Goal: Contribute content: Contribute content

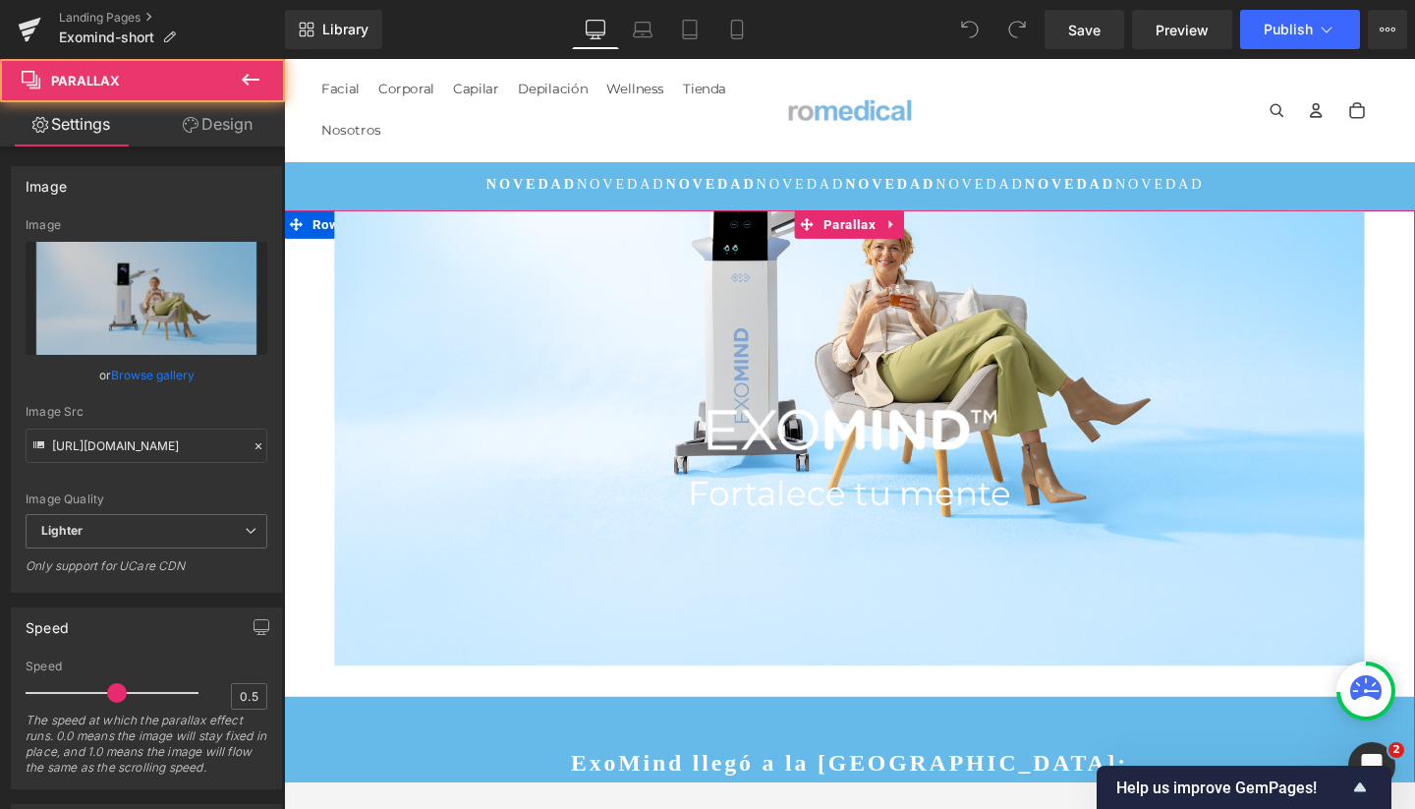
click at [642, 276] on div "Image Fortalece tu mente Heading Parallax" at bounding box center [878, 474] width 1189 height 512
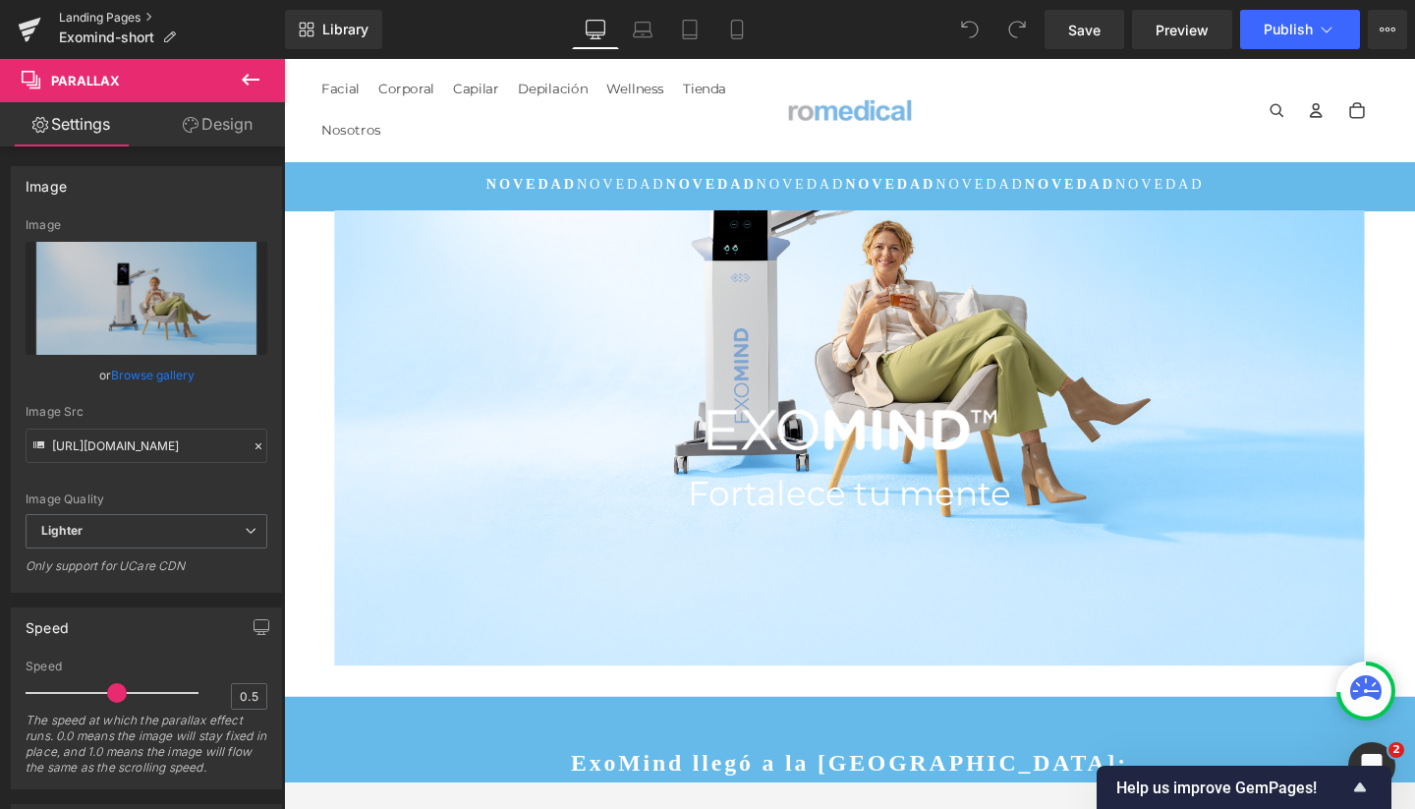
click at [117, 15] on link "Landing Pages" at bounding box center [172, 18] width 226 height 16
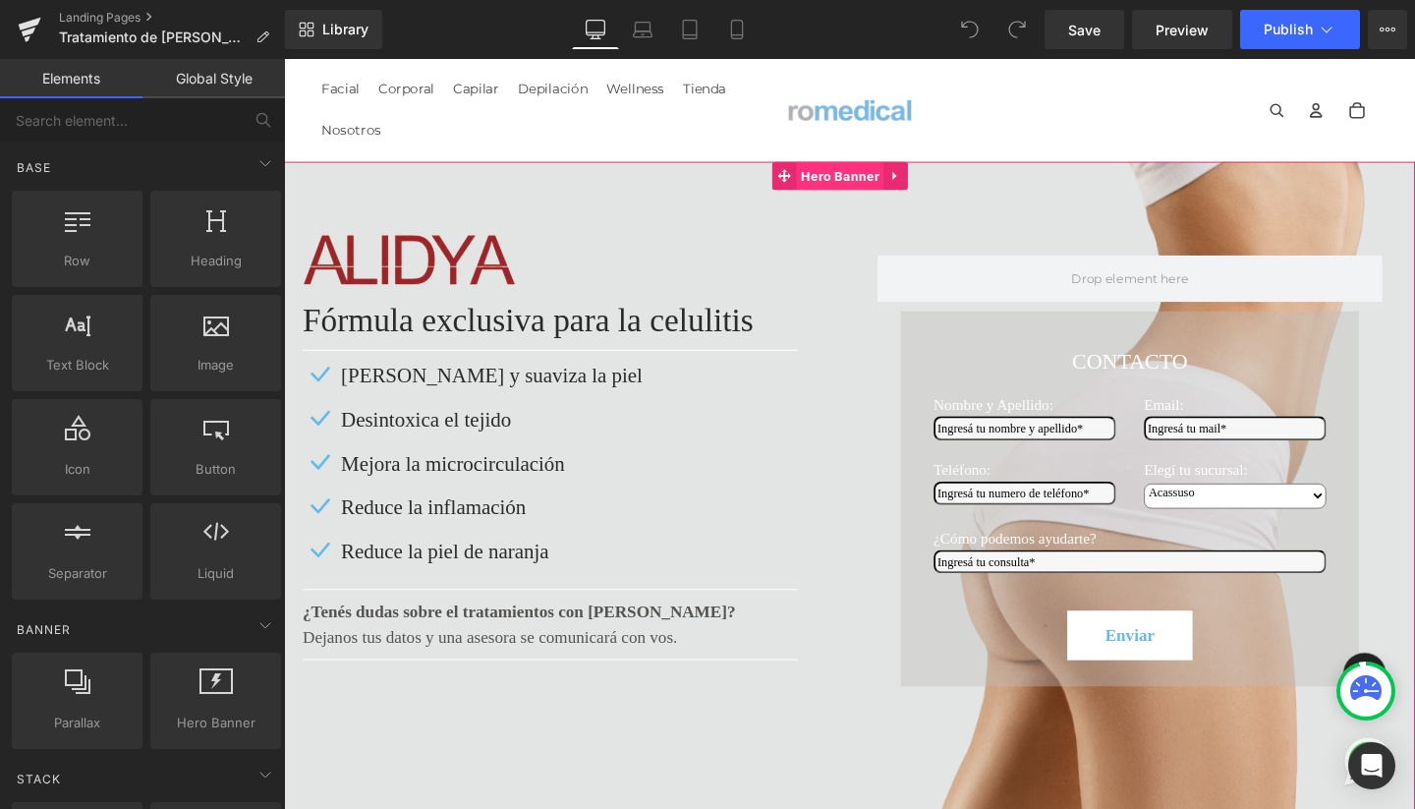
click at [873, 175] on span "Hero Banner" at bounding box center [867, 181] width 91 height 29
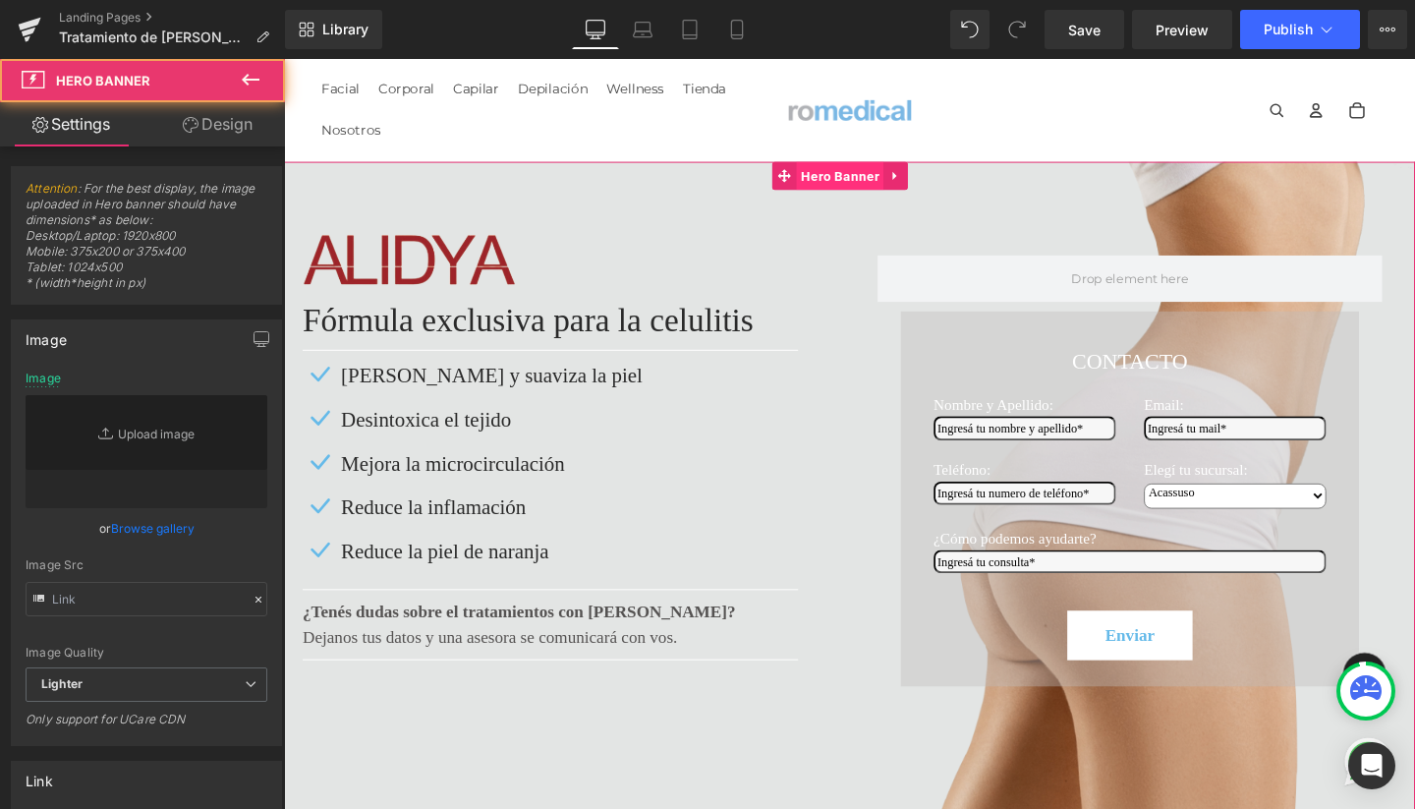
type input "https://ucarecdn.com/d0621e7a-02a0-4d12-973b-459187266858/-/format/auto/-/previ…"
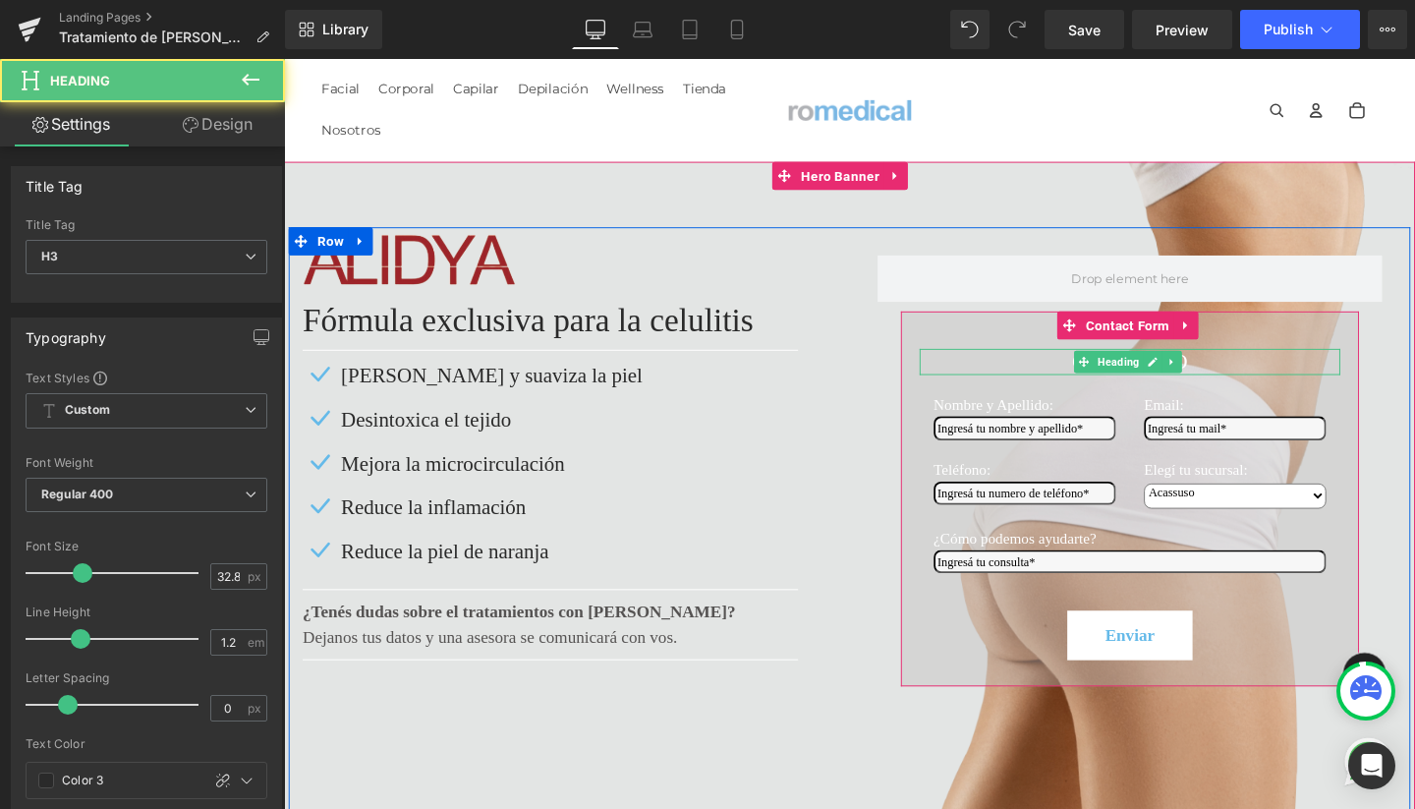
click at [1004, 387] on div "CONTACTO" at bounding box center [1173, 378] width 442 height 28
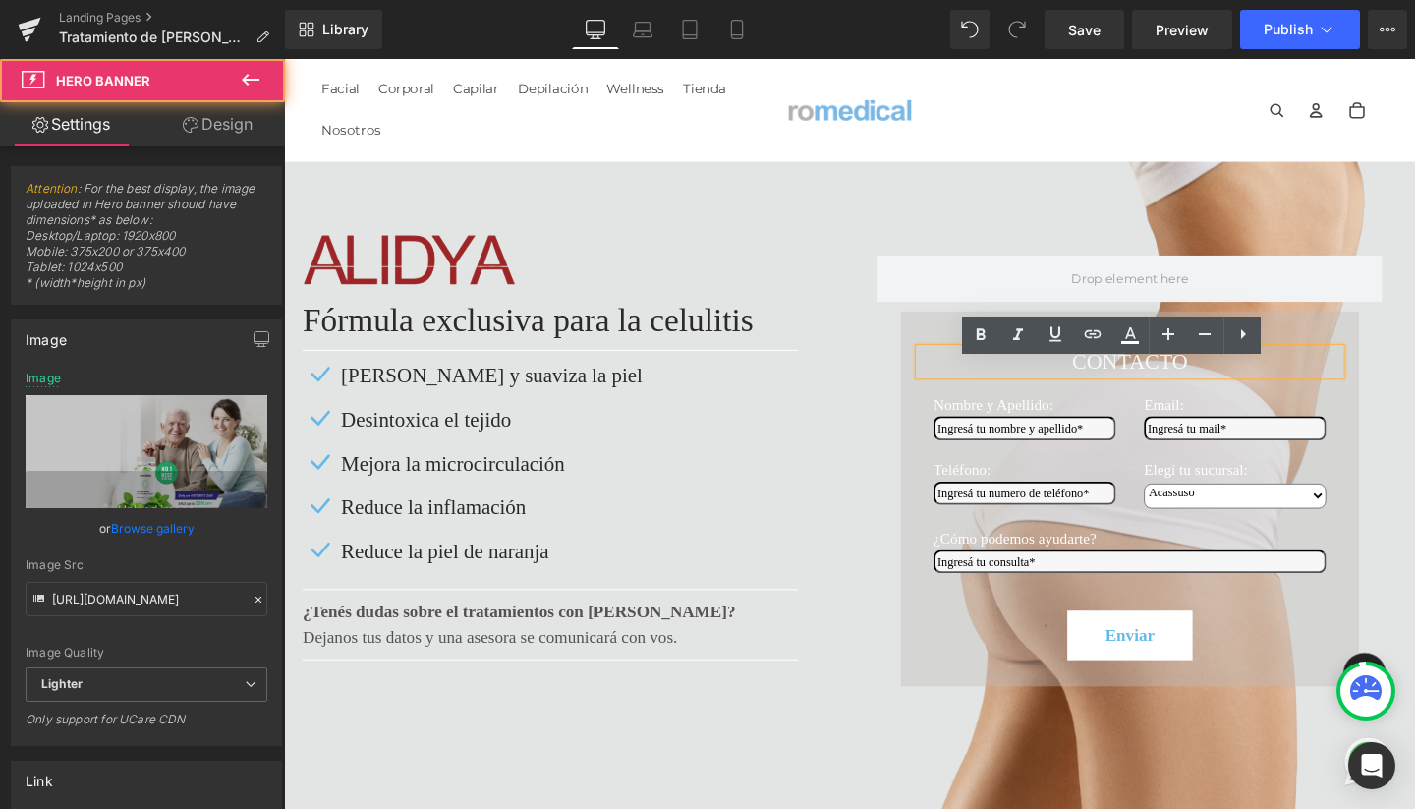
click at [1064, 193] on div at bounding box center [878, 558] width 1189 height 782
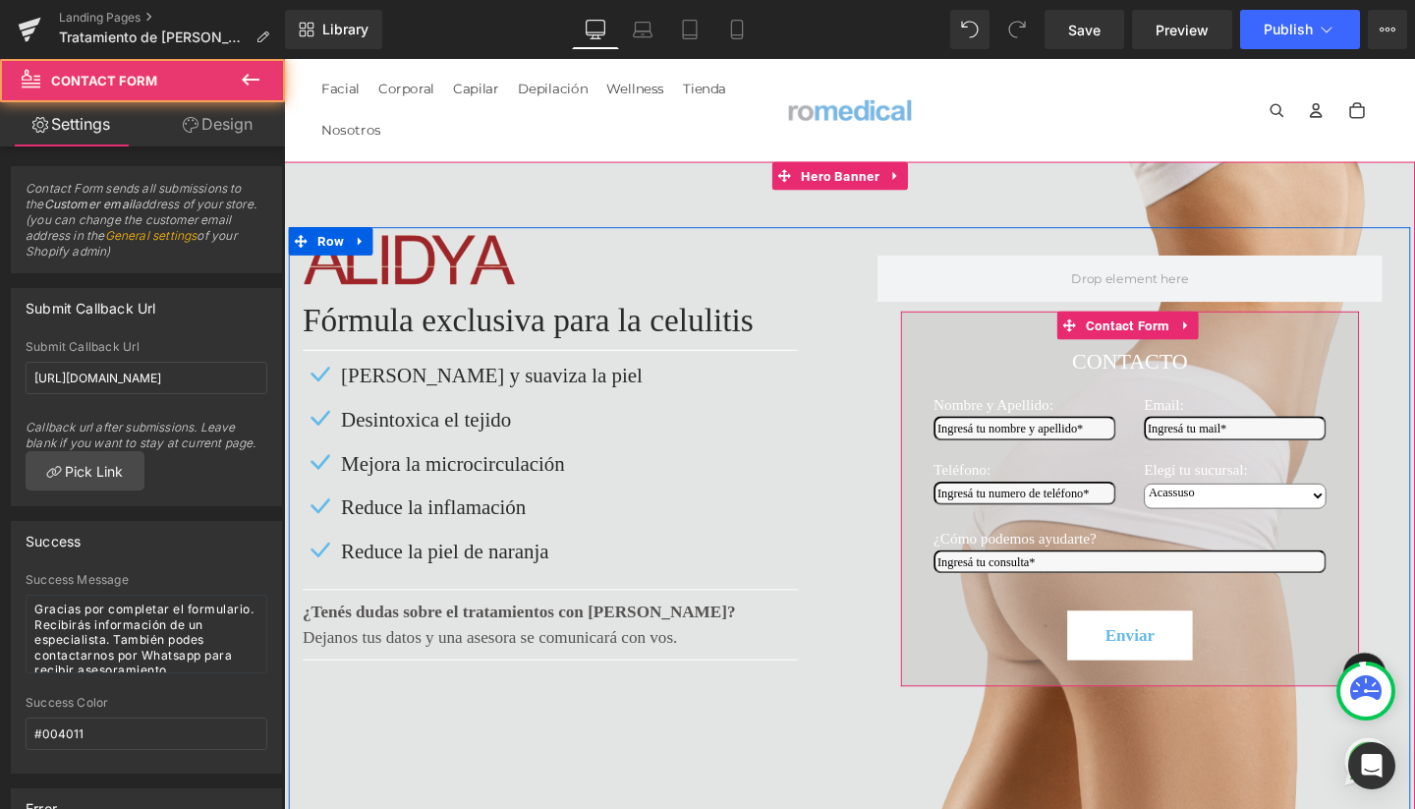
click at [948, 357] on div "CONTACTO Heading Nombre y Apellido: Text Block Text Field Teléfono: Text Block …" at bounding box center [1173, 521] width 481 height 394
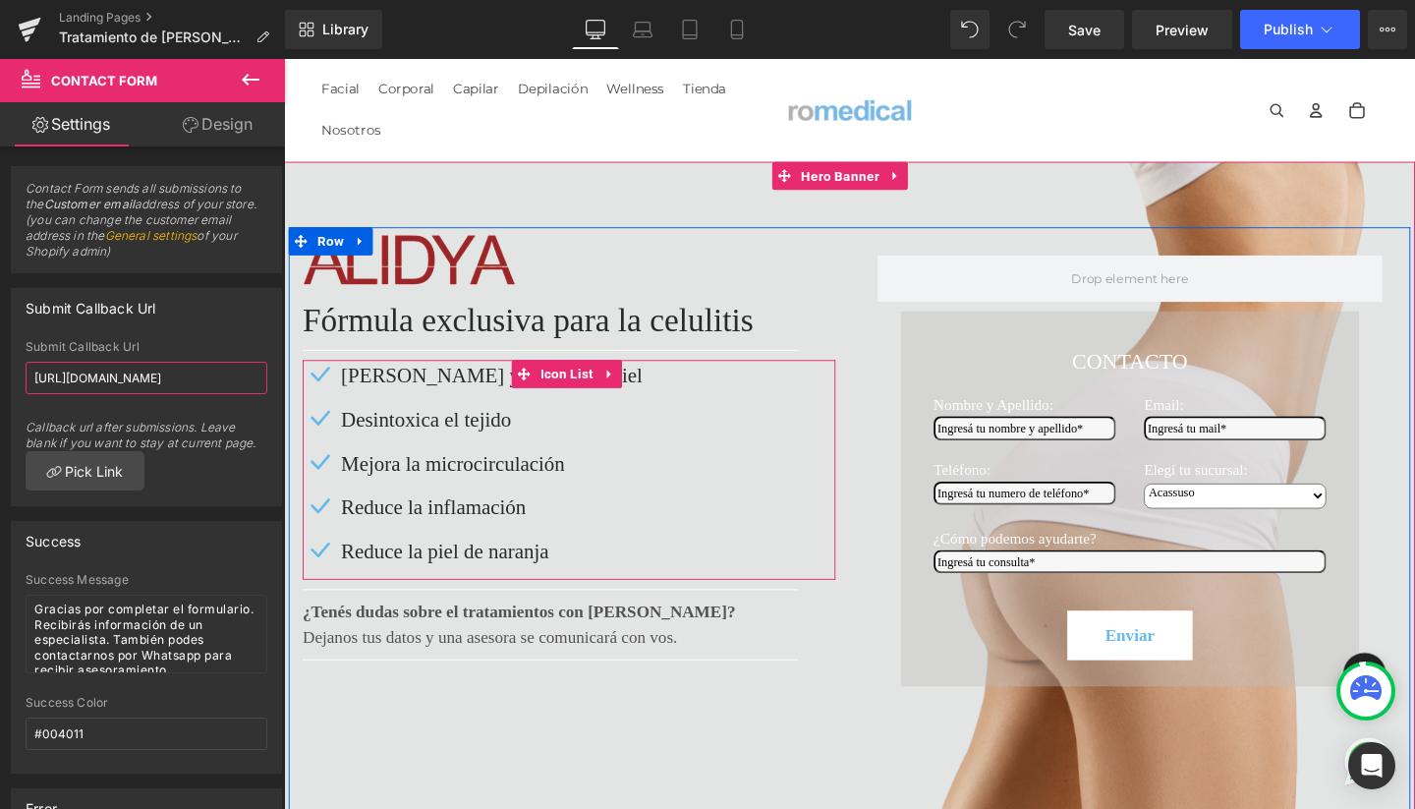
drag, startPoint x: 460, startPoint y: 435, endPoint x: 488, endPoint y: 429, distance: 29.1
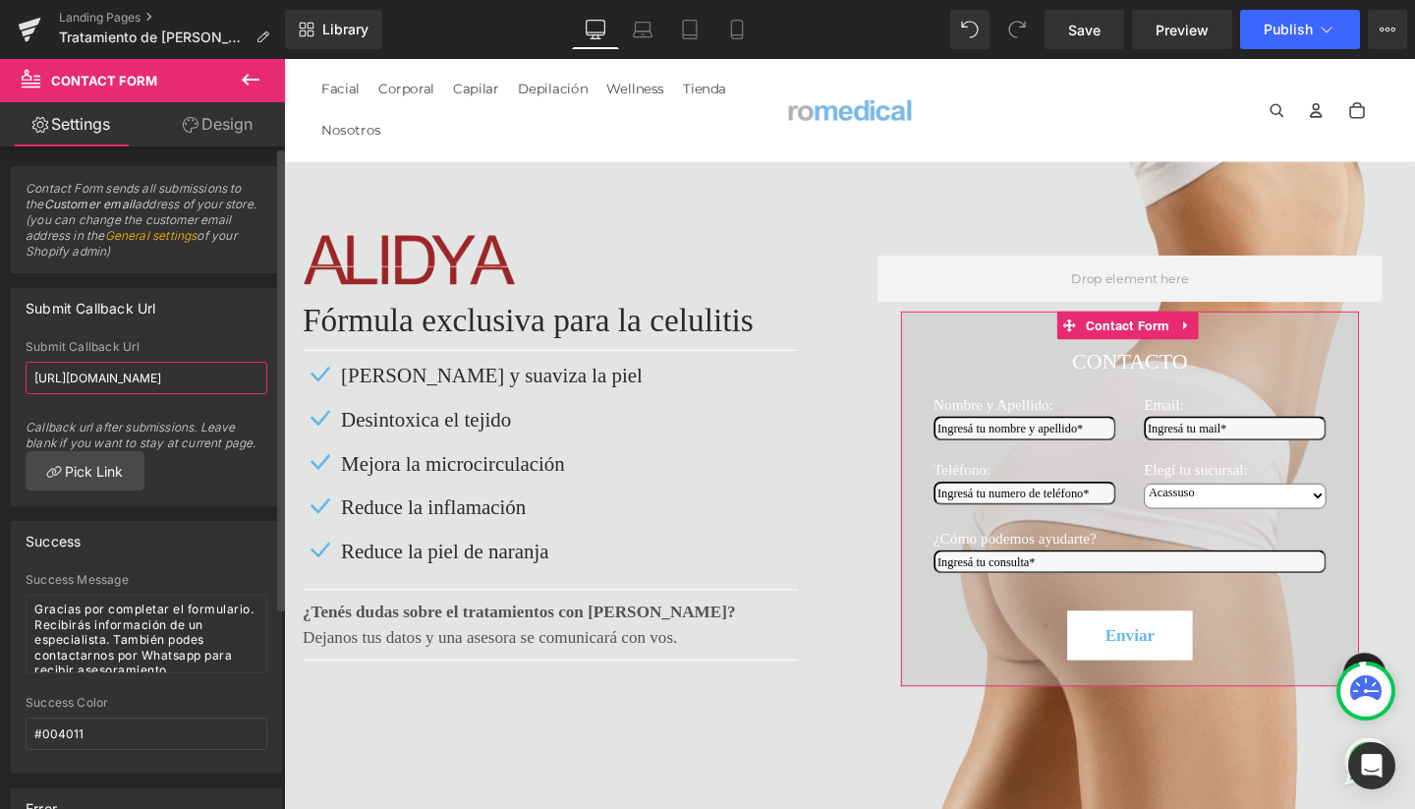
click at [217, 389] on input "https://romedicalart.com/pages/thank-you-page" at bounding box center [147, 378] width 242 height 32
click at [196, 380] on input "https://romedicalart.com/pages/thank-you-page" at bounding box center [147, 378] width 242 height 32
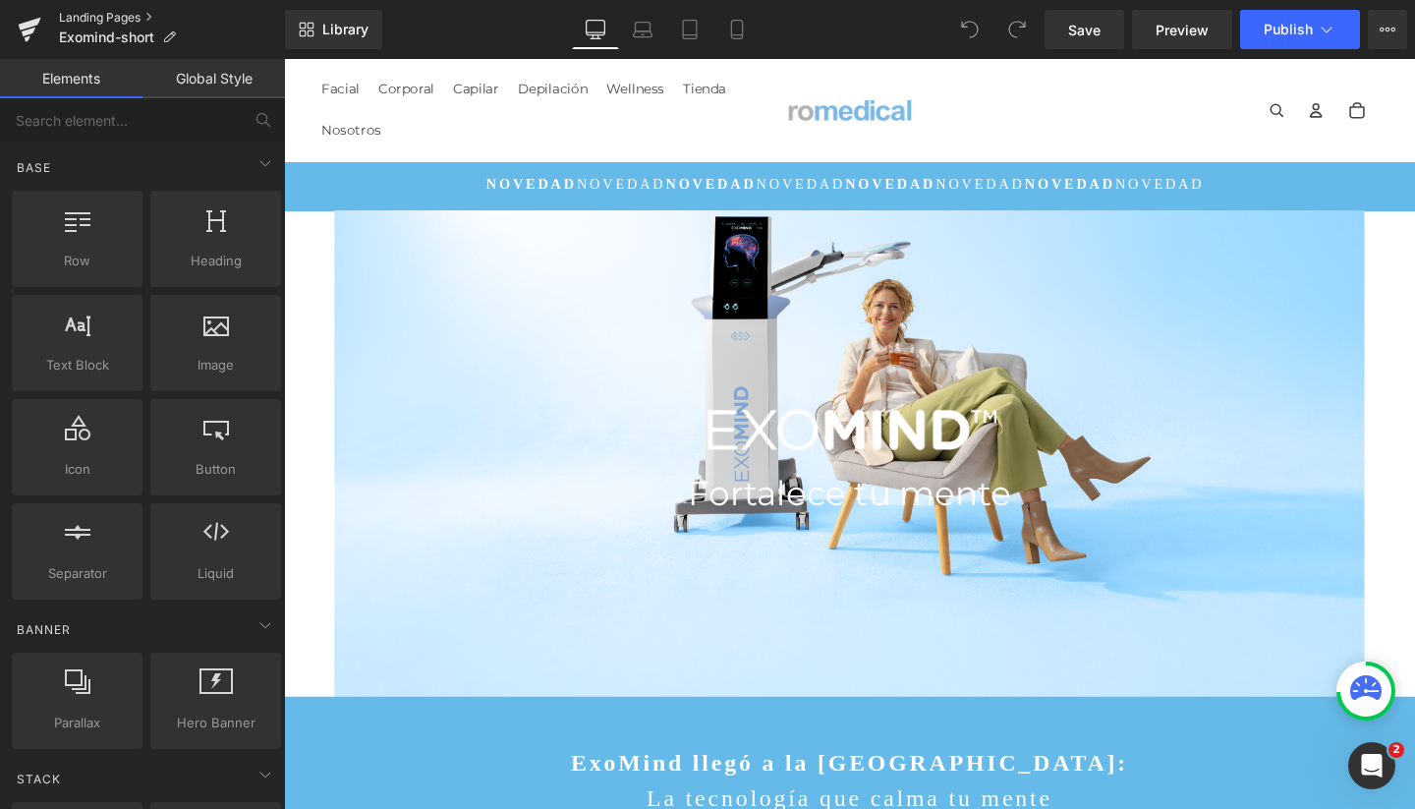
click at [76, 21] on link "Landing Pages" at bounding box center [172, 18] width 226 height 16
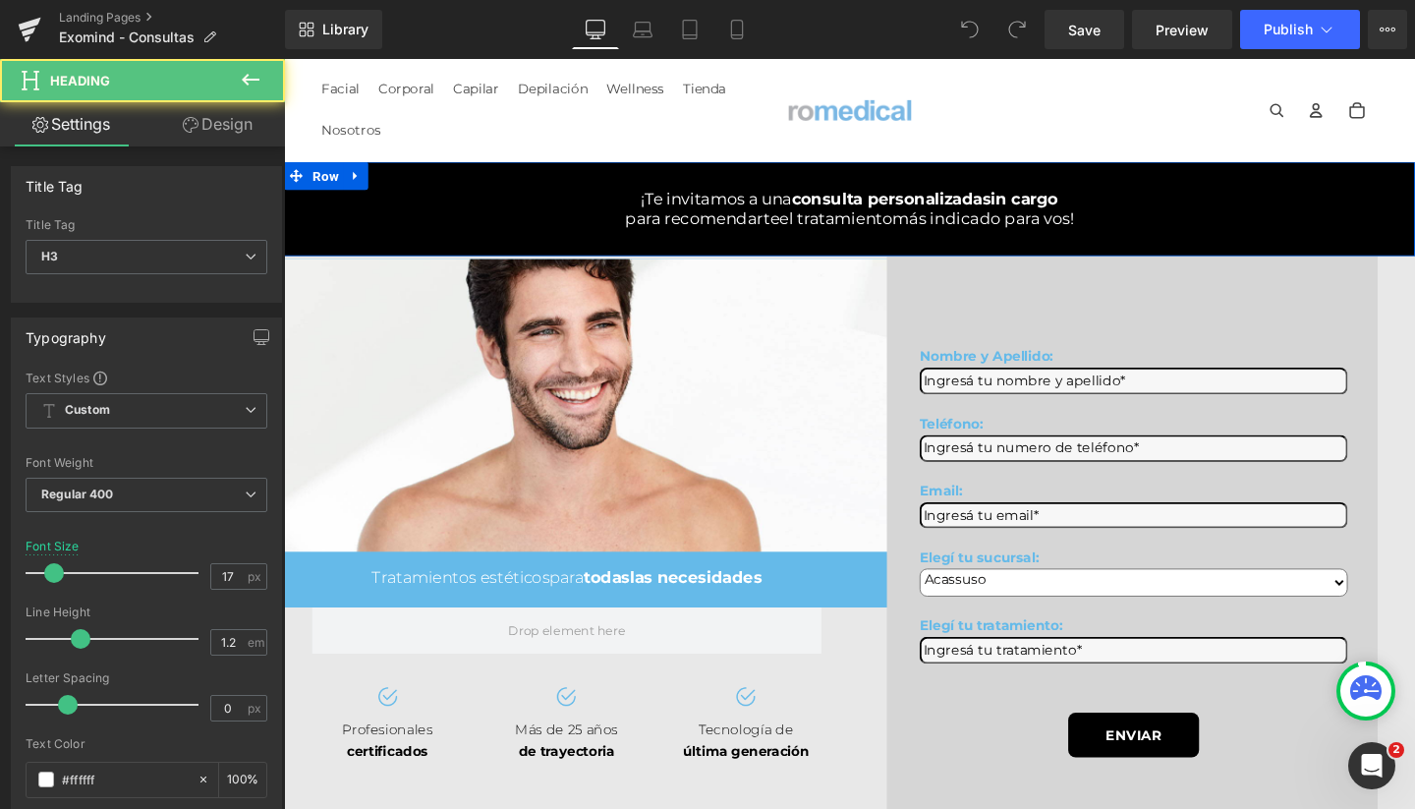
click at [808, 215] on span "¡Te invitamos a una" at bounding box center [738, 207] width 158 height 20
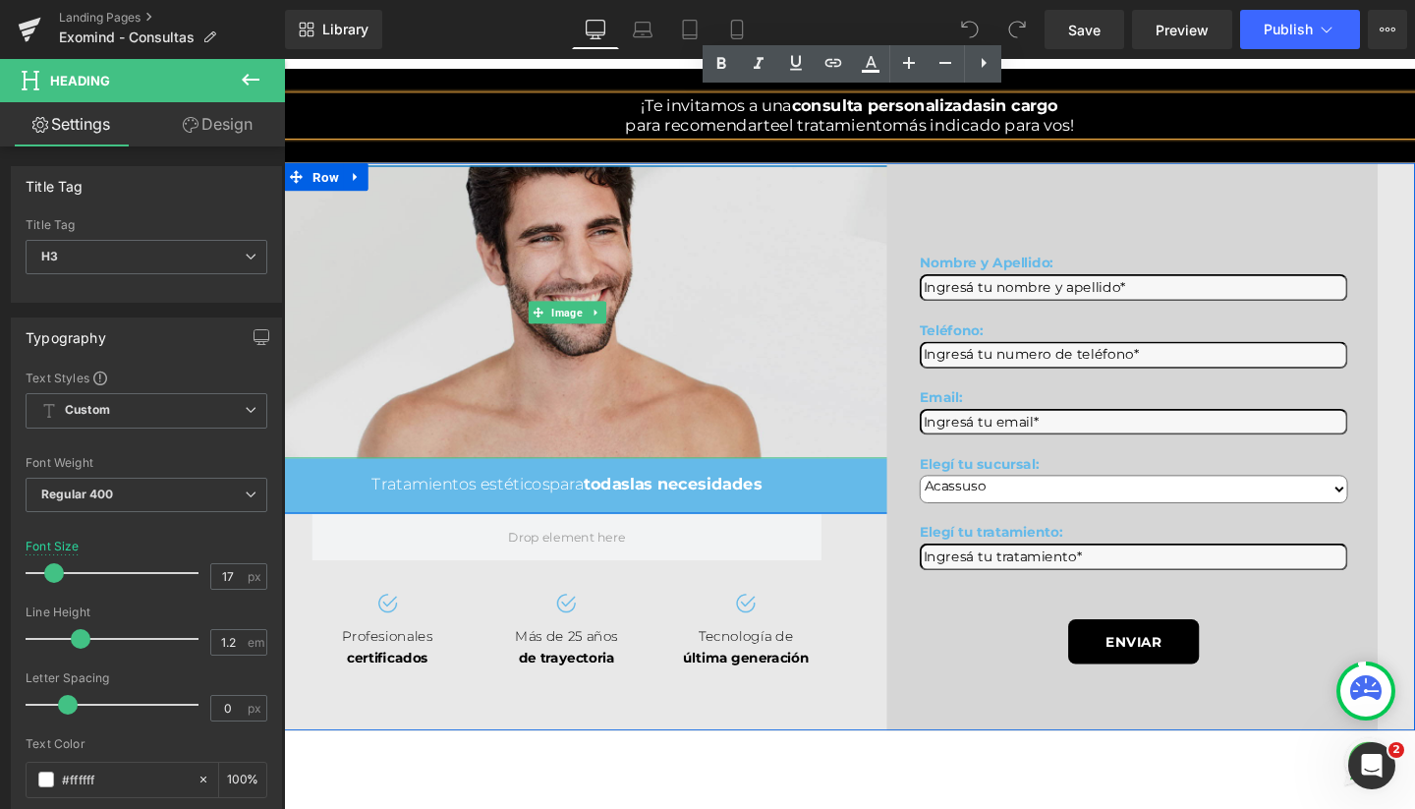
scroll to position [106, 0]
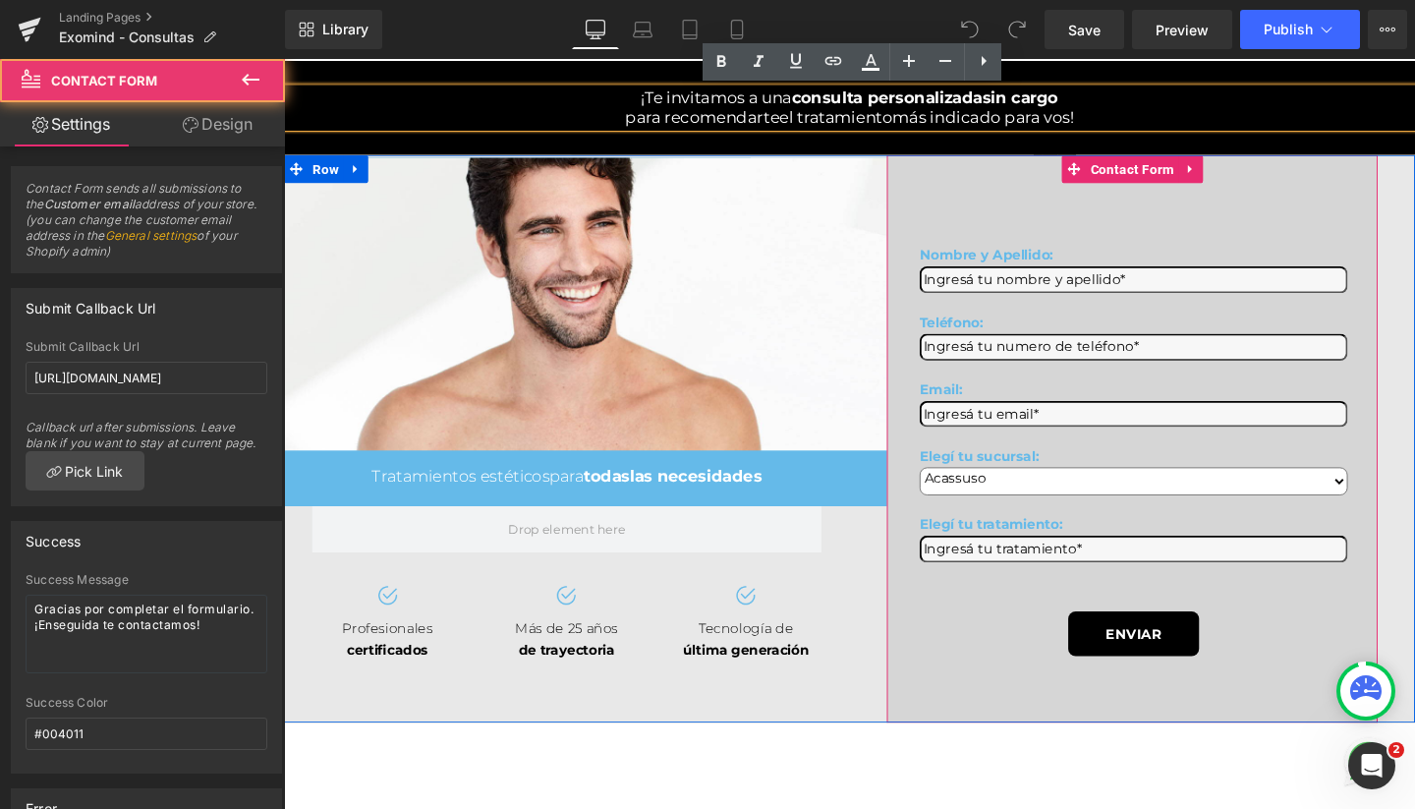
click at [1069, 211] on div "Nombre y Apellido: Text Block Text Field Teléfono: Text Block Text Field Email:…" at bounding box center [1176, 458] width 516 height 596
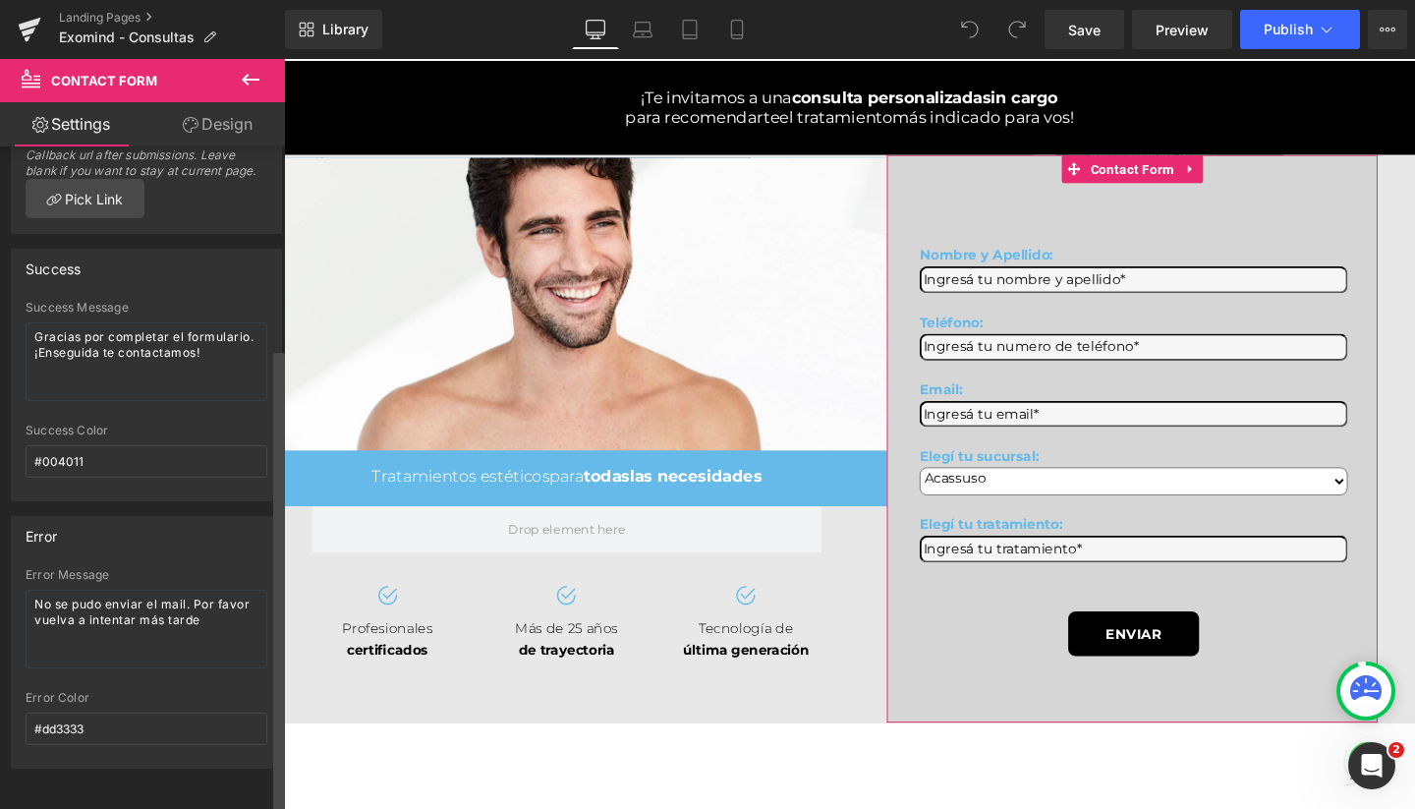
scroll to position [288, 0]
click at [235, 144] on link "Design" at bounding box center [217, 124] width 142 height 44
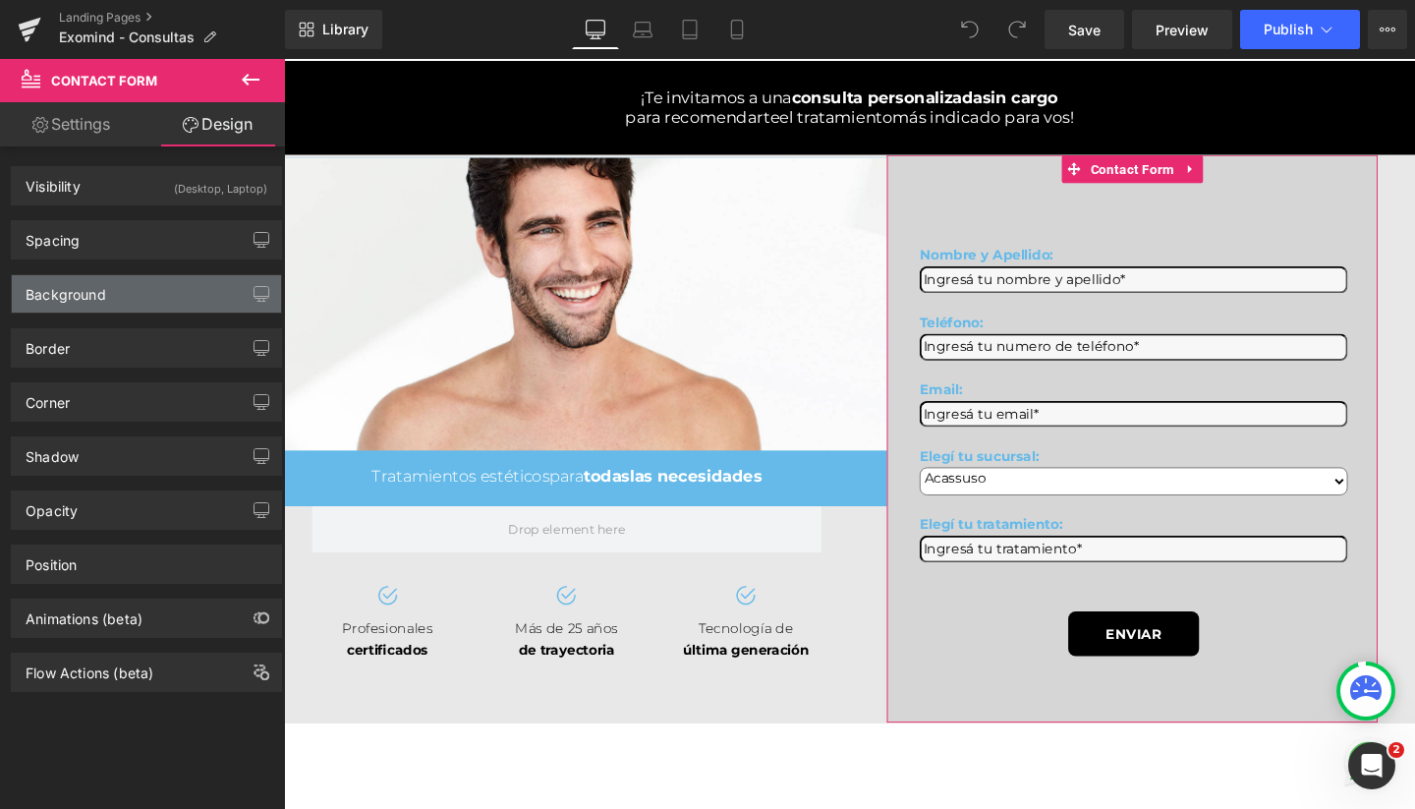
click at [131, 291] on div "Background" at bounding box center [146, 293] width 269 height 37
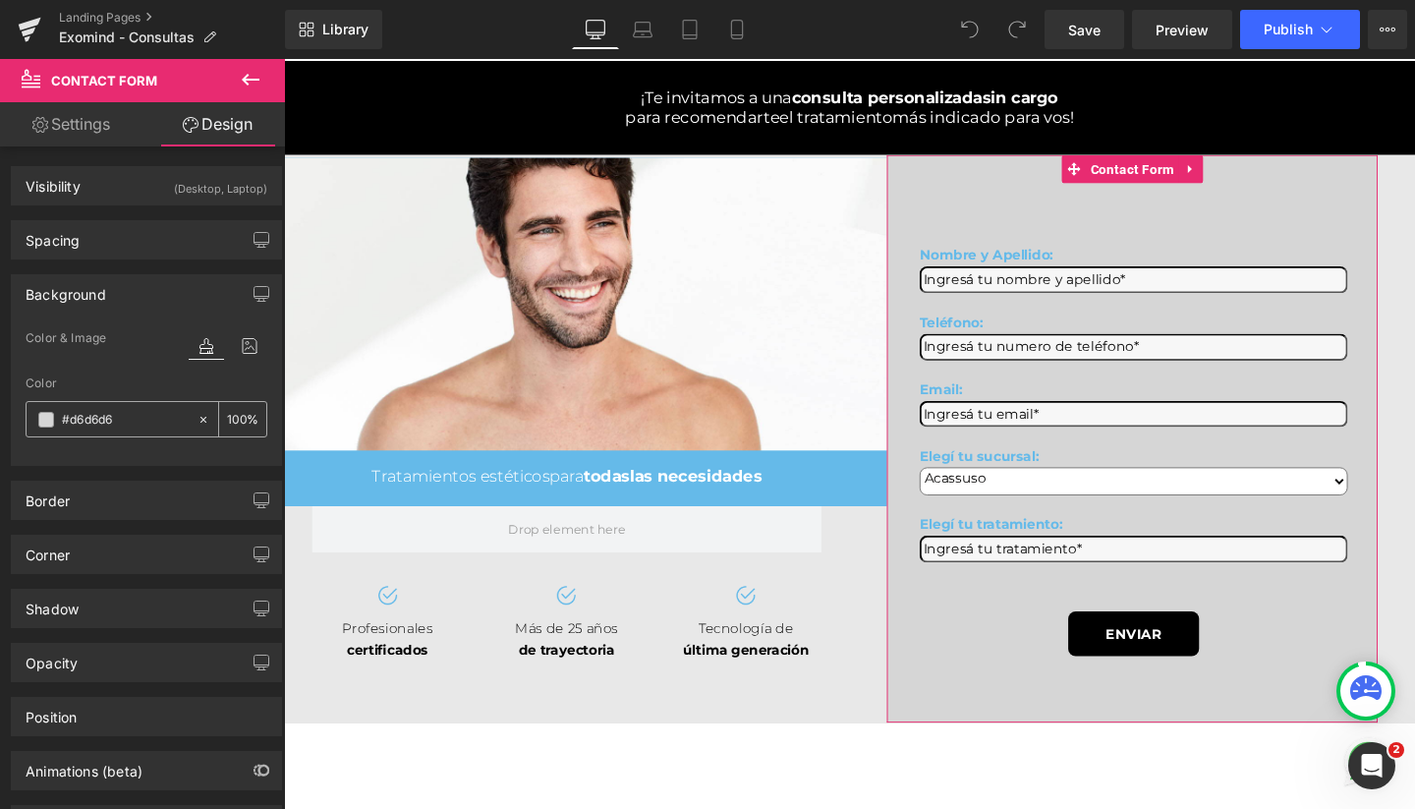
click at [236, 417] on input "100" at bounding box center [237, 419] width 20 height 22
click at [227, 416] on input "100" at bounding box center [237, 419] width 20 height 22
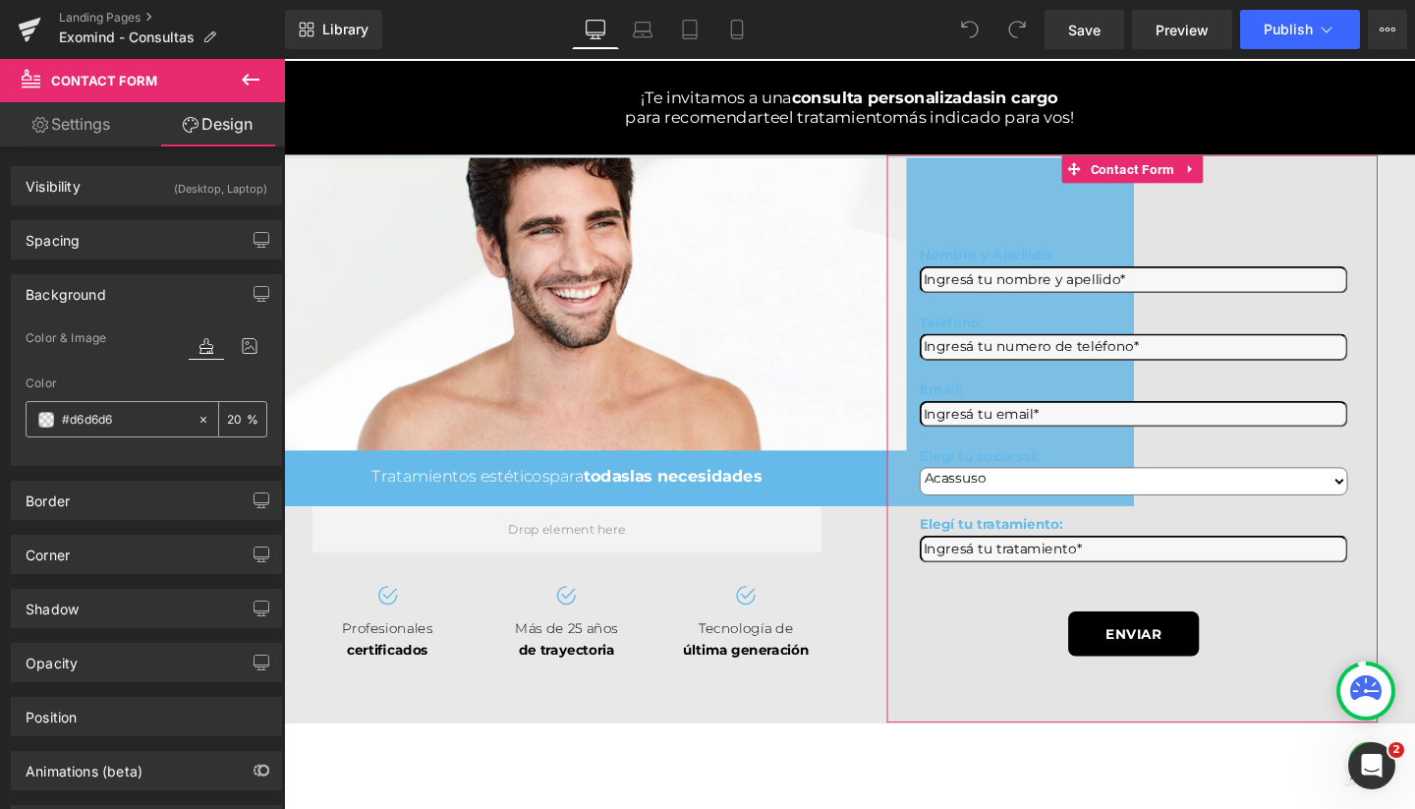
type input "20"
click at [112, 424] on input "#d6d6d6" at bounding box center [125, 420] width 126 height 22
type input "65"
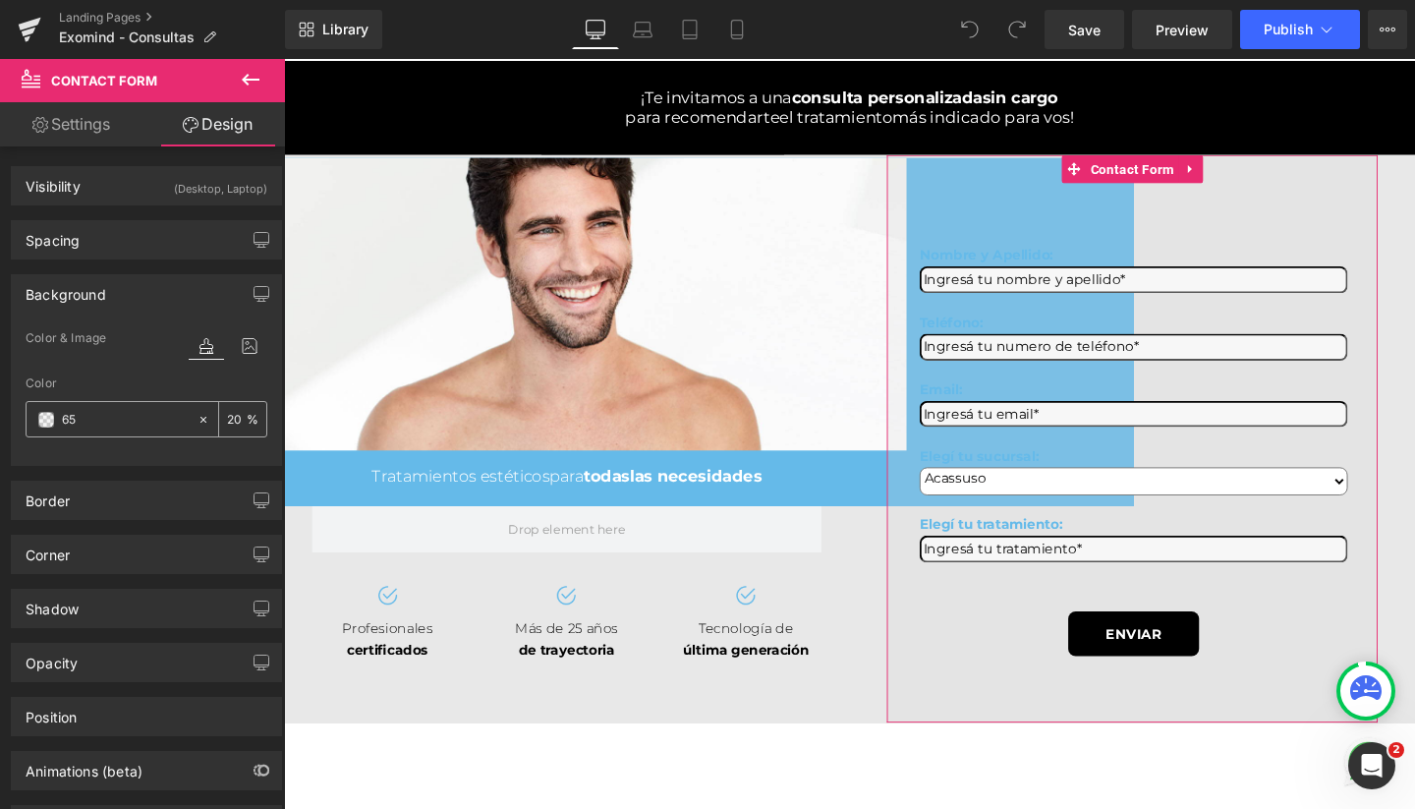
type input "0"
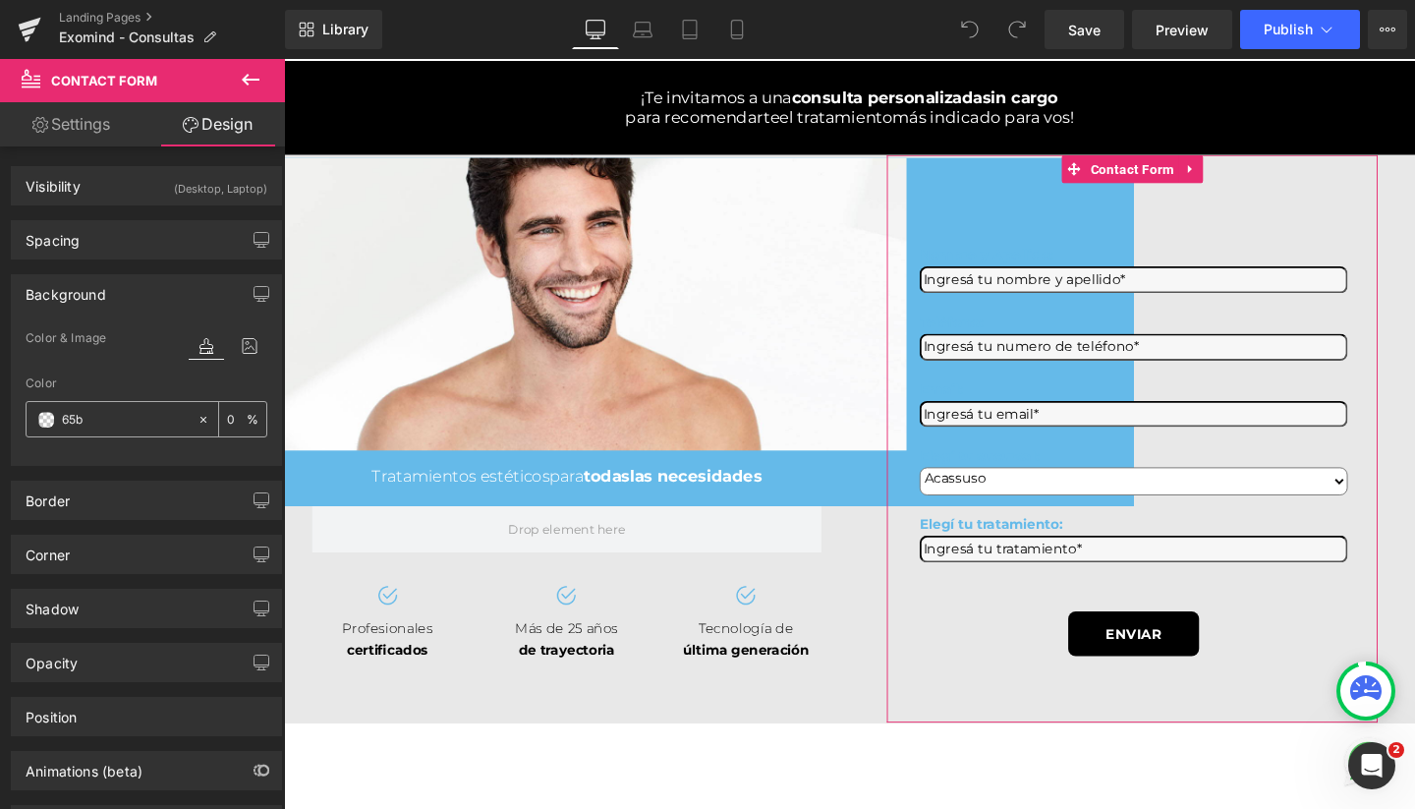
type input "65b1"
type input "100"
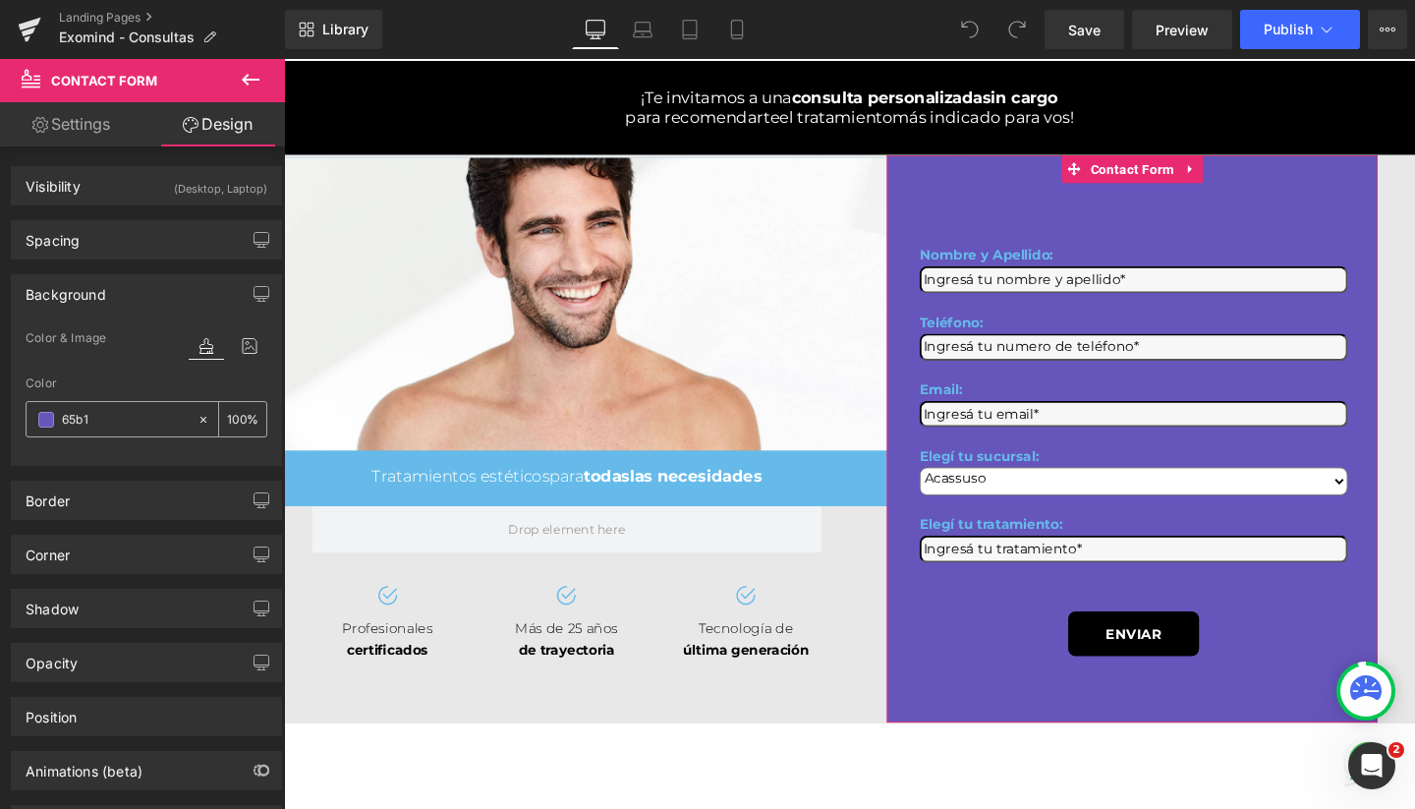
type input "65b13"
type input "0"
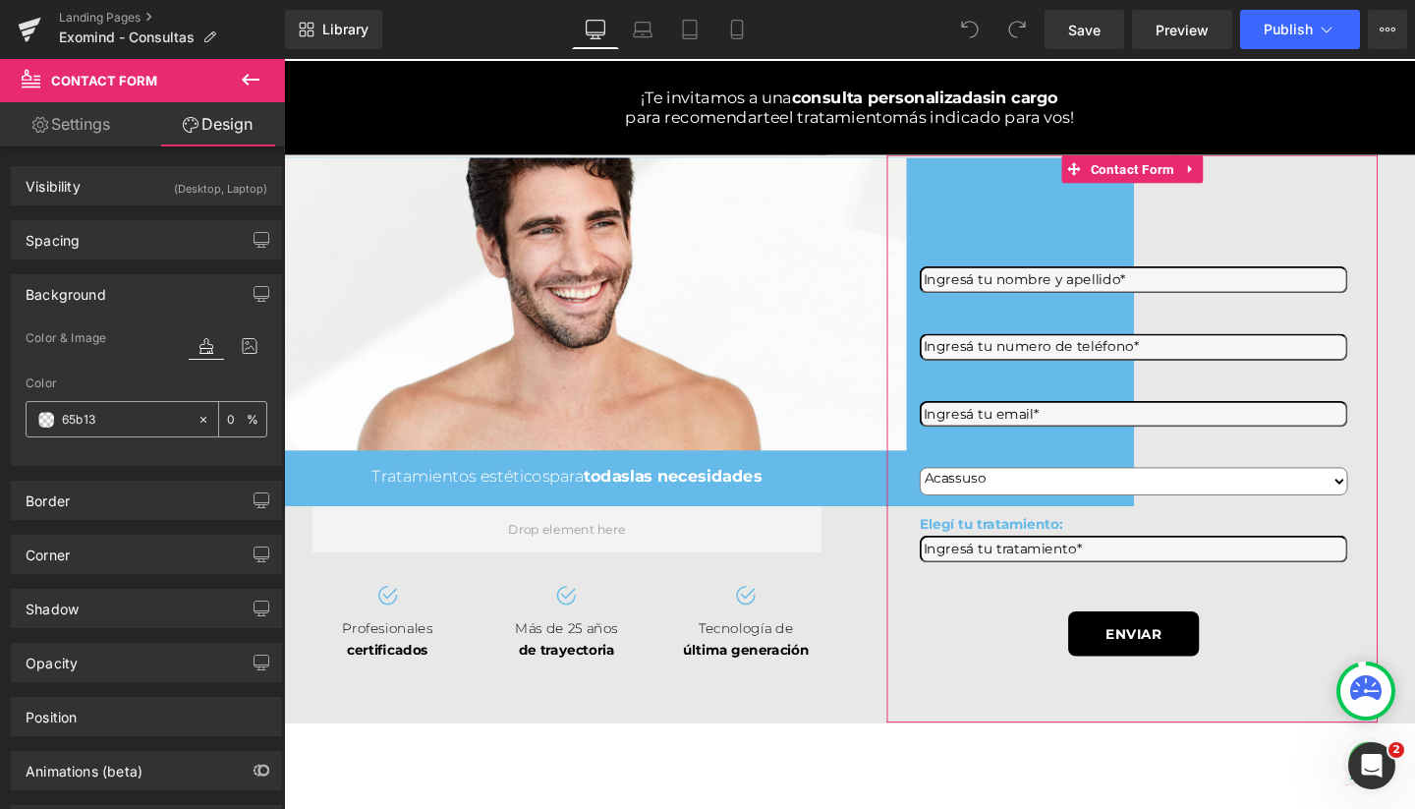
type input "65b139"
type input "100"
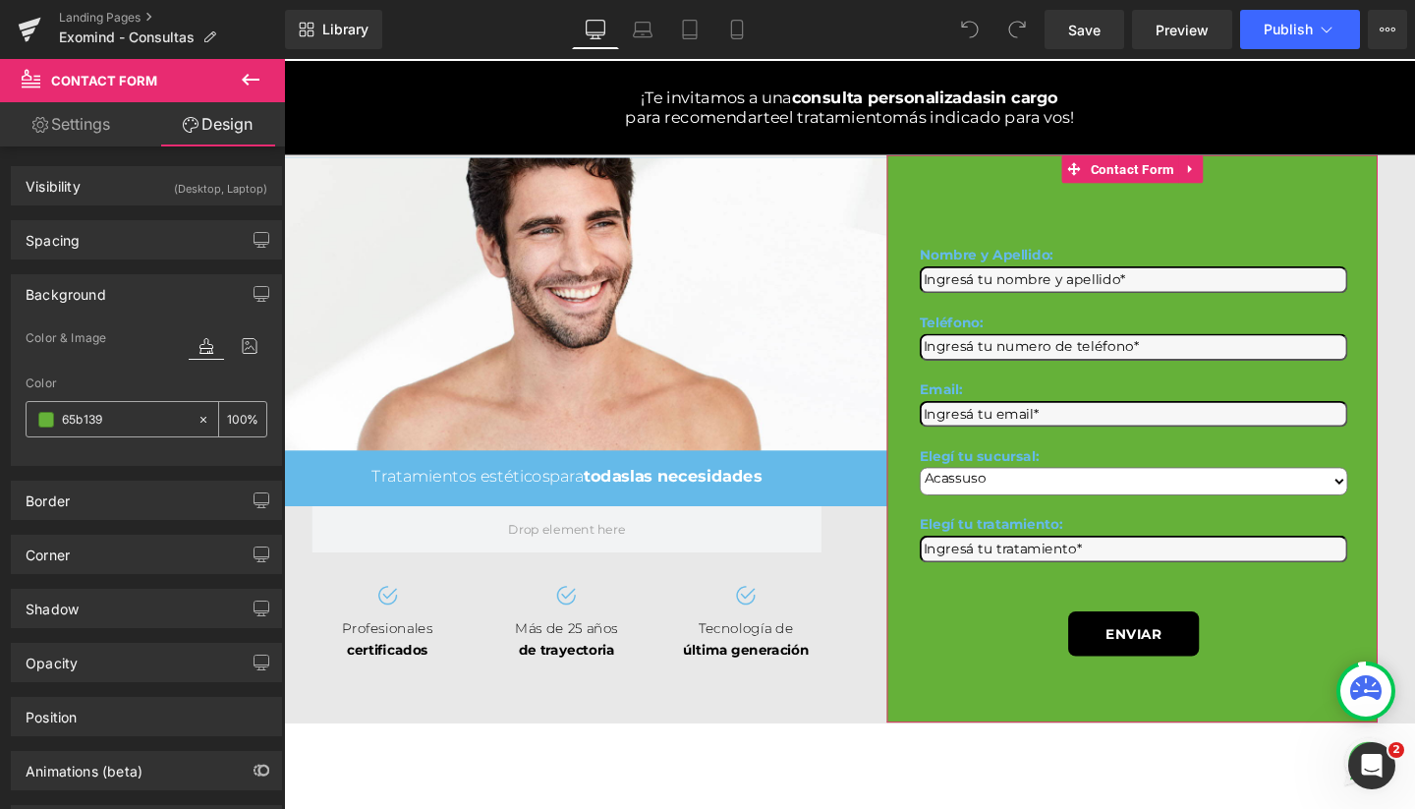
type input "65b13"
type input "0"
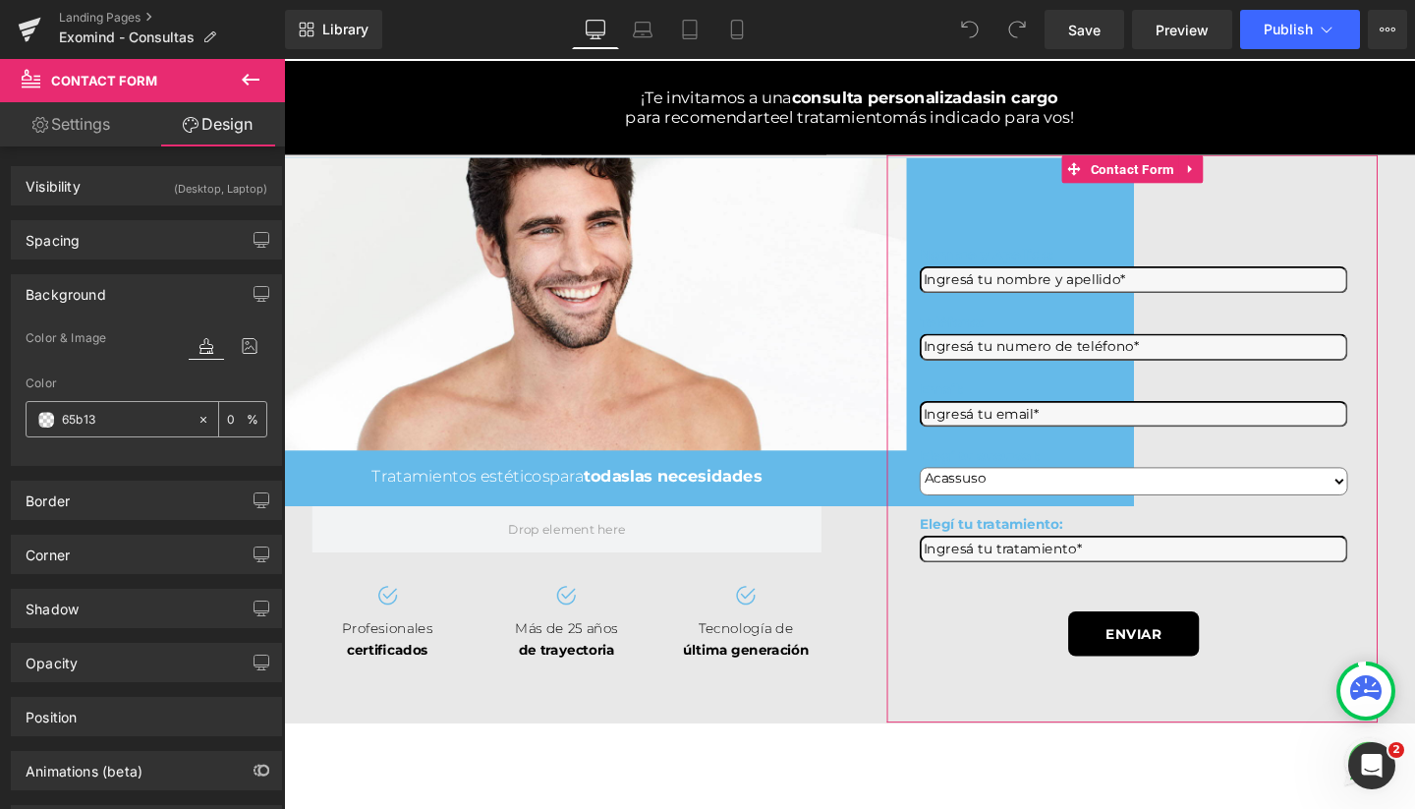
type input "65b1"
type input "7"
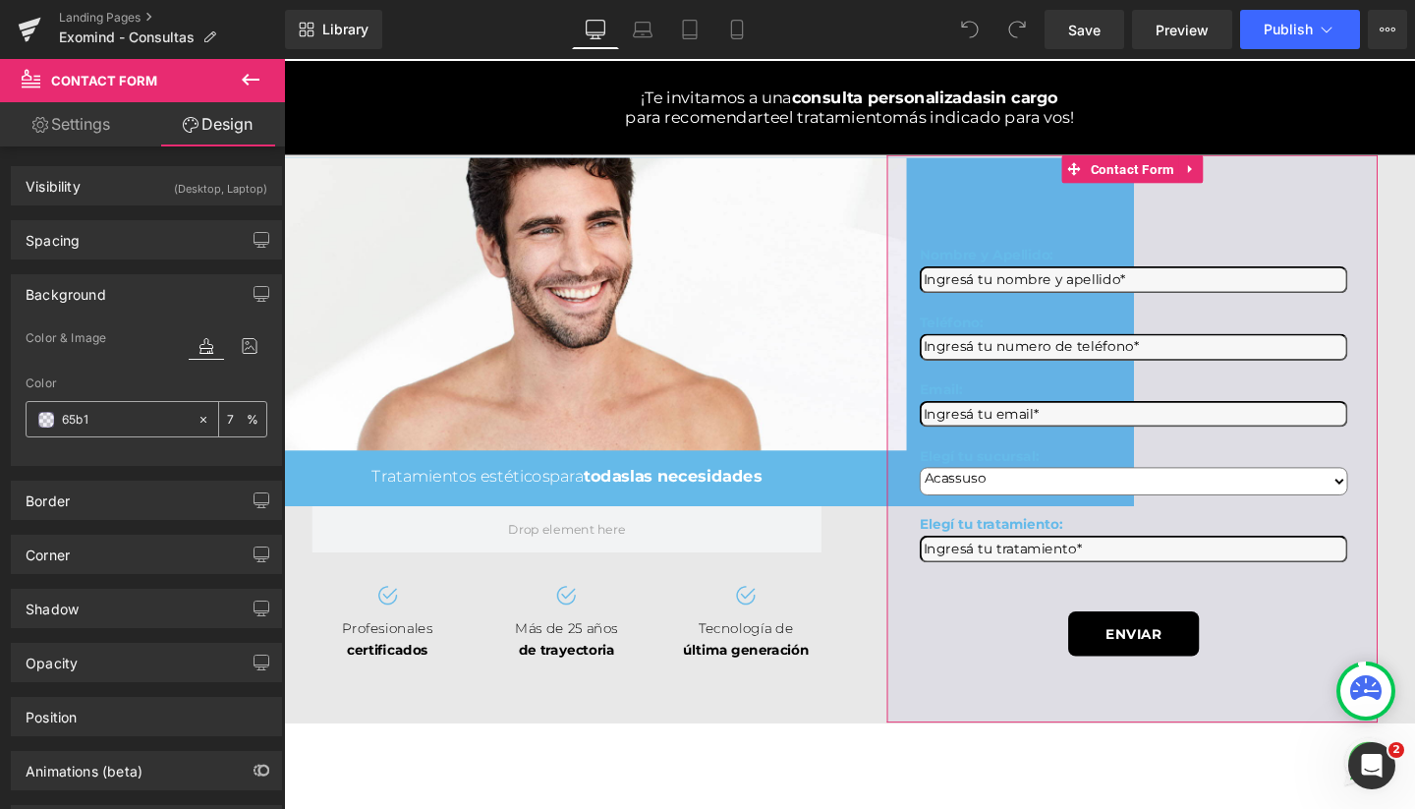
type input "65b"
type input "100"
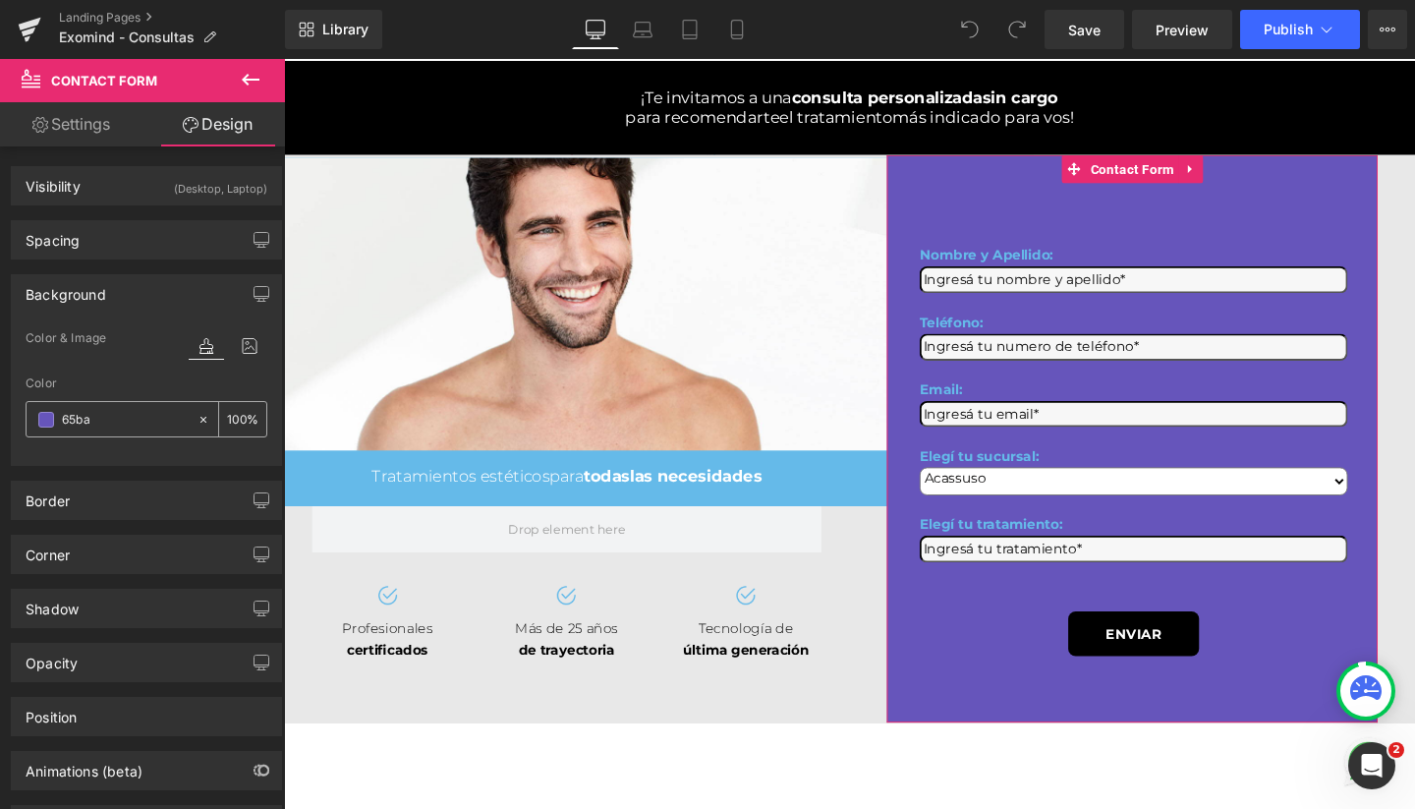
type input "65bae"
type input "0"
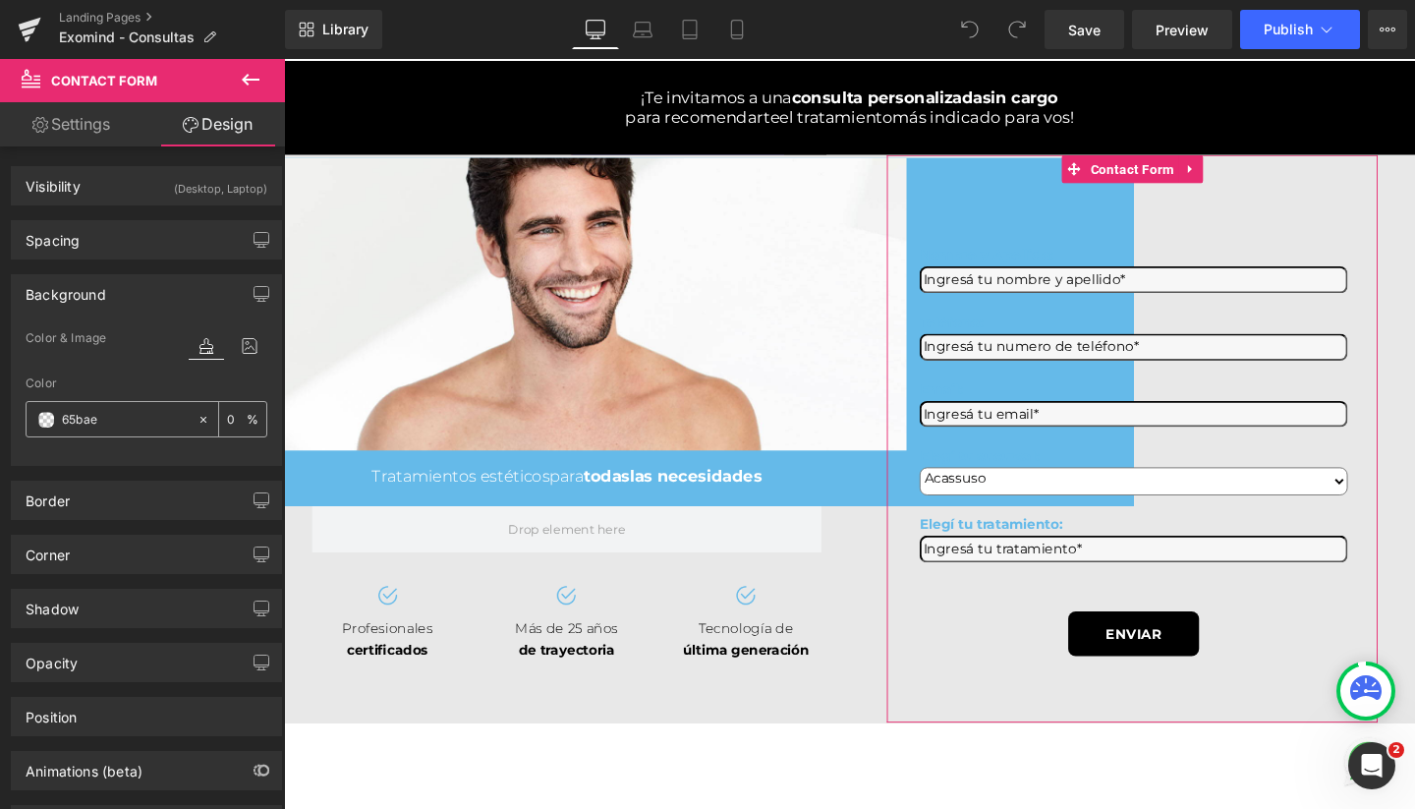
type input "65bae9"
type input "100"
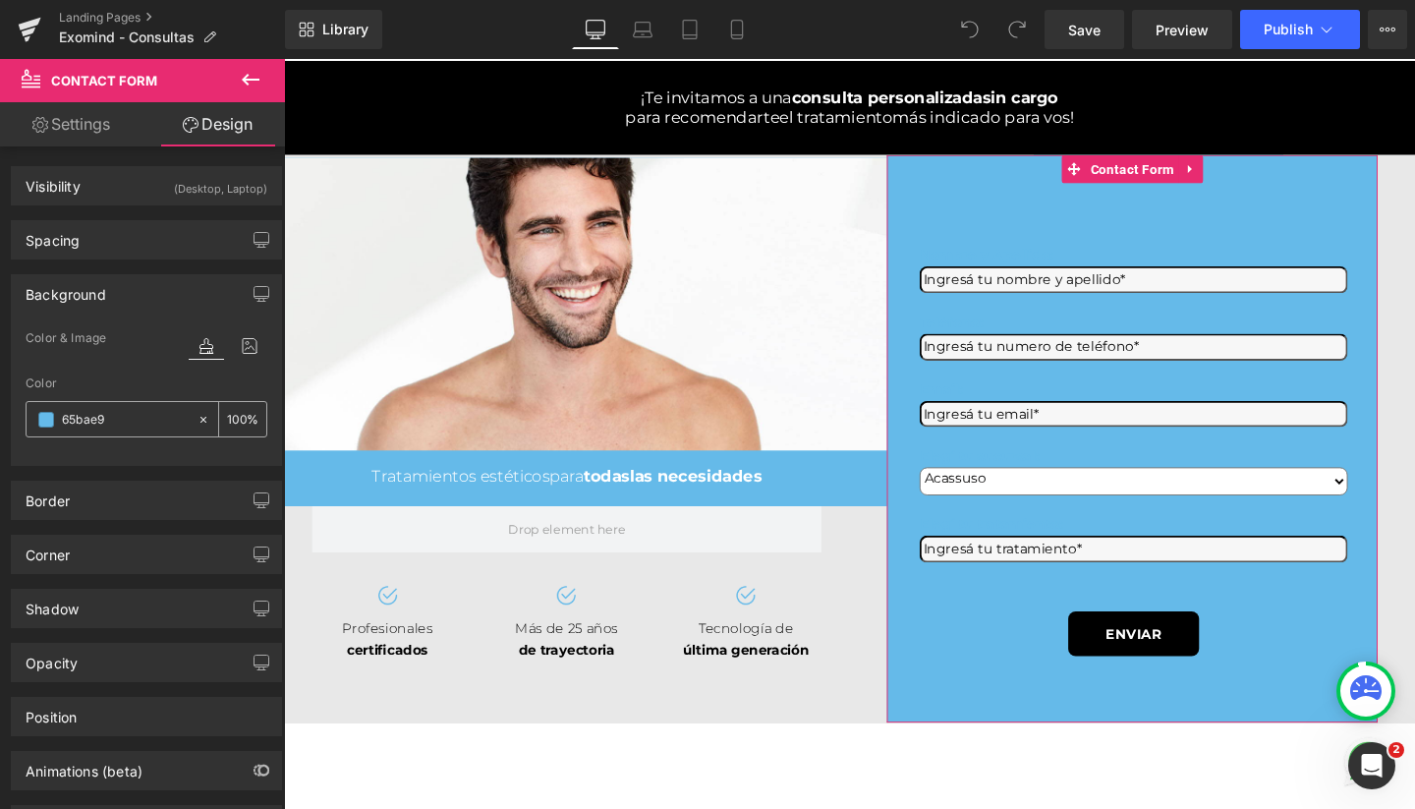
type input "#65bae9"
click at [234, 417] on input "100" at bounding box center [237, 419] width 20 height 22
type input "60"
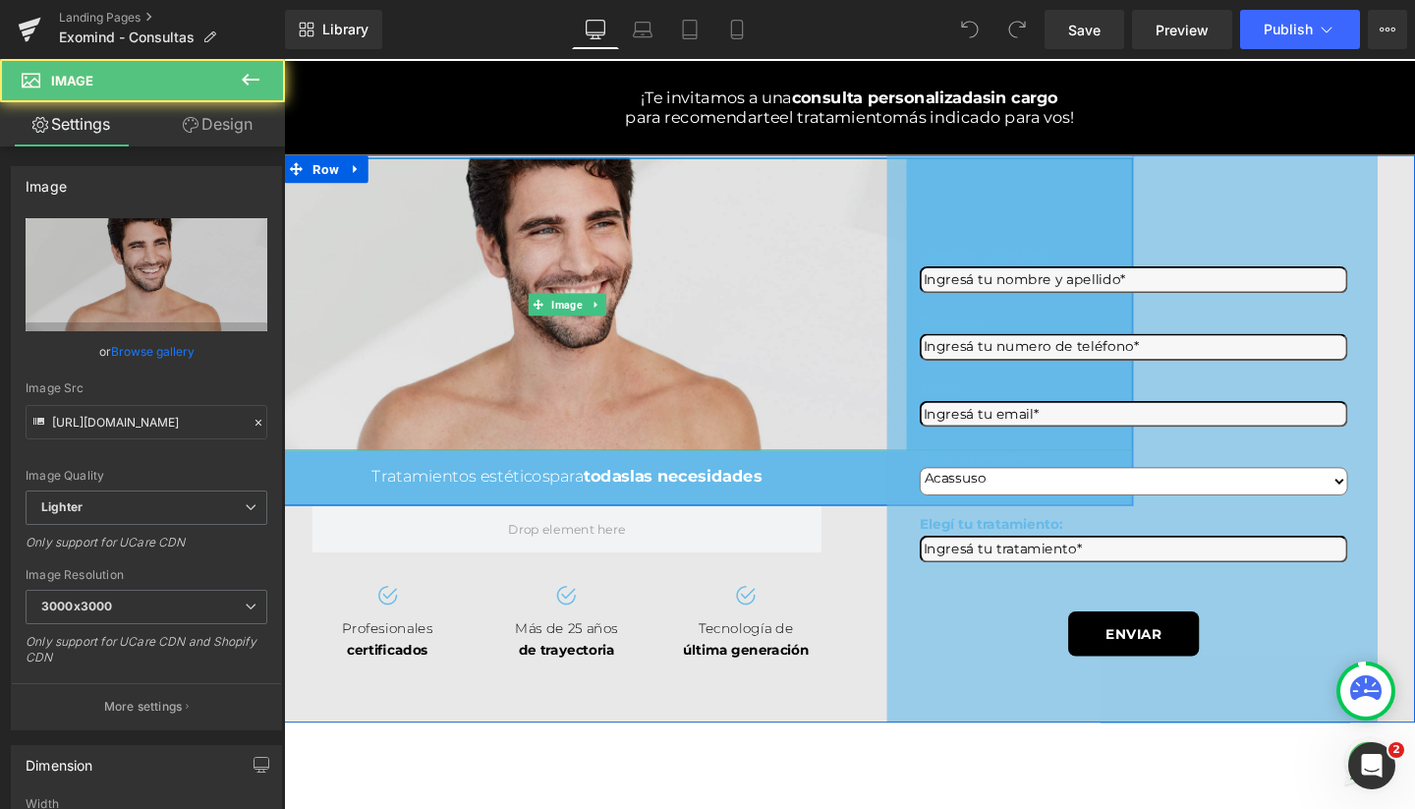
click at [702, 298] on img at bounding box center [581, 317] width 713 height 308
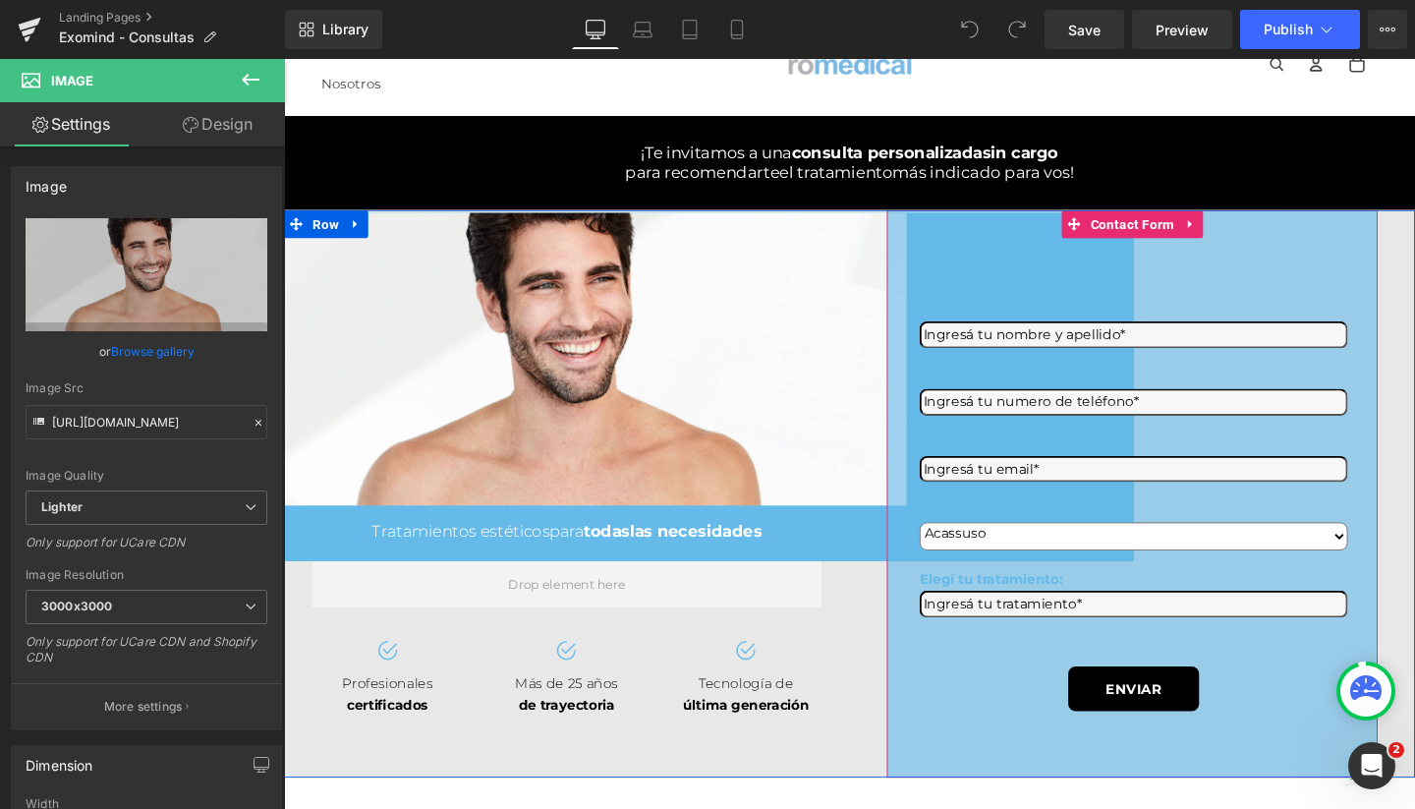
scroll to position [47, 0]
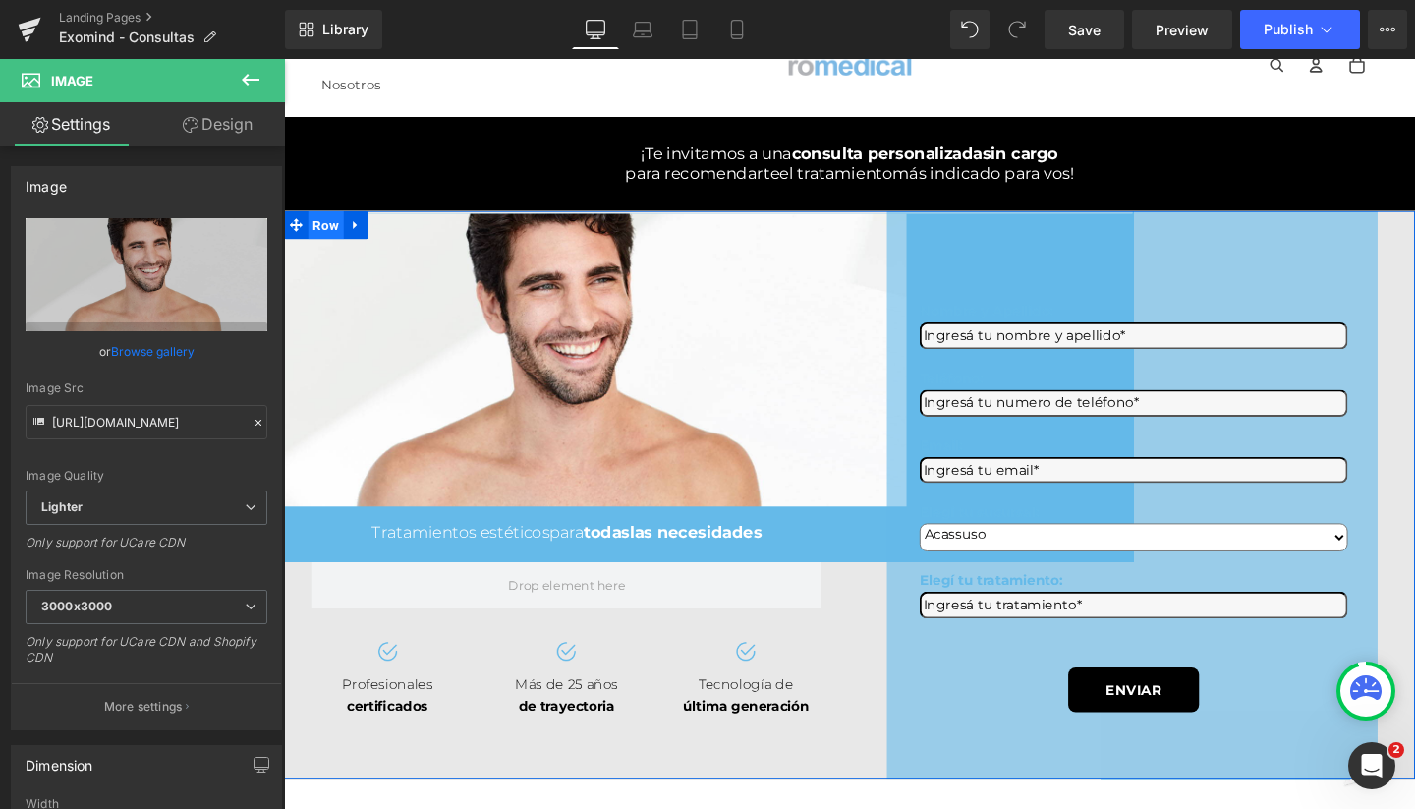
click at [330, 240] on span "Row" at bounding box center [328, 233] width 37 height 29
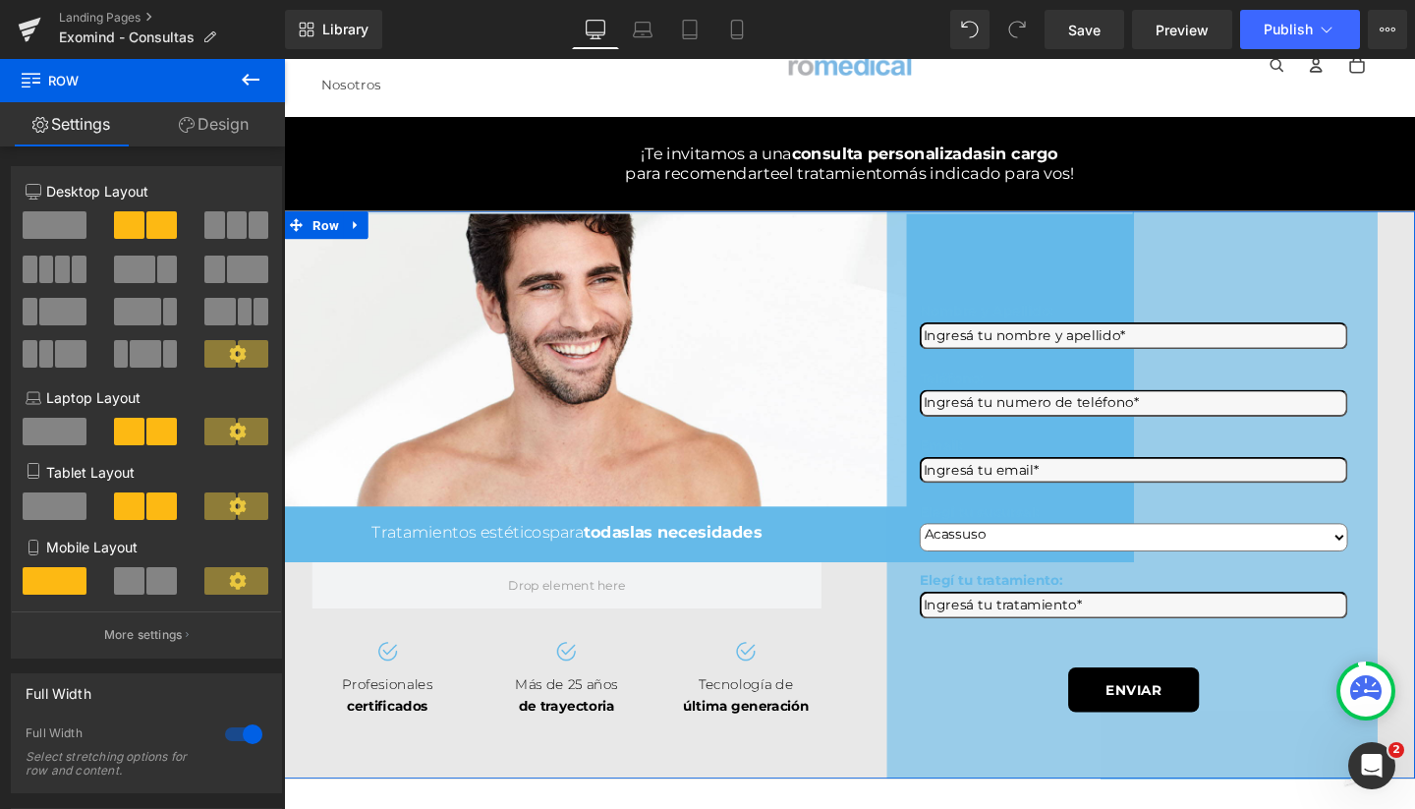
click at [69, 225] on span at bounding box center [55, 225] width 64 height 28
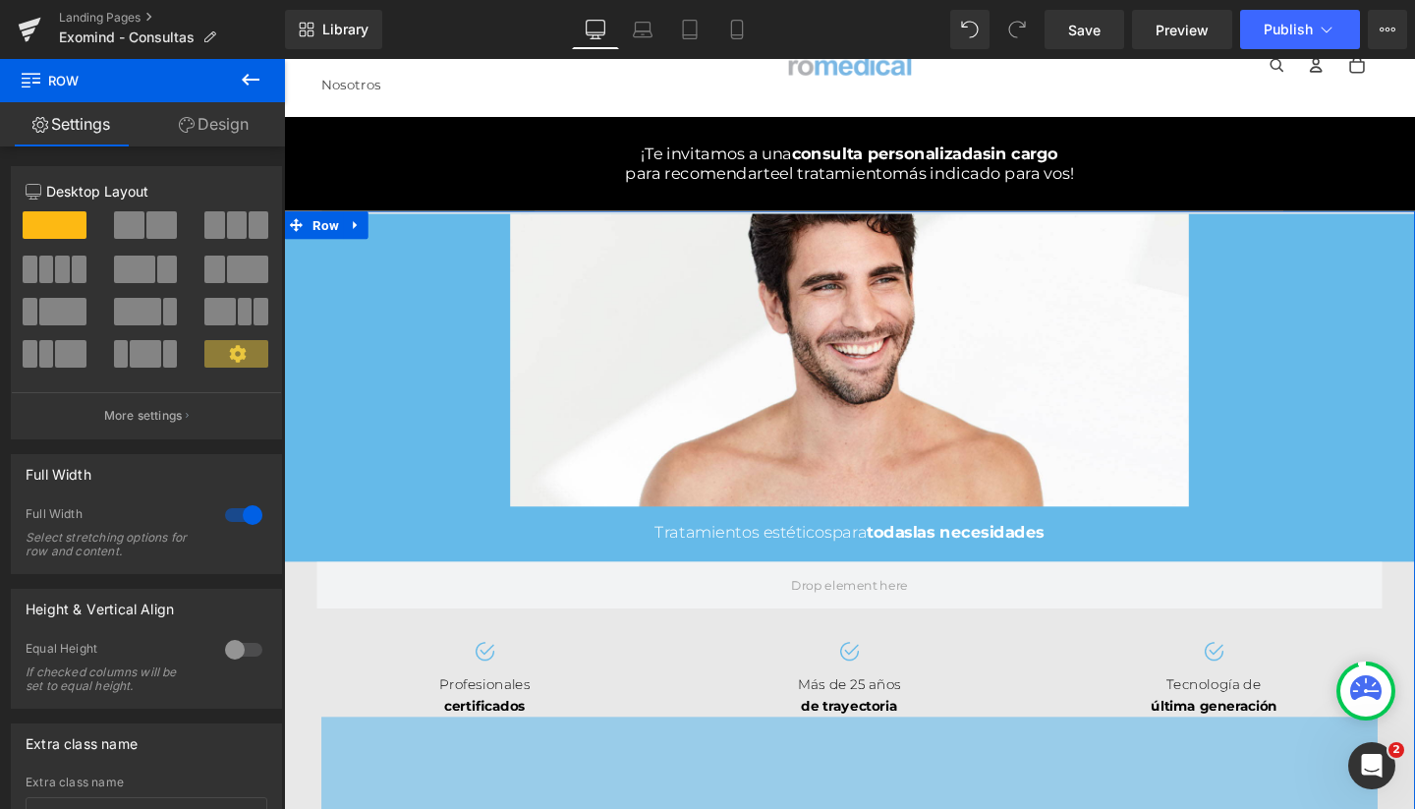
click at [147, 233] on span at bounding box center [161, 225] width 30 height 28
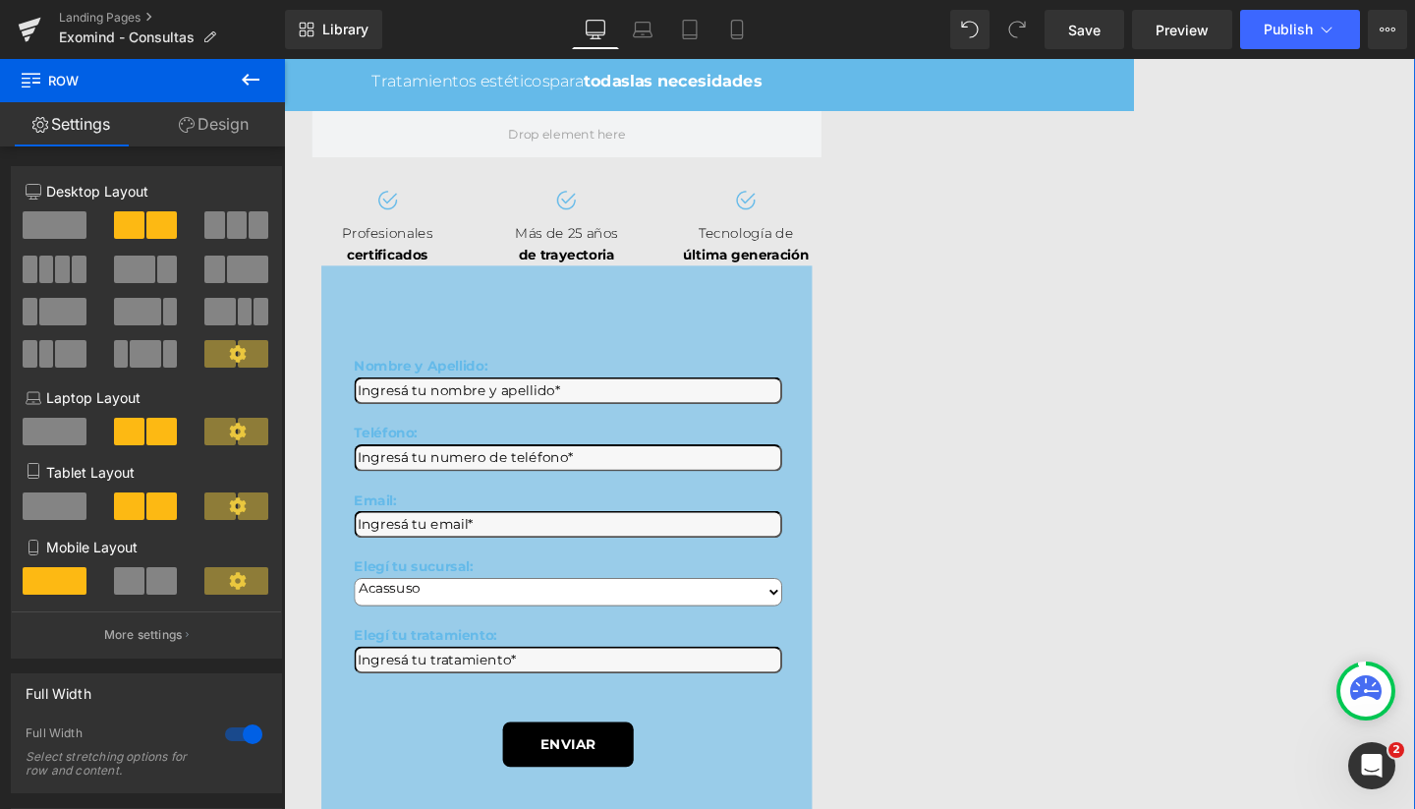
scroll to position [294, 0]
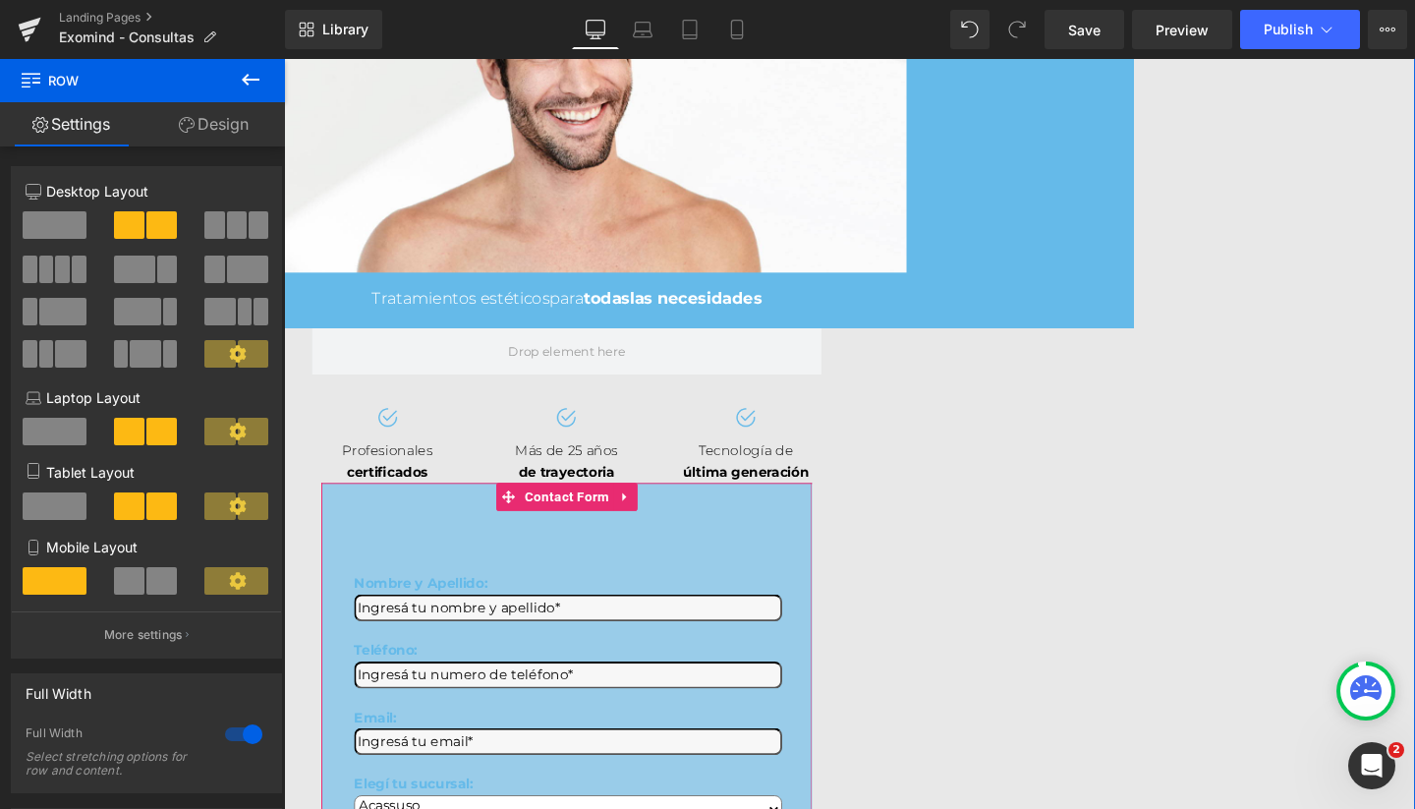
click at [540, 572] on div "Nombre y Apellido: Text Block Text Field Teléfono: Text Block Text Field Email:…" at bounding box center [581, 802] width 516 height 596
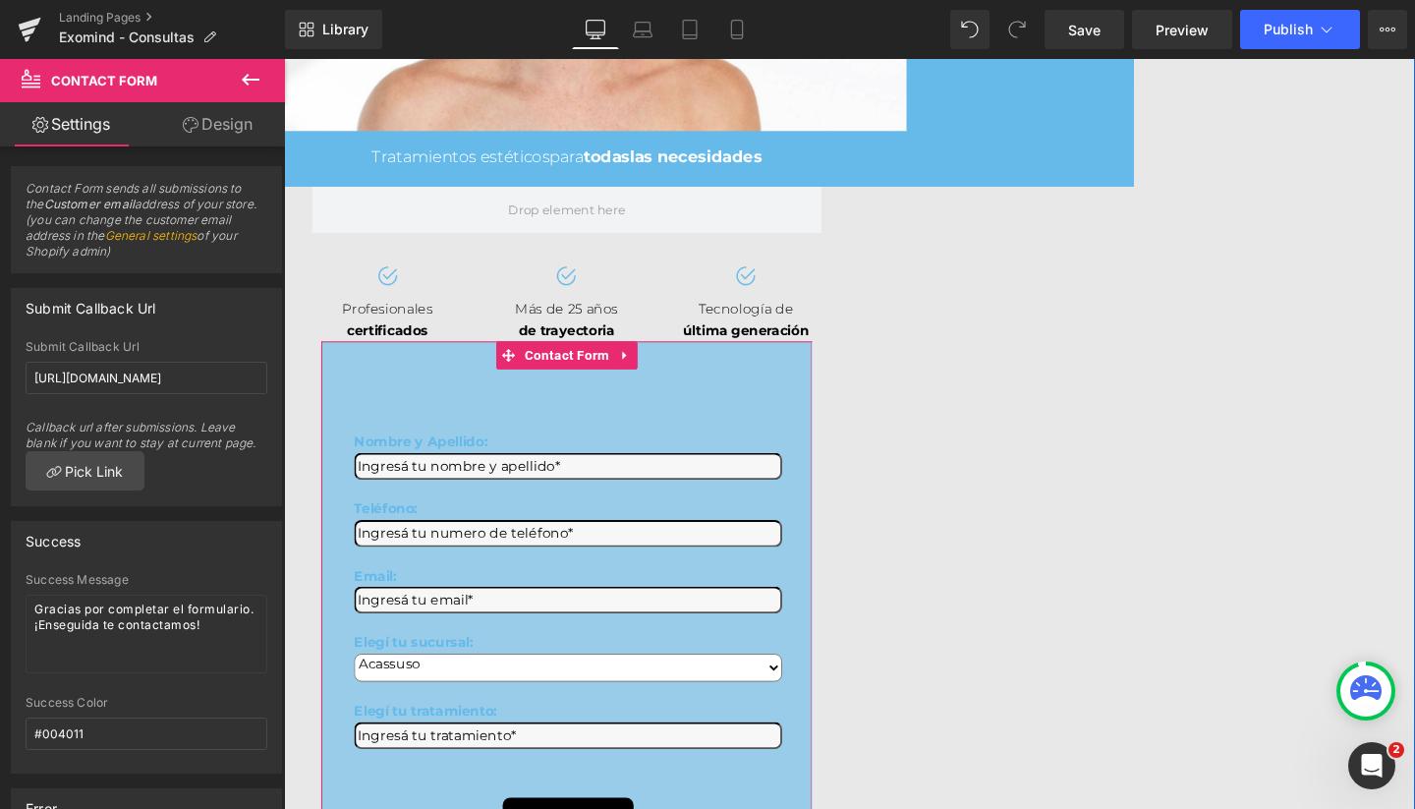
scroll to position [465, 0]
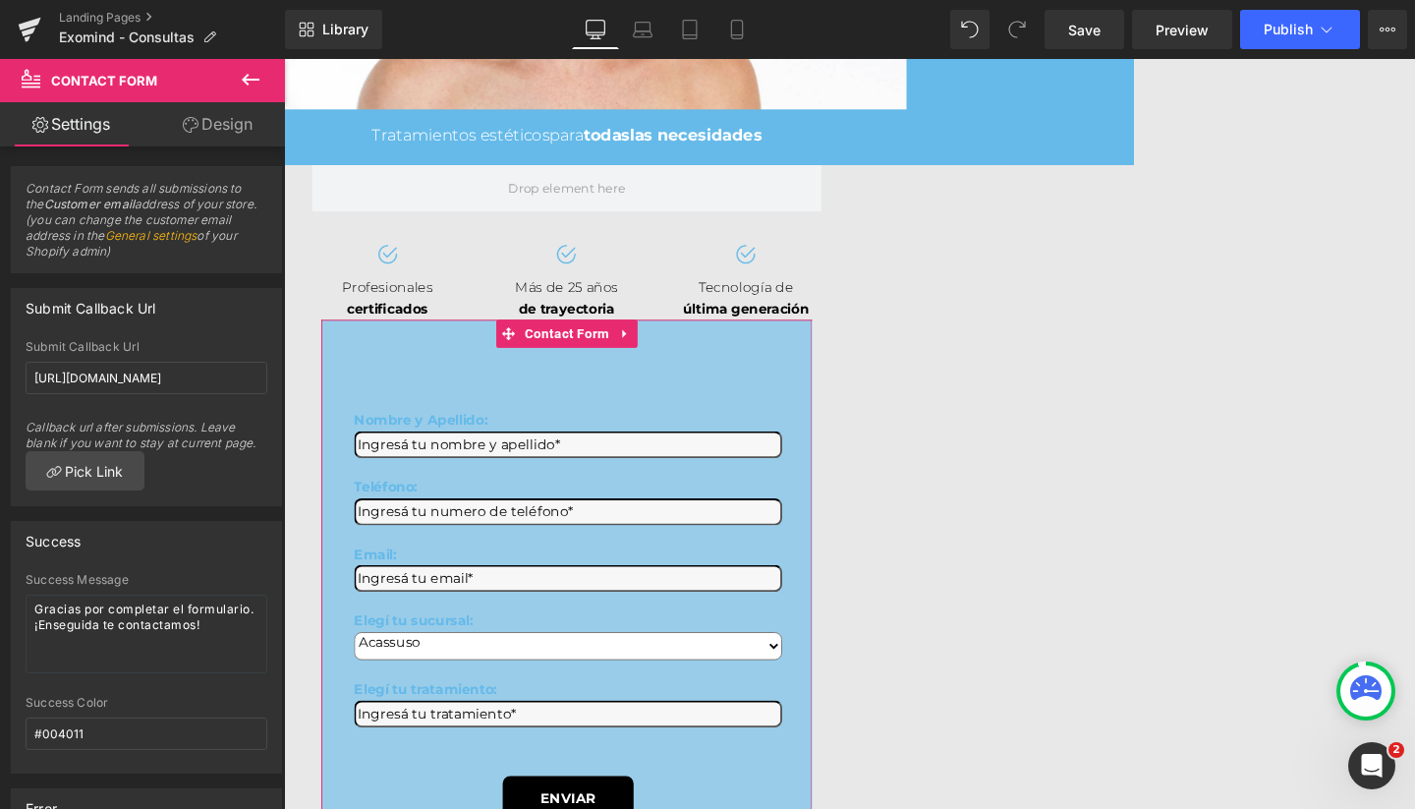
click at [251, 133] on link "Design" at bounding box center [217, 124] width 142 height 44
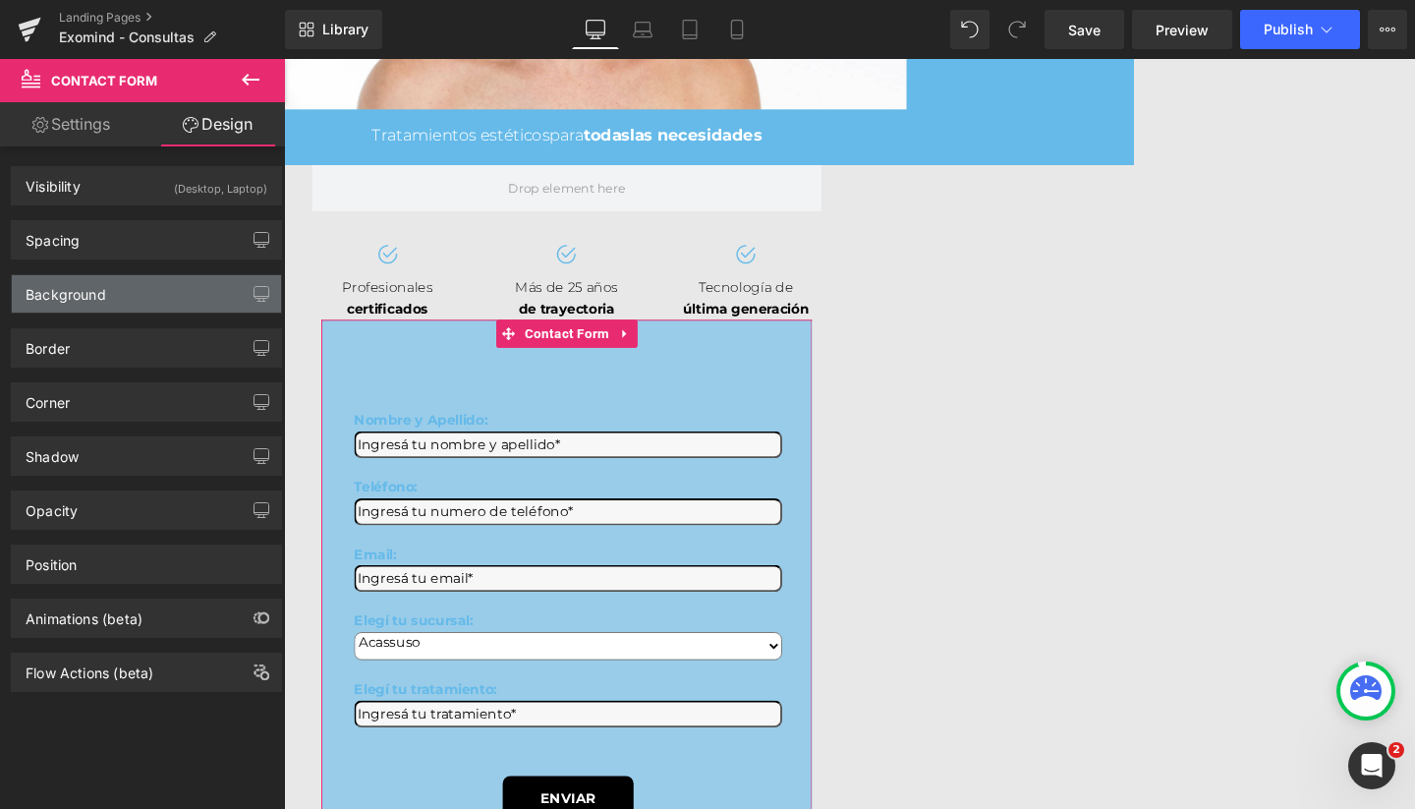
click at [143, 292] on div "Background" at bounding box center [146, 293] width 269 height 37
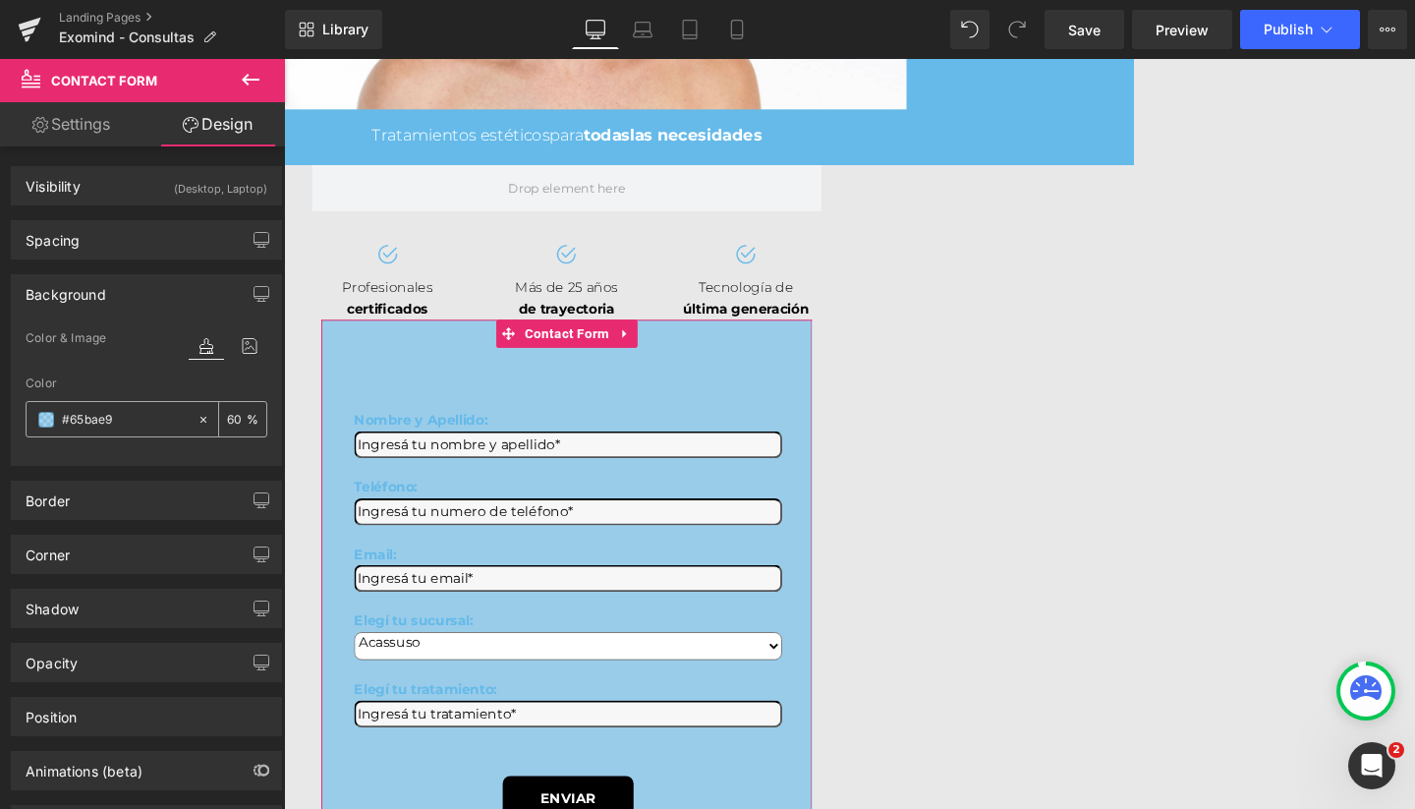
click at [85, 433] on div "#65bae9" at bounding box center [112, 419] width 170 height 34
click at [94, 422] on input "#65bae9" at bounding box center [125, 420] width 126 height 22
type input "f"
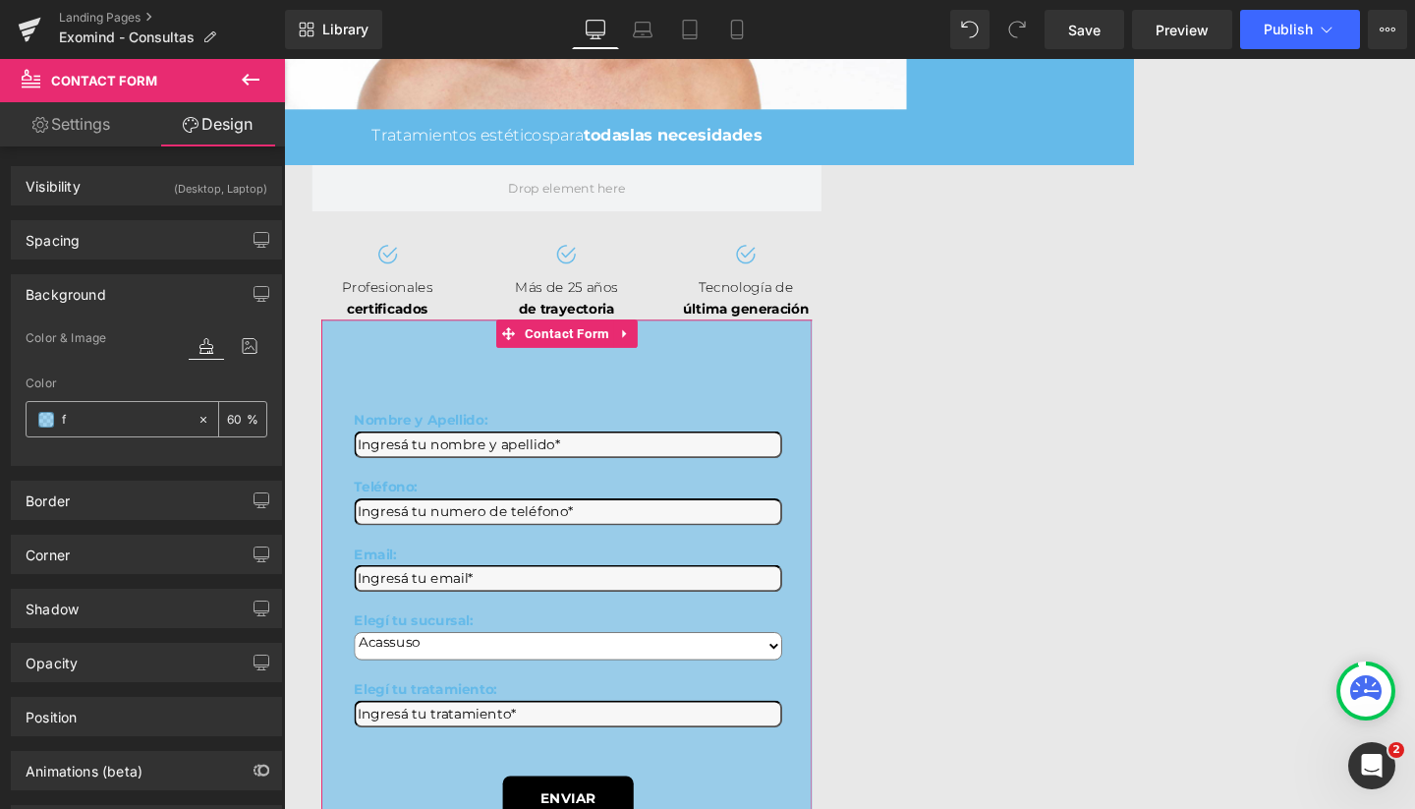
type input "0"
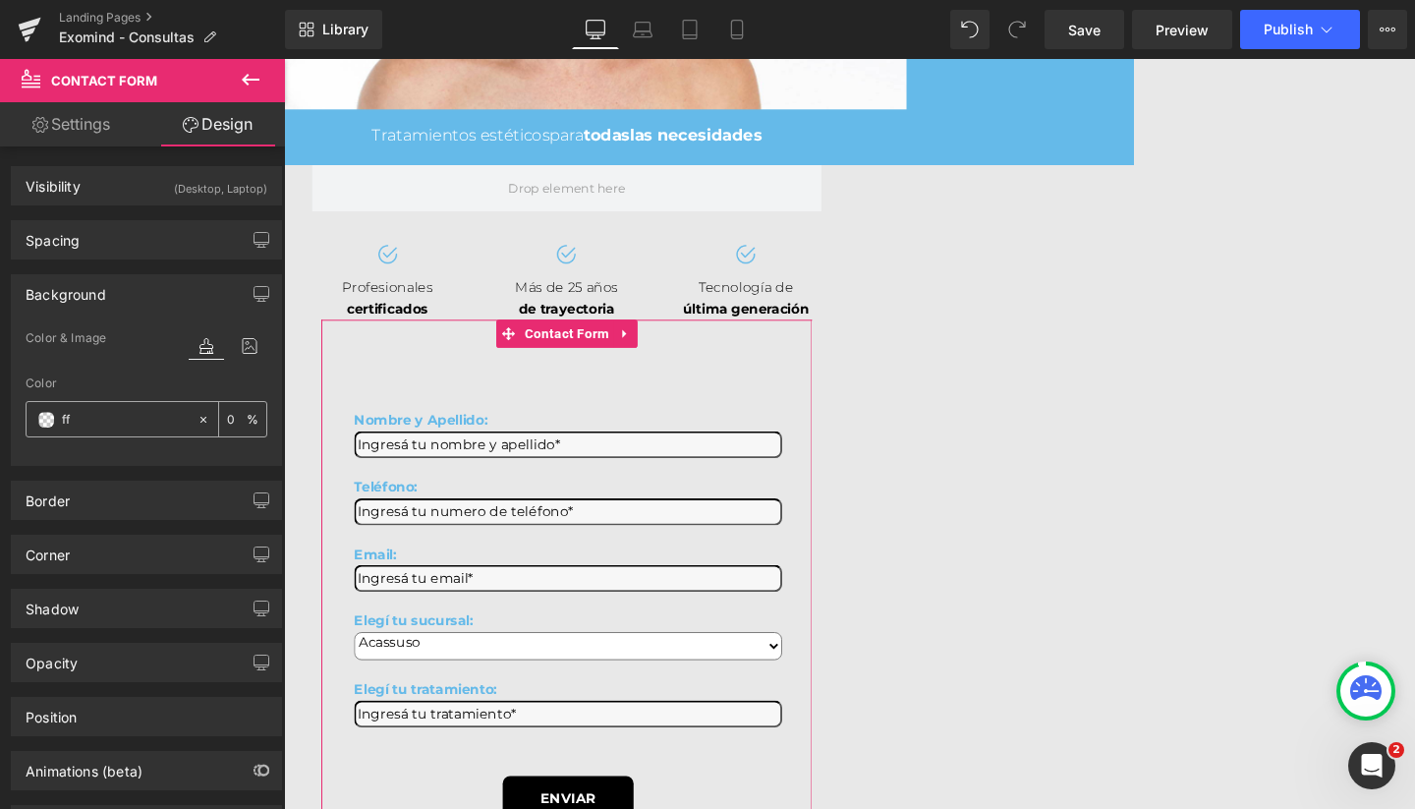
type input "fff"
type input "100"
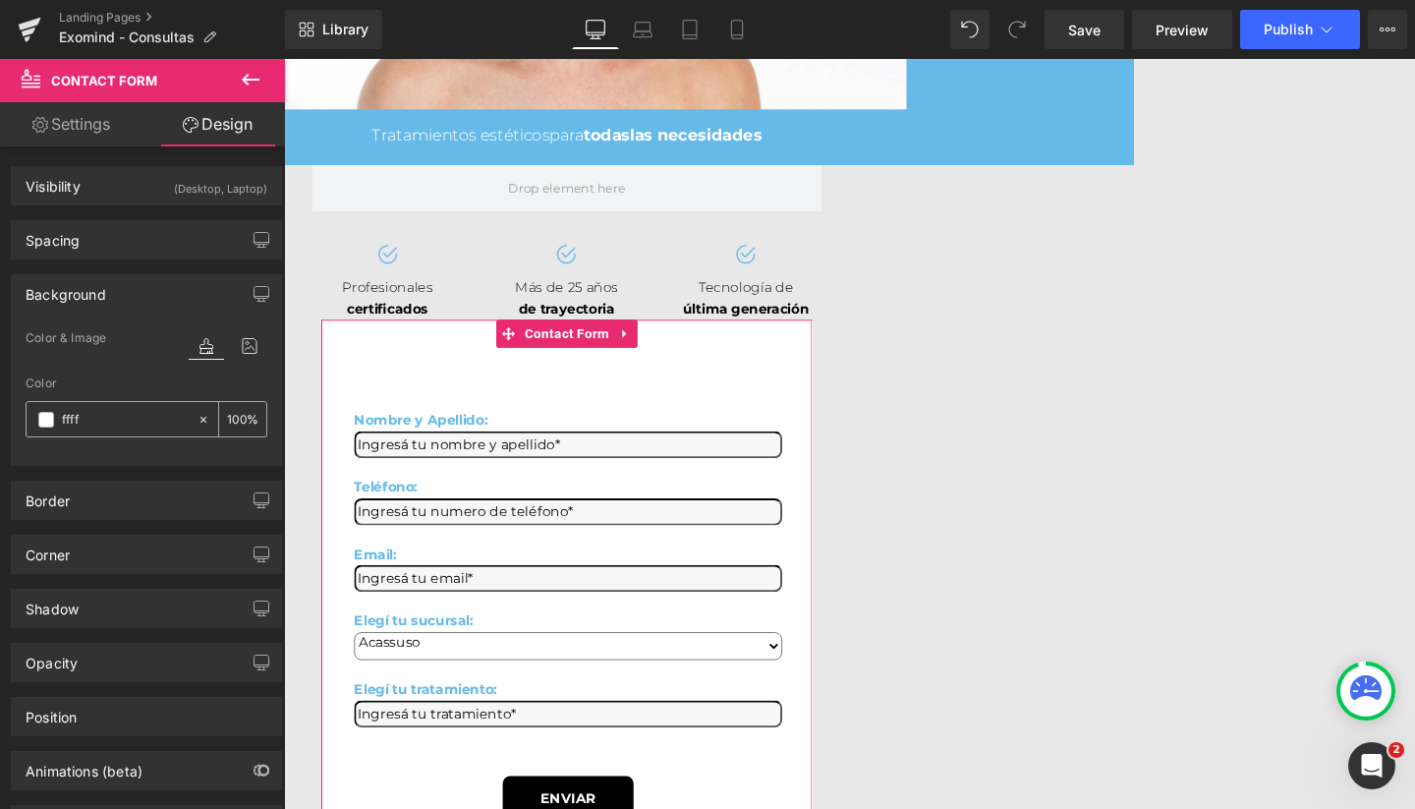
type input "fffff"
type input "0"
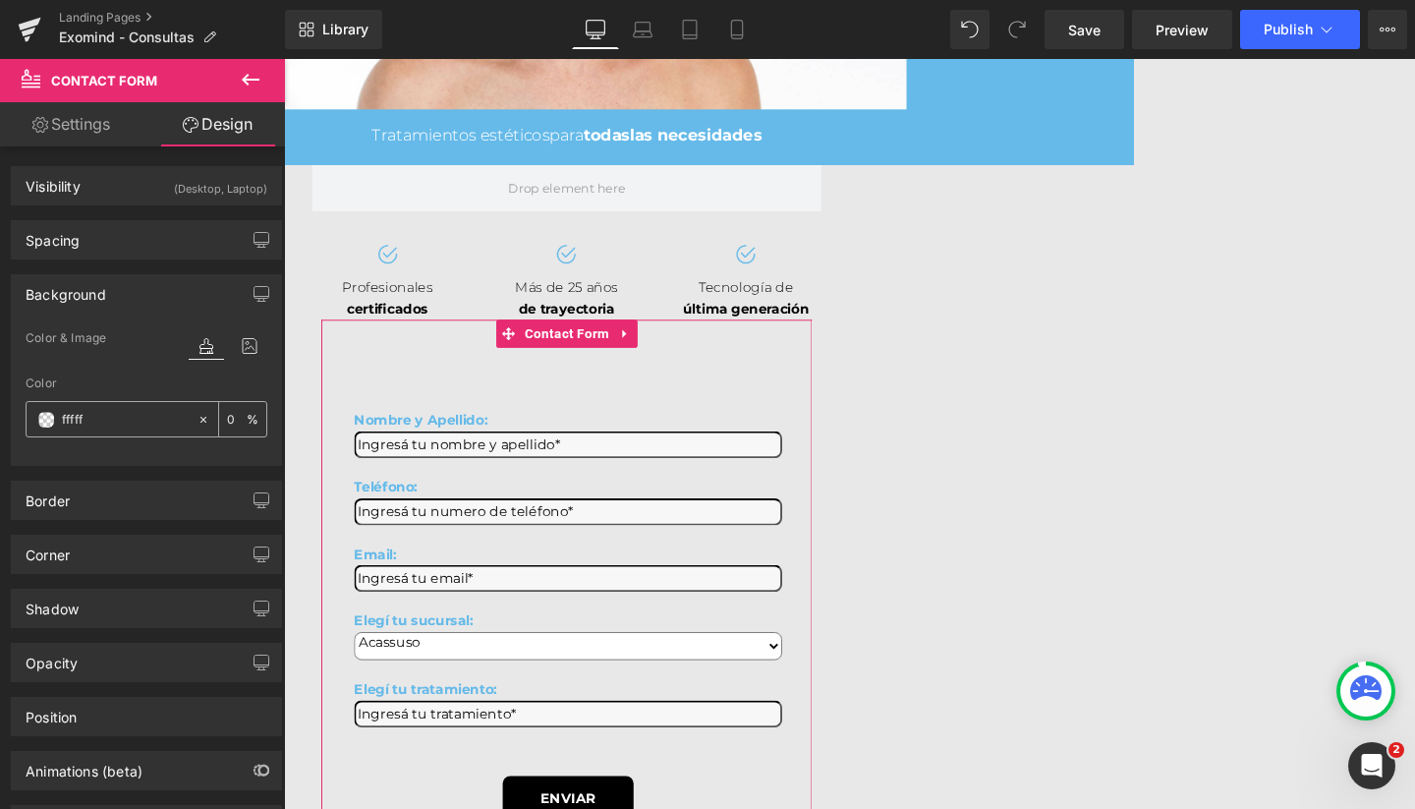
type input "ffffff"
type input "100"
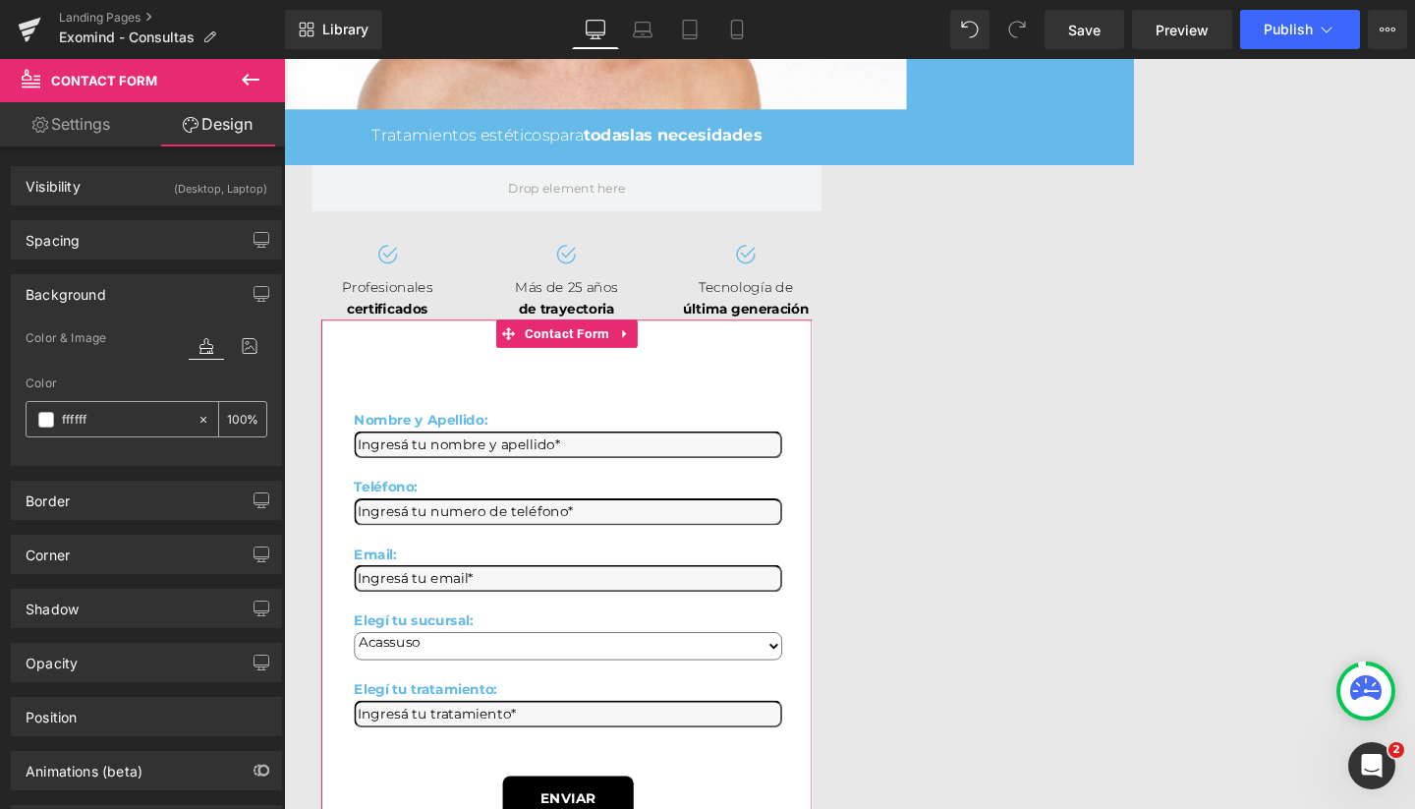
type input "#ffffff"
click at [229, 412] on input "100" at bounding box center [237, 419] width 20 height 22
click at [230, 412] on input "100" at bounding box center [237, 419] width 20 height 22
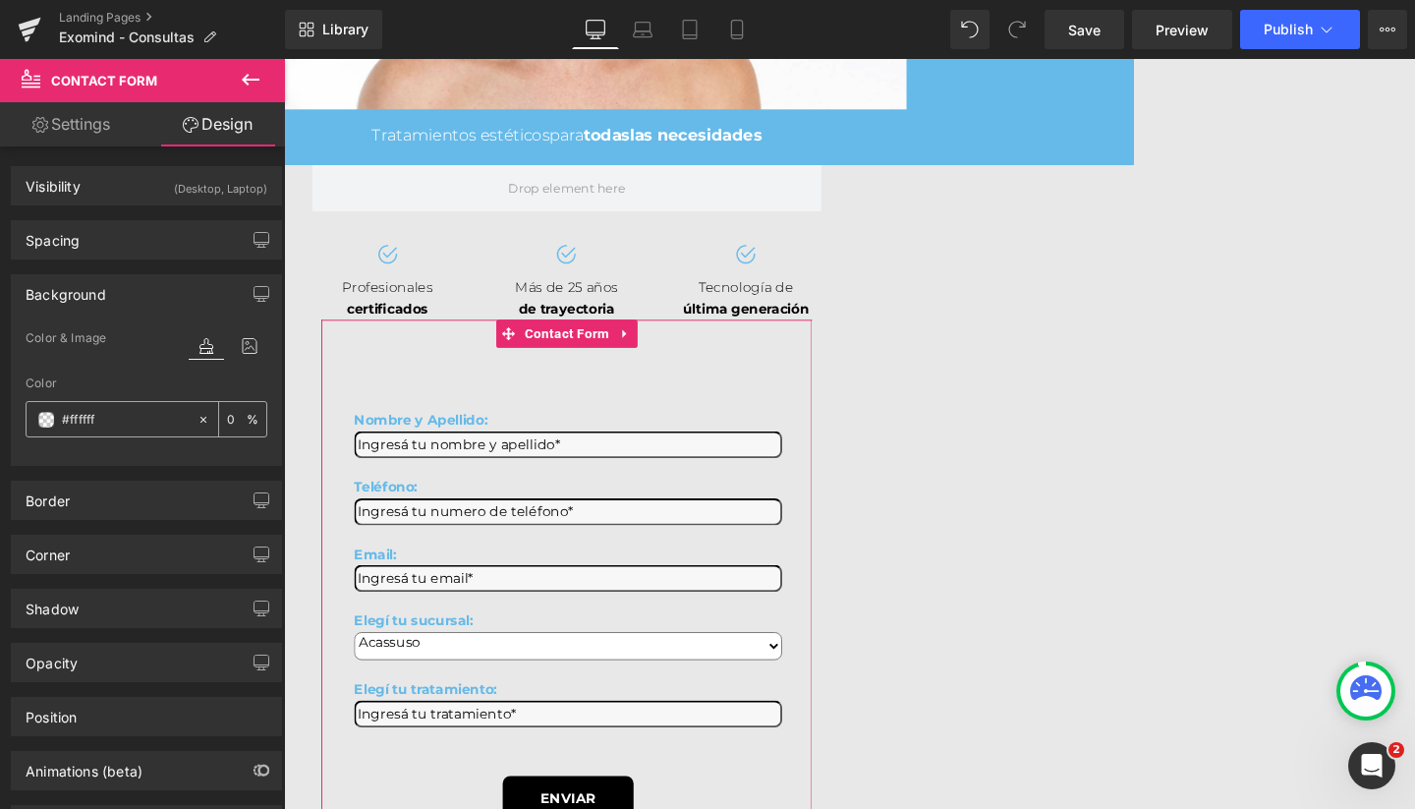
type input "60"
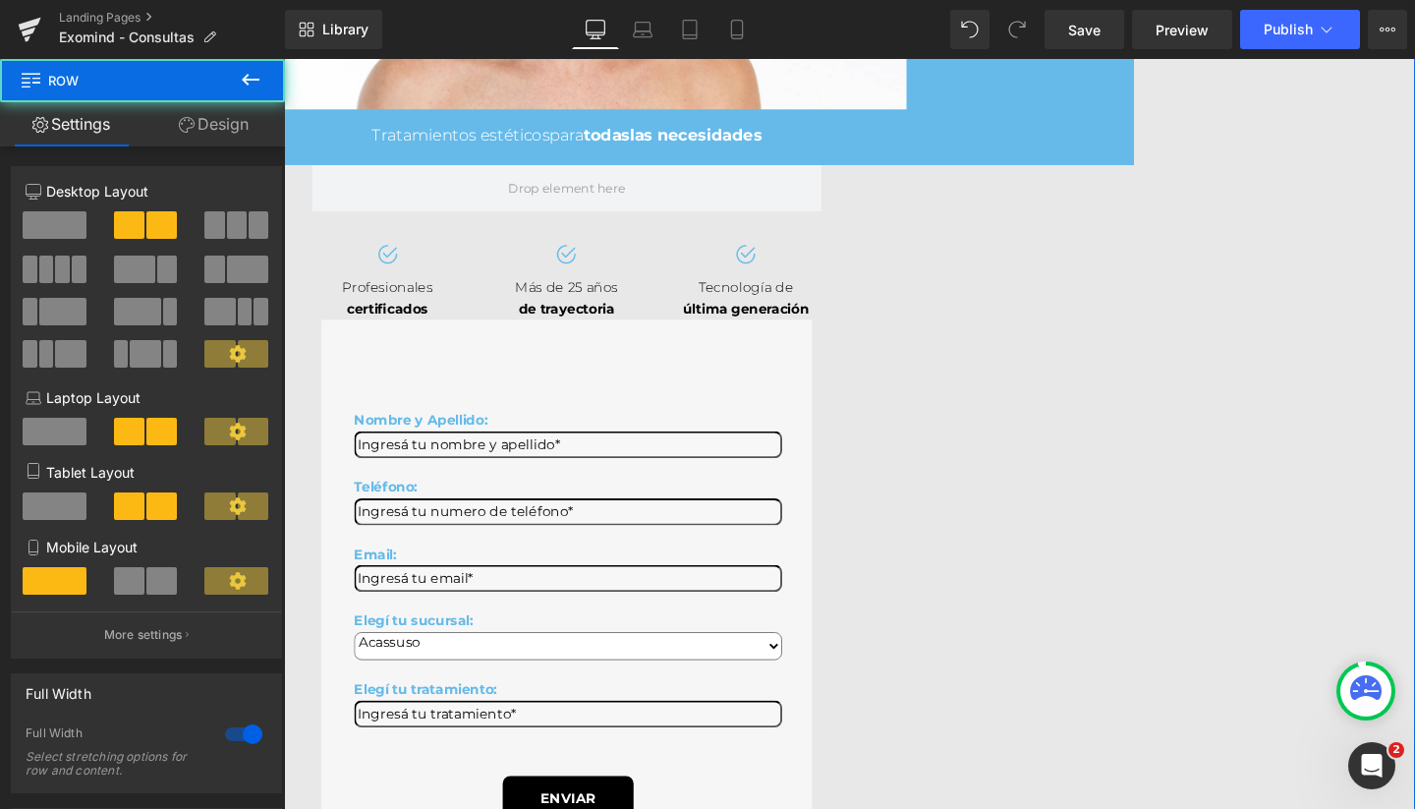
click at [1059, 443] on div "Image Row ¡Te invitamos a una consulta personalizada sin cargo para recomendart…" at bounding box center [878, 366] width 1189 height 1128
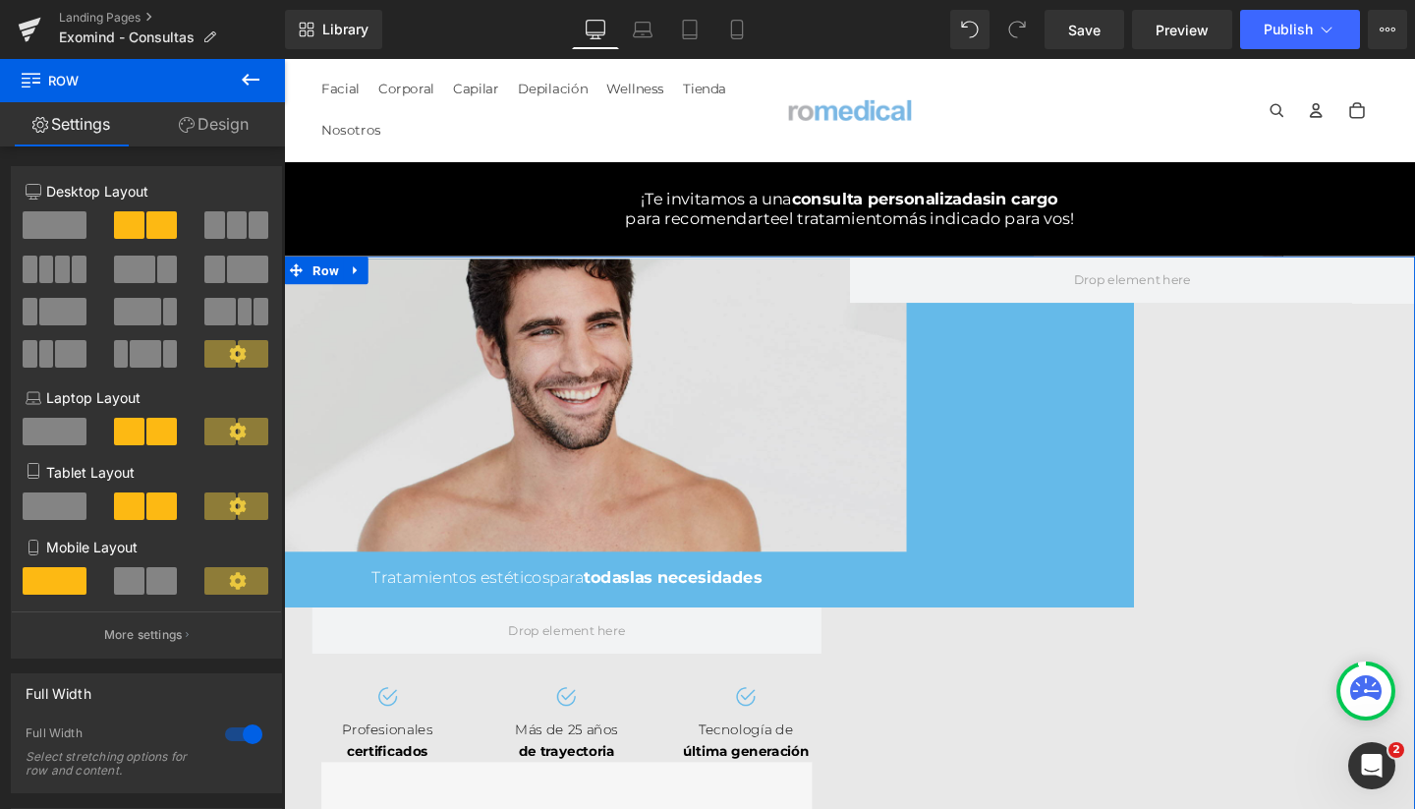
scroll to position [-1, 0]
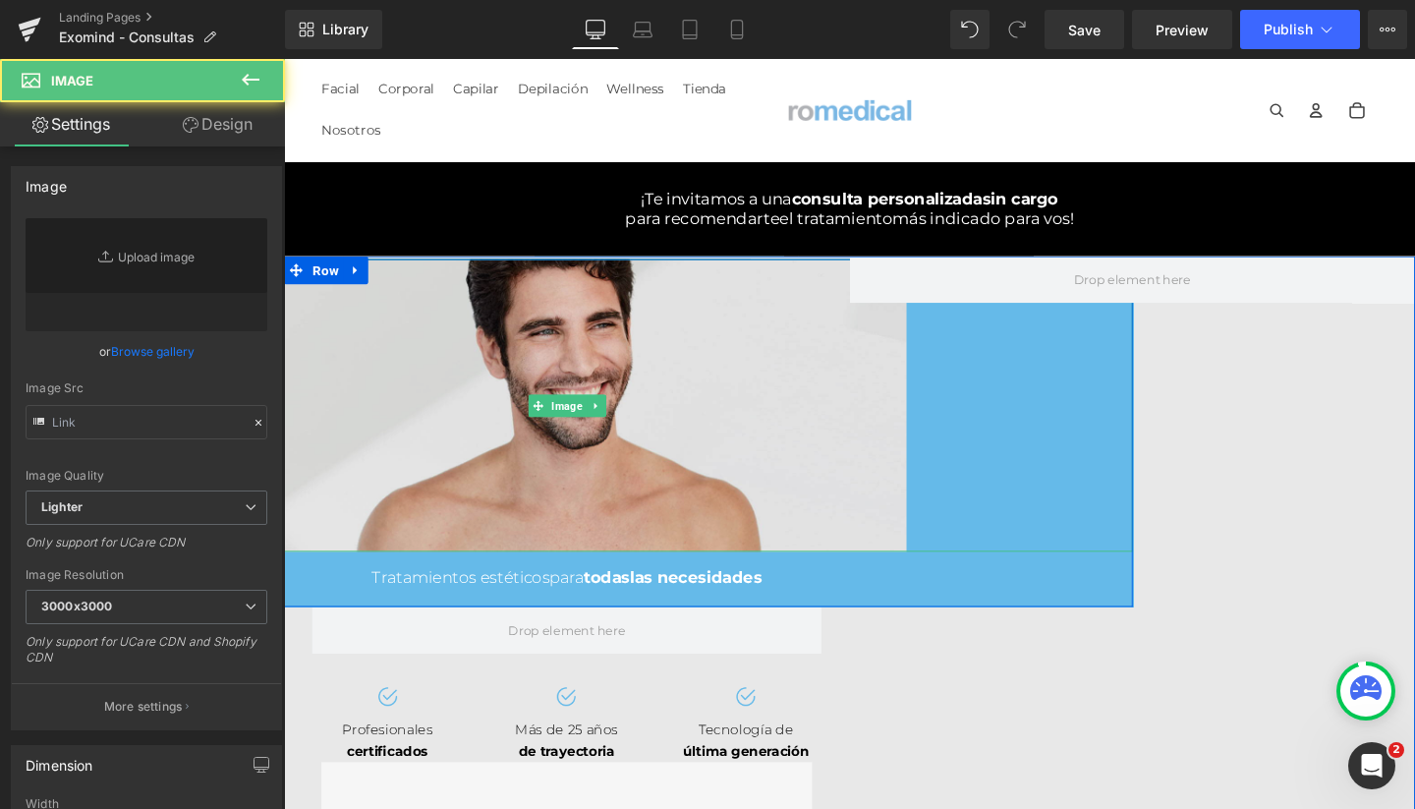
type input "https://ucarecdn.com/335c5397-e918-44c8-a815-b363aacb65f4/-/format/auto/-/previ…"
click at [561, 361] on img at bounding box center [581, 423] width 713 height 308
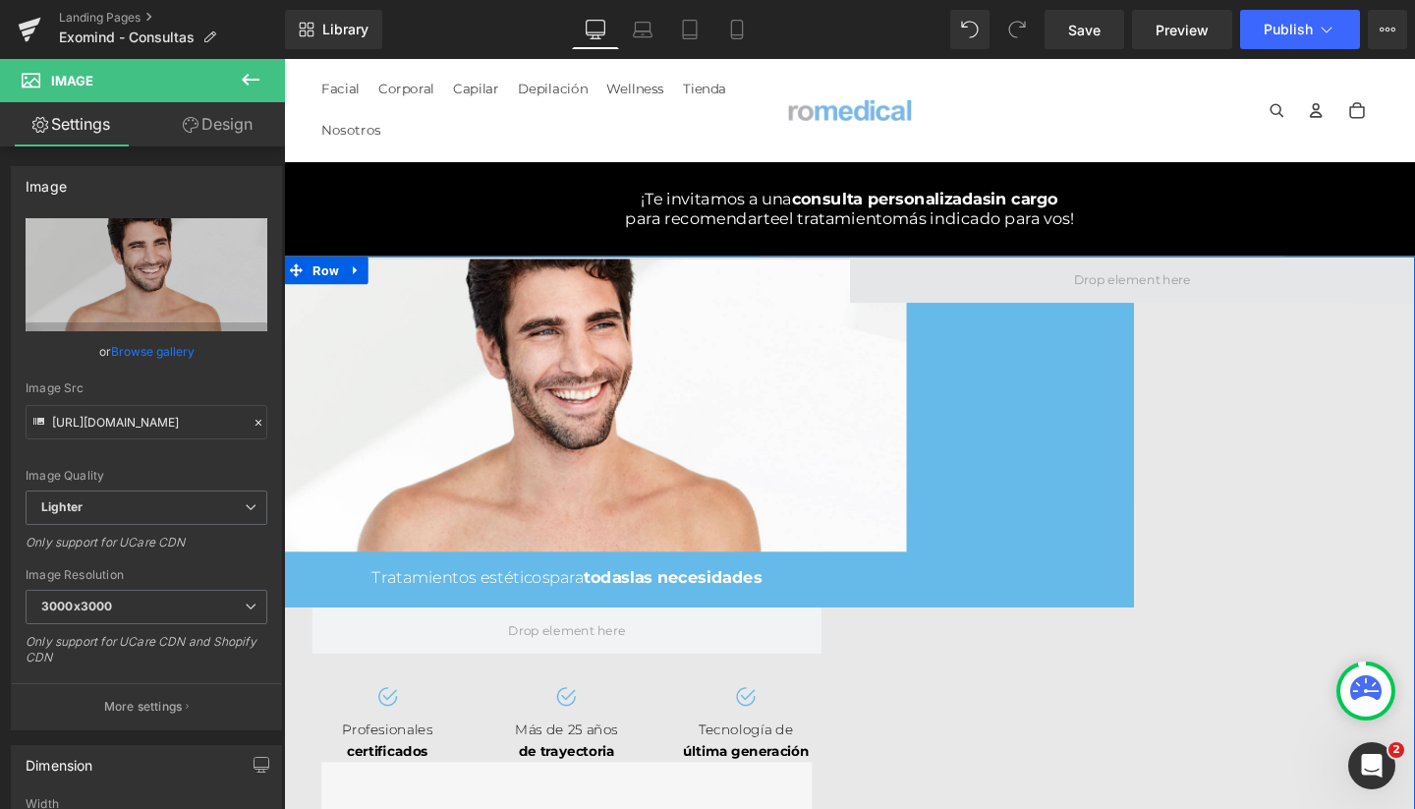
click at [1115, 307] on span at bounding box center [1175, 291] width 137 height 30
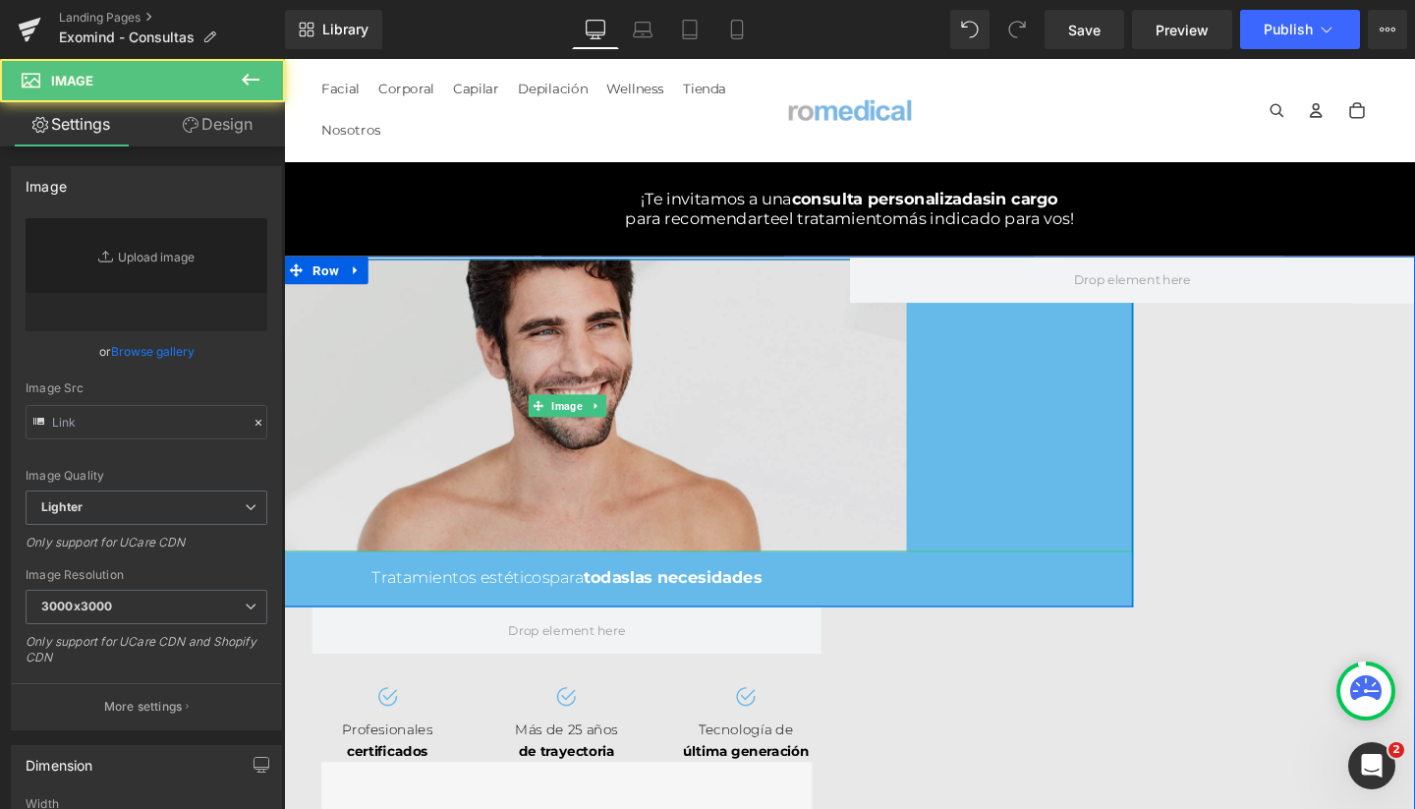
click at [726, 448] on img at bounding box center [581, 423] width 713 height 308
type input "https://ucarecdn.com/335c5397-e918-44c8-a815-b363aacb65f4/-/format/auto/-/previ…"
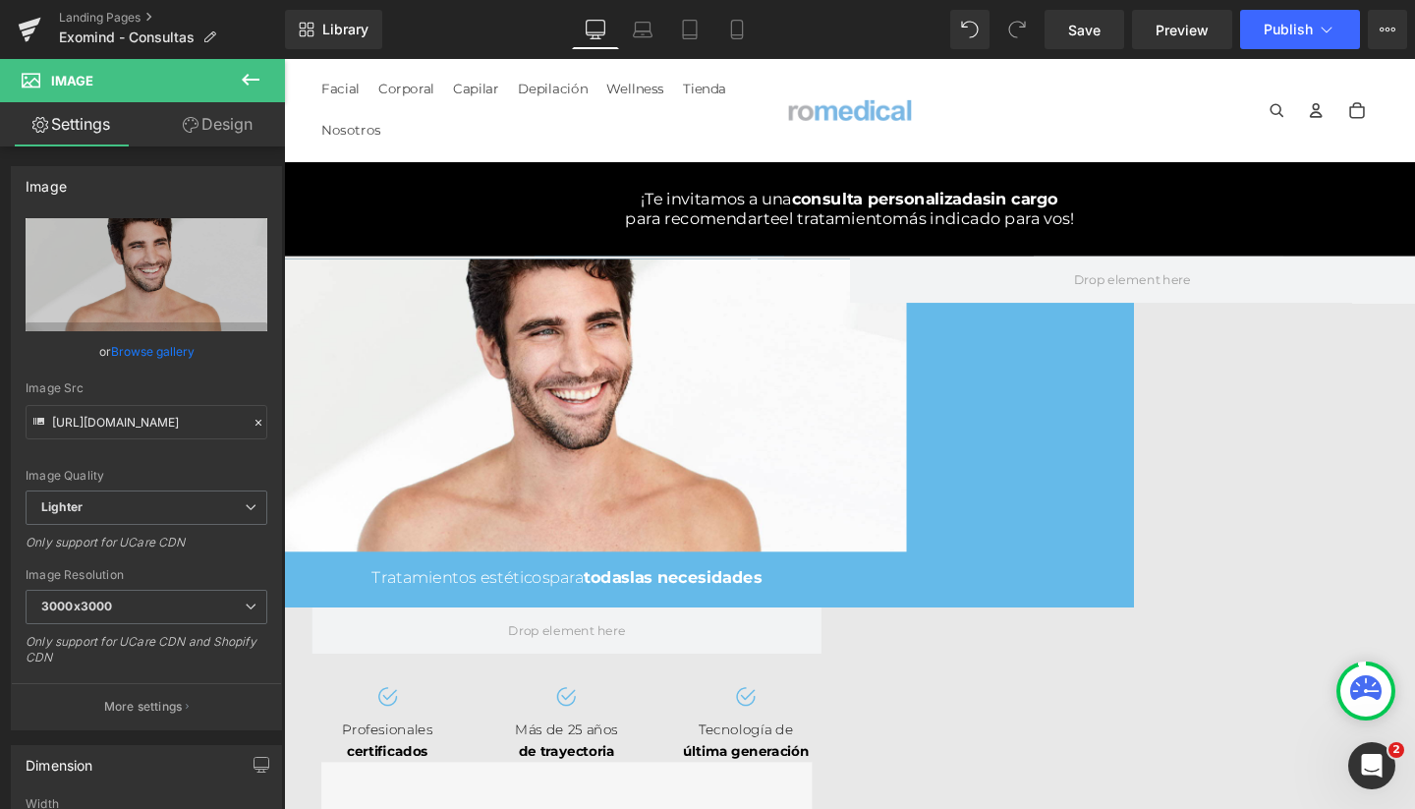
click at [262, 90] on button at bounding box center [250, 80] width 69 height 43
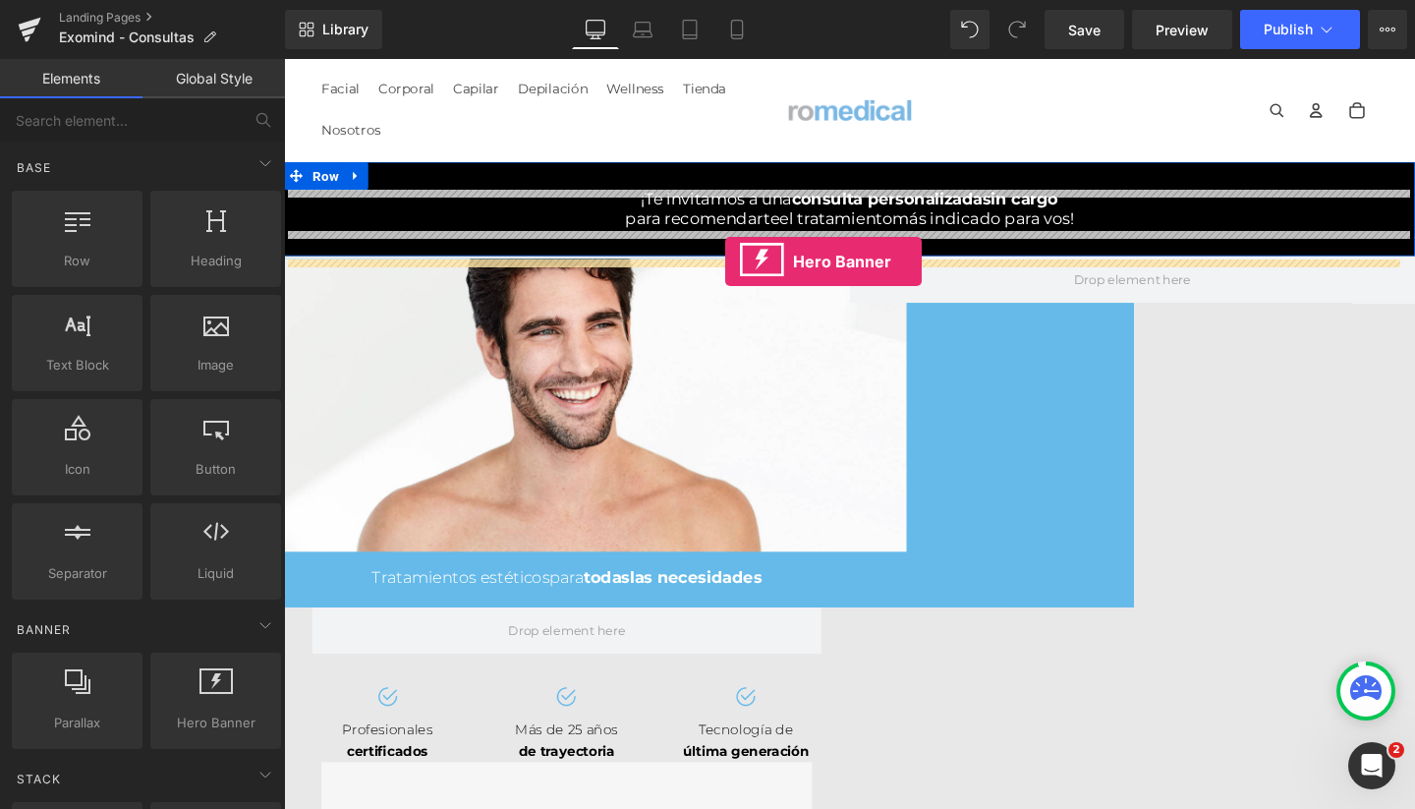
drag, startPoint x: 496, startPoint y: 746, endPoint x: 748, endPoint y: 272, distance: 536.3
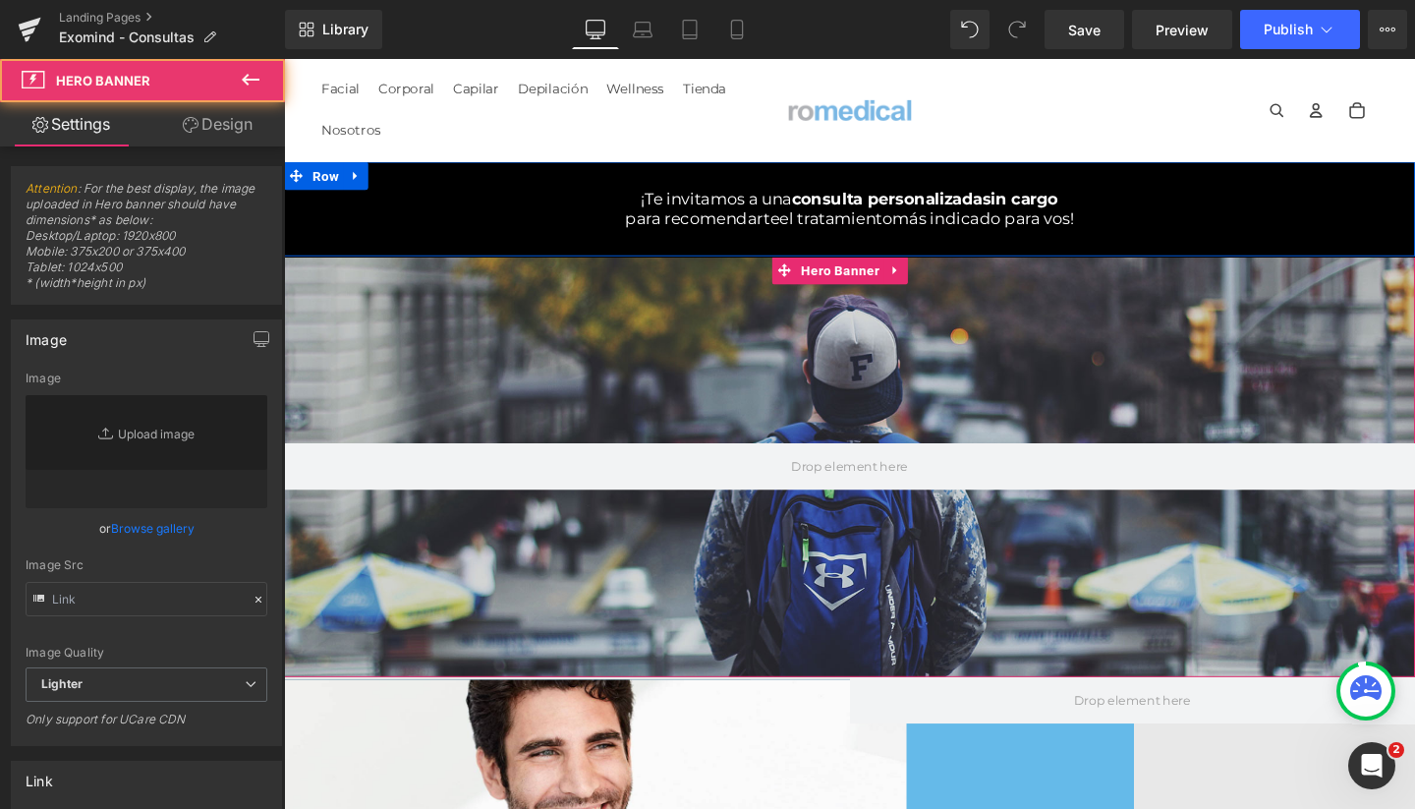
type input "https://d1um8515vdn9kb.cloudfront.net/images/hero.jpg"
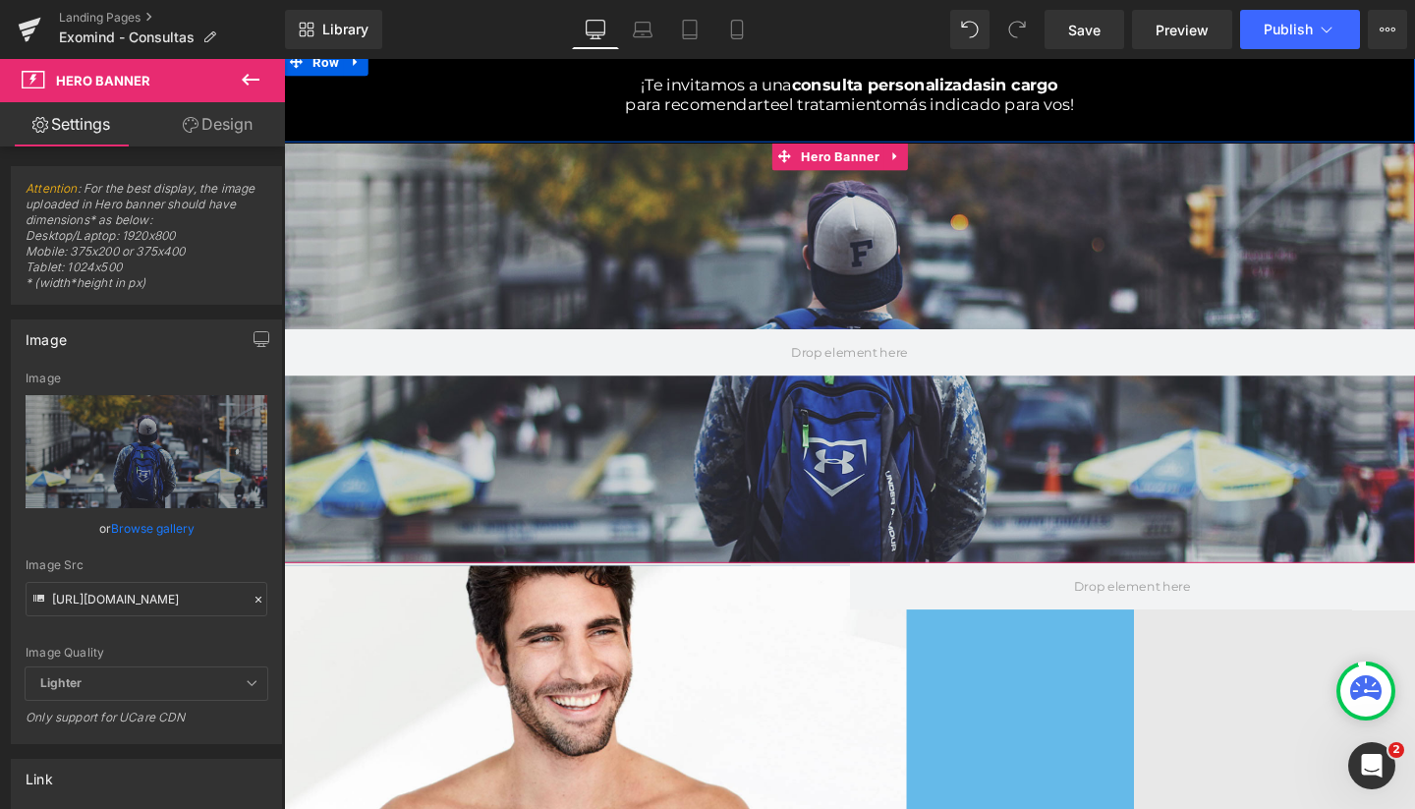
scroll to position [65, 0]
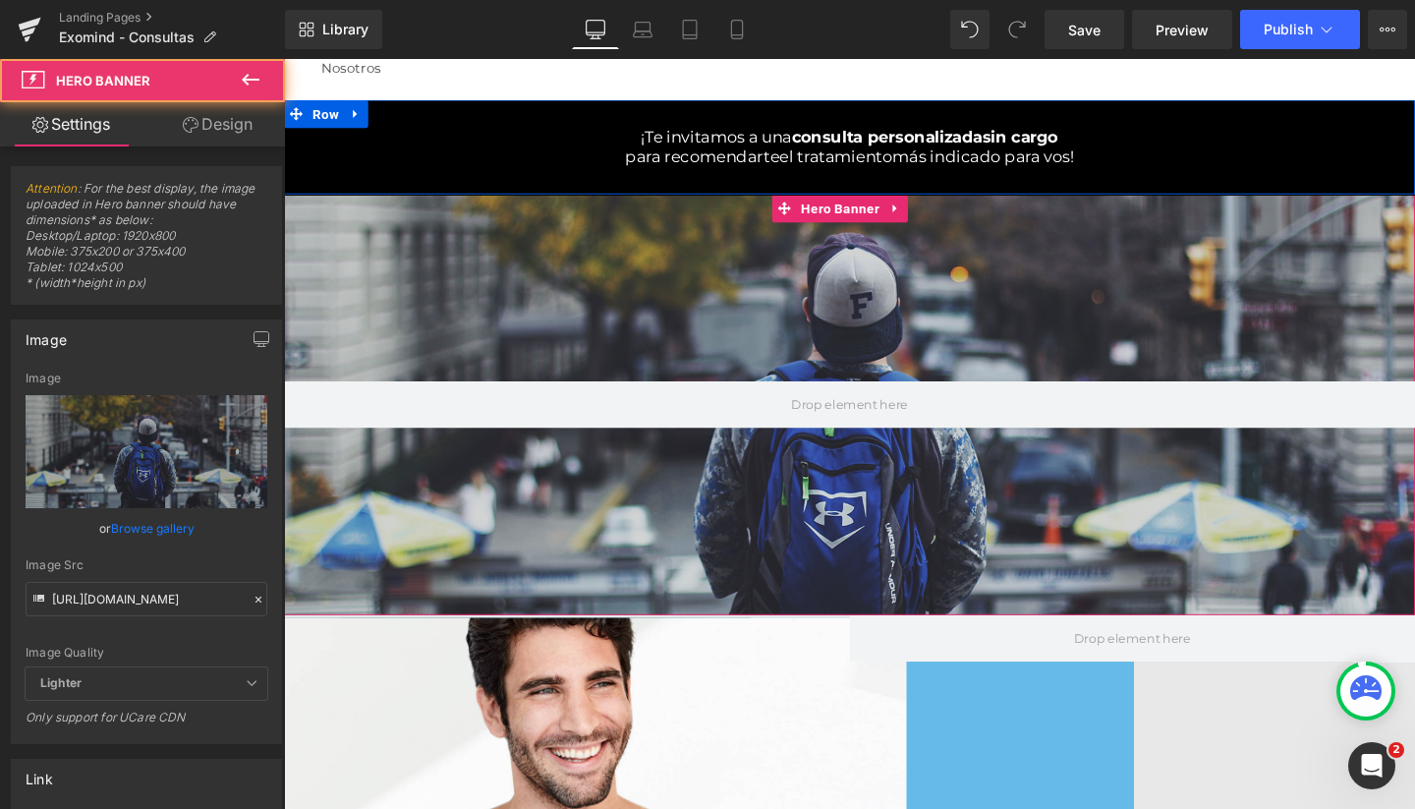
click at [844, 338] on div at bounding box center [878, 422] width 1189 height 442
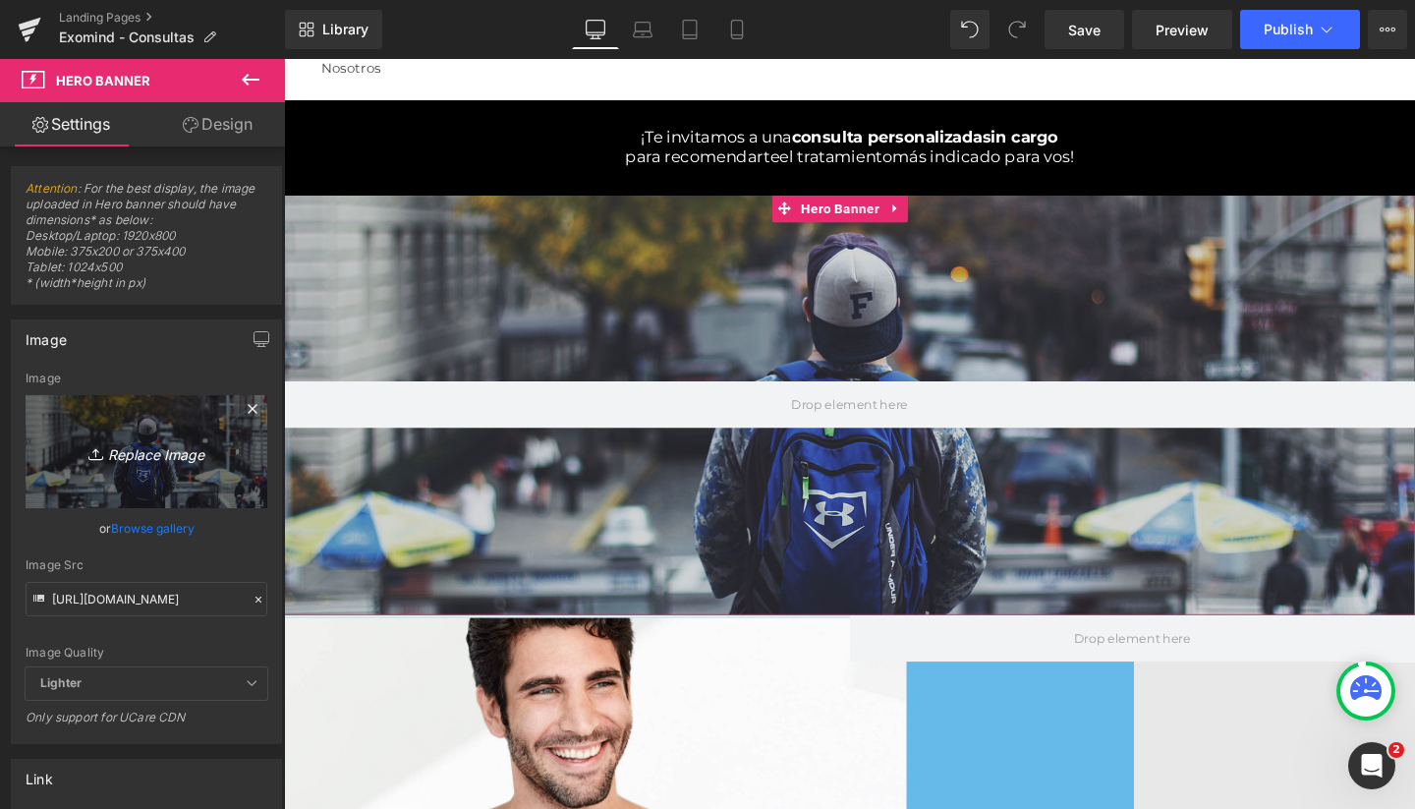
click at [88, 448] on icon at bounding box center [98, 454] width 20 height 20
type input "C:\fakepath\exomind romedical fortalece mente bienestar.jpg"
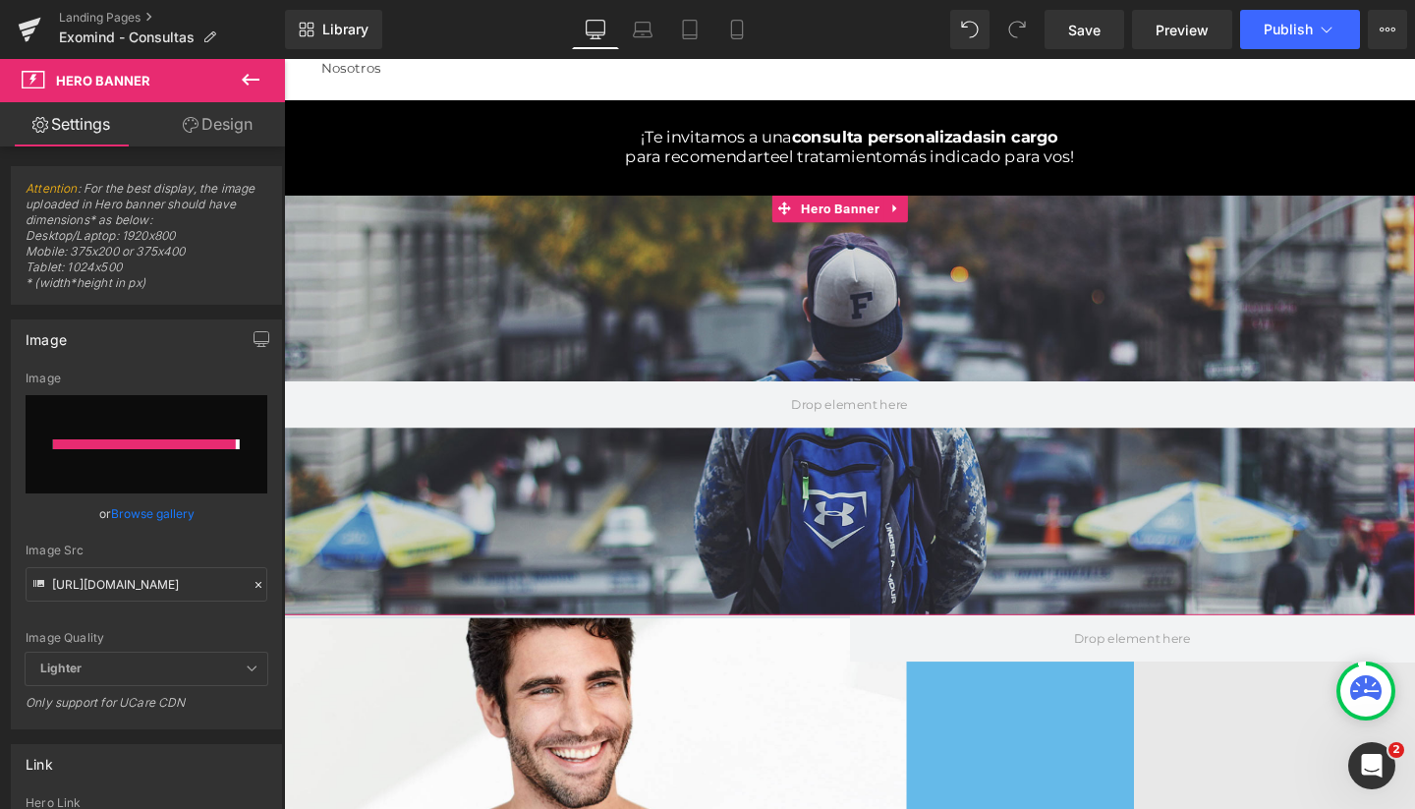
type input "https://ucarecdn.com/135e273e-a903-4bd1-ab5e-7478abf42996/-/format/auto/-/previ…"
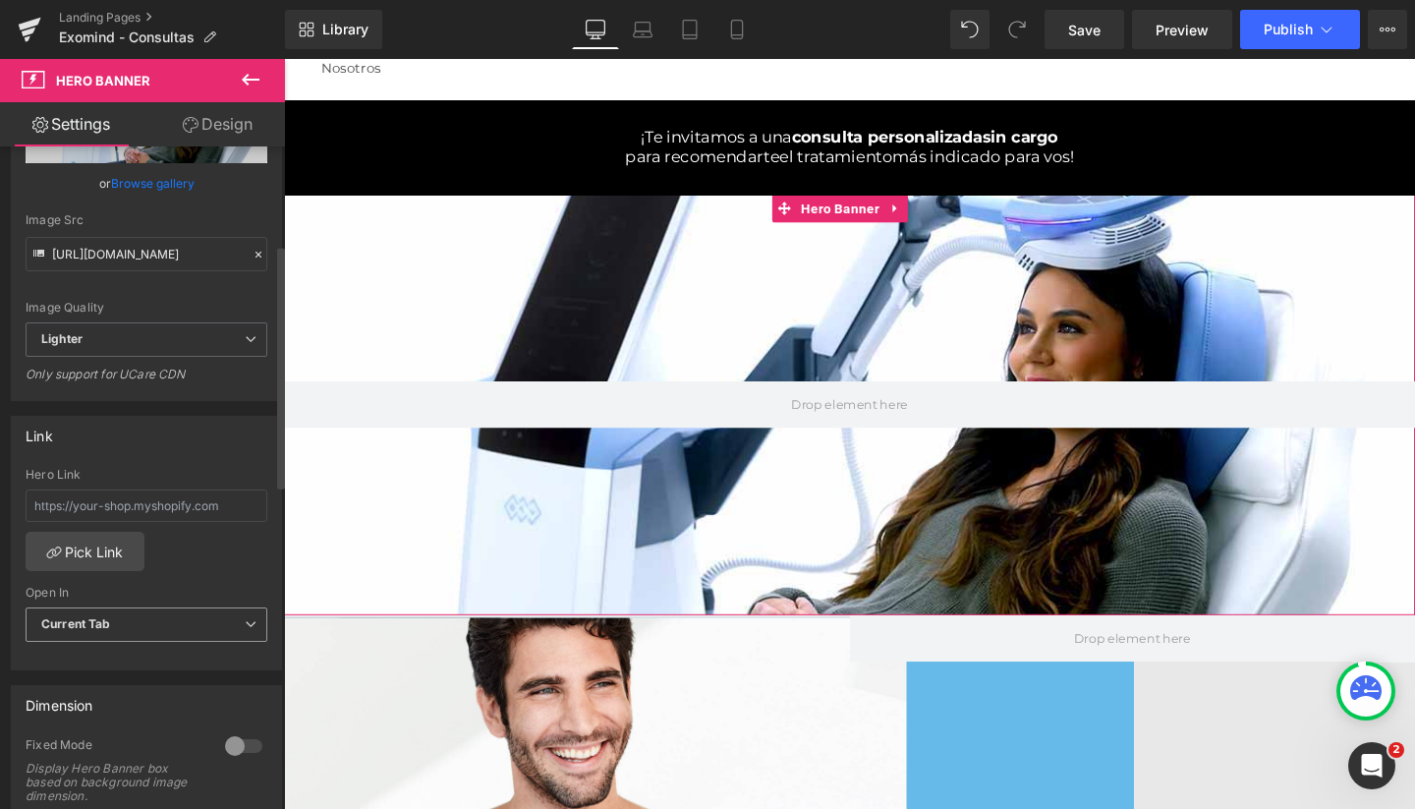
scroll to position [421, 0]
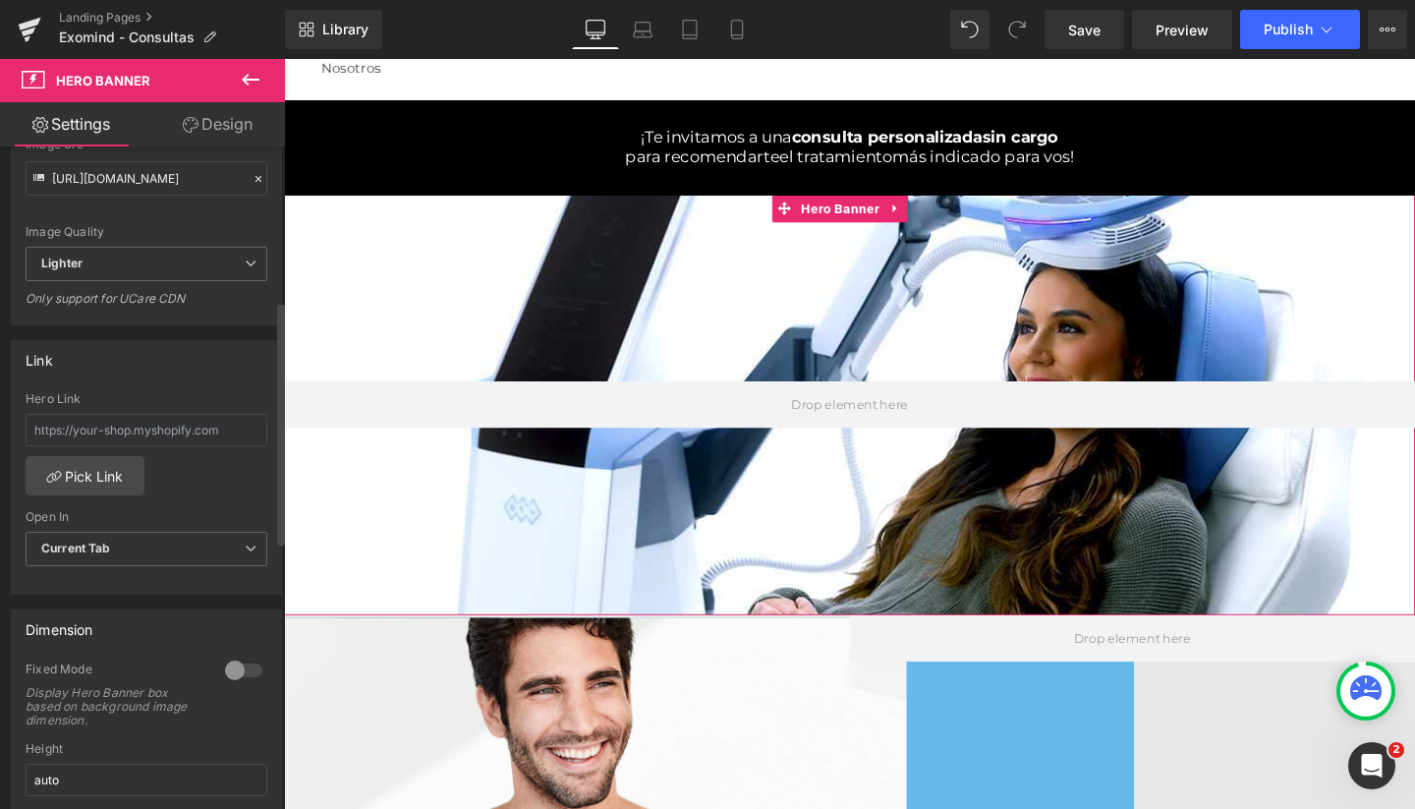
click at [245, 673] on div at bounding box center [243, 669] width 47 height 31
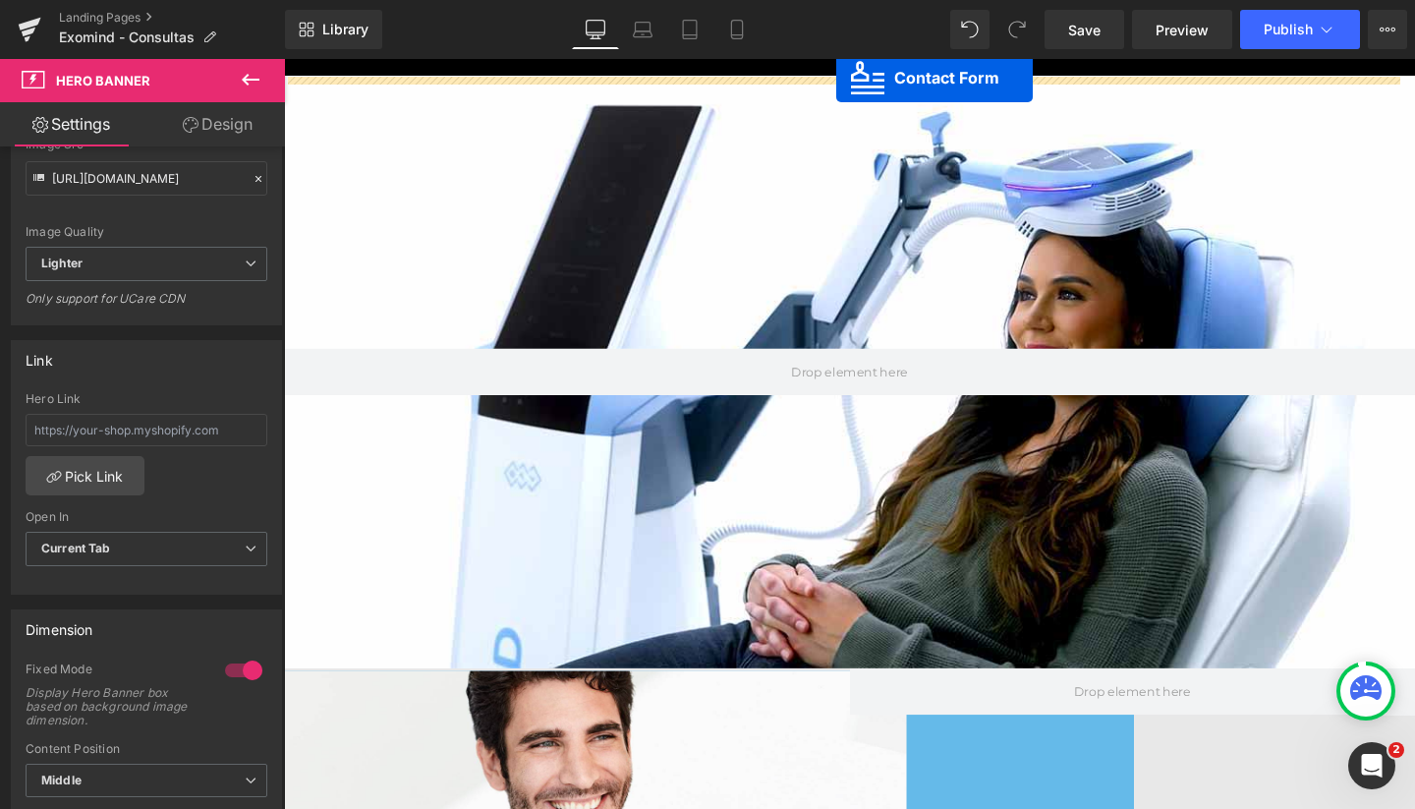
scroll to position [152, 0]
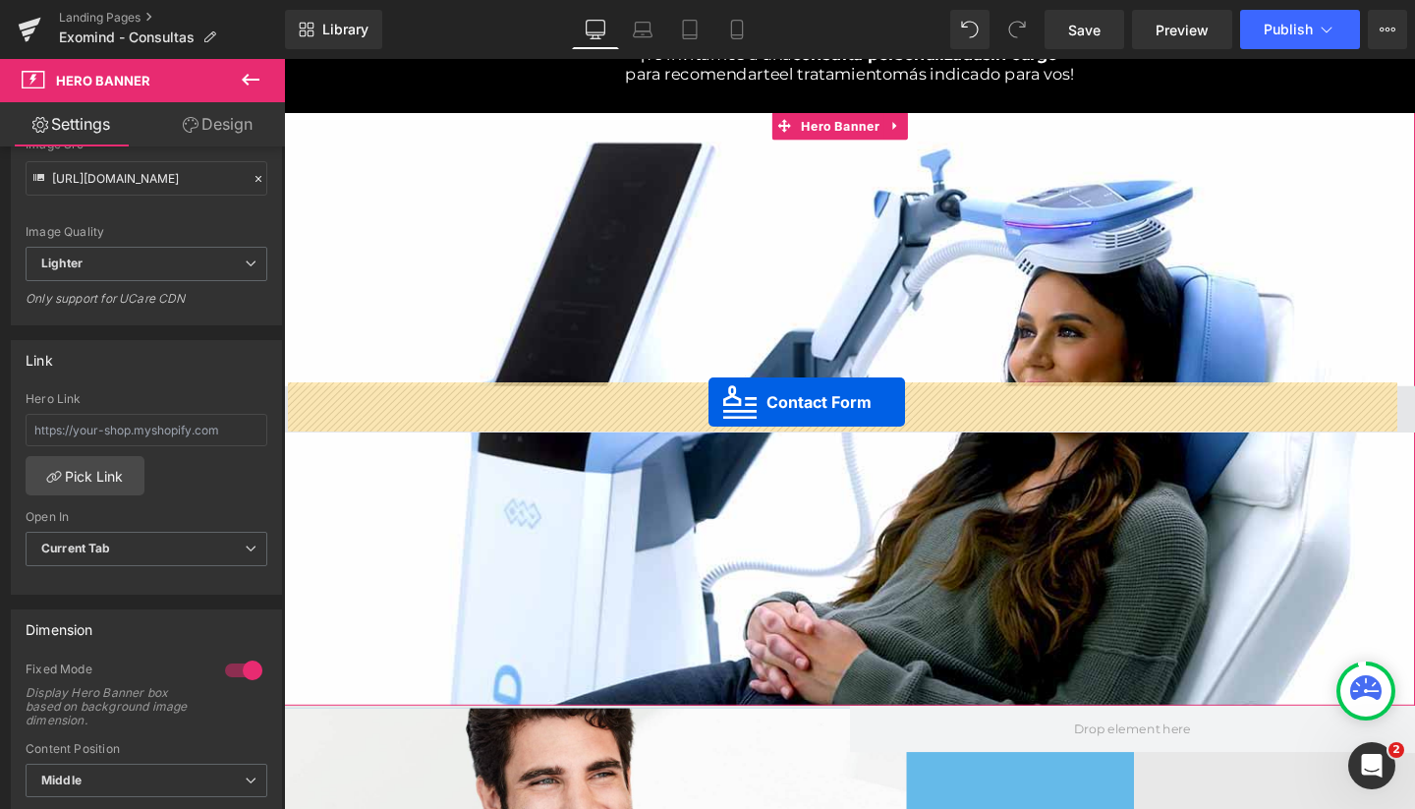
drag, startPoint x: 500, startPoint y: 692, endPoint x: 730, endPoint y: 421, distance: 355.6
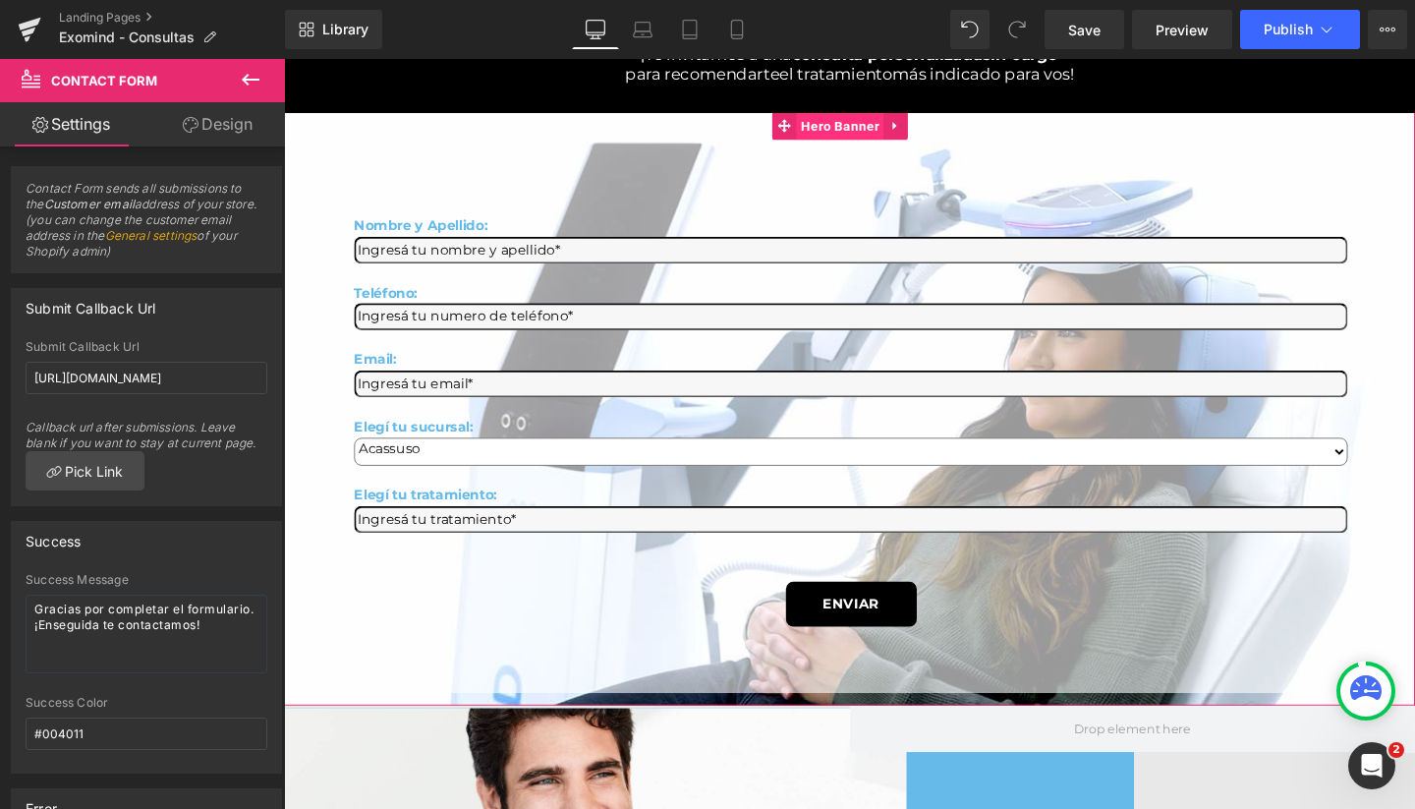
click at [857, 136] on span "Hero Banner" at bounding box center [867, 128] width 91 height 29
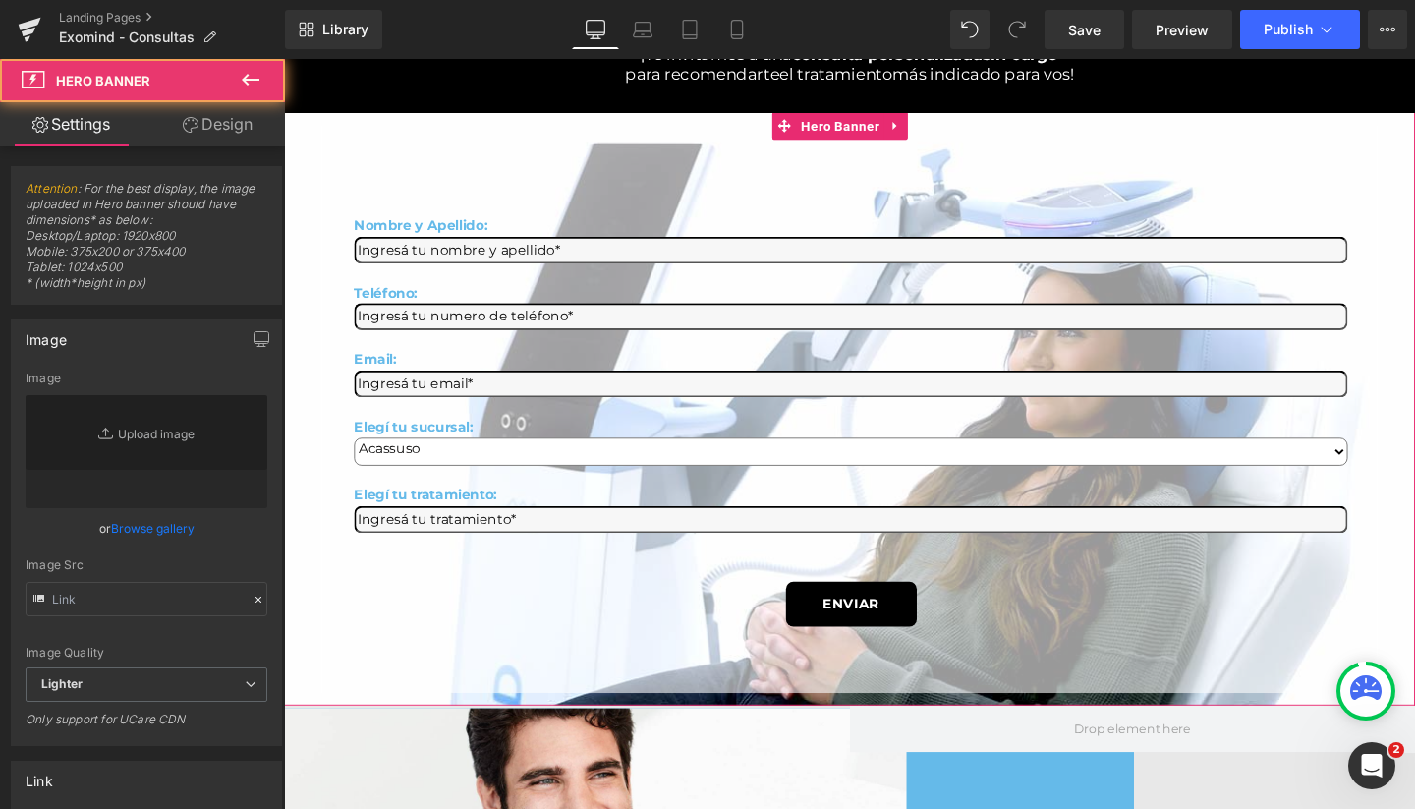
type input "https://ucarecdn.com/135e273e-a903-4bd1-ab5e-7478abf42996/-/format/auto/-/previ…"
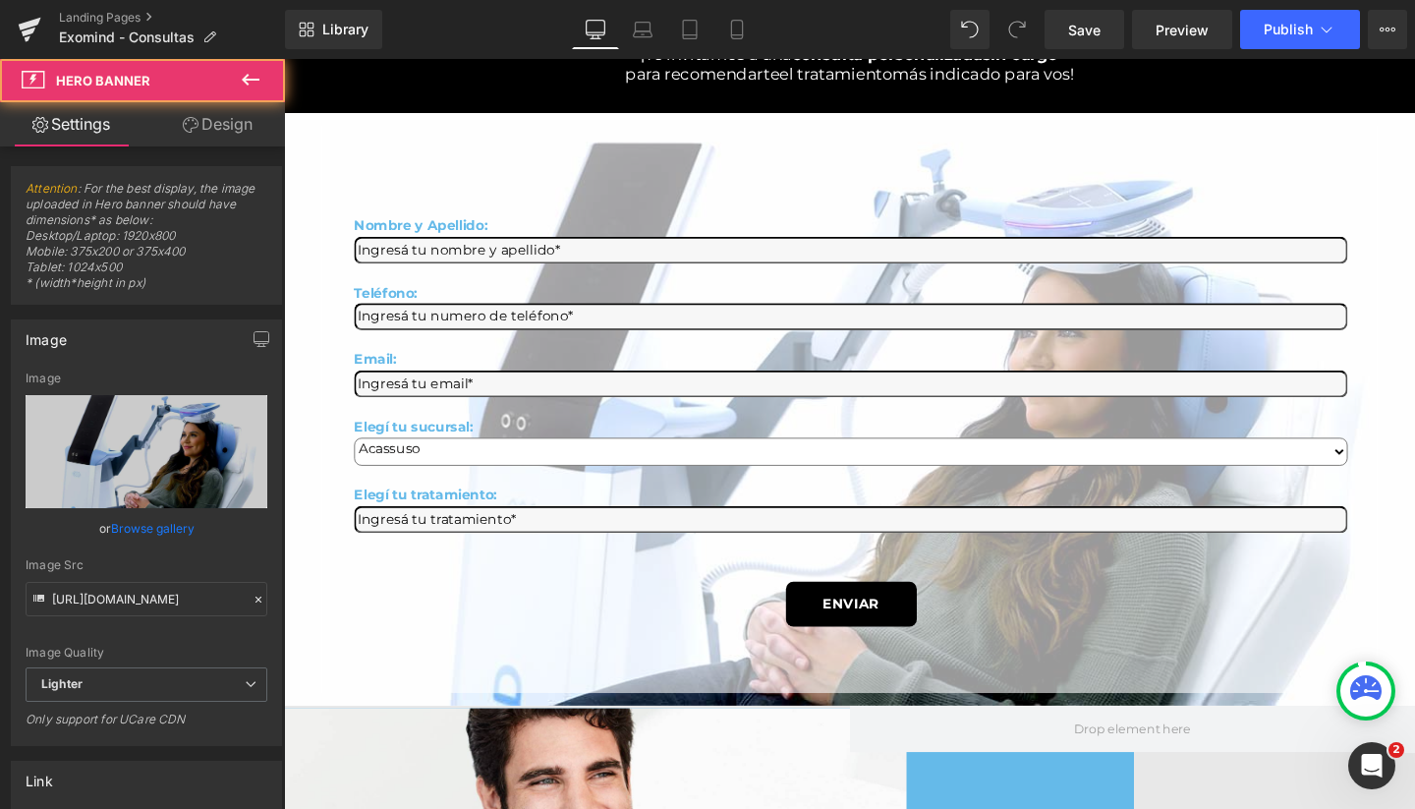
click at [238, 82] on button at bounding box center [250, 80] width 69 height 43
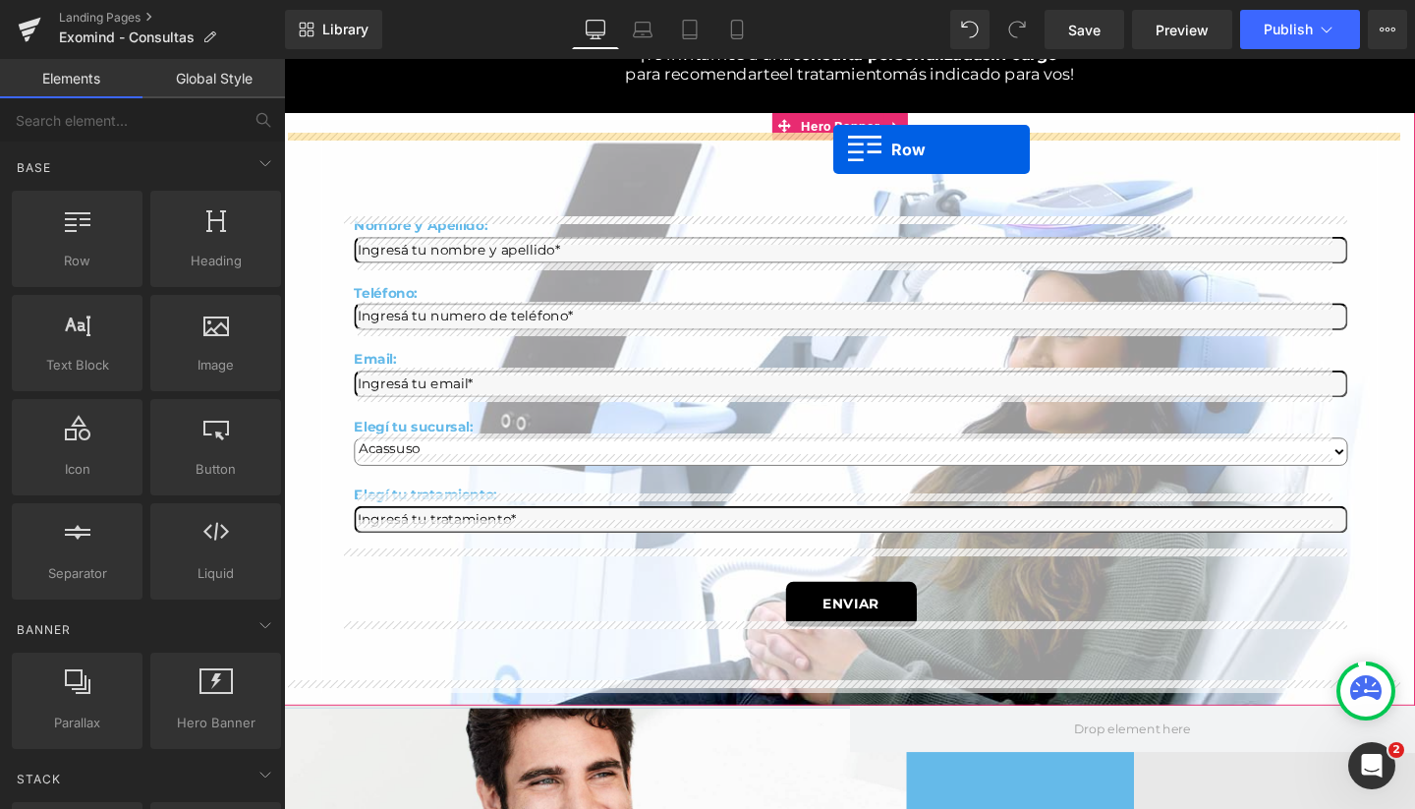
drag, startPoint x: 360, startPoint y: 298, endPoint x: 861, endPoint y: 154, distance: 521.3
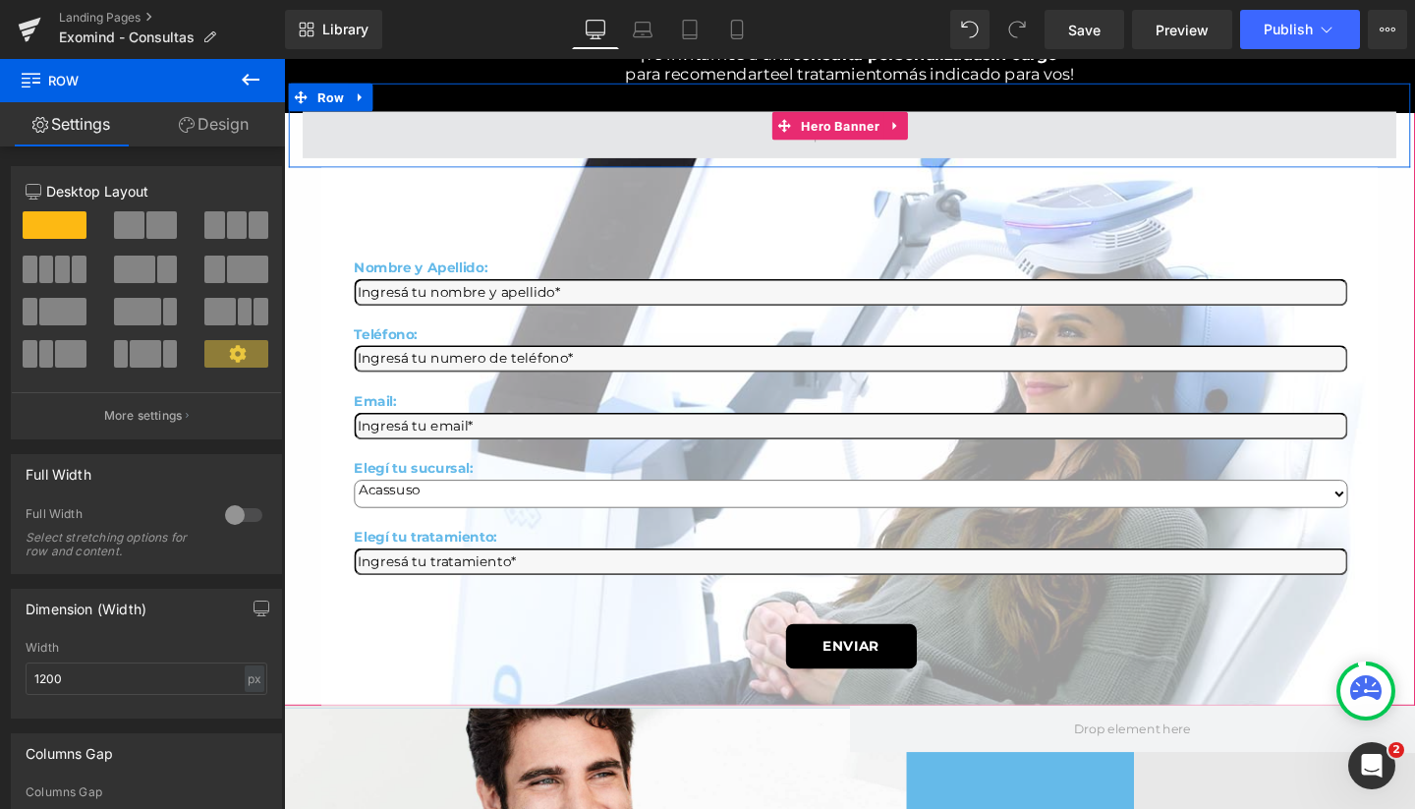
click at [592, 162] on span at bounding box center [879, 137] width 1150 height 49
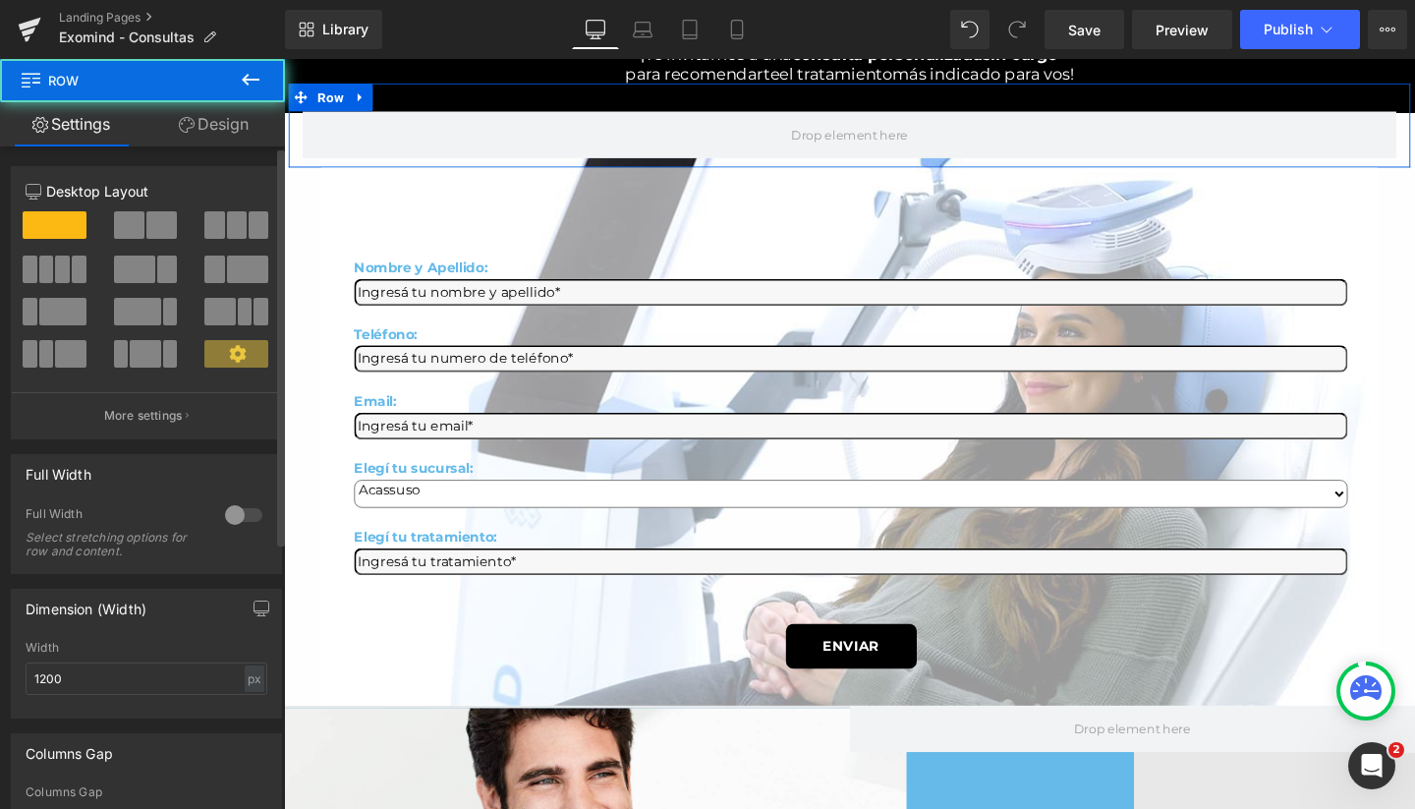
click at [129, 228] on span at bounding box center [129, 225] width 30 height 28
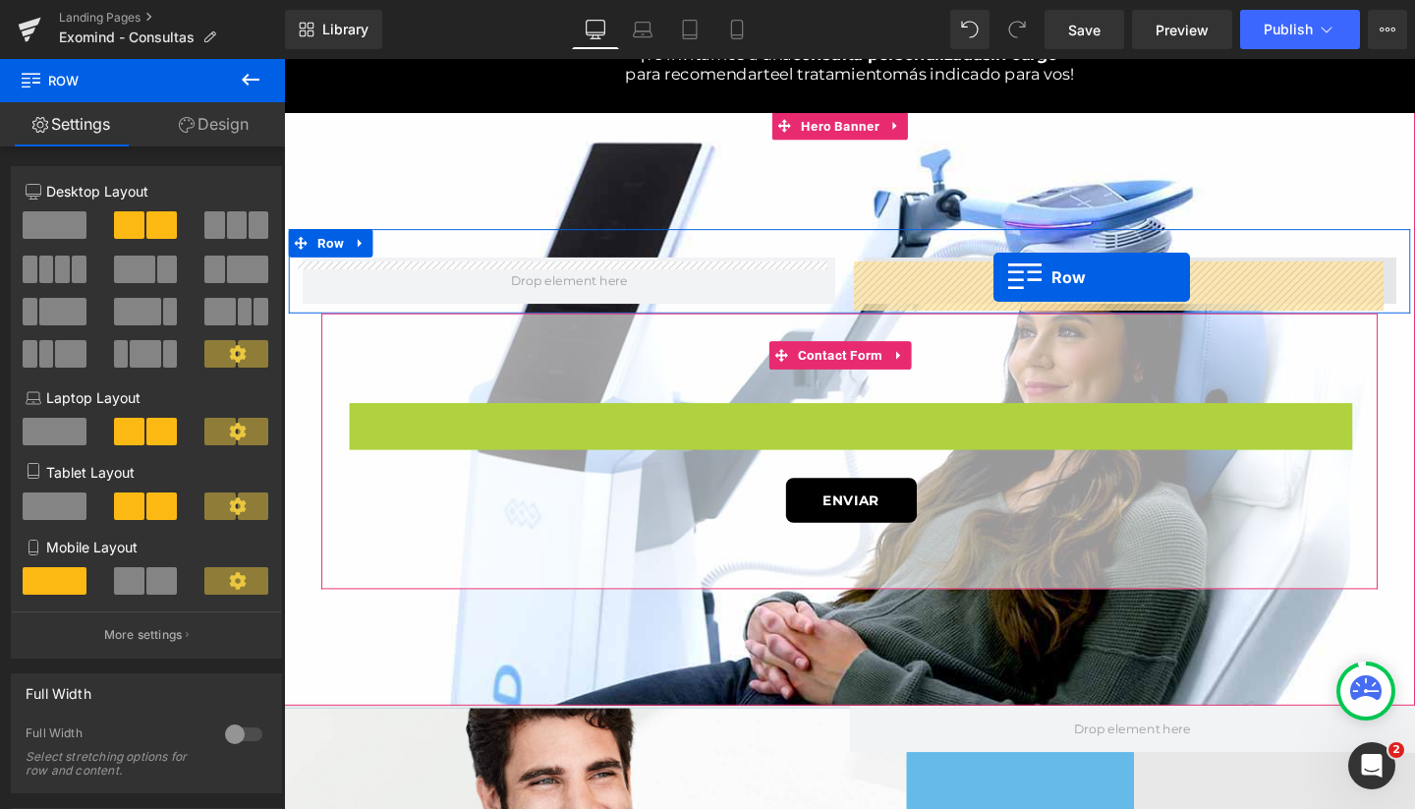
drag, startPoint x: 357, startPoint y: 280, endPoint x: 1030, endPoint y: 288, distance: 673.2
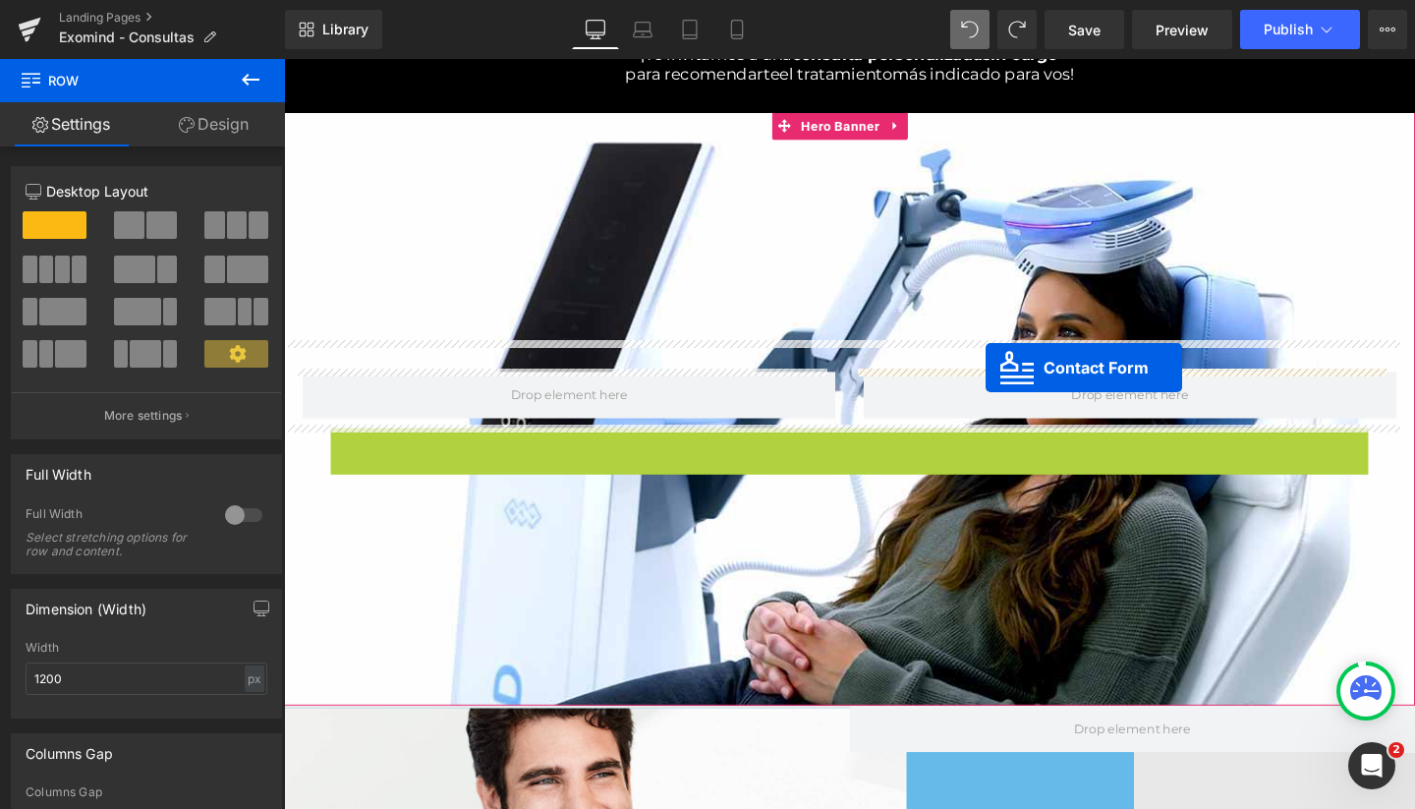
drag, startPoint x: 805, startPoint y: 226, endPoint x: 1022, endPoint y: 383, distance: 268.1
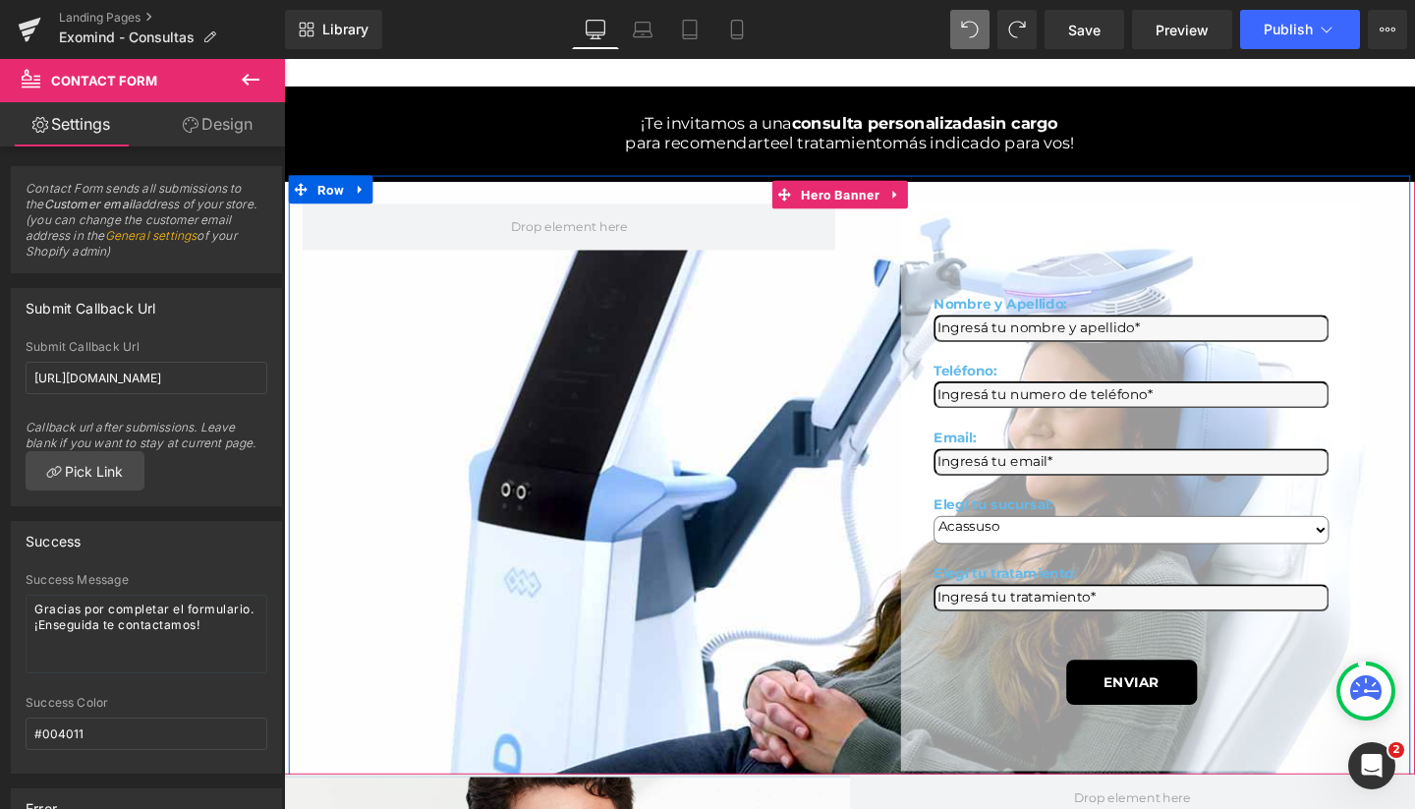
scroll to position [78, 0]
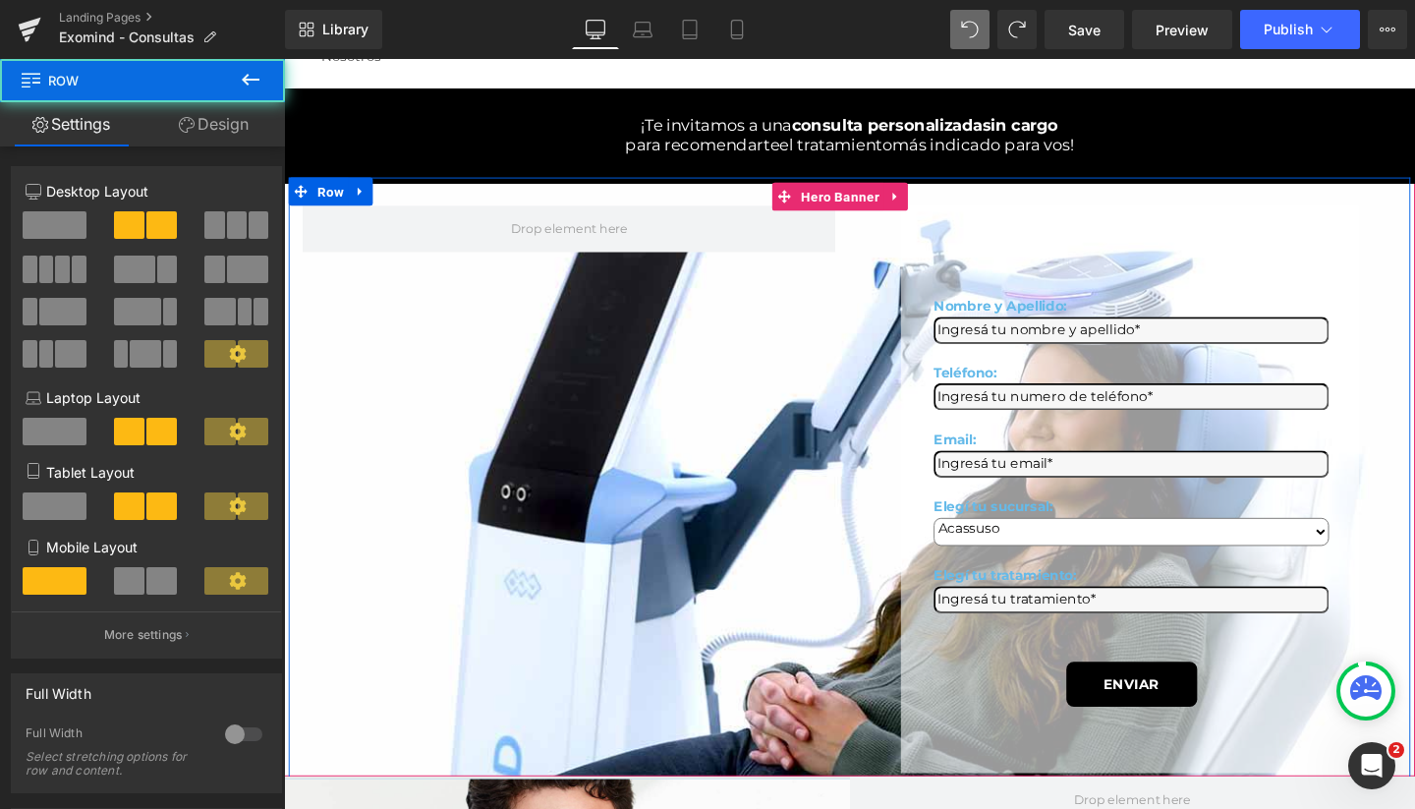
click at [553, 471] on div "Nombre y Apellido: Text Block Text Field Teléfono: Text Block Text Field Email:…" at bounding box center [878, 501] width 1179 height 636
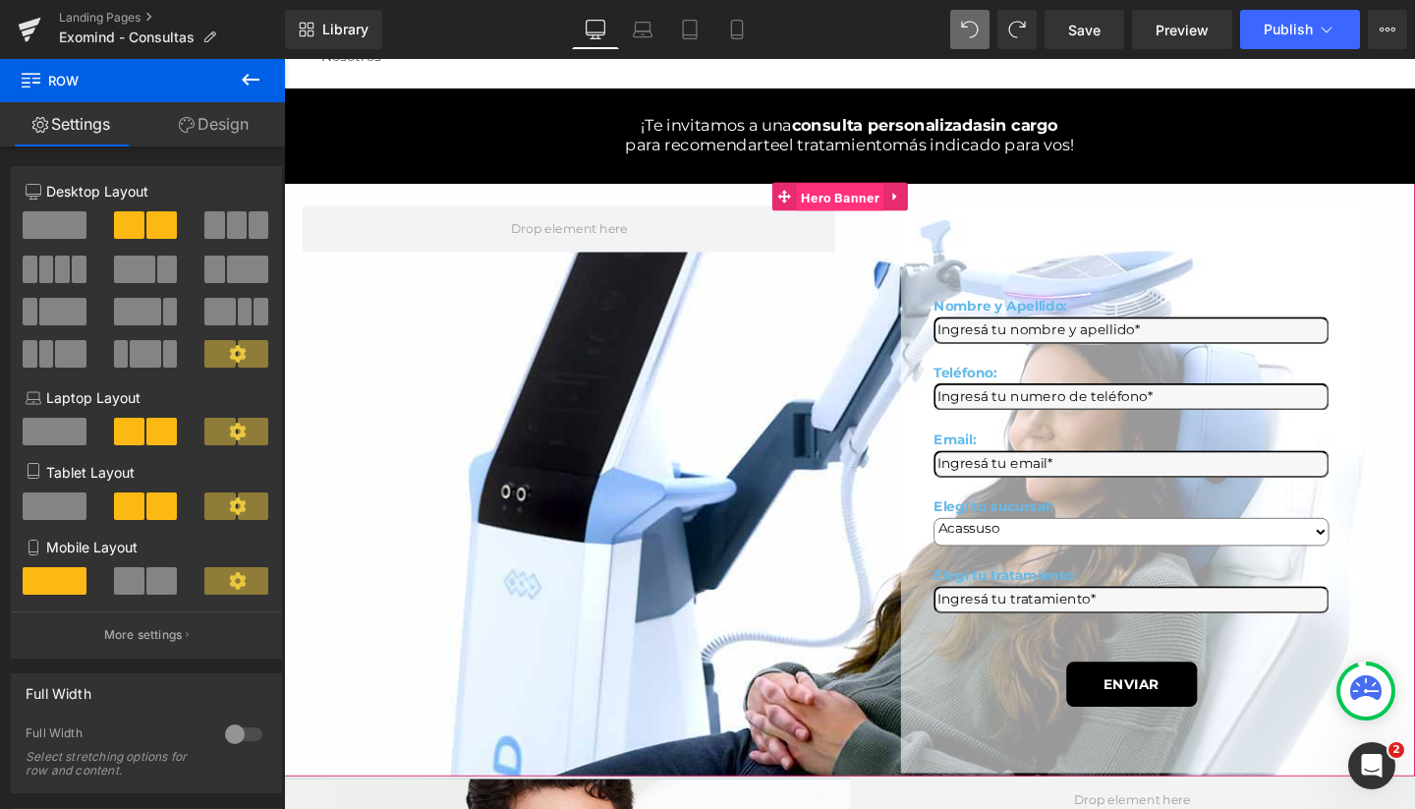
click at [872, 215] on span "Hero Banner" at bounding box center [867, 204] width 91 height 29
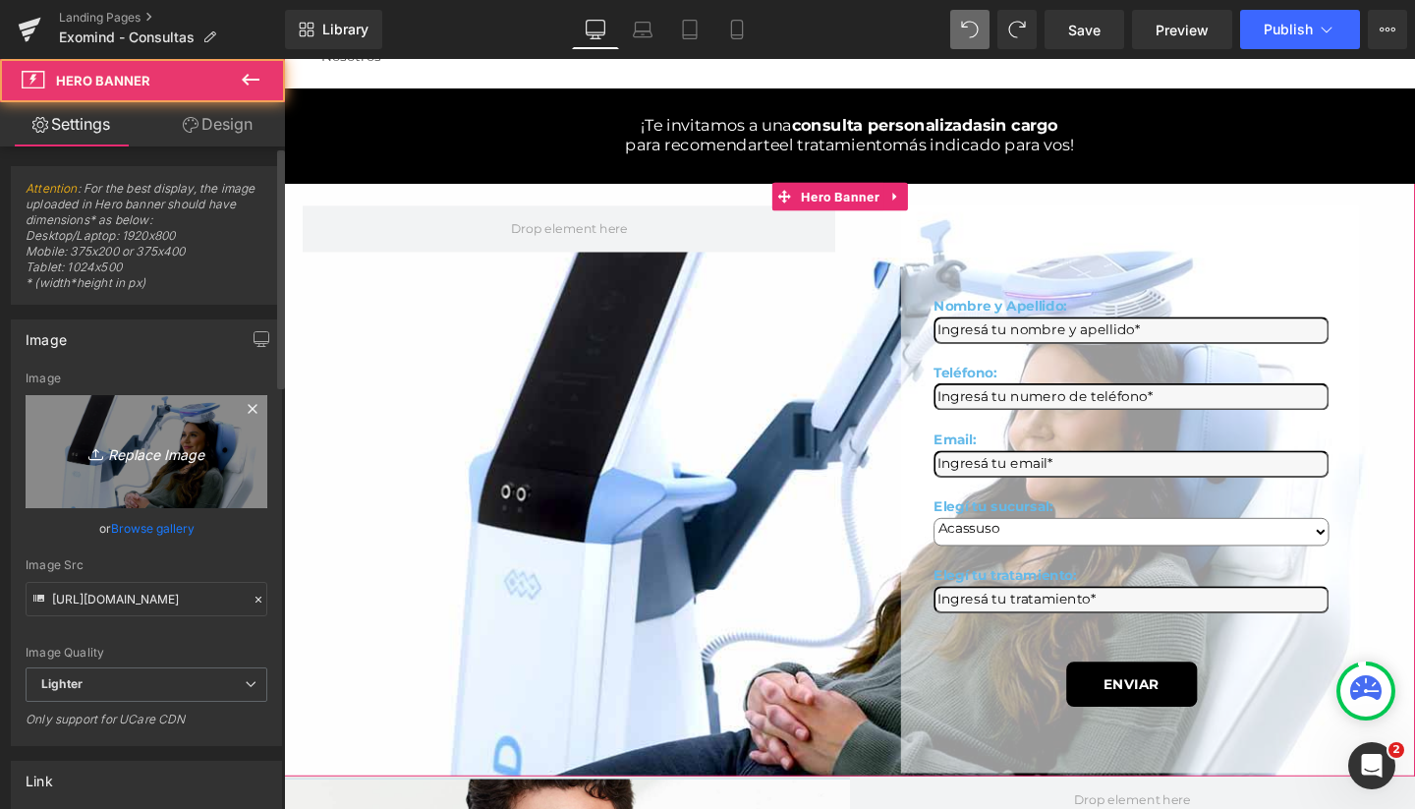
click at [132, 410] on link "Replace Image" at bounding box center [147, 451] width 242 height 113
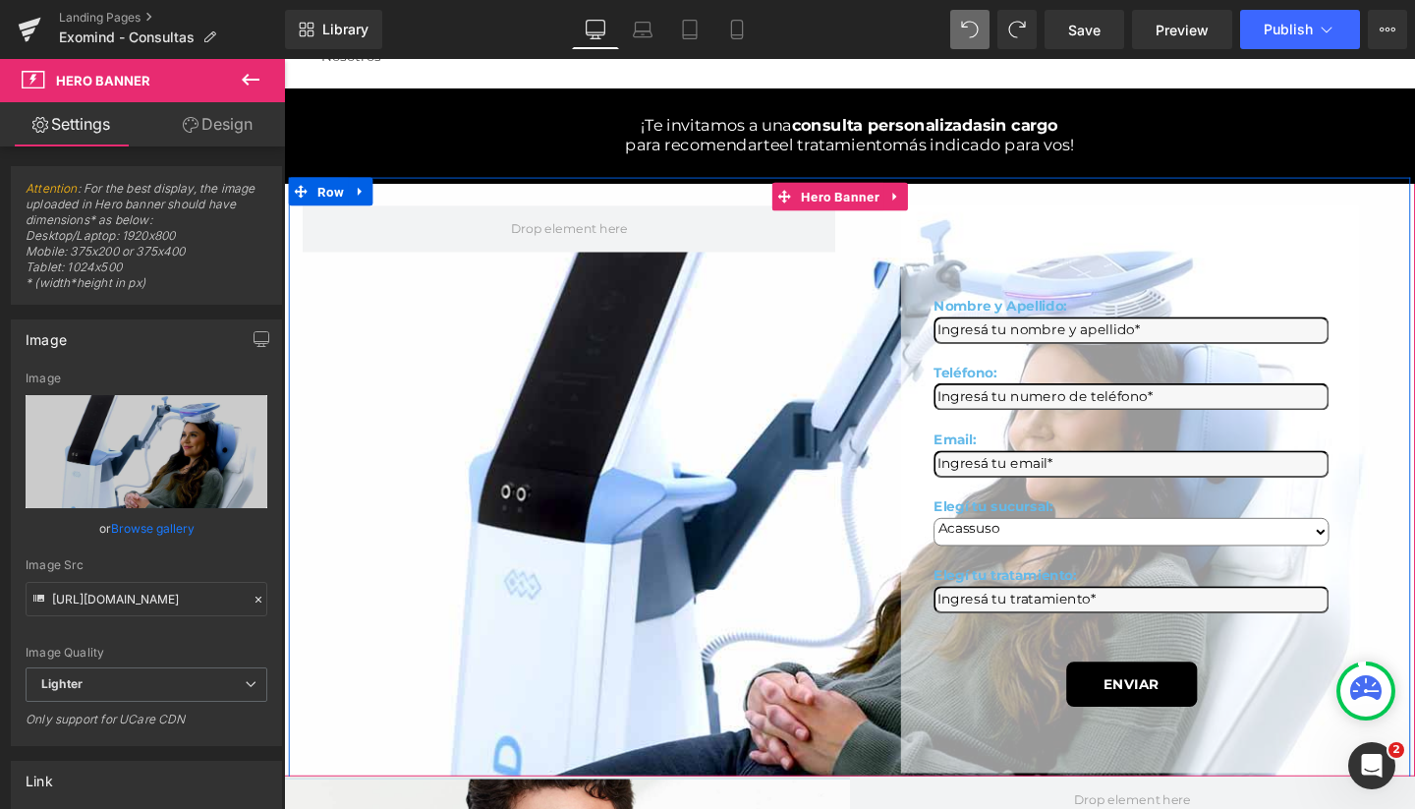
type input "C:\fakepath\exomind salud mental romedical.jpg"
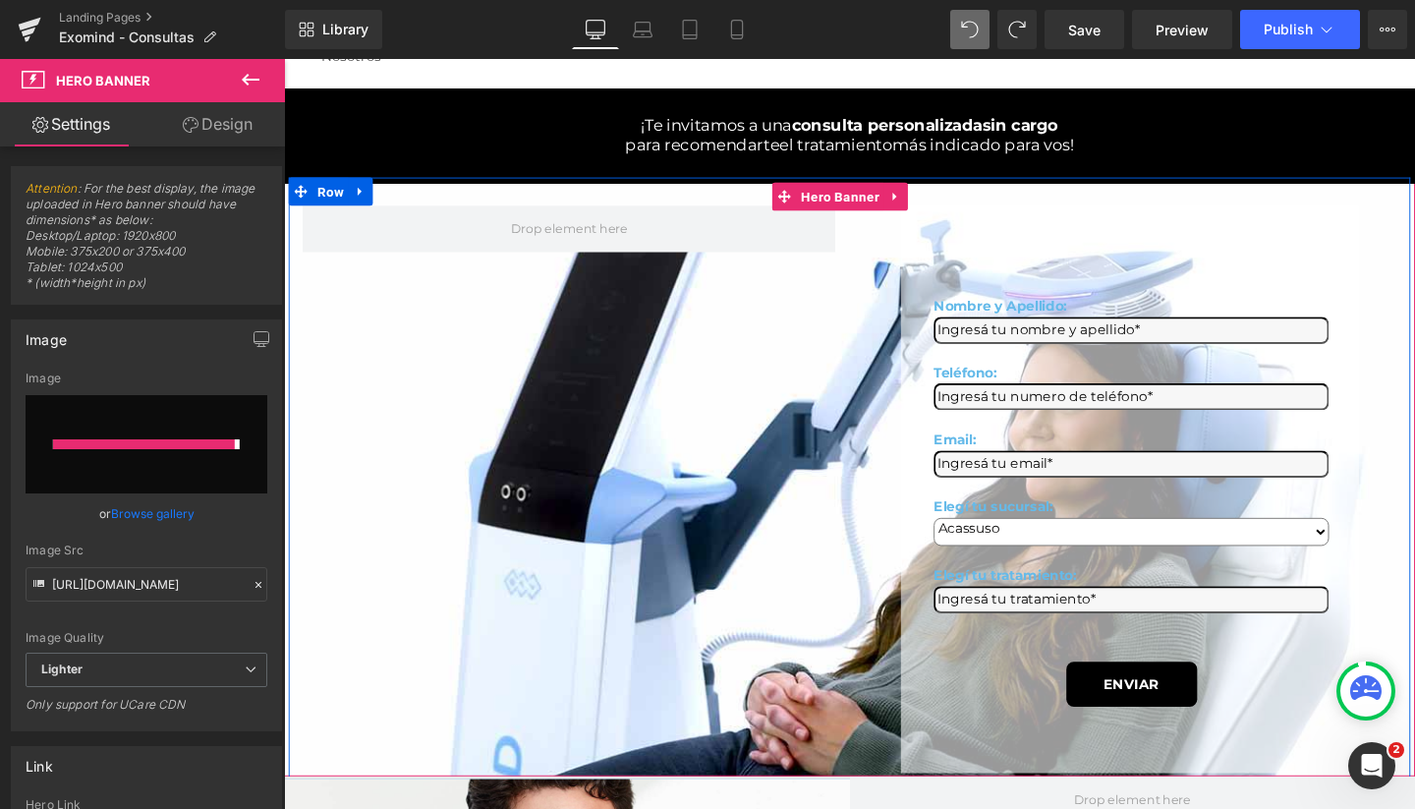
type input "https://ucarecdn.com/ba6bef13-2537-43aa-82c3-b5dd41da58e8/-/format/auto/-/previ…"
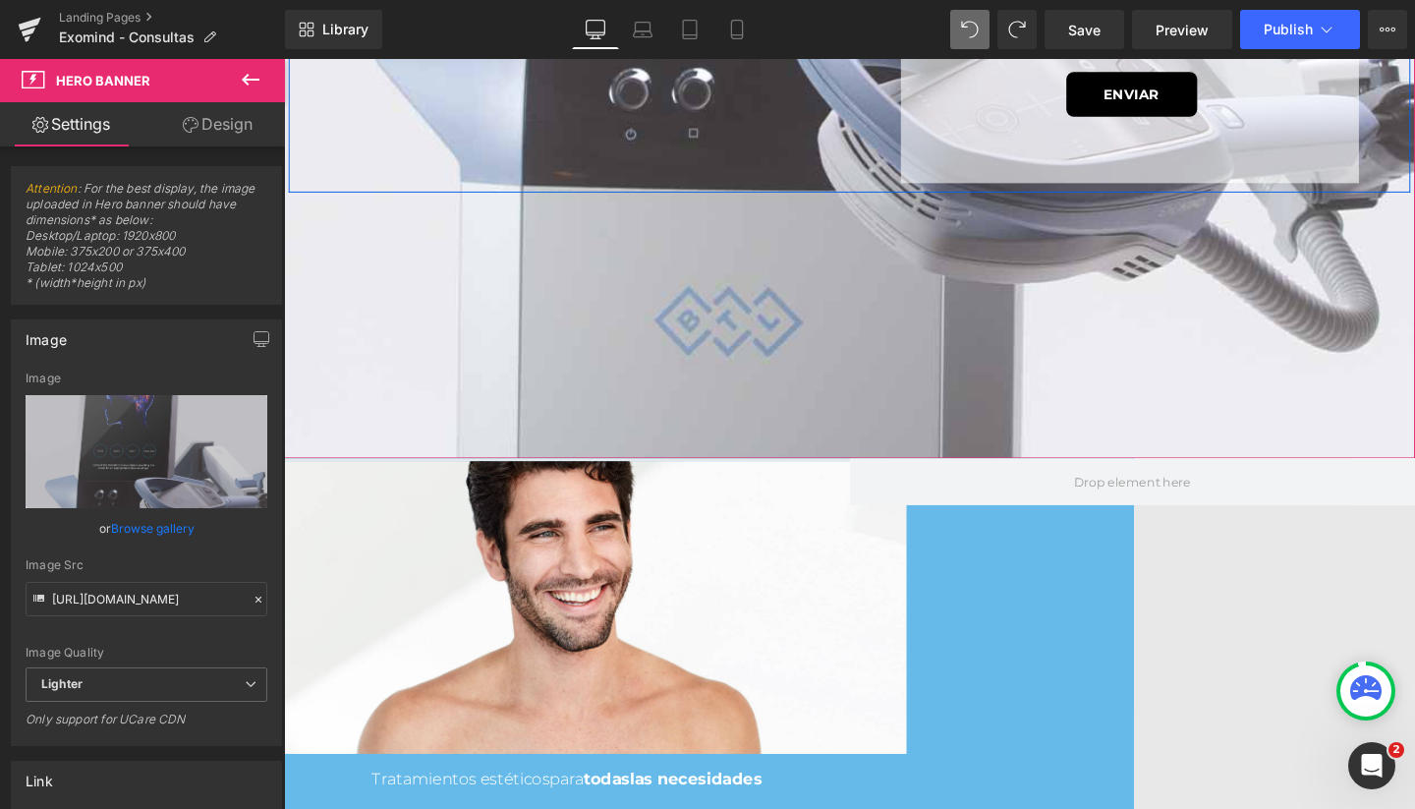
scroll to position [1029, 0]
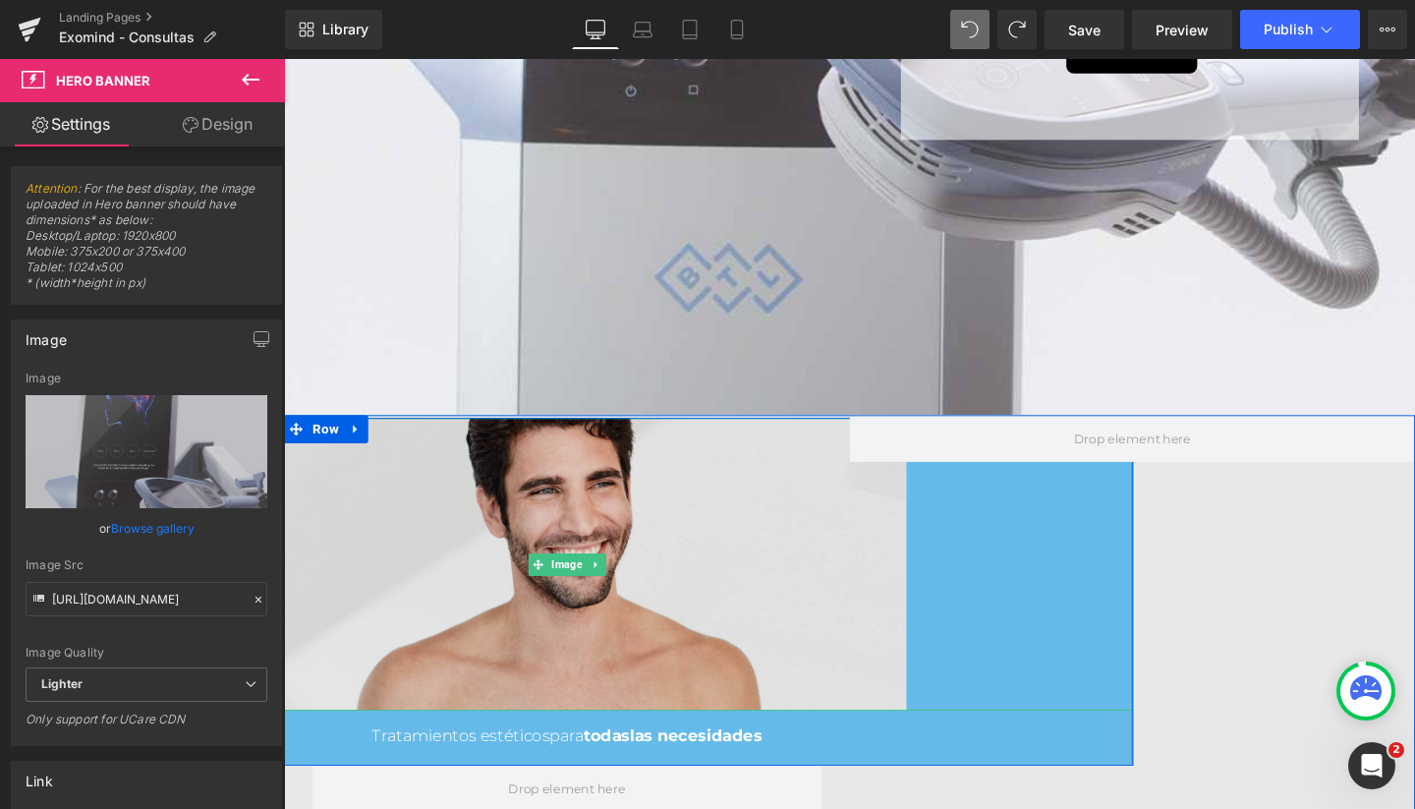
click at [654, 624] on img at bounding box center [581, 590] width 713 height 308
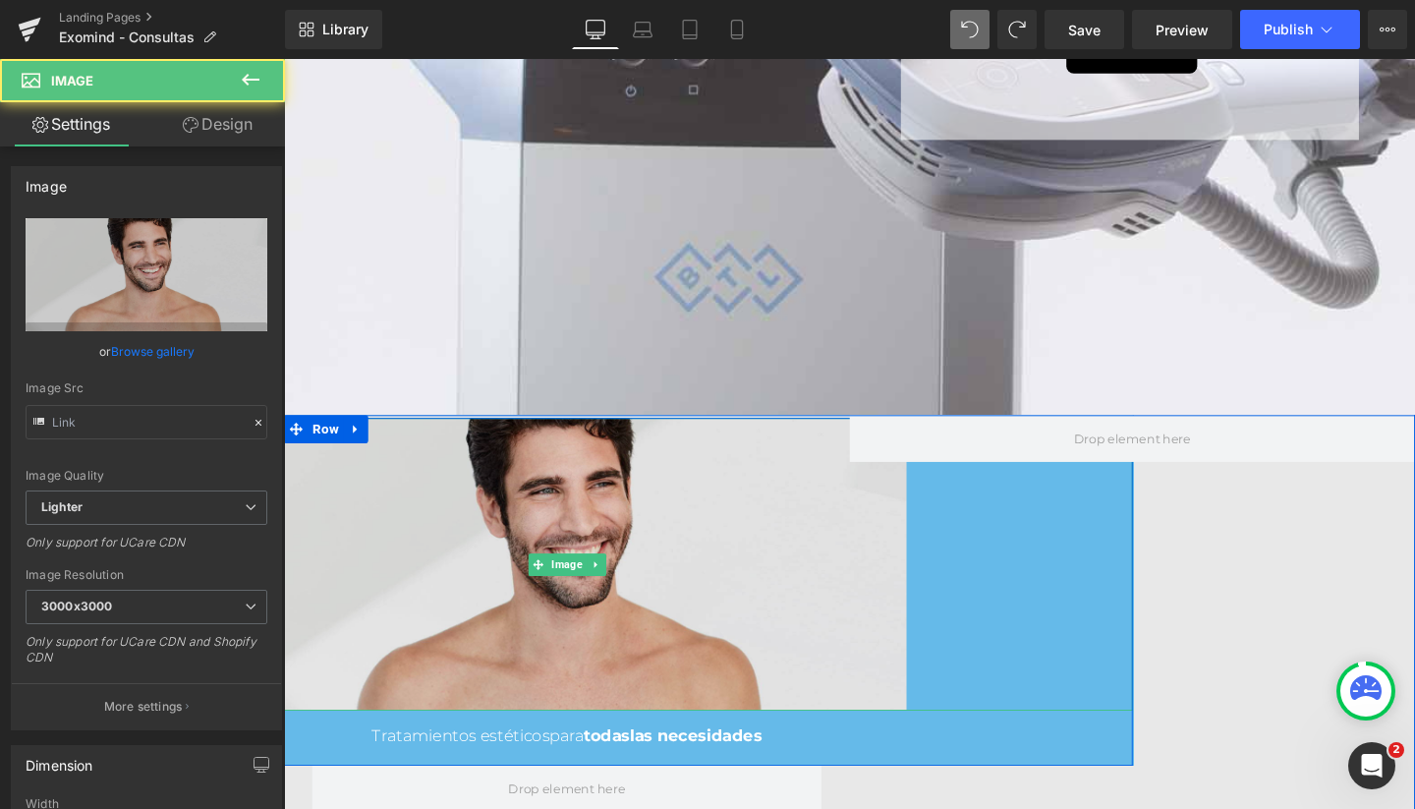
type input "https://ucarecdn.com/335c5397-e918-44c8-a815-b363aacb65f4/-/format/auto/-/previ…"
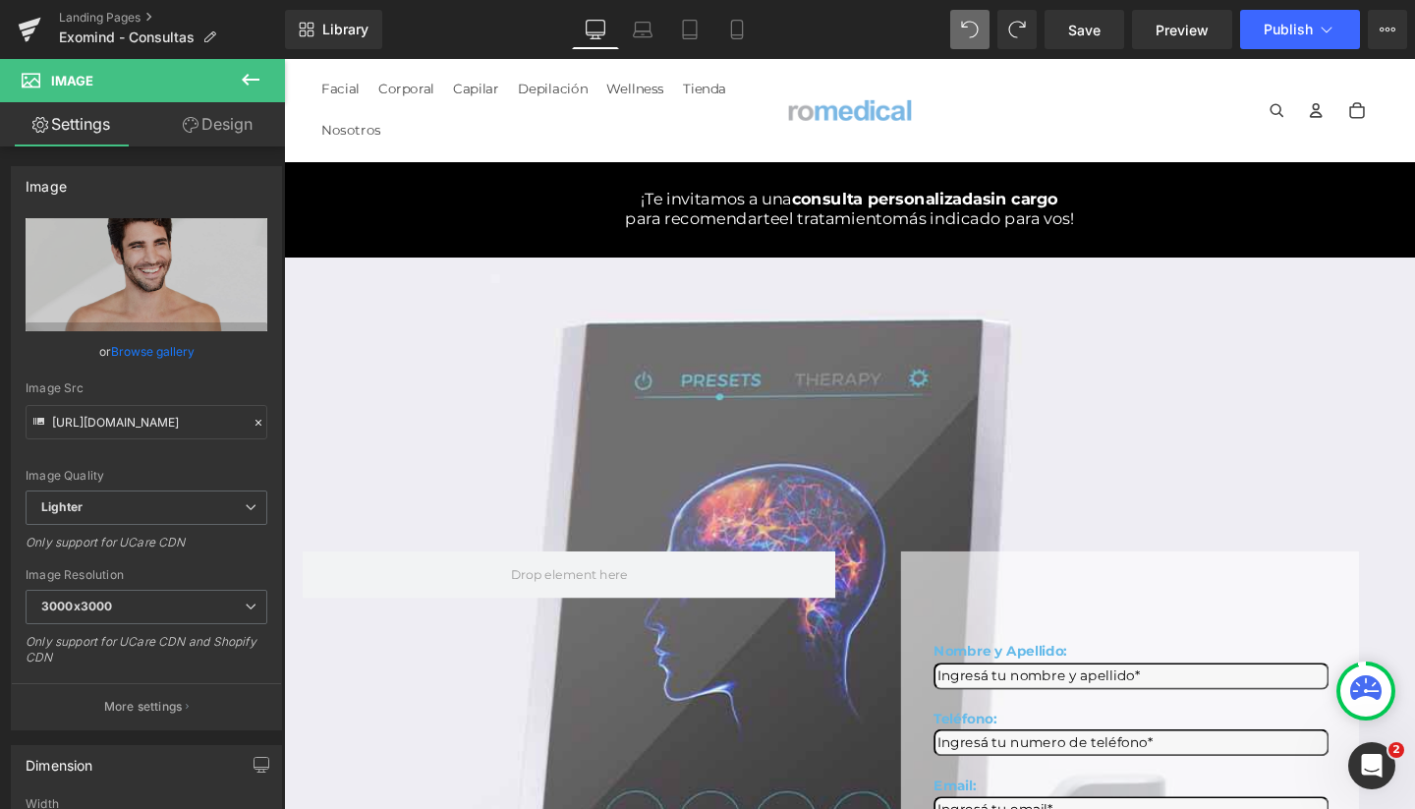
scroll to position [0, 0]
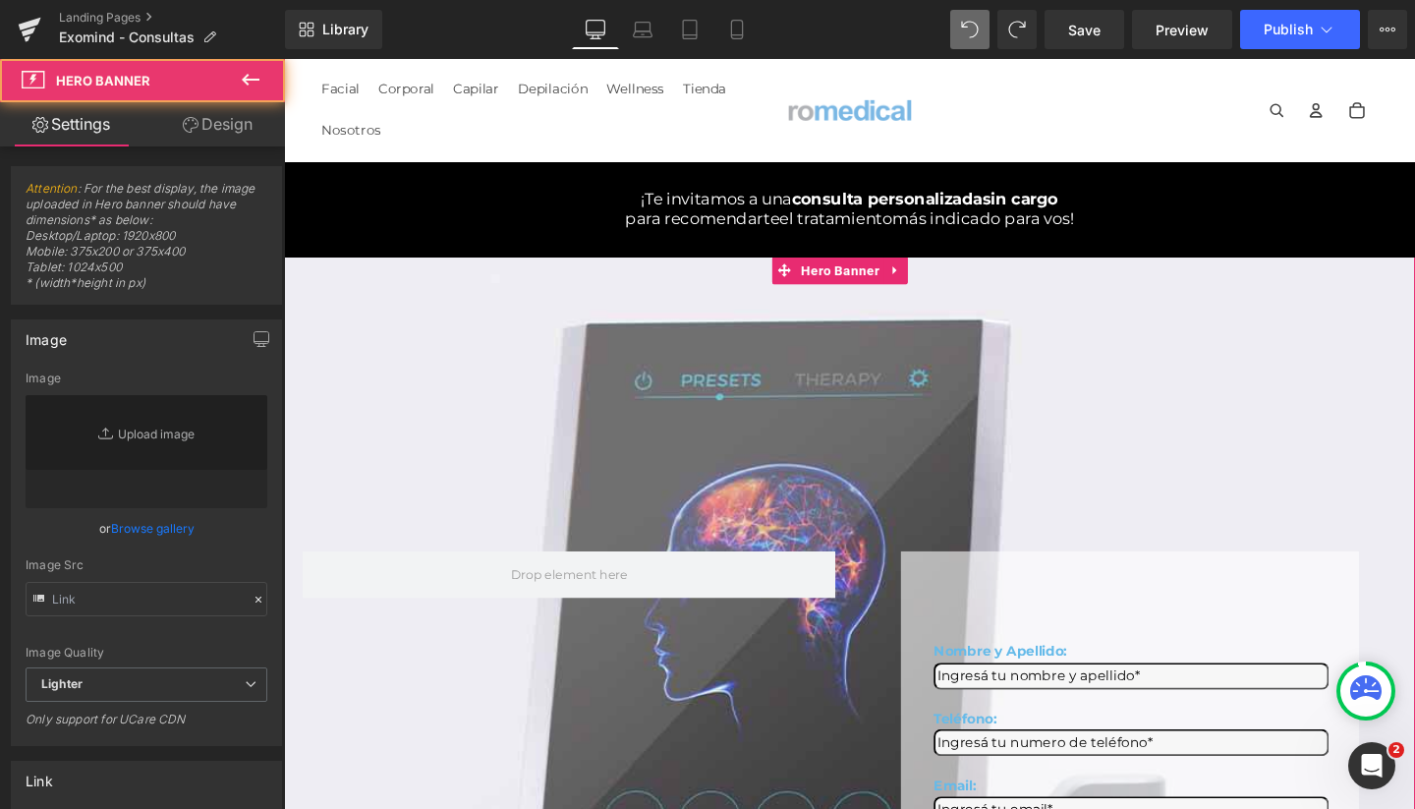
type input "https://ucarecdn.com/ba6bef13-2537-43aa-82c3-b5dd41da58e8/-/format/auto/-/previ…"
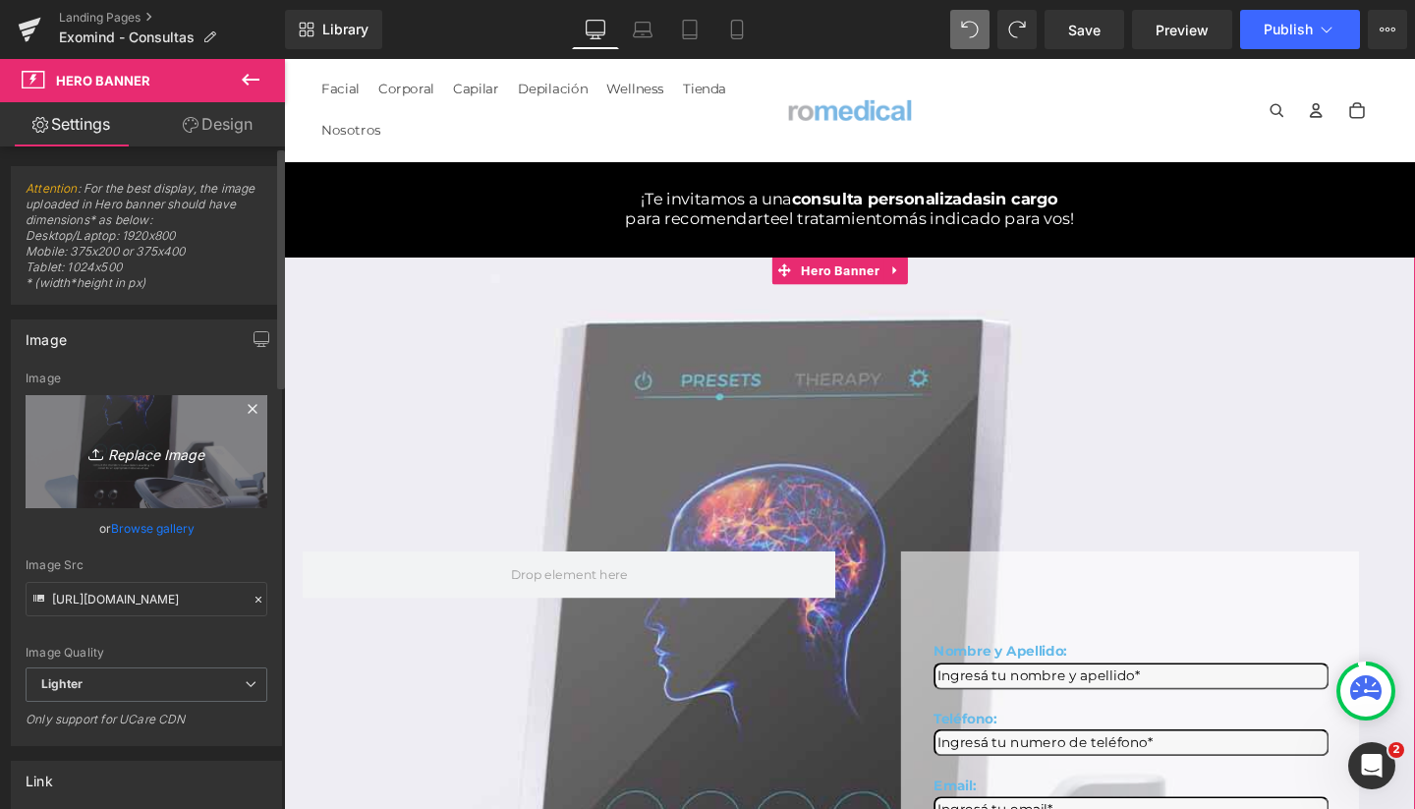
click at [194, 452] on icon "Replace Image" at bounding box center [146, 451] width 157 height 25
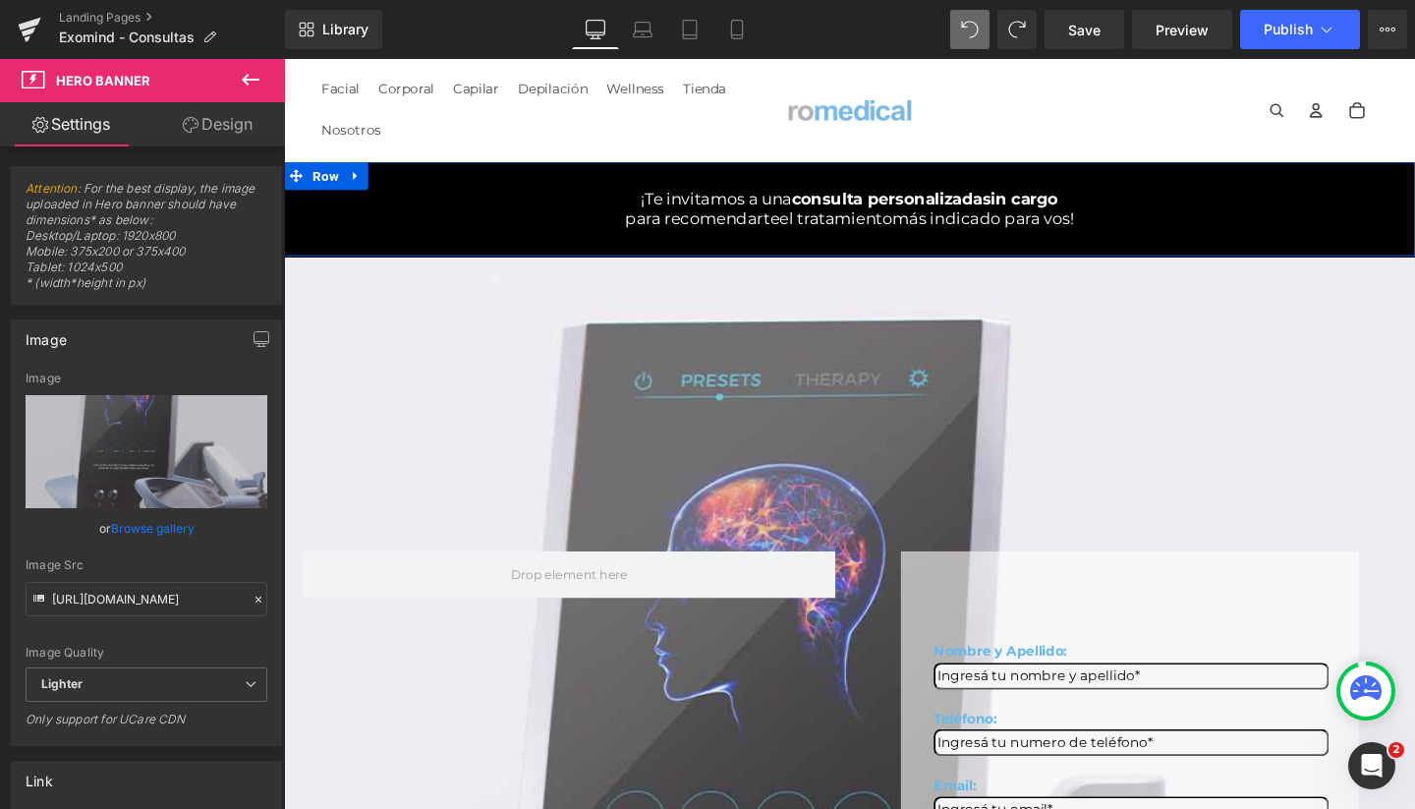
type input "C:\fakepath\exomind romedical wellness salud mental.jpg"
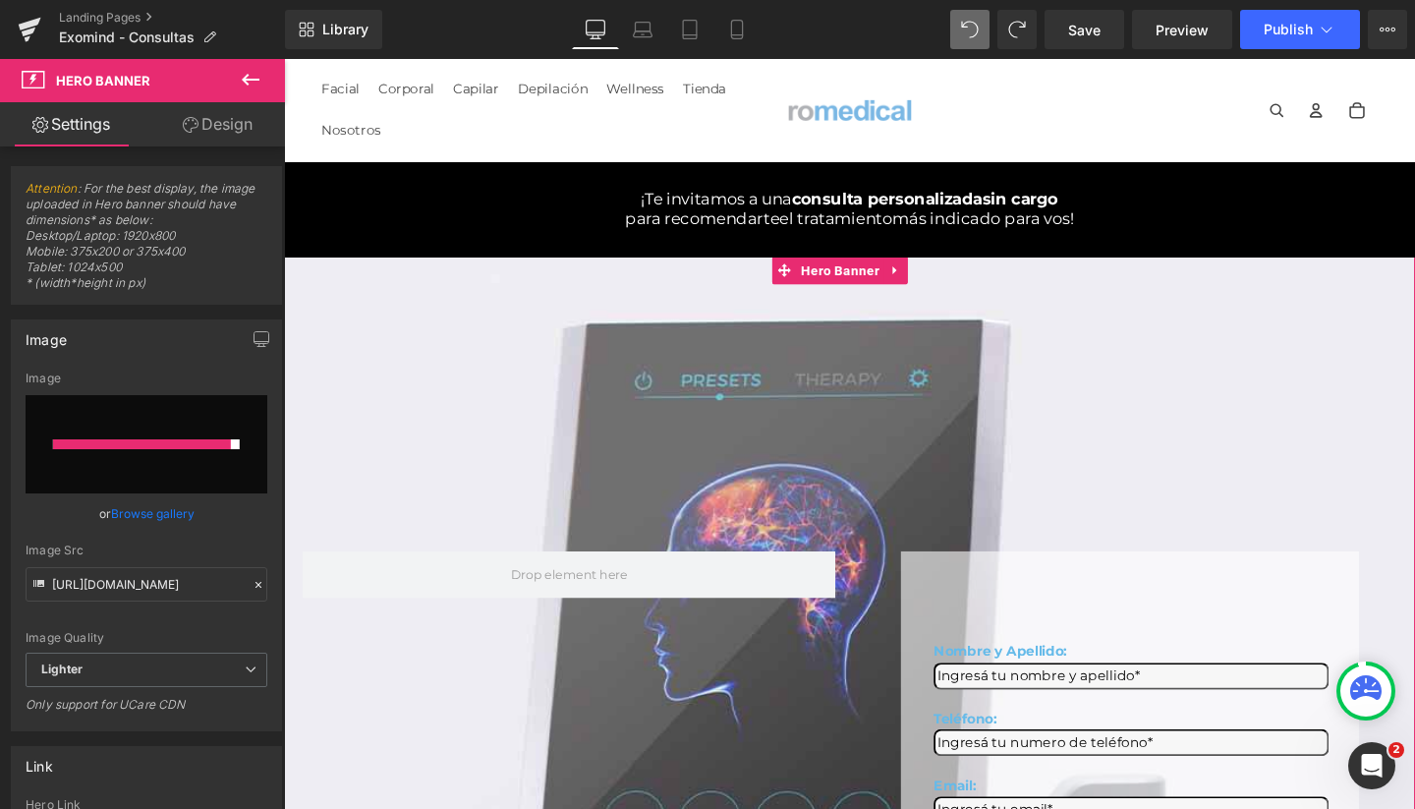
type input "https://ucarecdn.com/efacd854-086d-49df-a7bf-988d5916b352/-/format/auto/-/previ…"
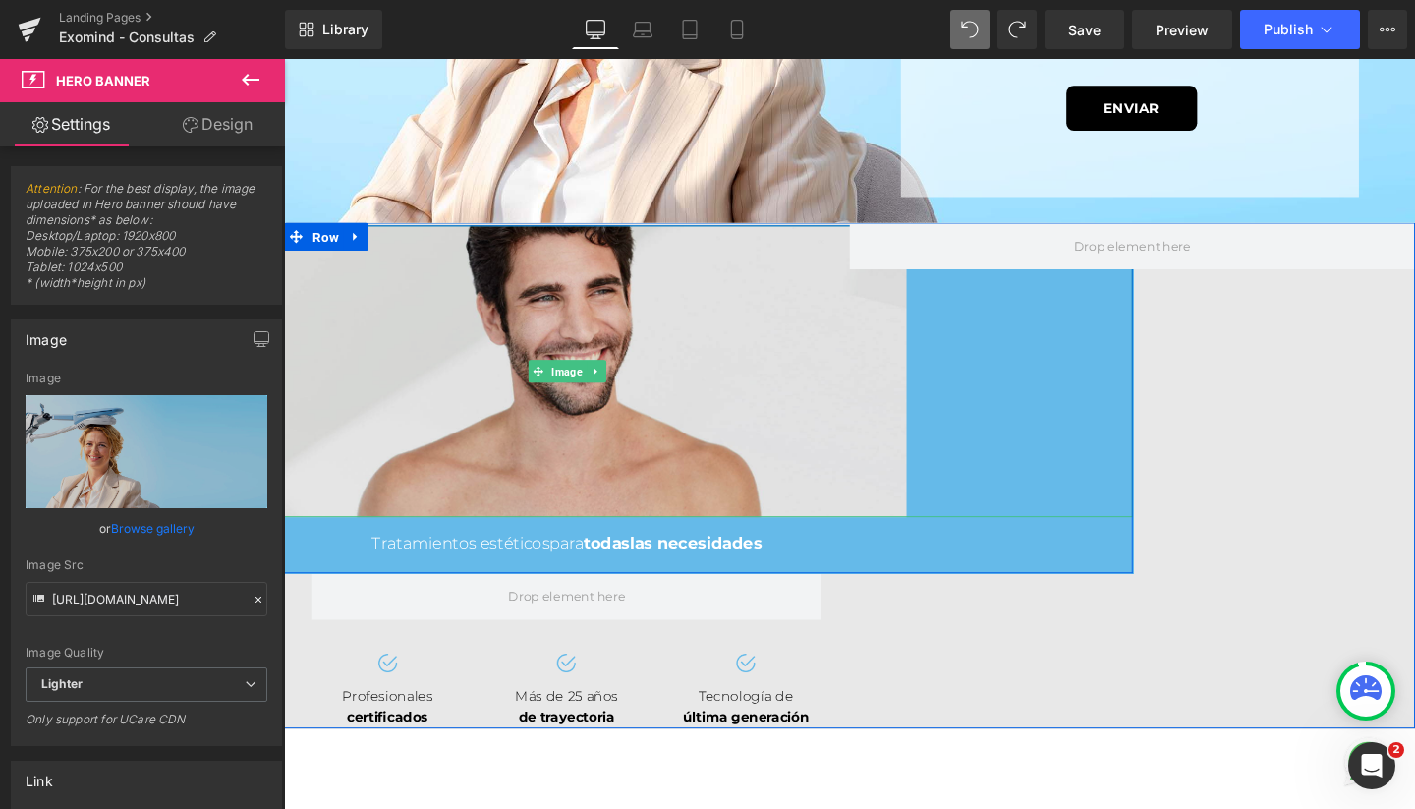
scroll to position [757, 0]
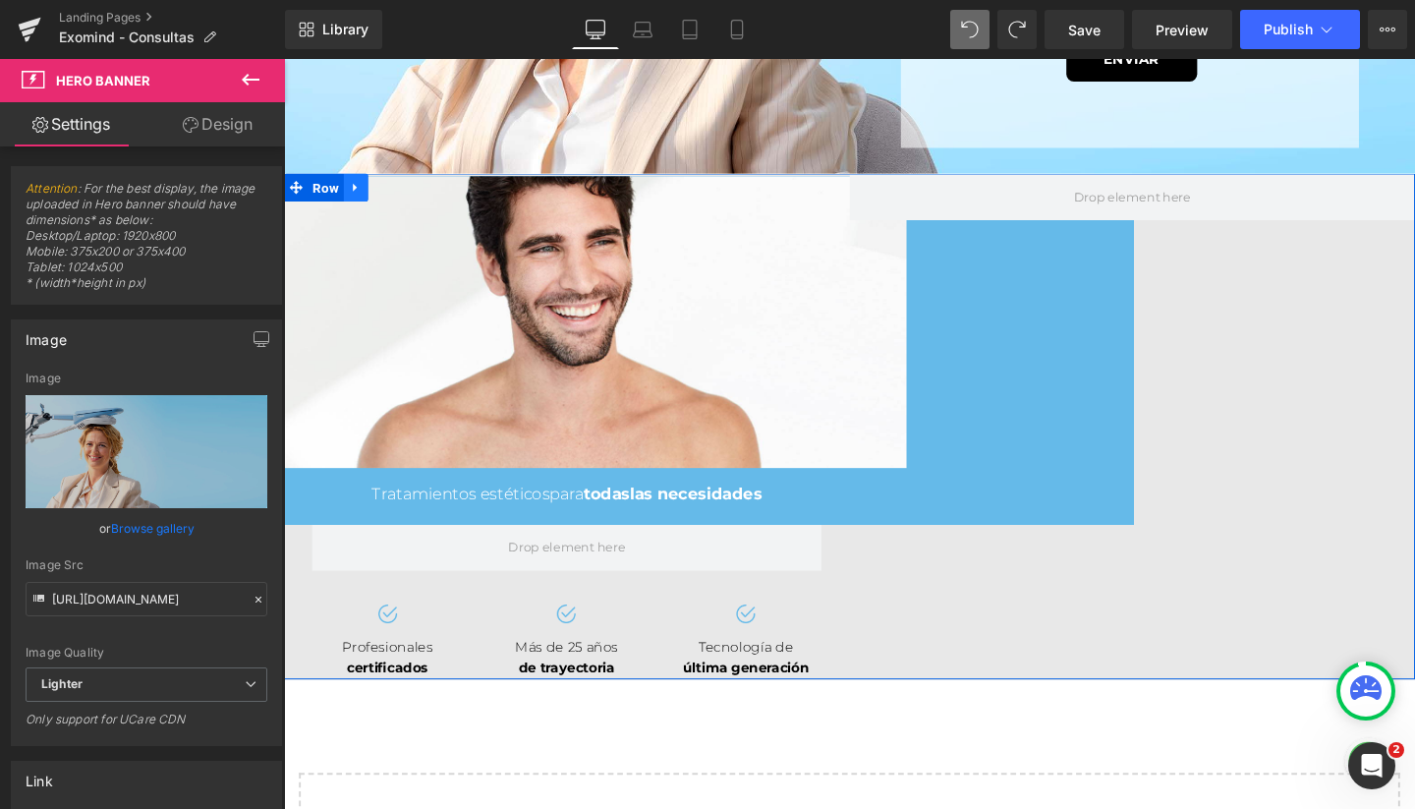
click at [357, 190] on icon at bounding box center [359, 194] width 4 height 9
click at [405, 191] on icon at bounding box center [411, 194] width 14 height 14
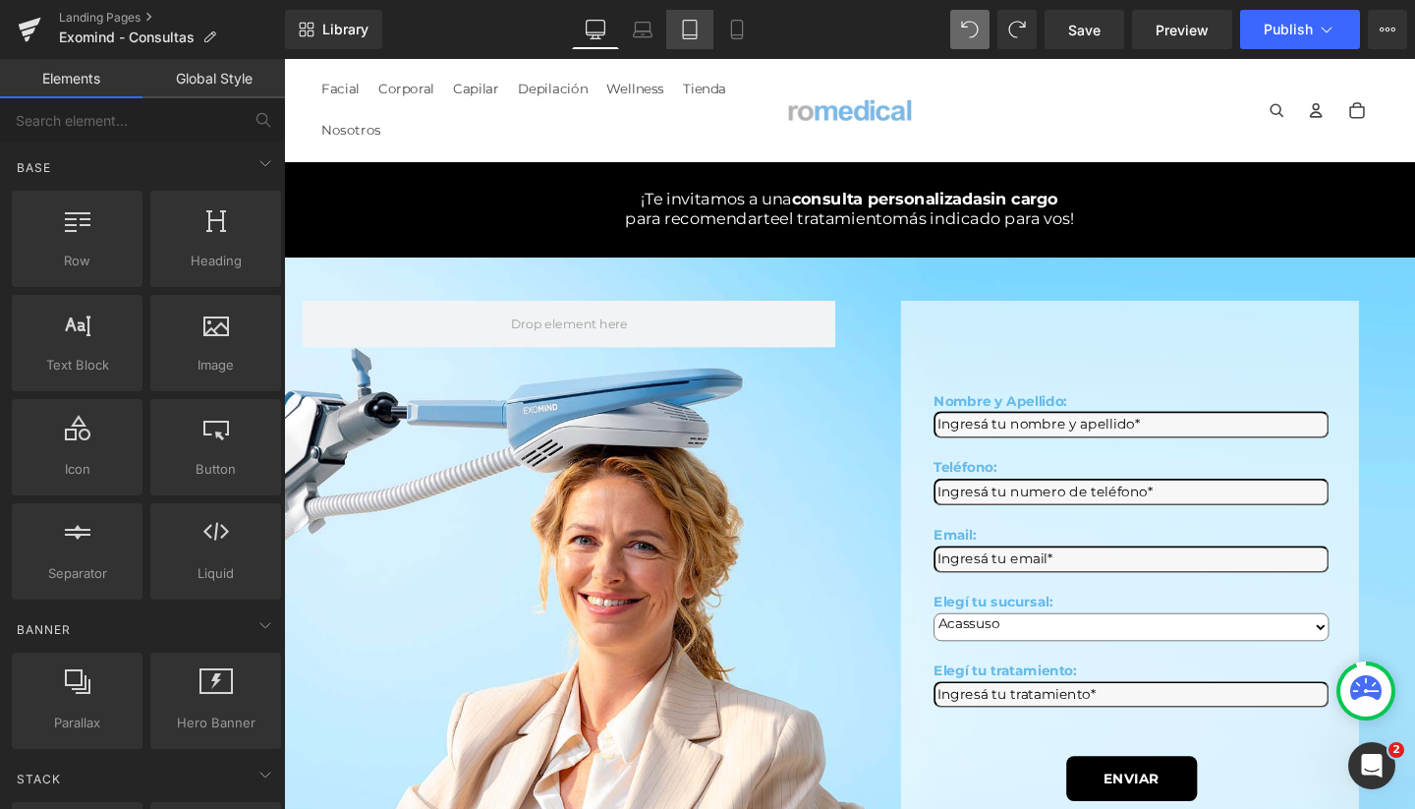
scroll to position [0, 0]
click at [739, 39] on link "Mobile" at bounding box center [736, 29] width 47 height 39
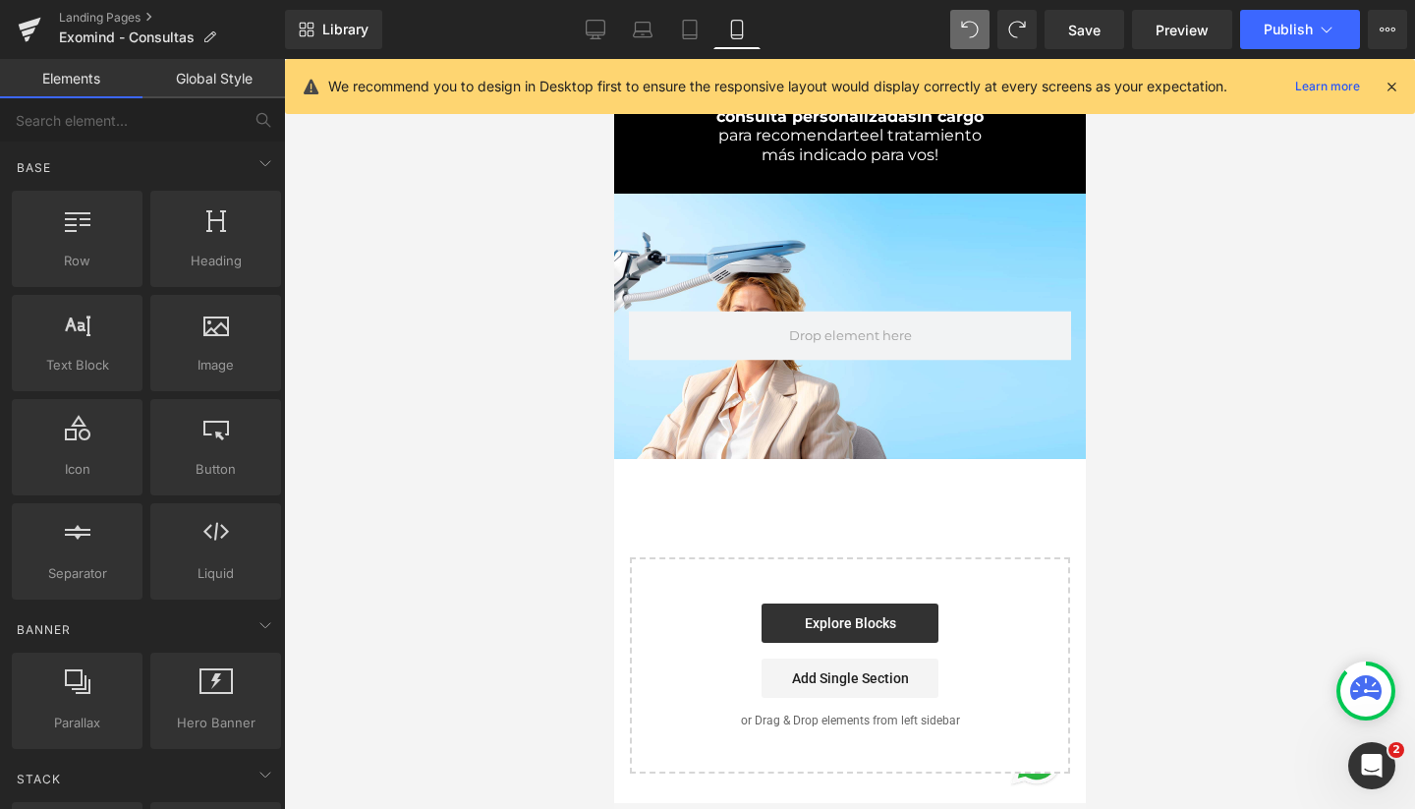
scroll to position [55, 0]
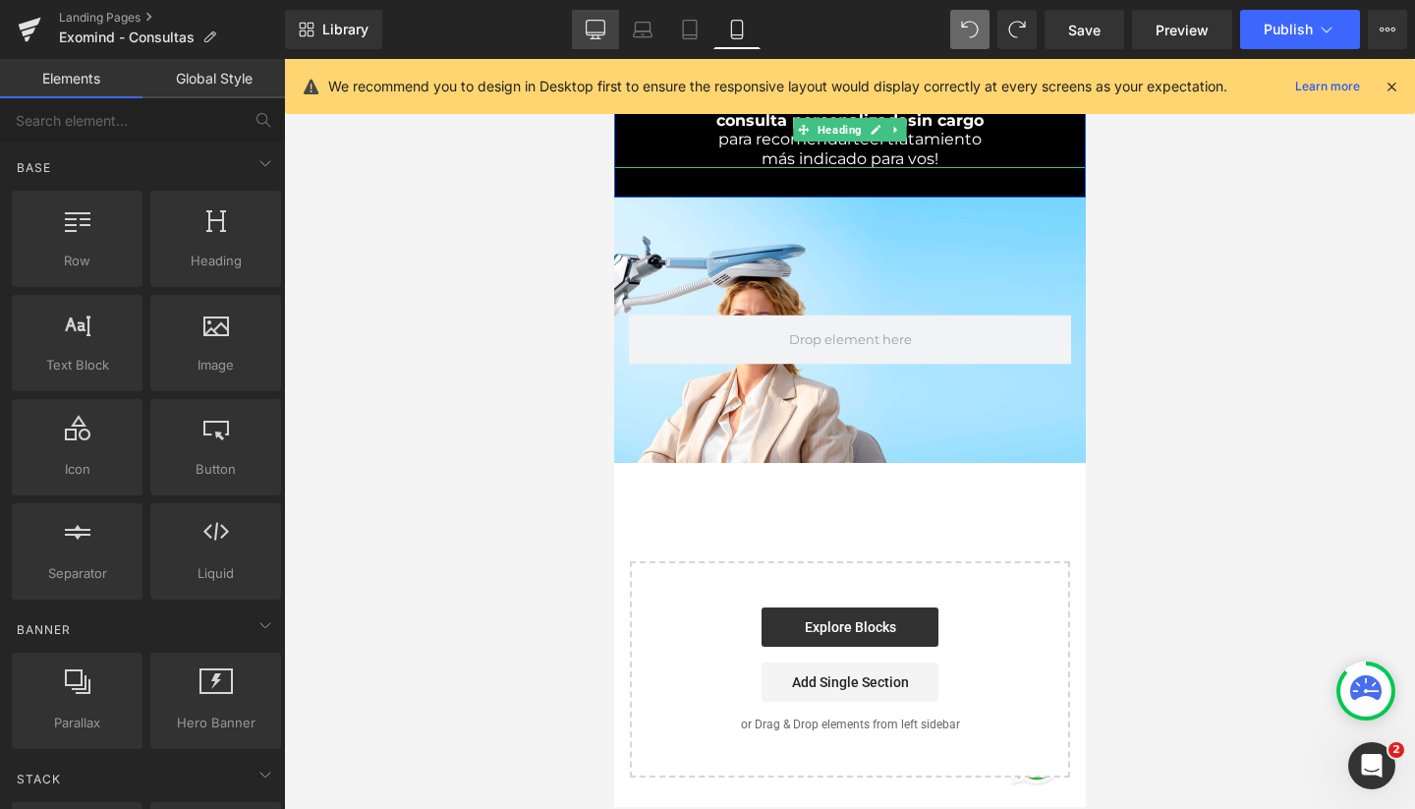
click at [600, 18] on link "Desktop" at bounding box center [595, 29] width 47 height 39
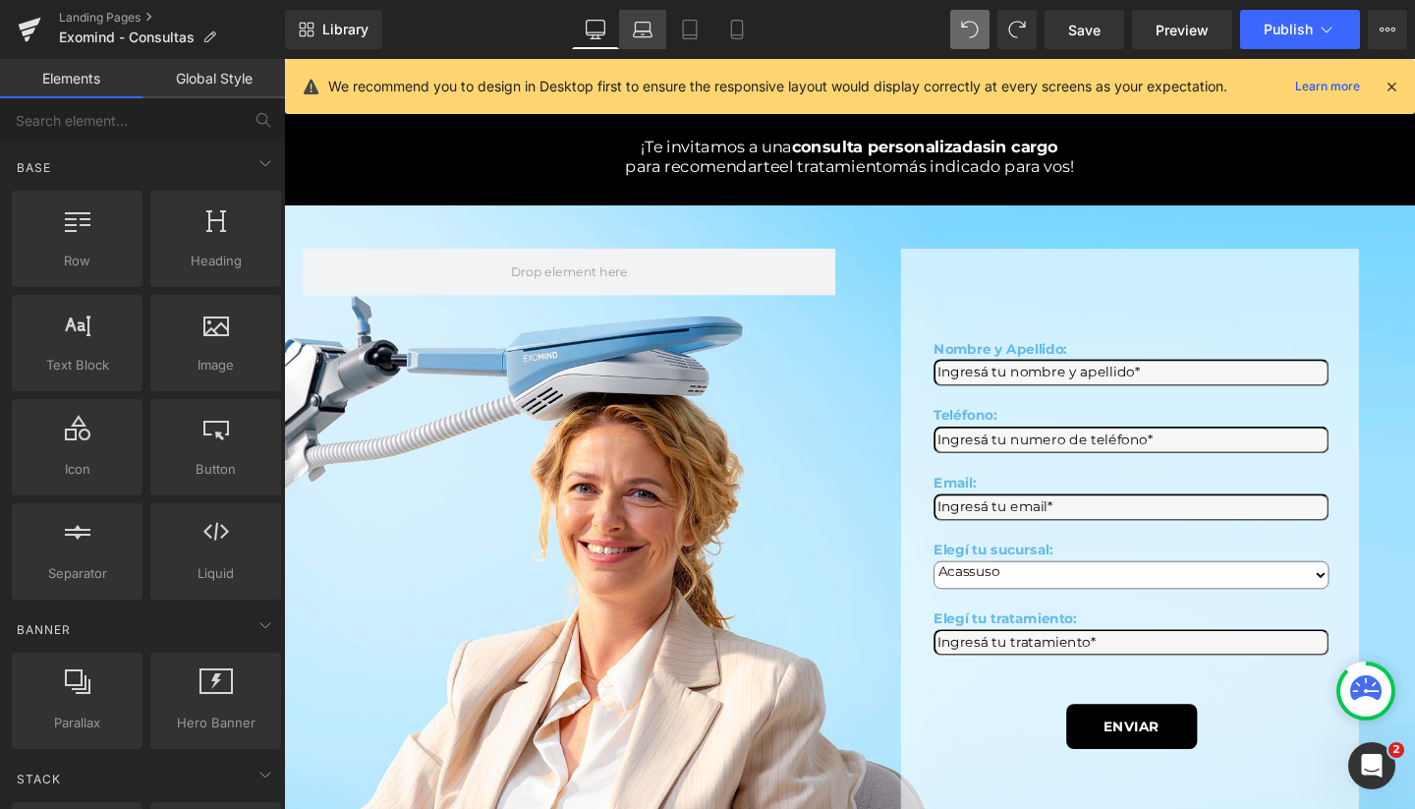
scroll to position [108, 0]
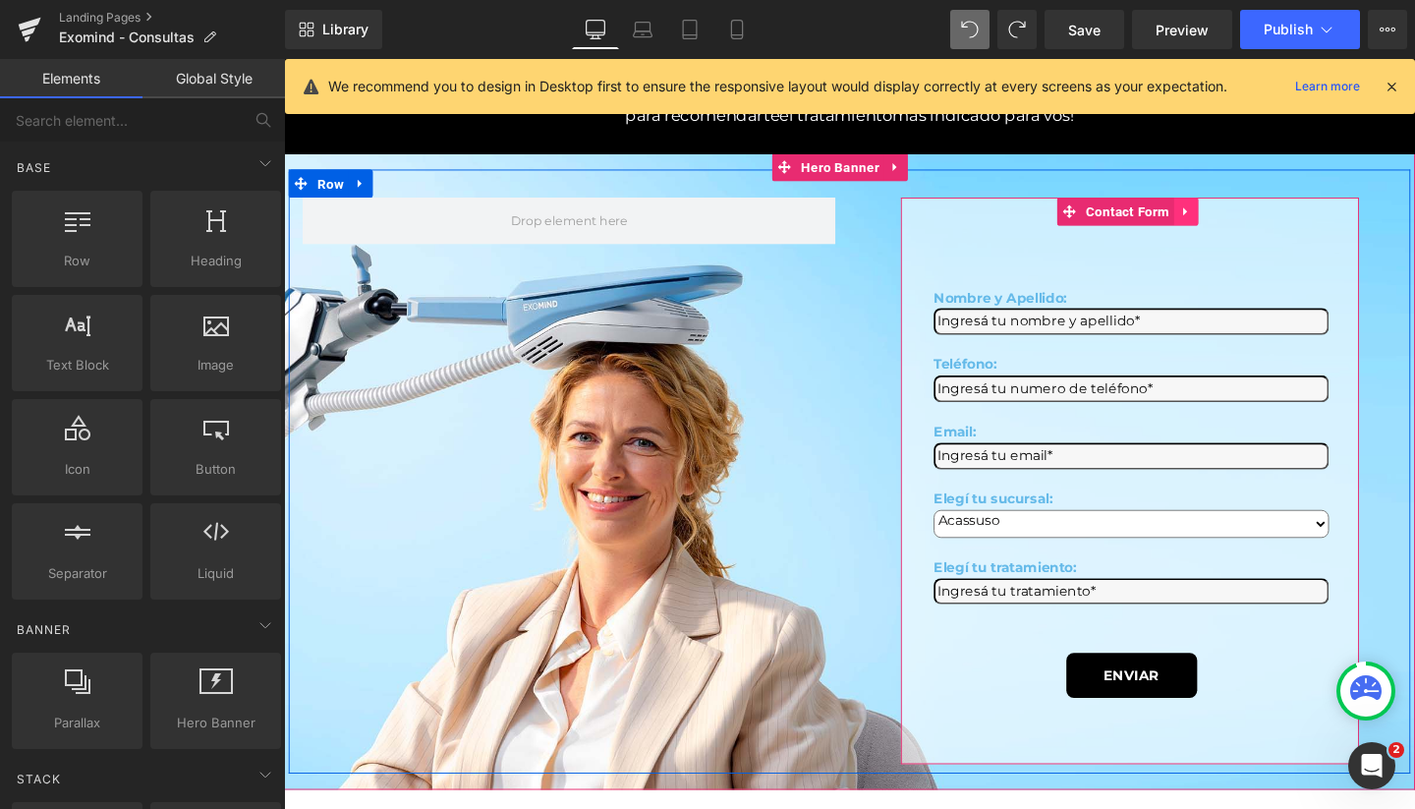
click at [1225, 224] on icon at bounding box center [1232, 219] width 14 height 15
click at [1094, 227] on link "Contact Form" at bounding box center [1120, 218] width 124 height 29
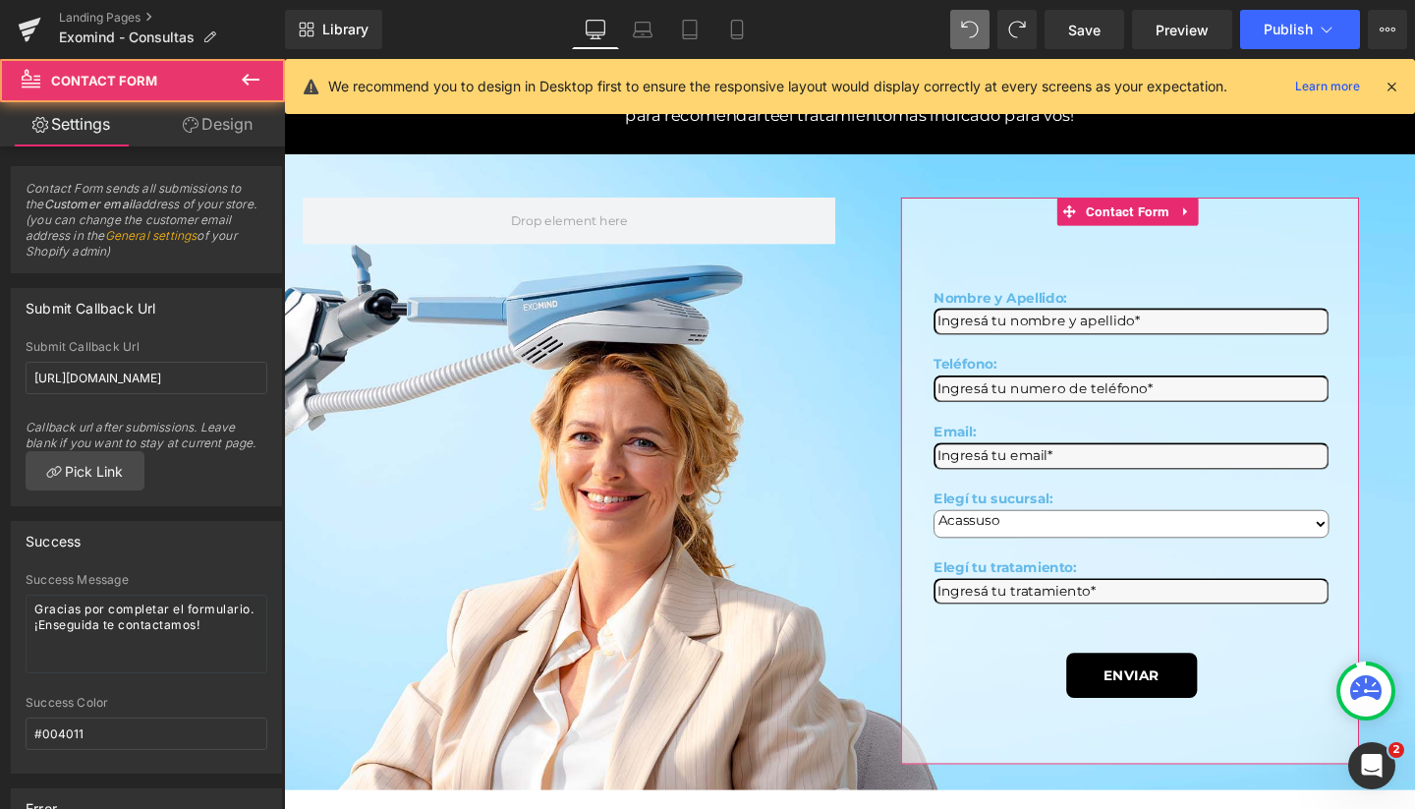
click at [228, 136] on link "Design" at bounding box center [217, 124] width 142 height 44
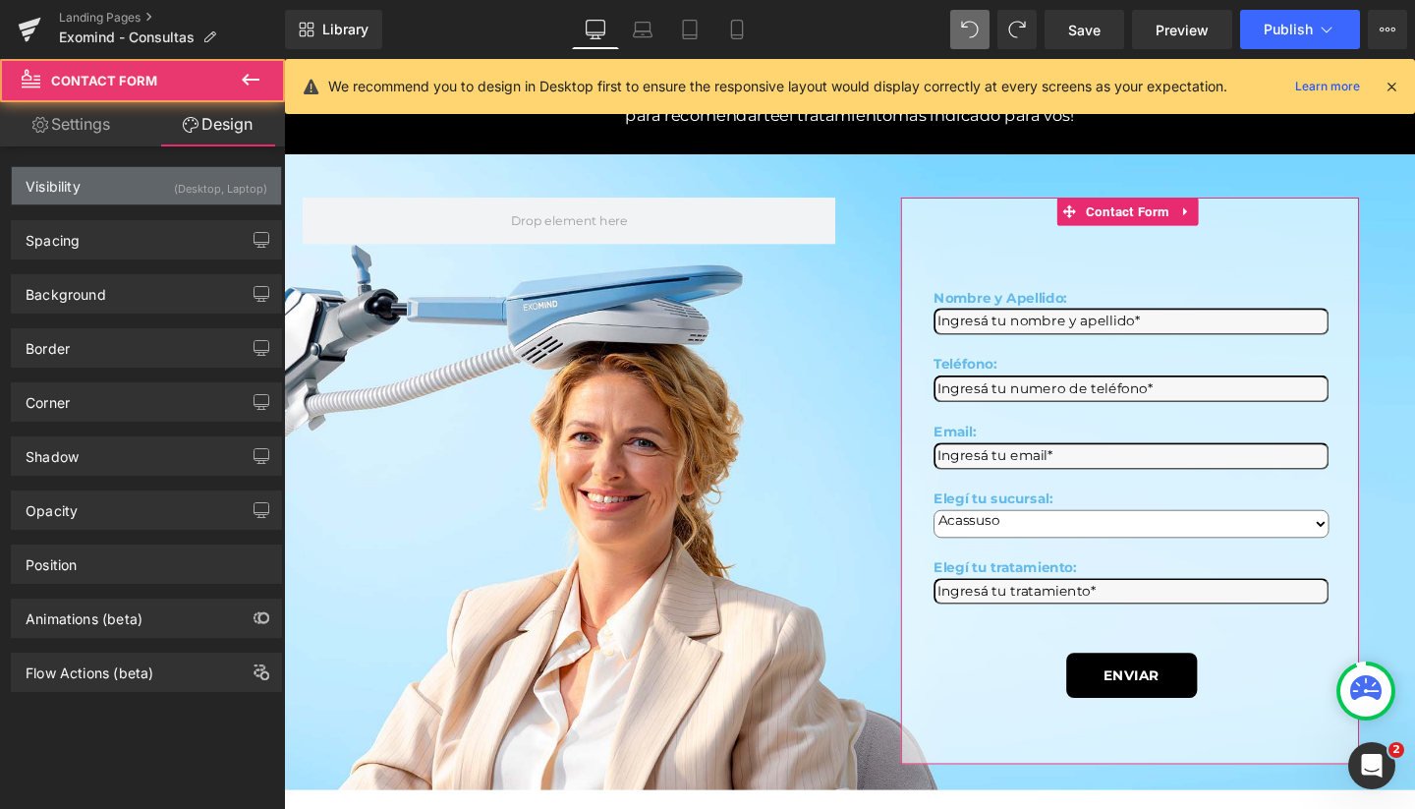
click at [133, 201] on div "Visibility (Desktop, Laptop)" at bounding box center [146, 185] width 269 height 37
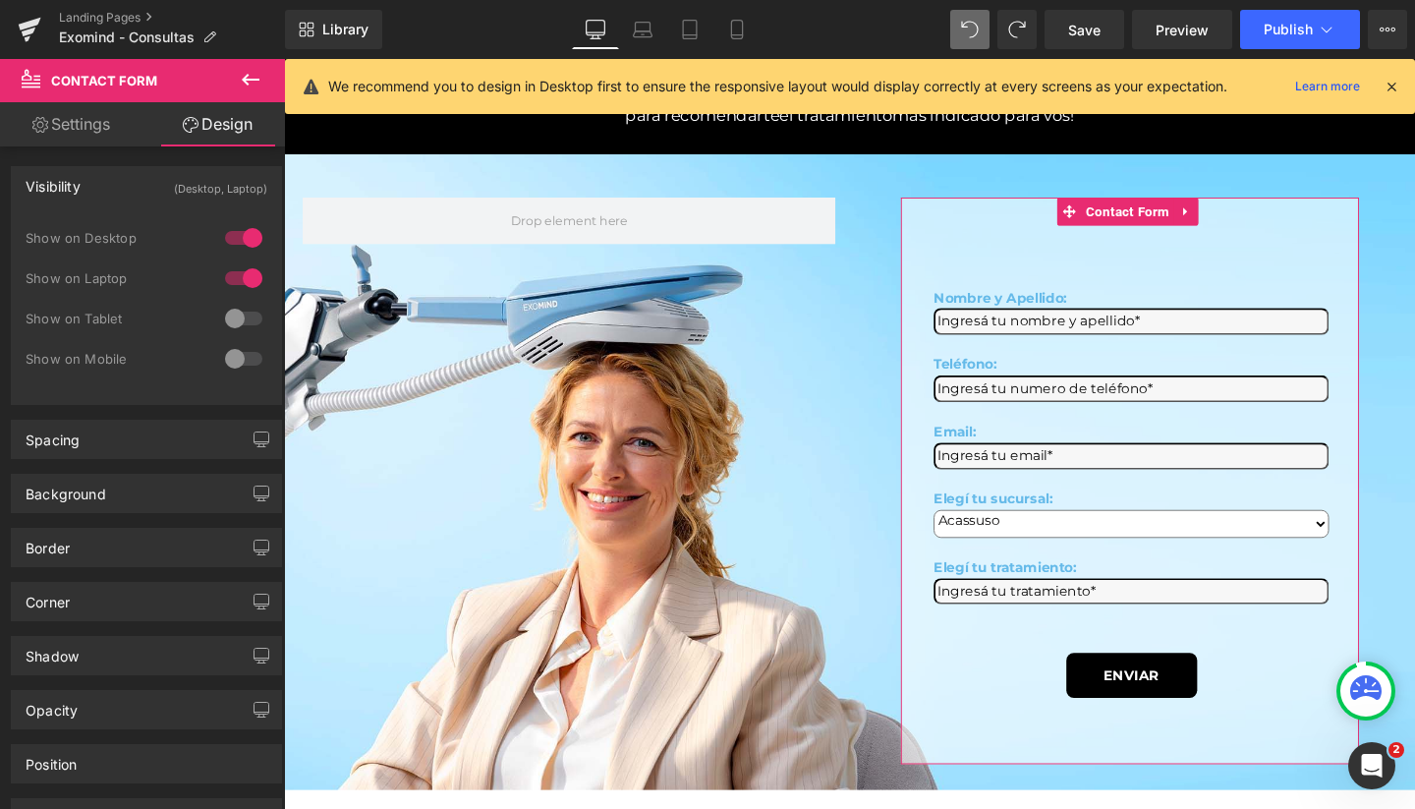
click at [248, 323] on div at bounding box center [243, 318] width 47 height 31
click at [241, 358] on div at bounding box center [243, 358] width 47 height 31
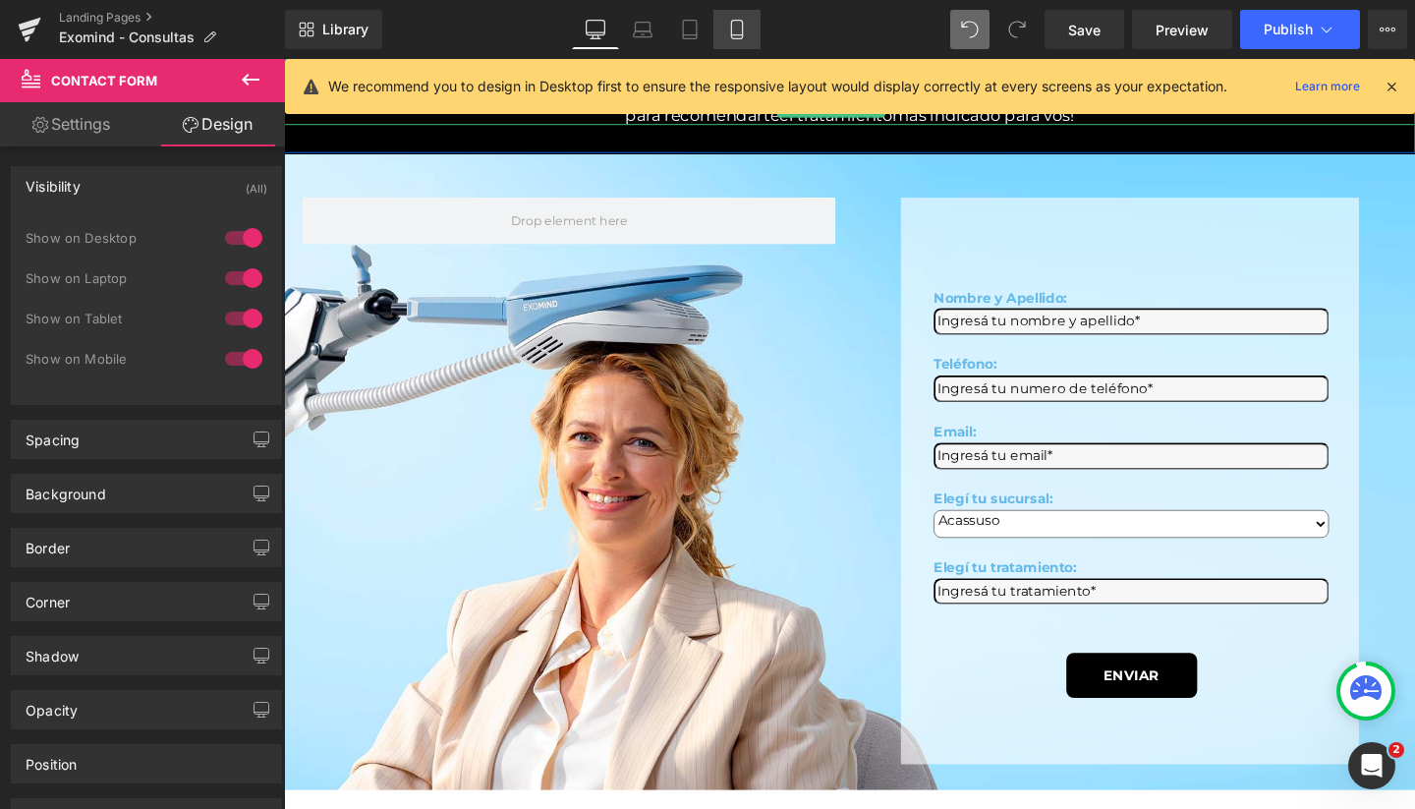
click at [734, 27] on icon at bounding box center [737, 30] width 20 height 20
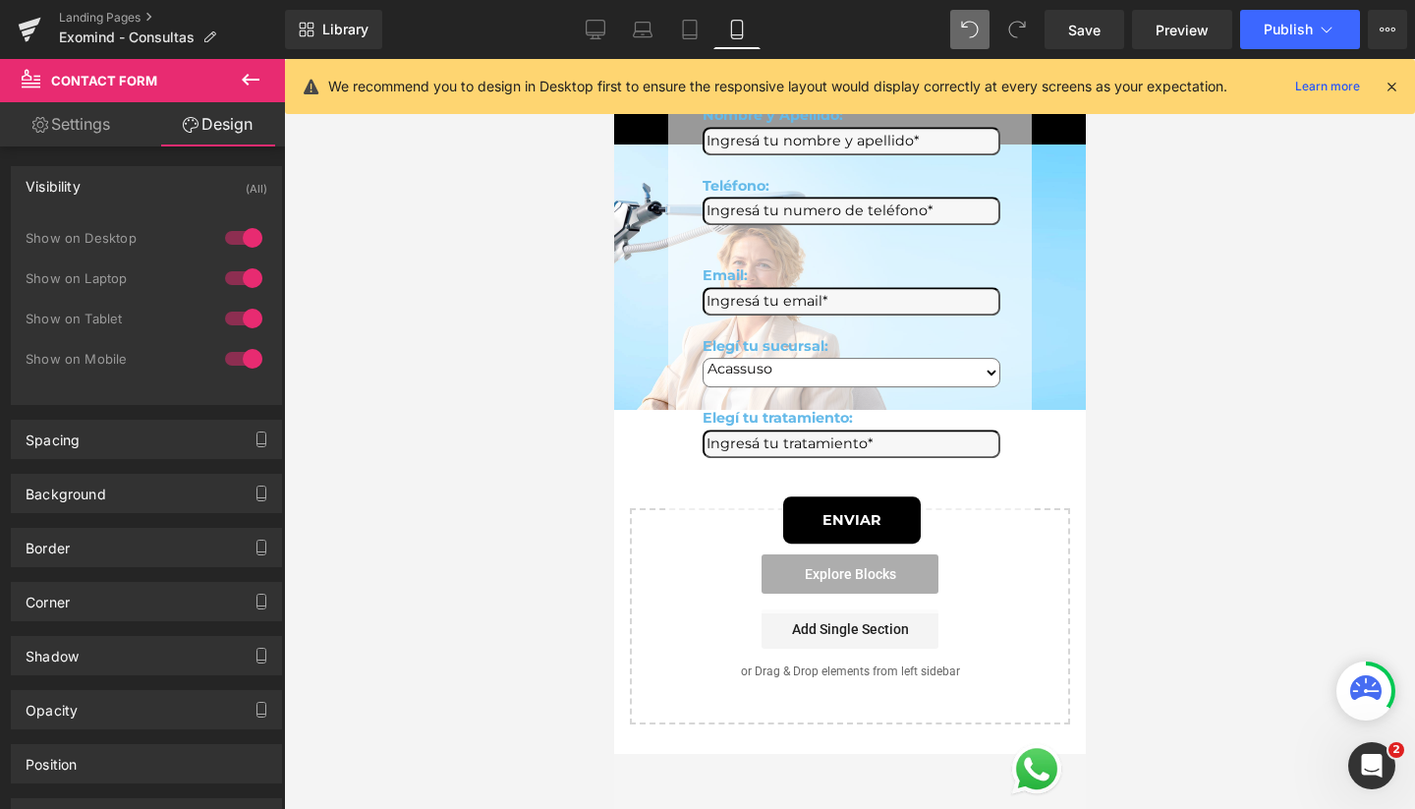
scroll to position [0, 0]
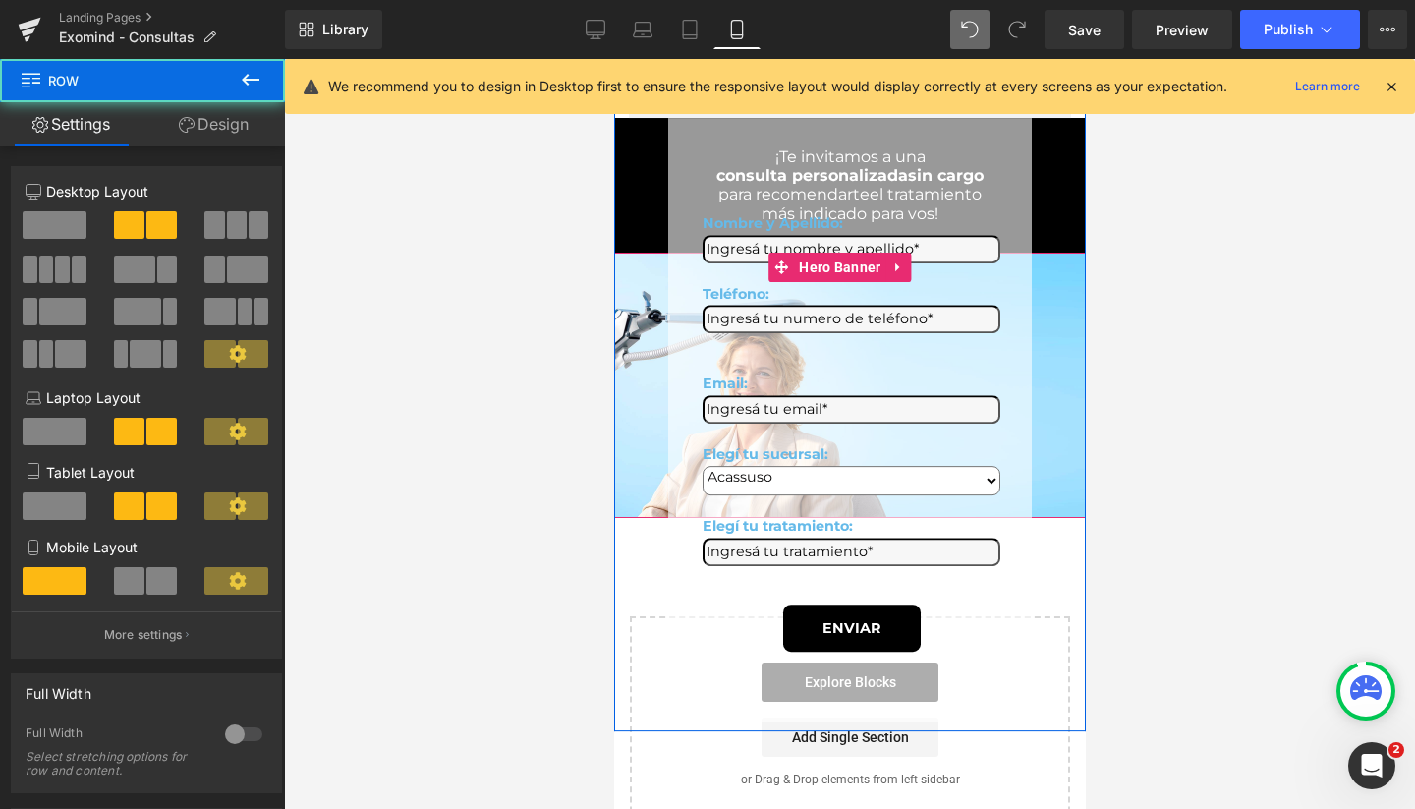
click at [651, 323] on div "Nombre y Apellido: Text Block Text Field Teléfono: Text Block Text Field Email:…" at bounding box center [849, 419] width 472 height 603
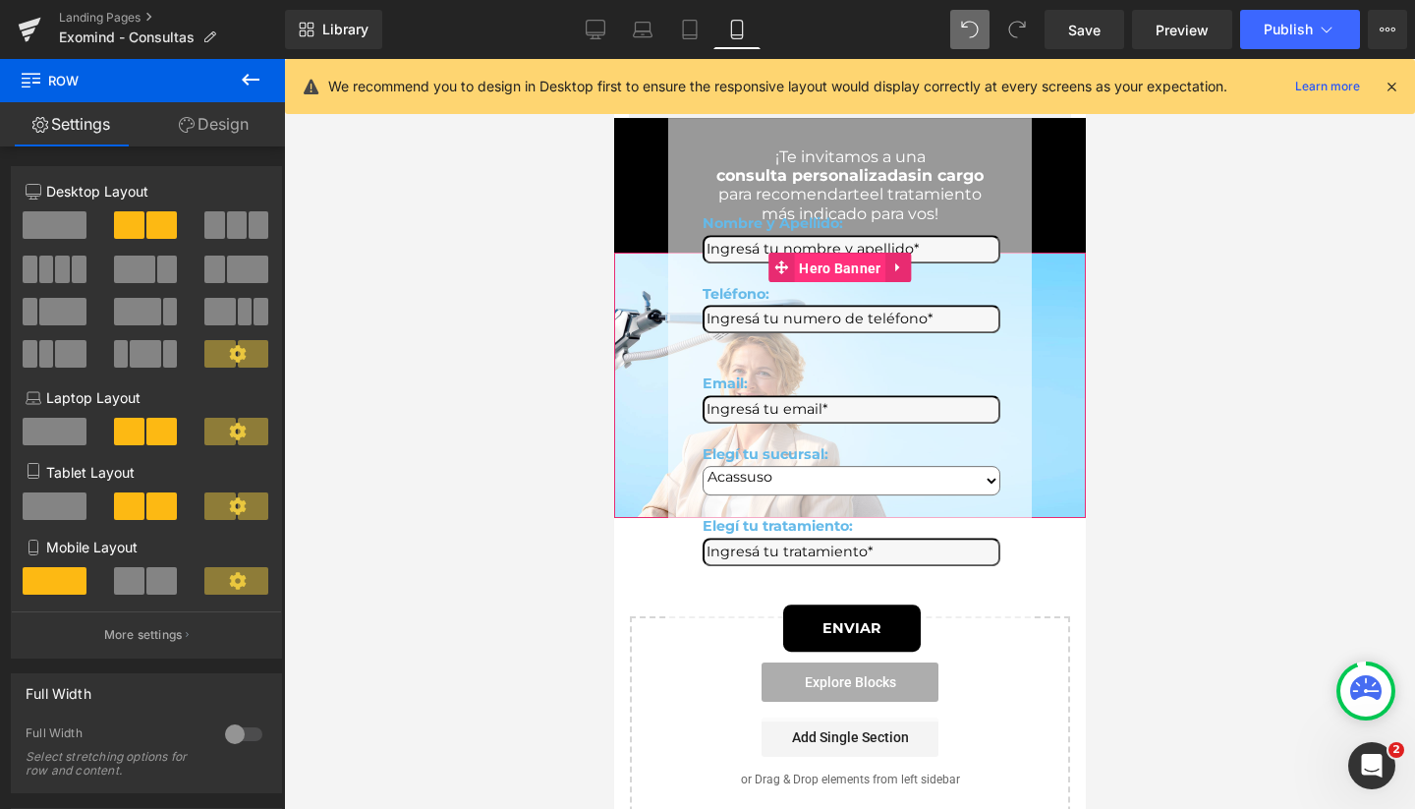
click at [856, 273] on span "Hero Banner" at bounding box center [838, 268] width 91 height 29
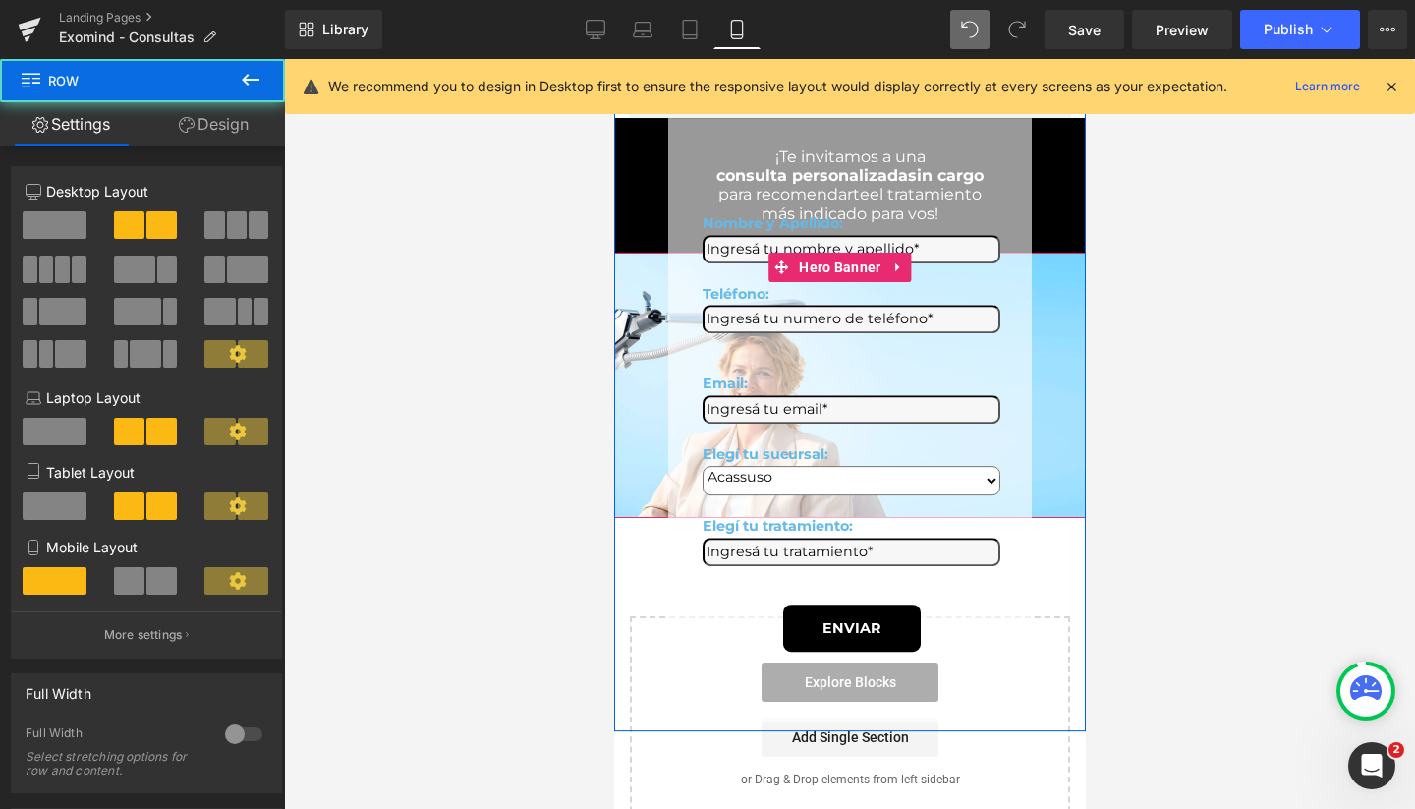
click at [644, 333] on div "Nombre y Apellido: Text Block Text Field Teléfono: Text Block Text Field Email:…" at bounding box center [849, 419] width 472 height 603
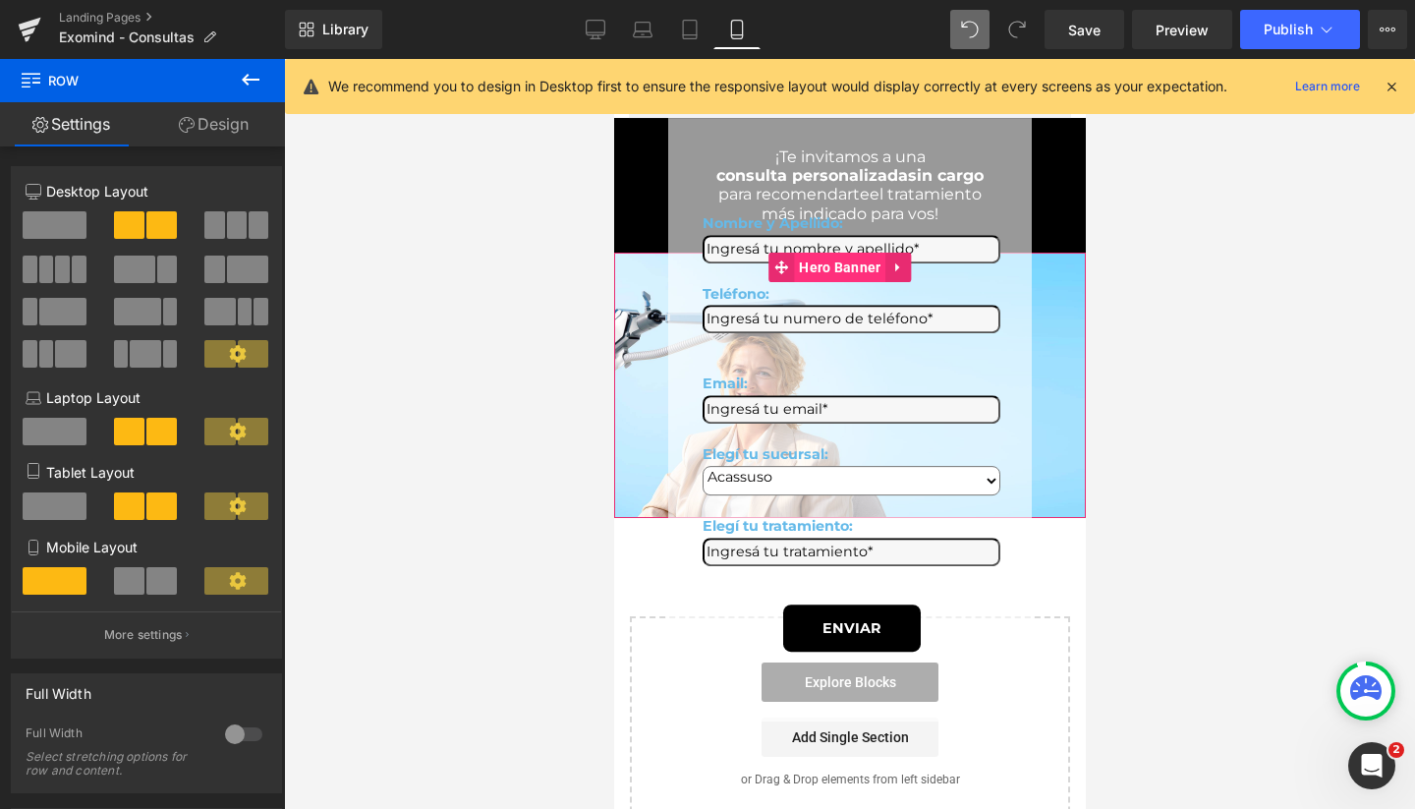
click at [826, 264] on span "Hero Banner" at bounding box center [838, 267] width 91 height 29
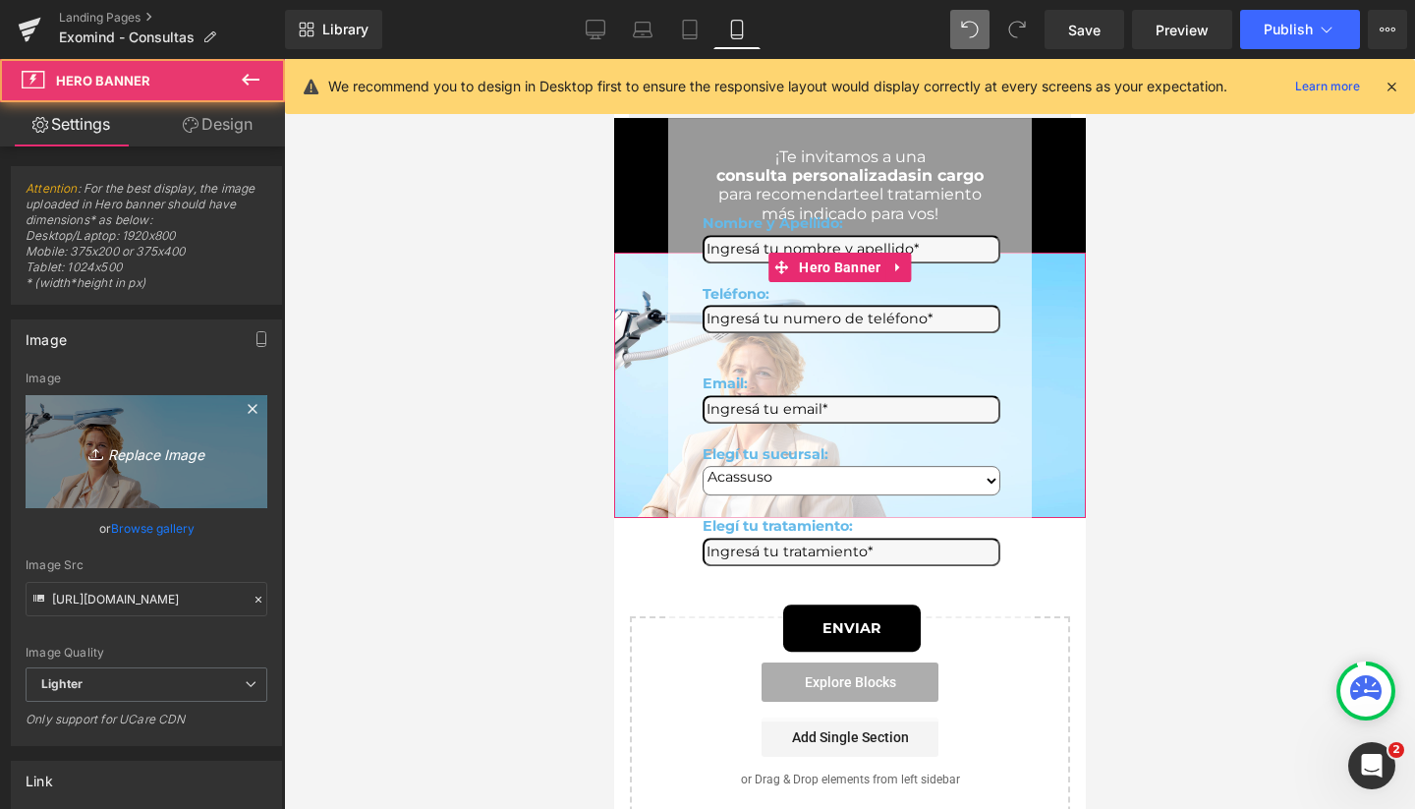
click at [130, 431] on link "Replace Image" at bounding box center [147, 451] width 242 height 113
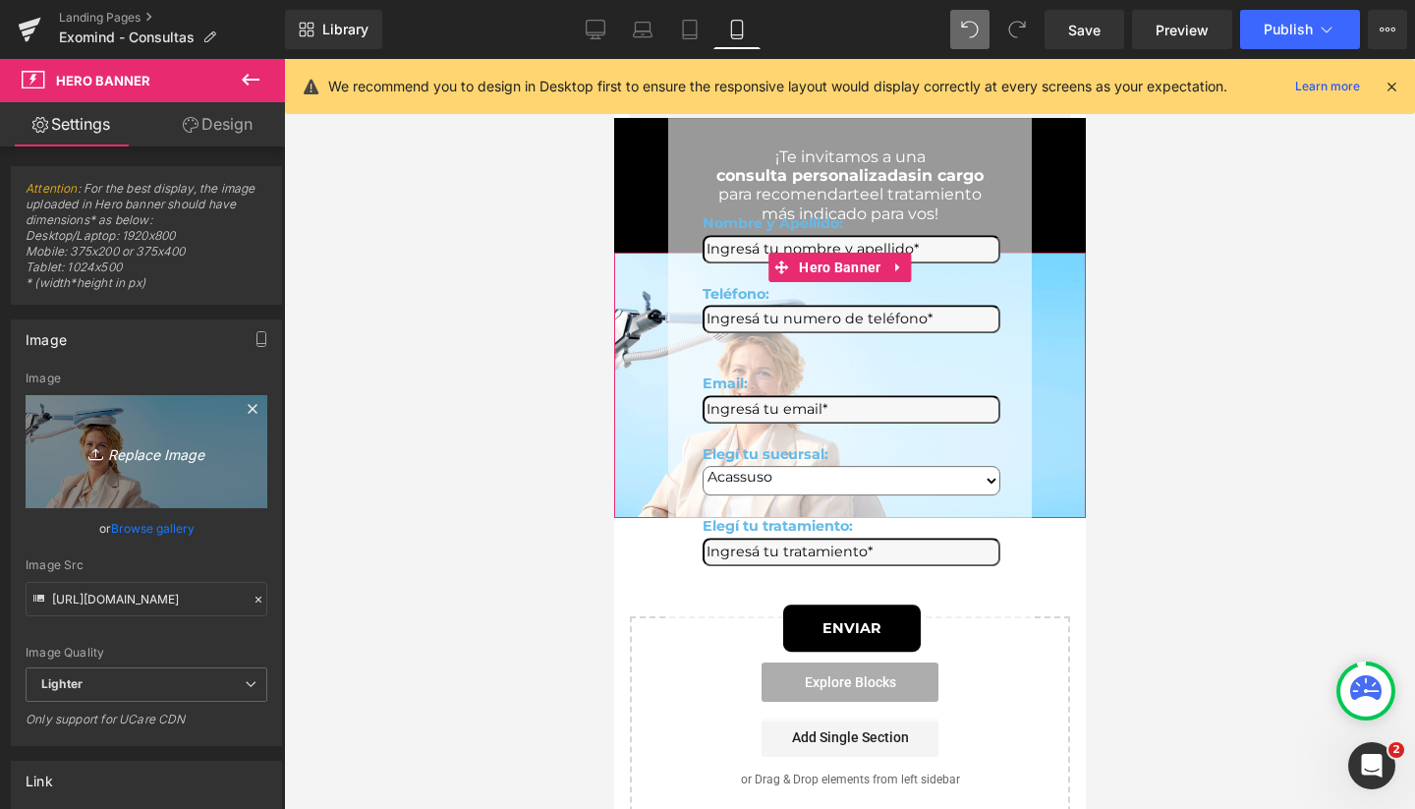
type input "C:\fakepath\exomind rmobile omedical wellness salud mental.jpg"
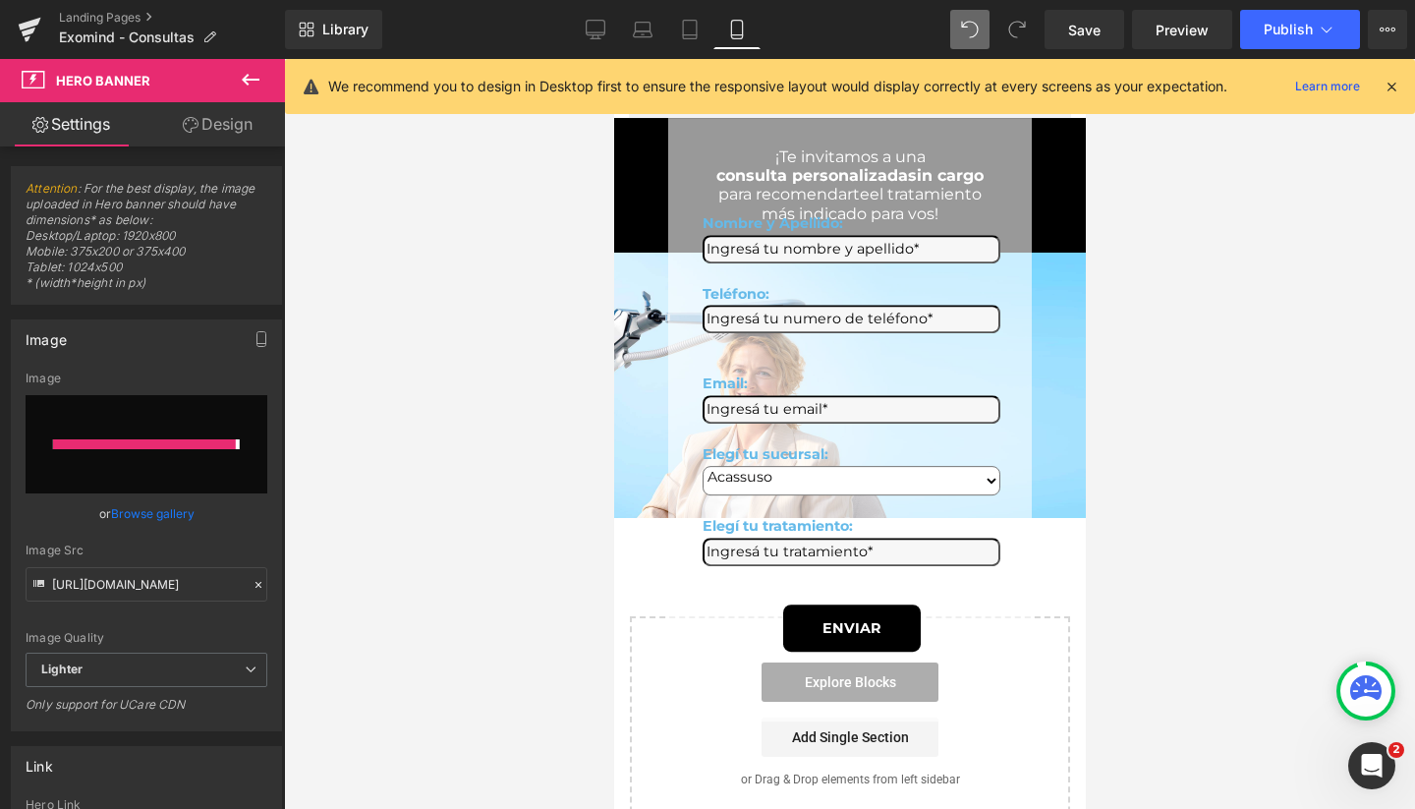
type input "https://ucarecdn.com/ede42487-969f-4e31-8b52-63053fac78d8/-/format/auto/-/previ…"
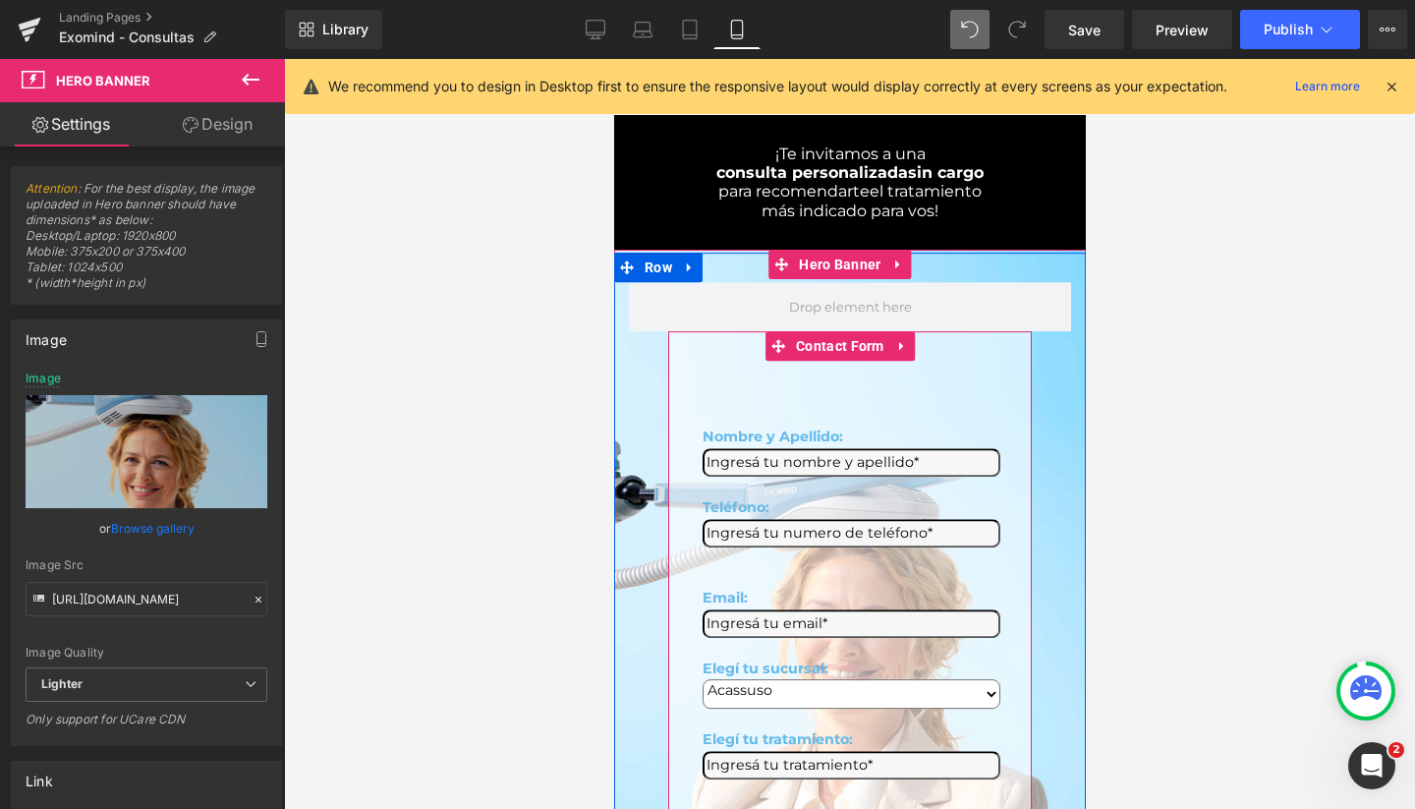
scroll to position [2, 0]
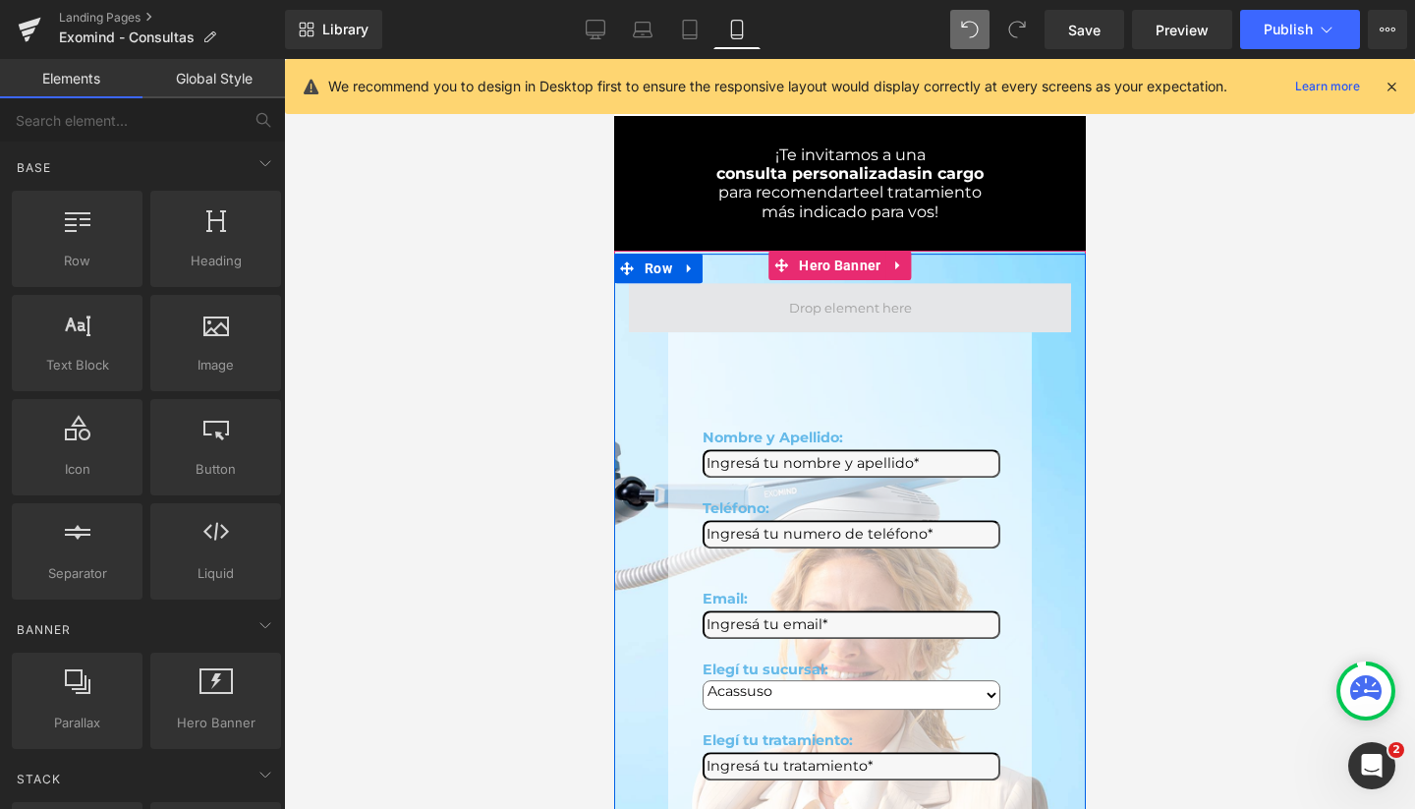
click at [805, 293] on span at bounding box center [849, 308] width 137 height 30
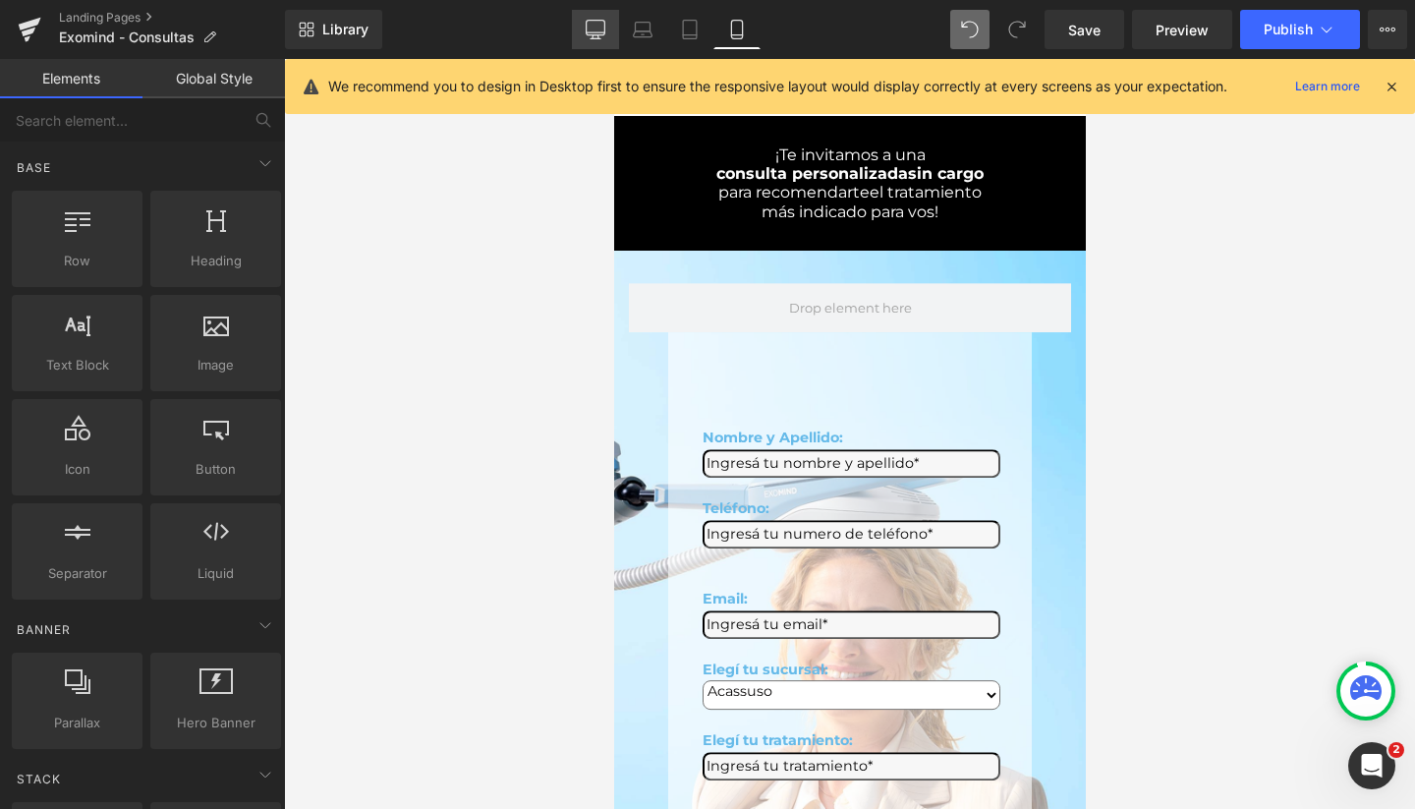
click at [608, 39] on link "Desktop" at bounding box center [595, 29] width 47 height 39
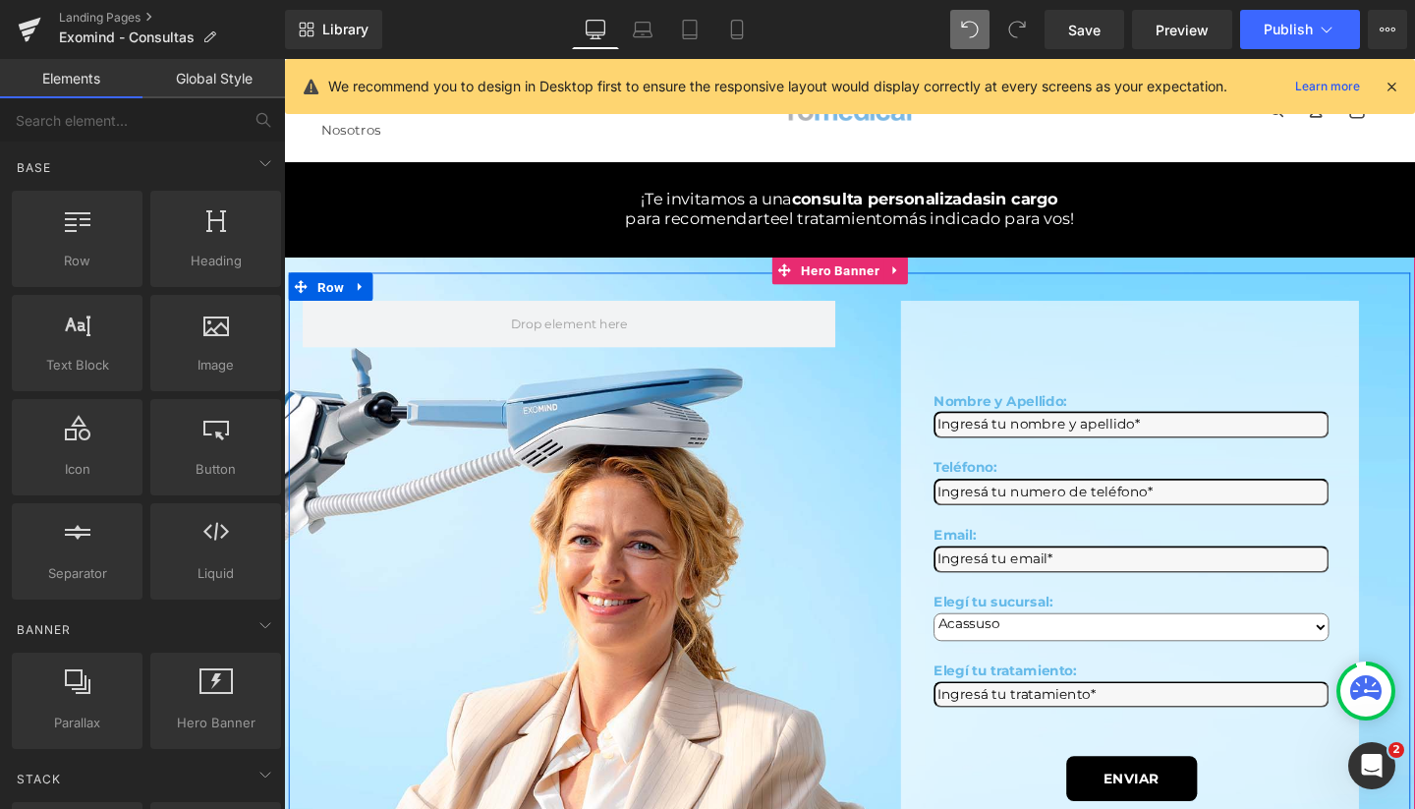
scroll to position [0, 0]
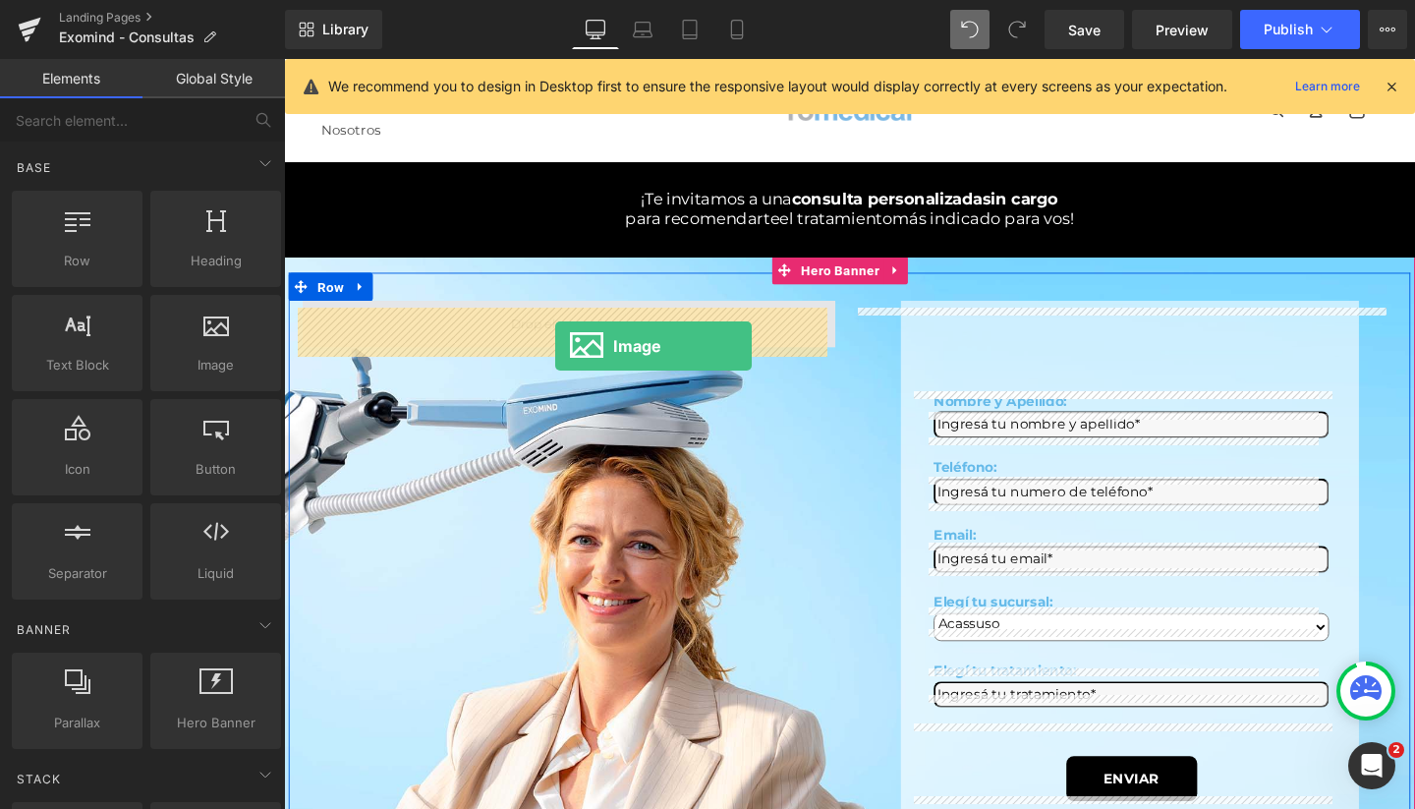
drag, startPoint x: 496, startPoint y: 423, endPoint x: 569, endPoint y: 361, distance: 95.5
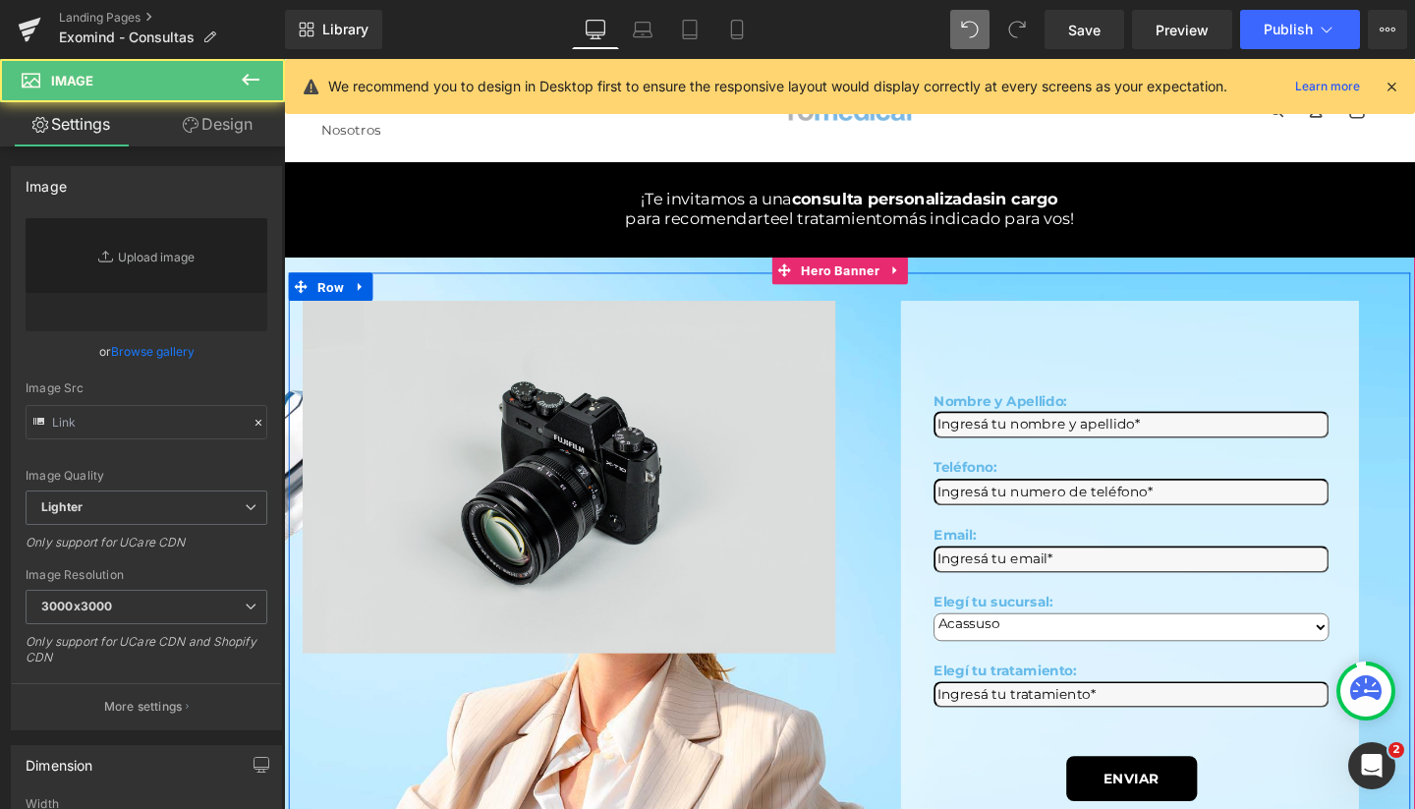
type input "//d1um8515vdn9kb.cloudfront.net/images/parallax.jpg"
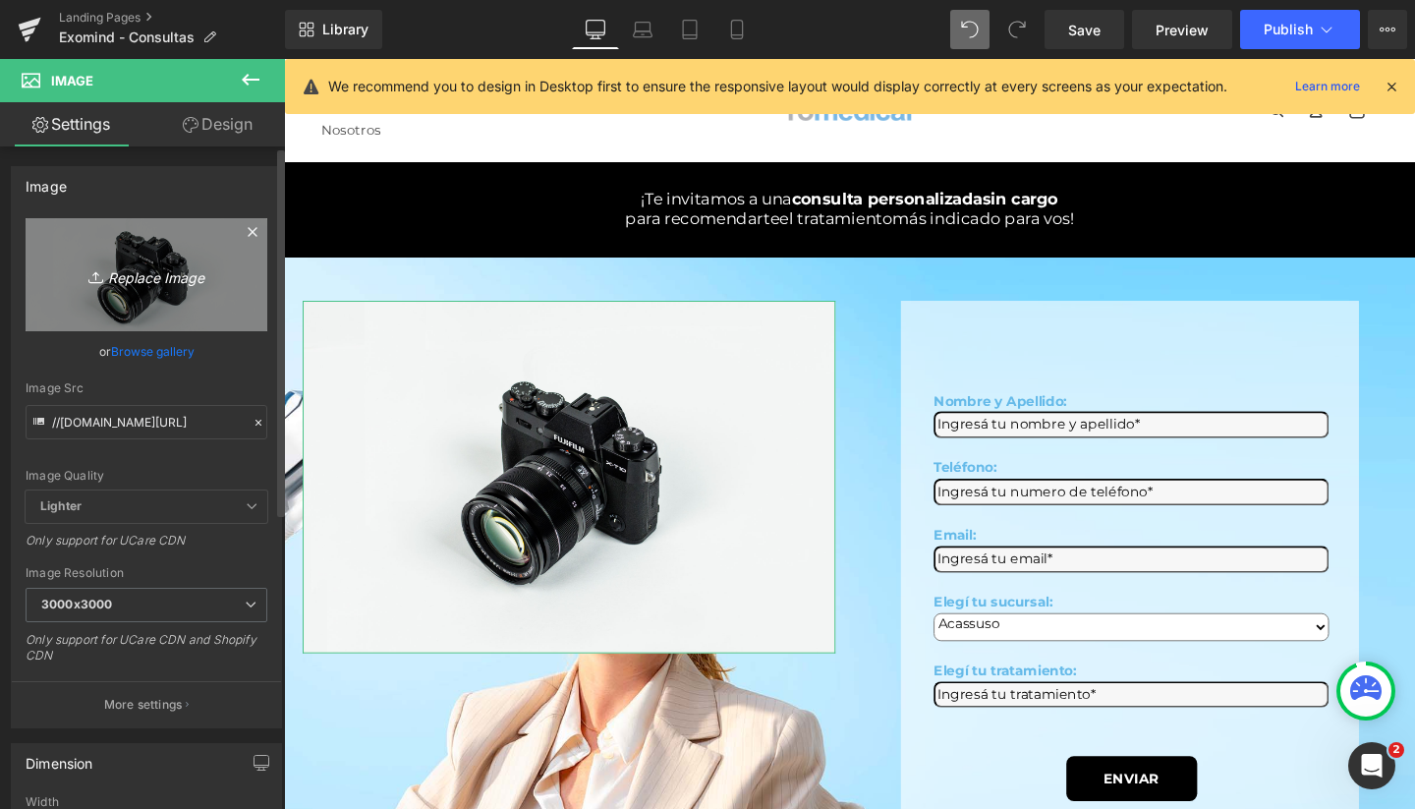
click at [208, 257] on link "Replace Image" at bounding box center [147, 274] width 242 height 113
type input "C:\fakepath\exomind romedical logo.png"
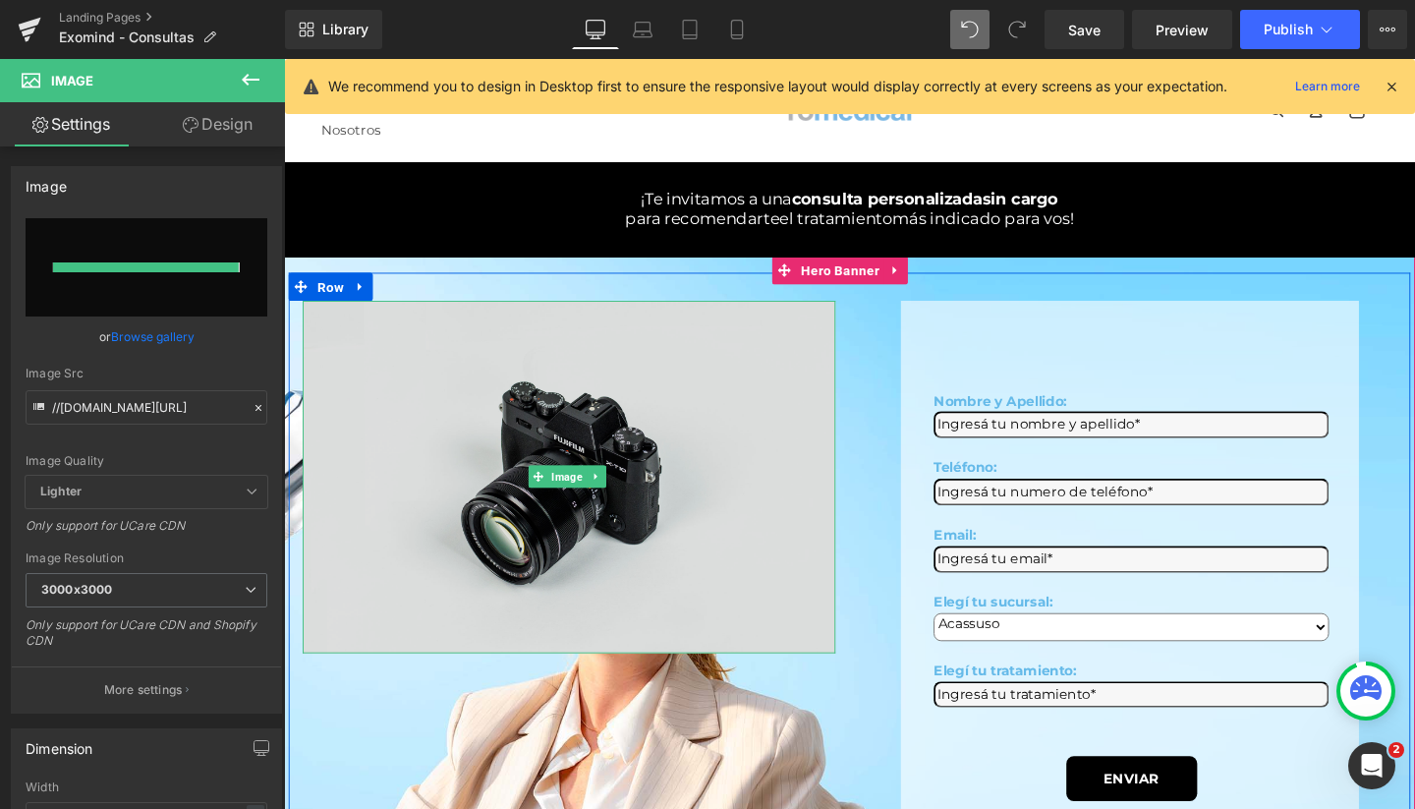
type input "https://ucarecdn.com/05e31f18-a984-442e-aa65-ac86ad4c0aa2/-/format/auto/-/previ…"
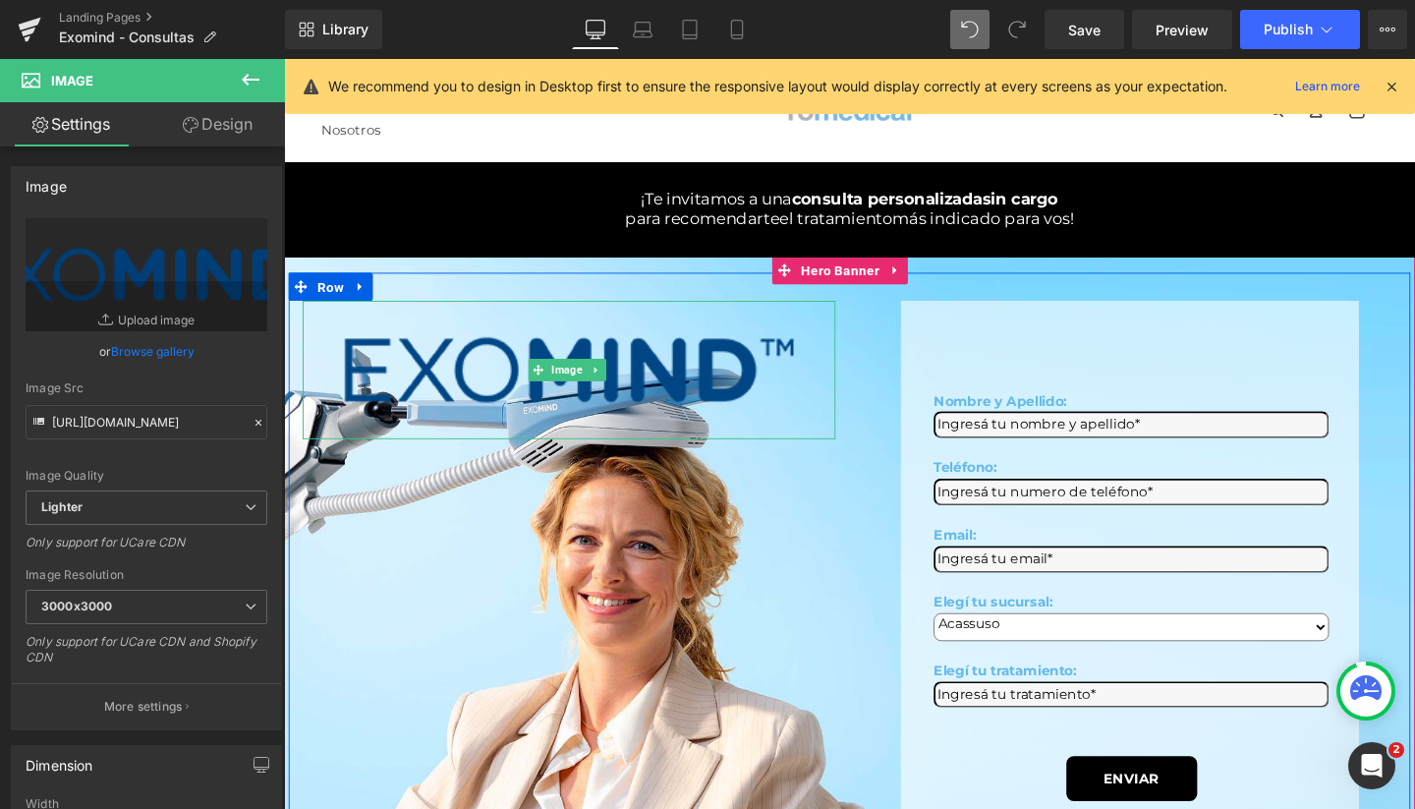
click at [662, 366] on img at bounding box center [584, 385] width 560 height 146
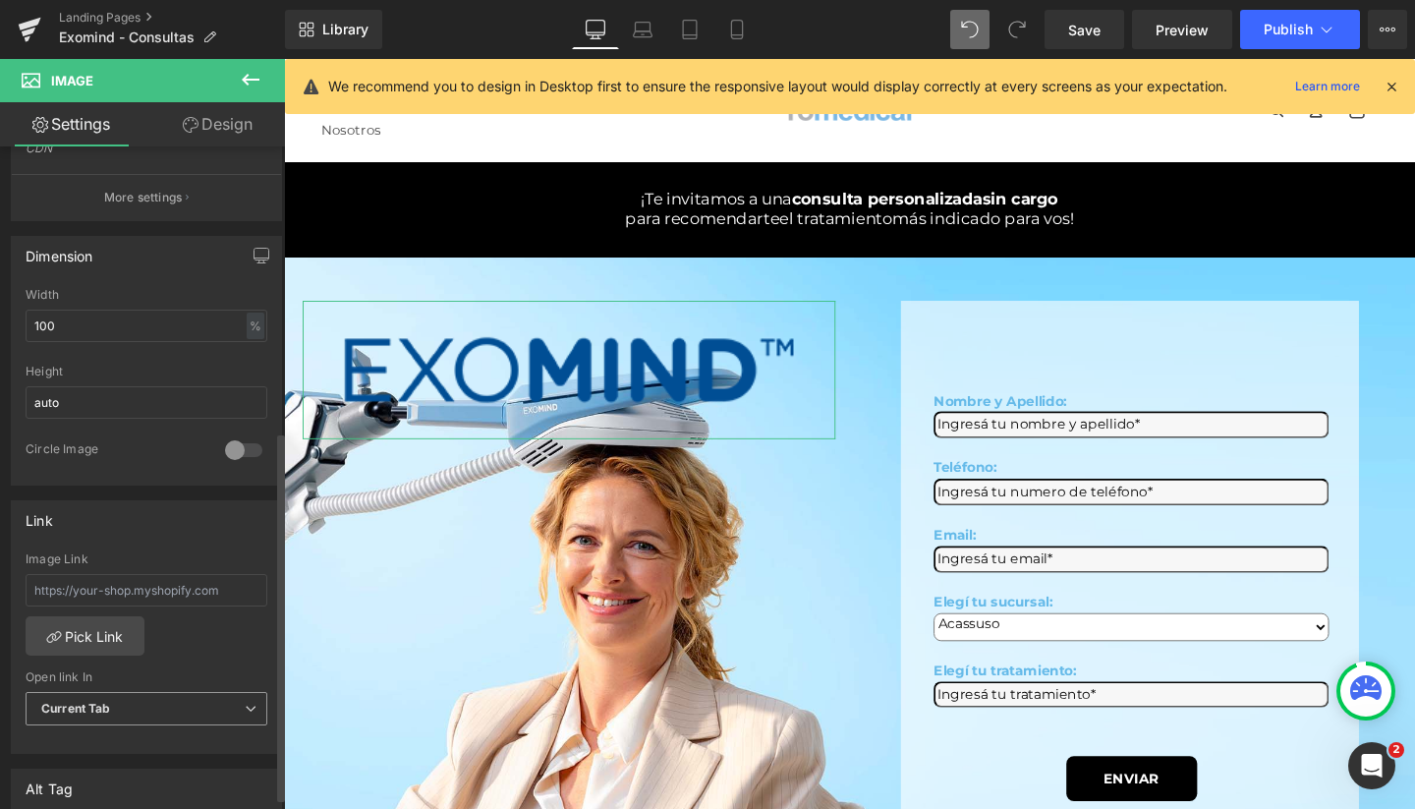
scroll to position [493, 0]
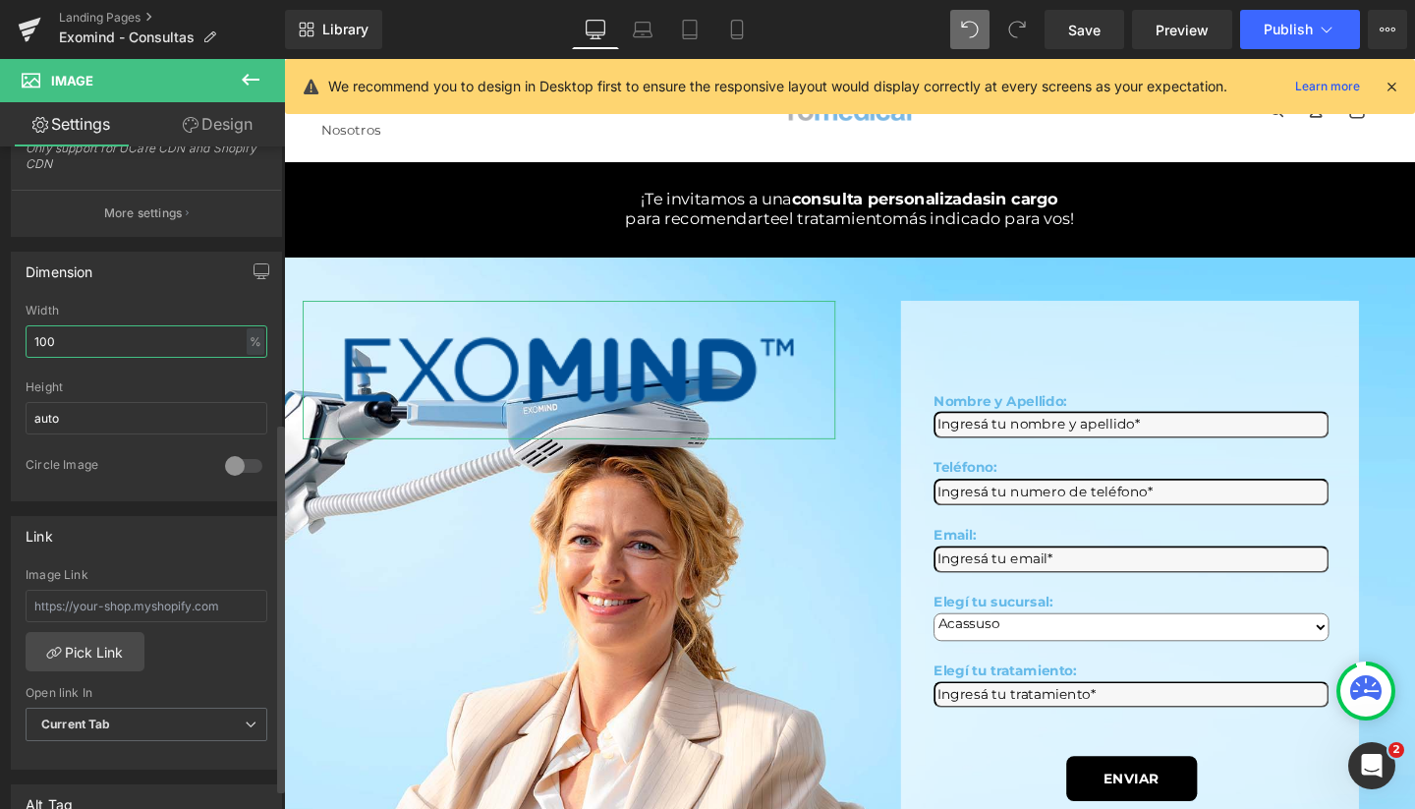
click at [66, 339] on input "100" at bounding box center [147, 341] width 242 height 32
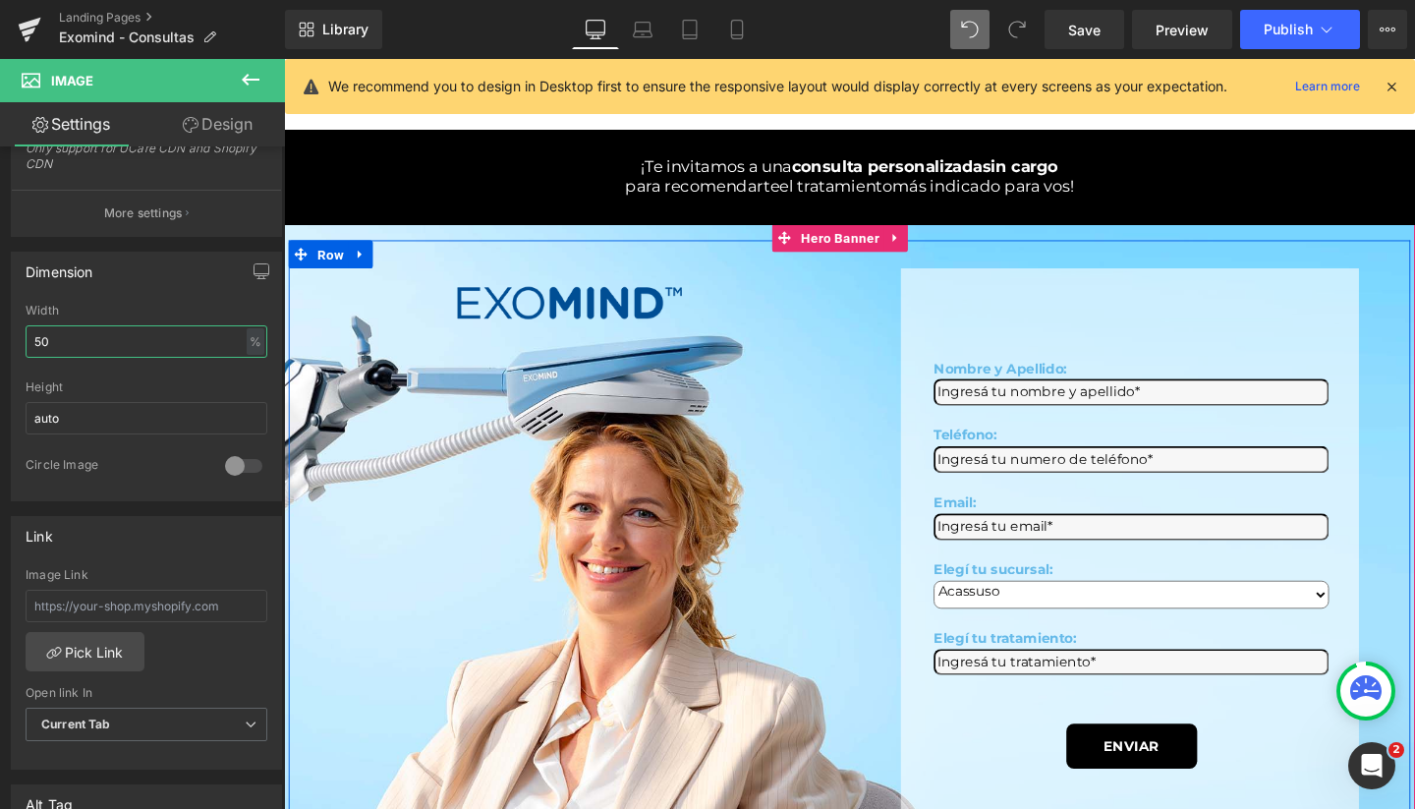
scroll to position [13, 0]
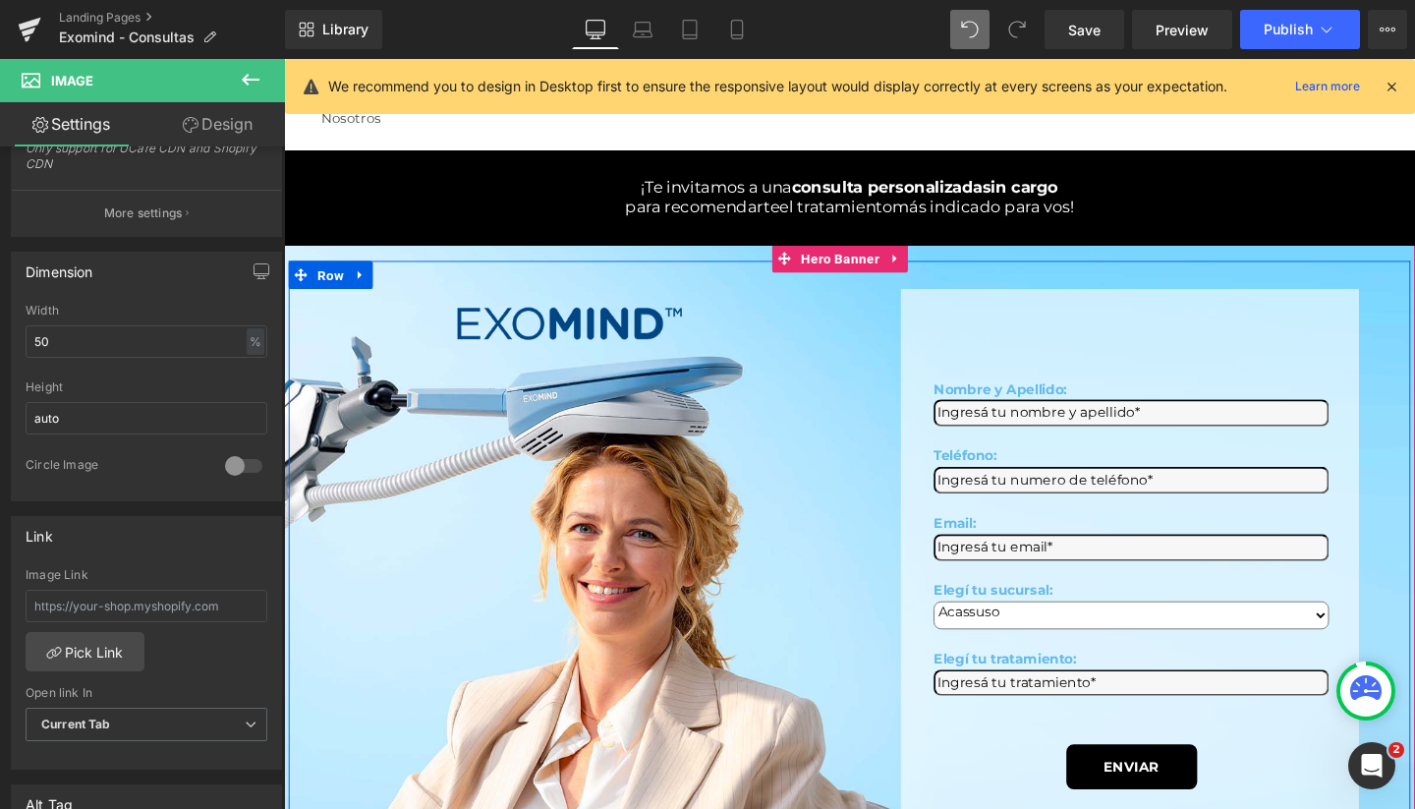
click at [573, 356] on div "Image" at bounding box center [584, 336] width 560 height 73
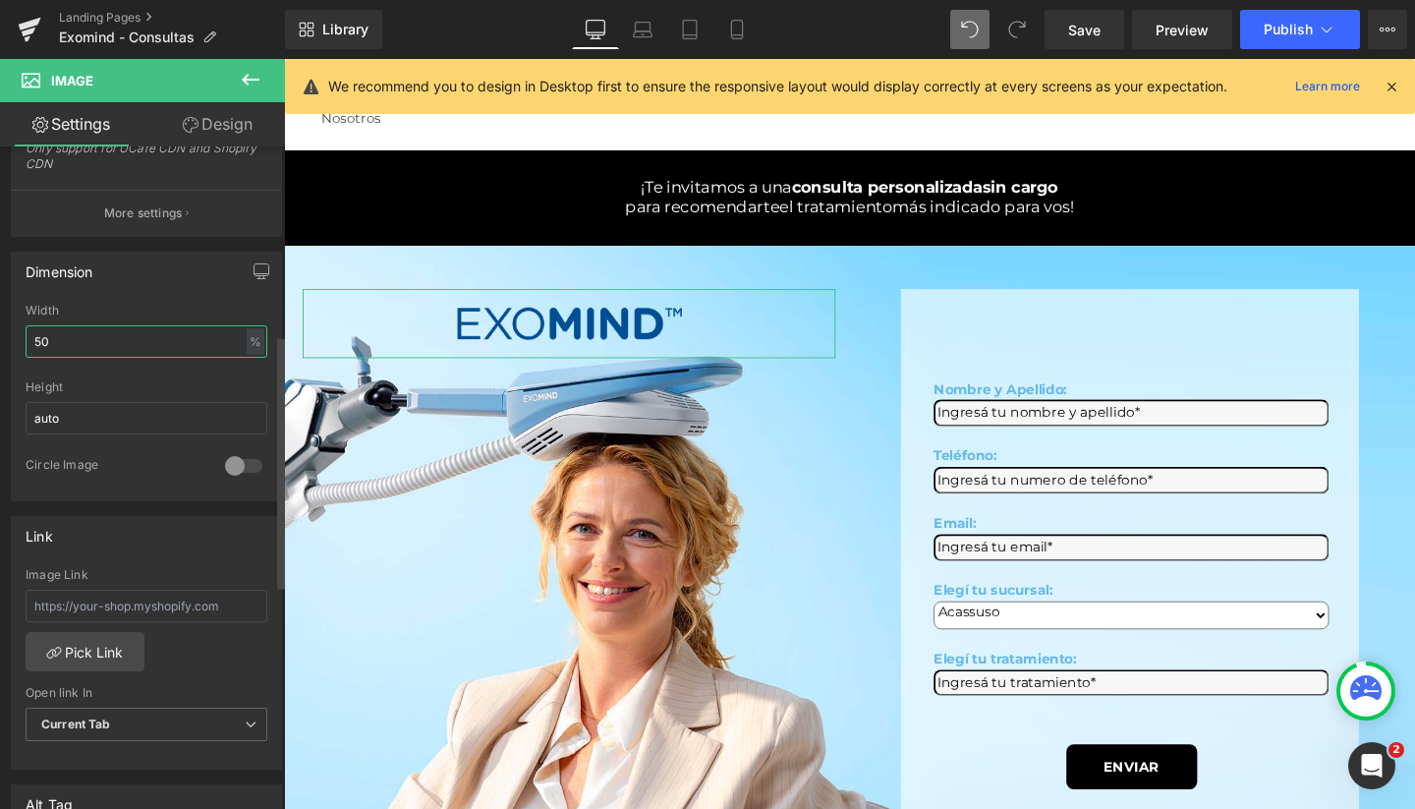
click at [117, 344] on input "50" at bounding box center [147, 341] width 242 height 32
type input "40"
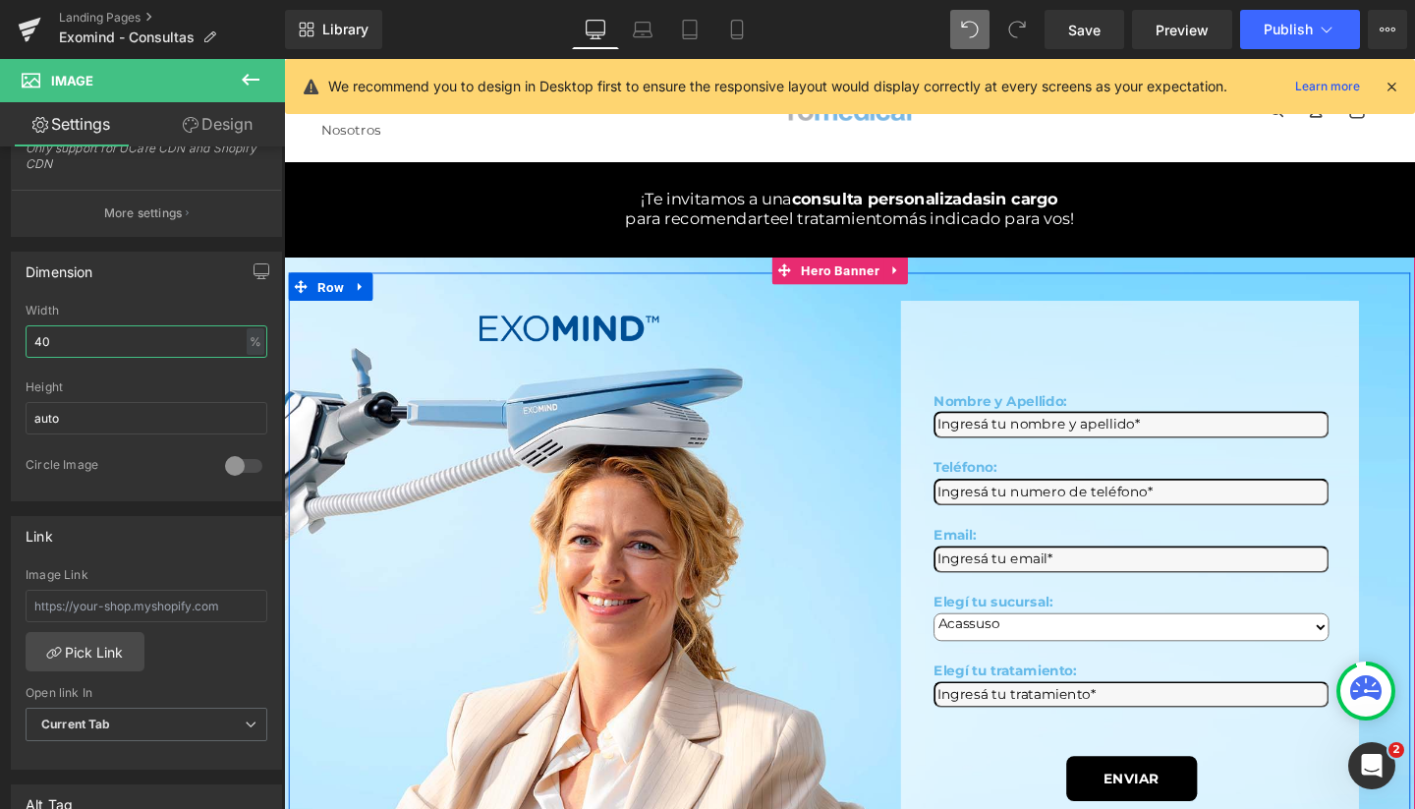
scroll to position [0, 0]
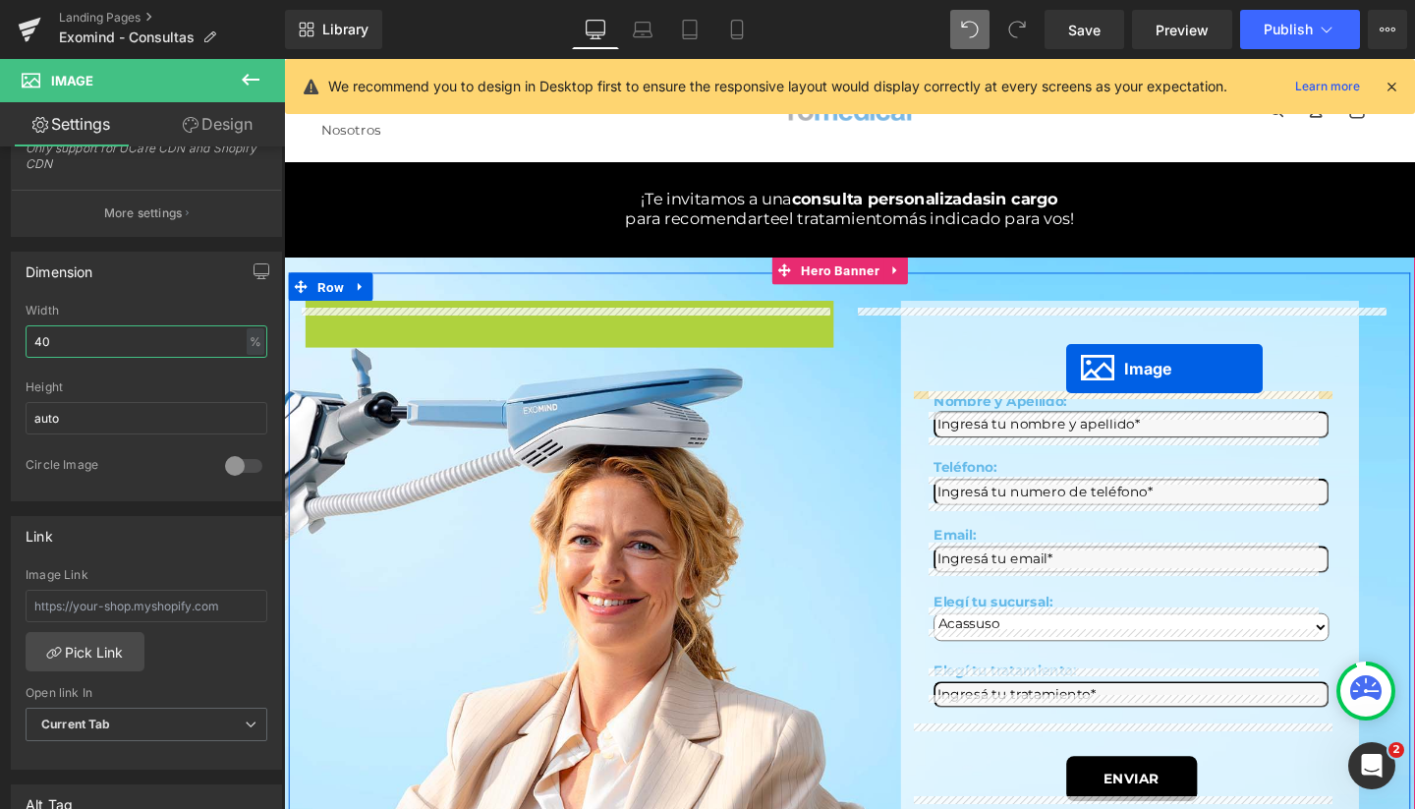
drag, startPoint x: 546, startPoint y: 352, endPoint x: 1106, endPoint y: 384, distance: 561.0
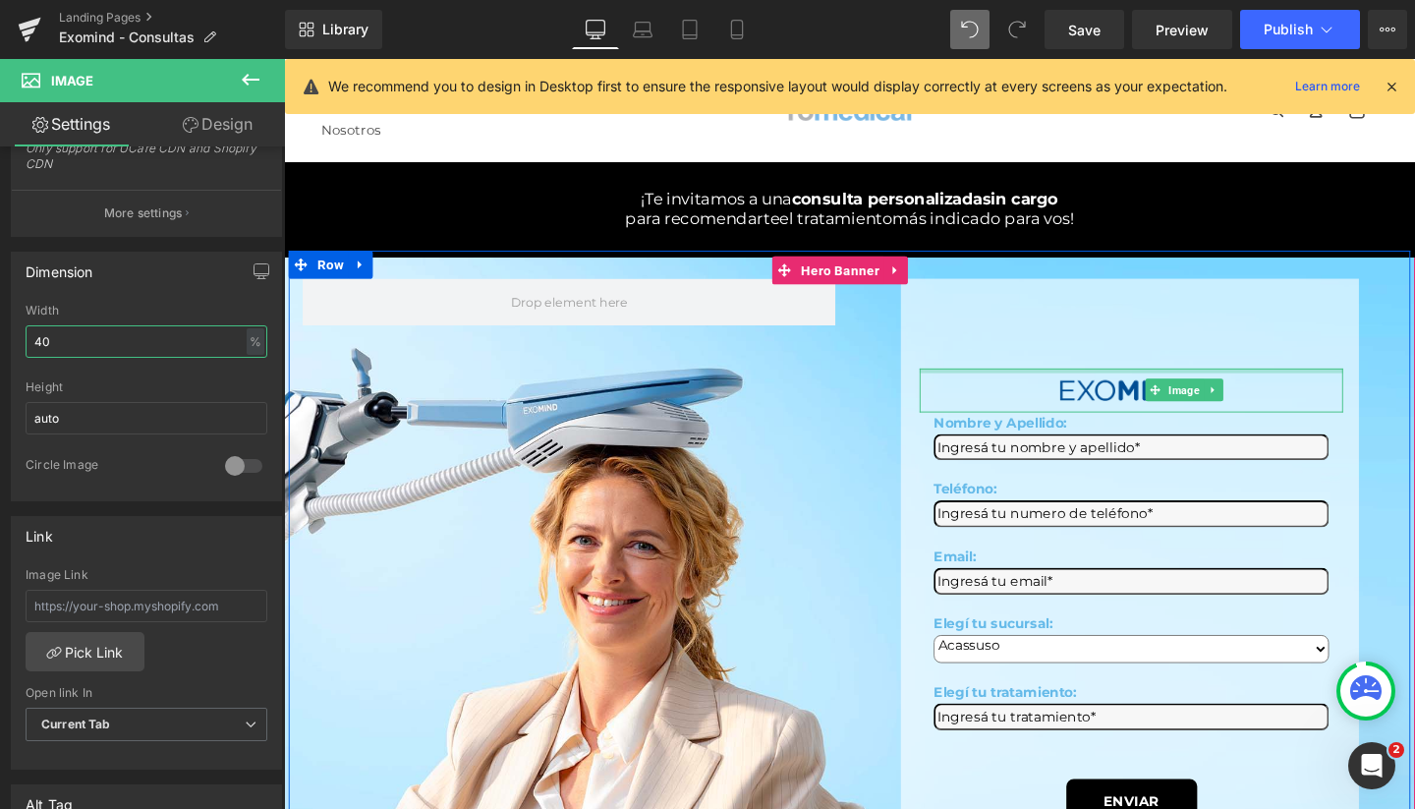
click at [1106, 389] on div at bounding box center [1174, 386] width 445 height 5
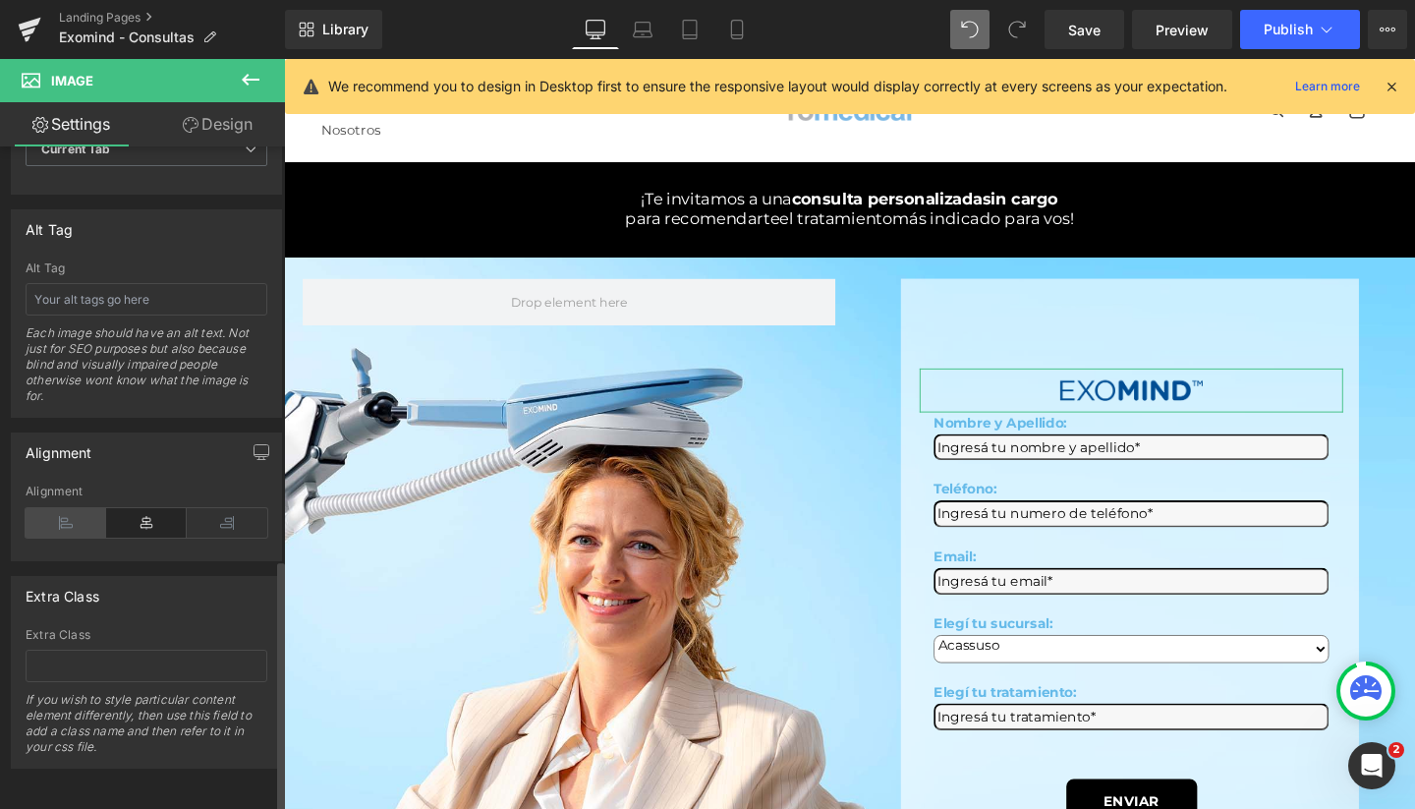
scroll to position [1082, 0]
click at [73, 508] on icon at bounding box center [66, 522] width 81 height 29
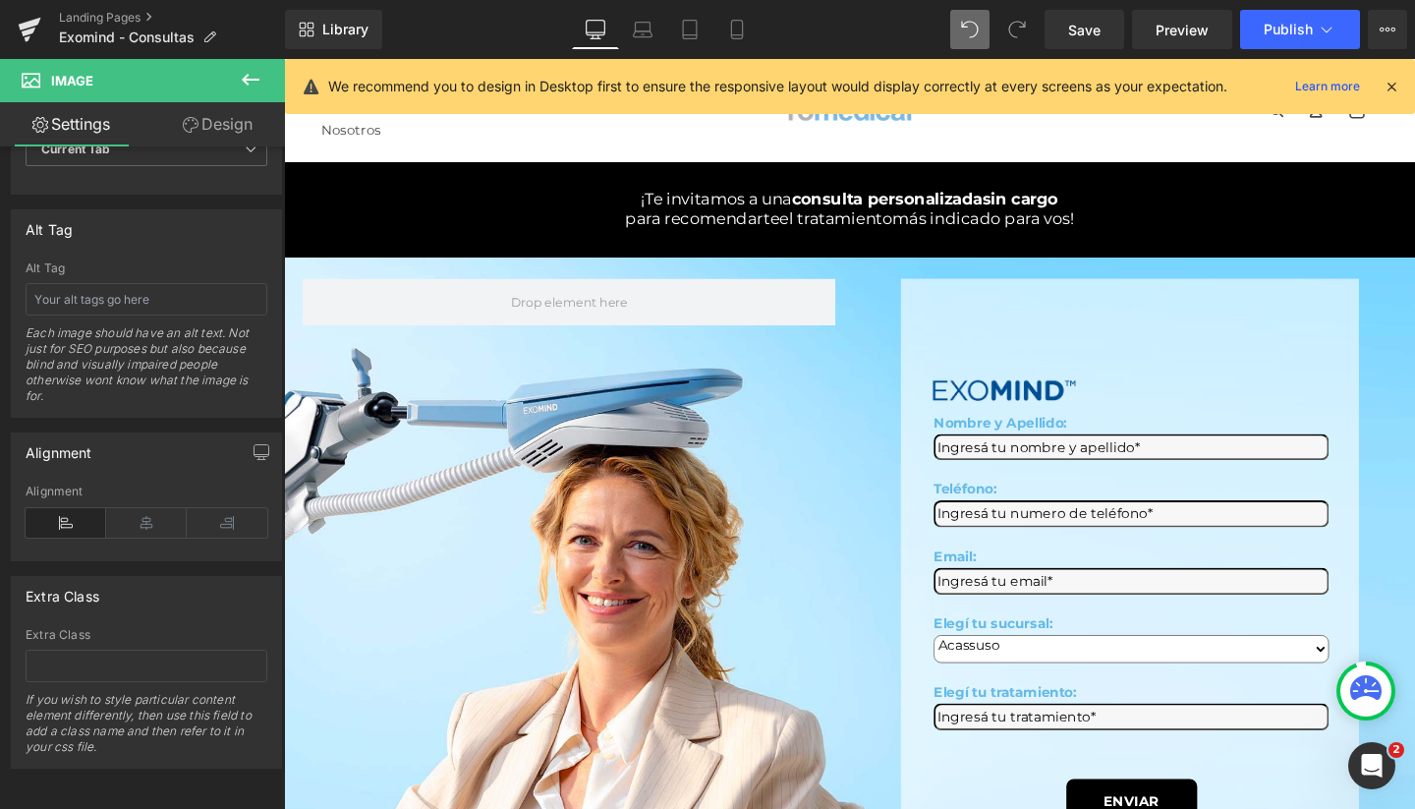
click at [262, 80] on button at bounding box center [250, 80] width 69 height 43
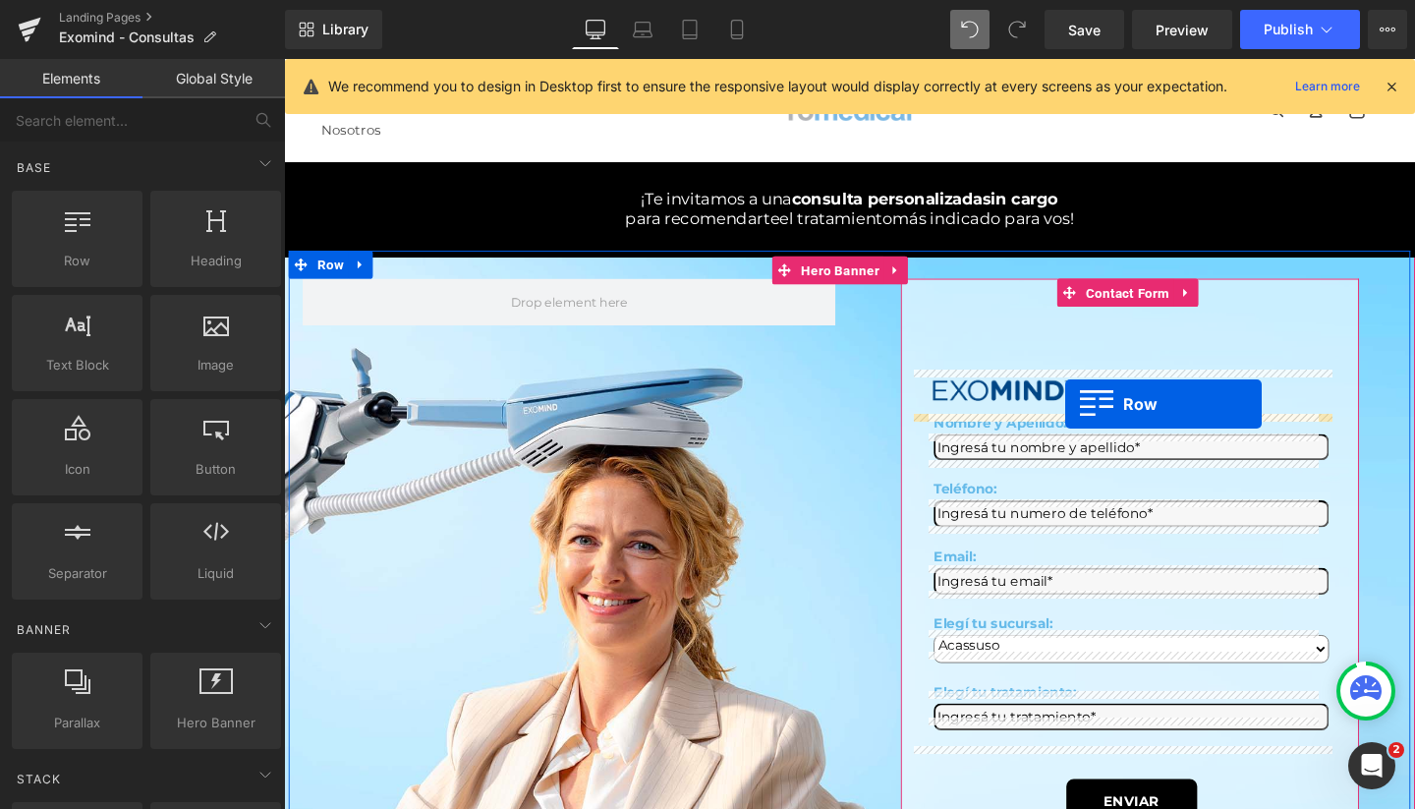
drag, startPoint x: 352, startPoint y: 304, endPoint x: 1105, endPoint y: 422, distance: 762.9
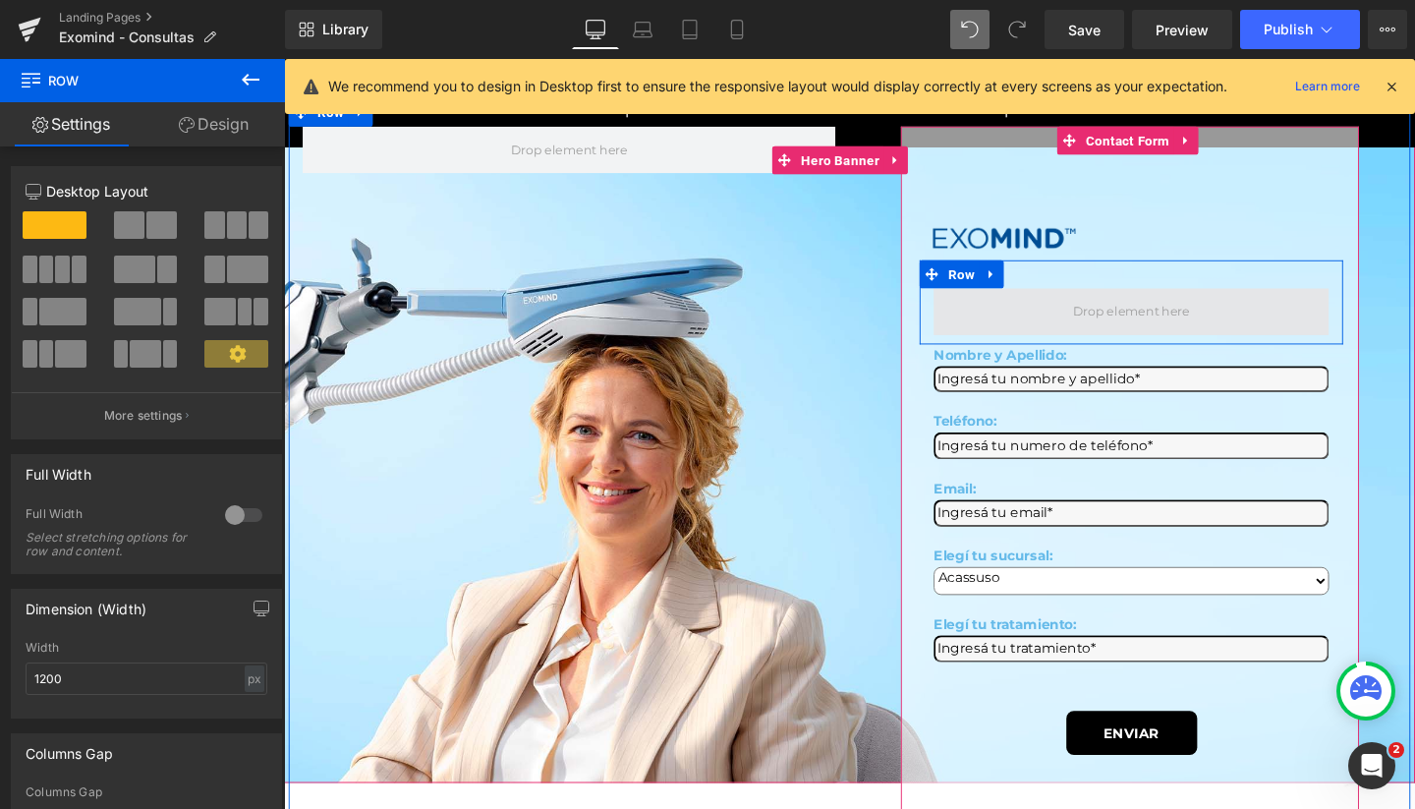
scroll to position [156, 0]
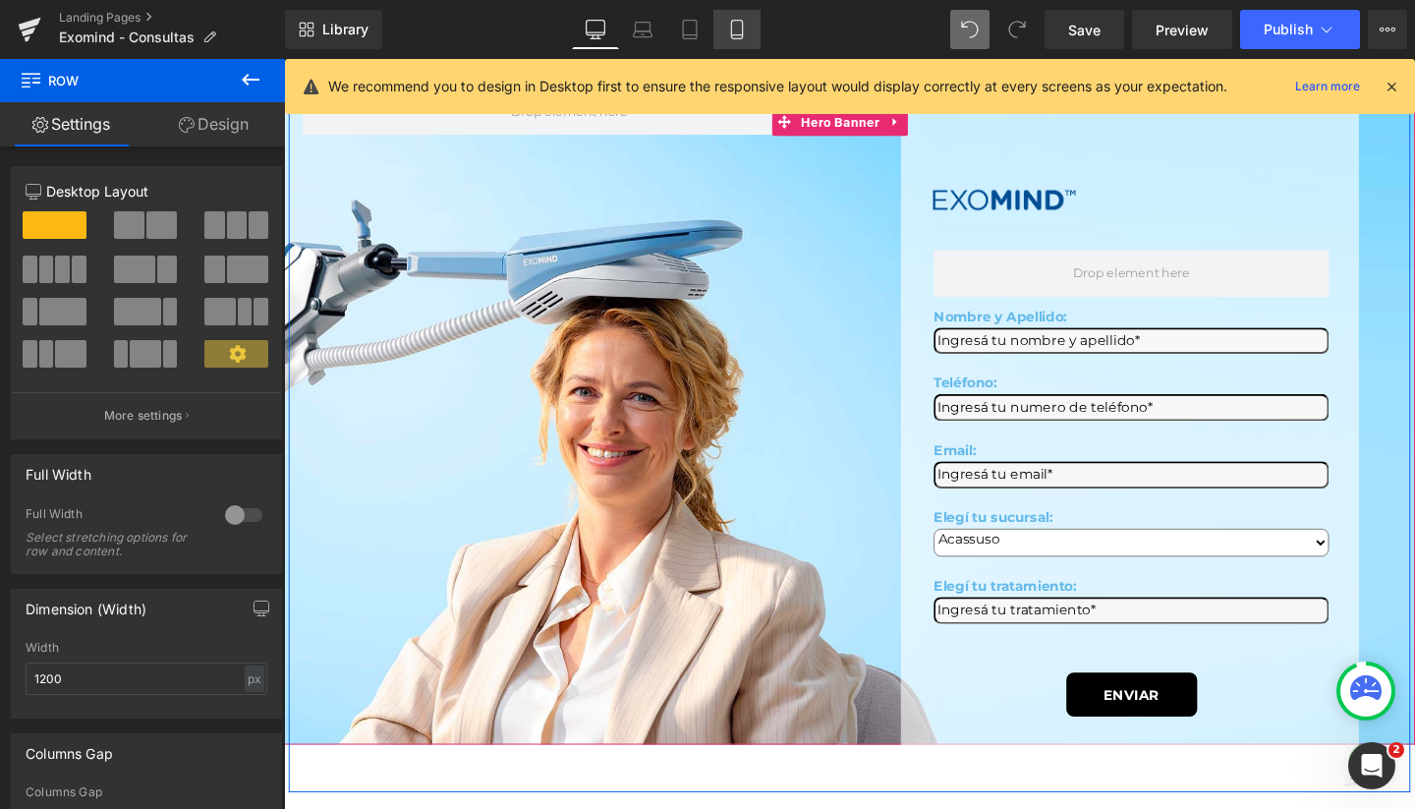
click at [737, 28] on icon at bounding box center [737, 30] width 20 height 20
type input "100"
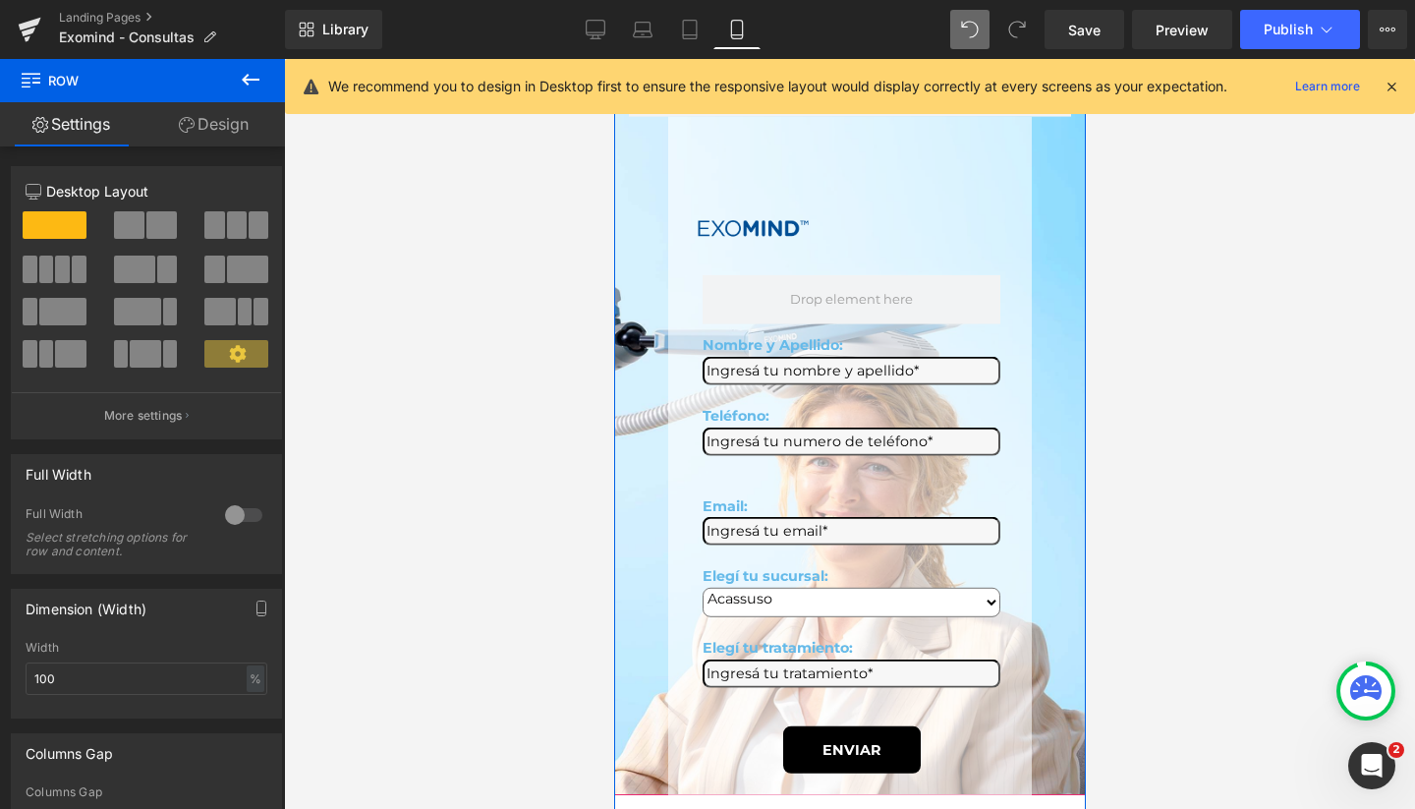
scroll to position [162, 0]
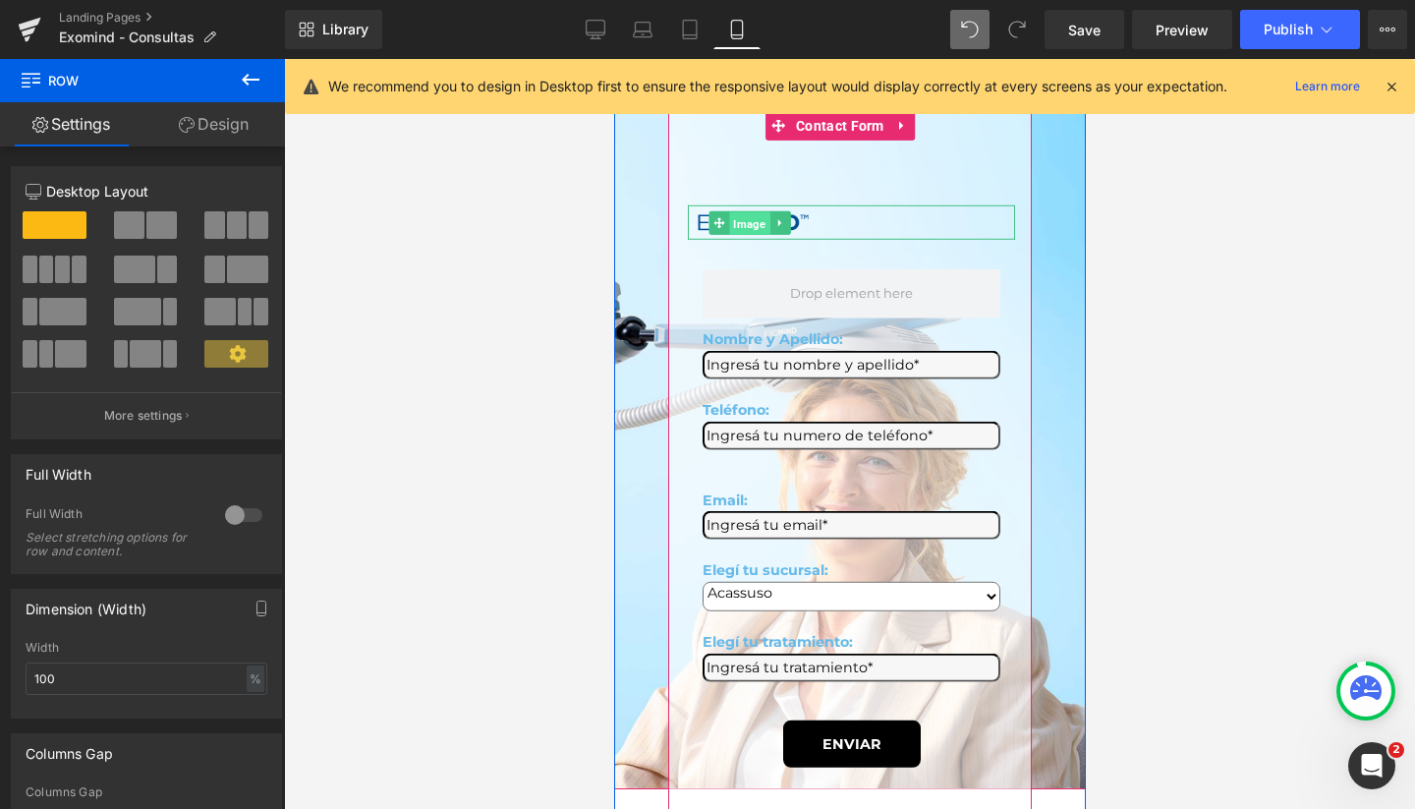
click at [743, 212] on span "Image" at bounding box center [748, 223] width 40 height 24
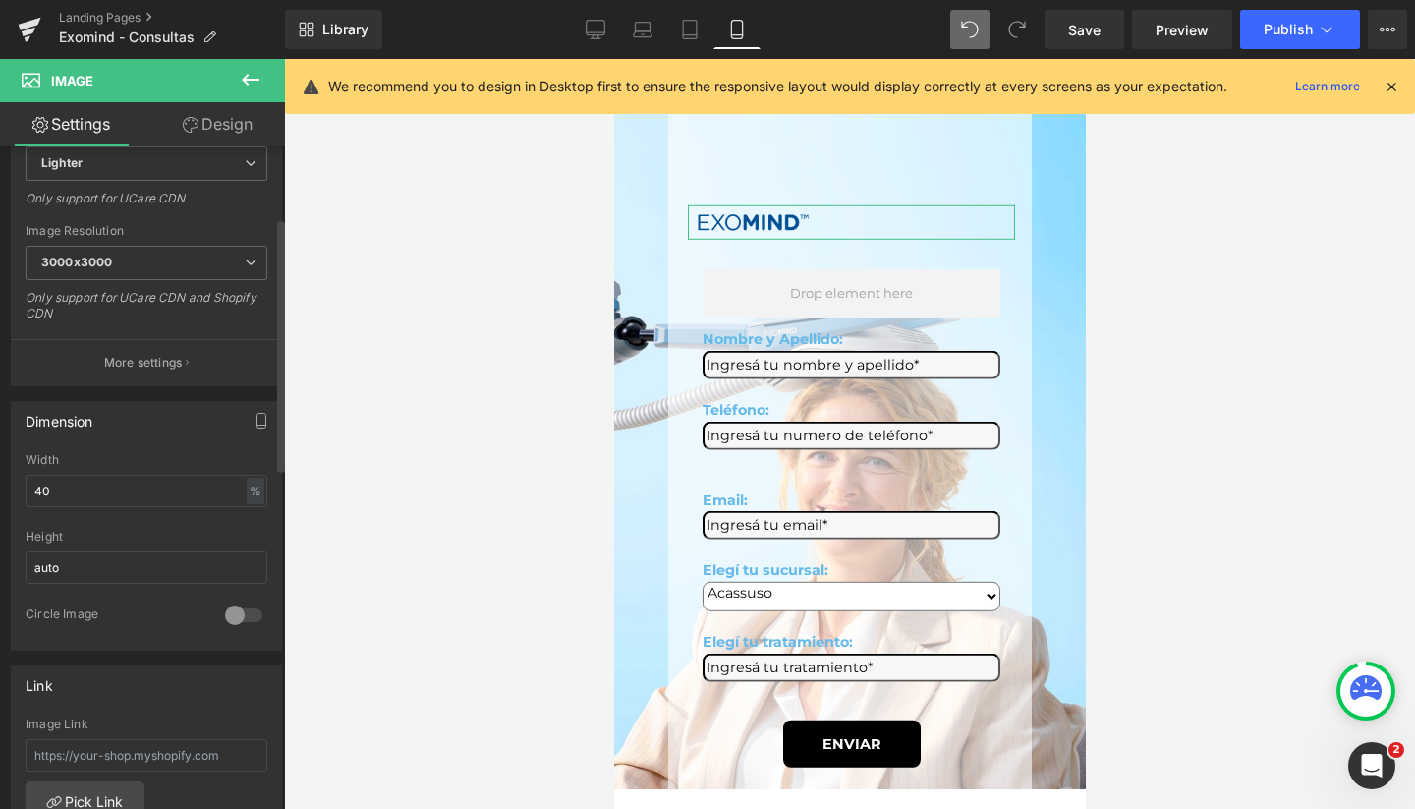
scroll to position [356, 0]
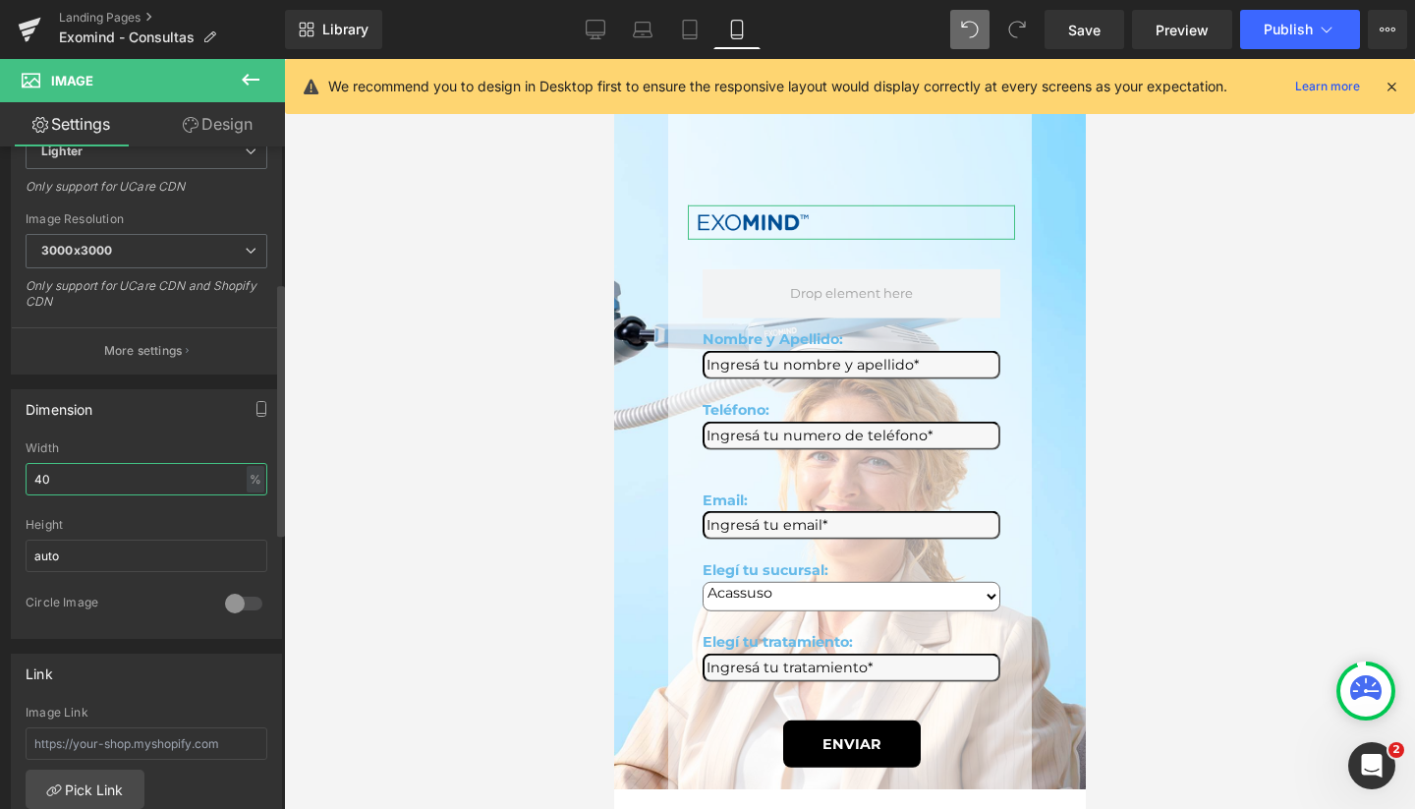
click at [112, 479] on input "40" at bounding box center [147, 479] width 242 height 32
type input "60"
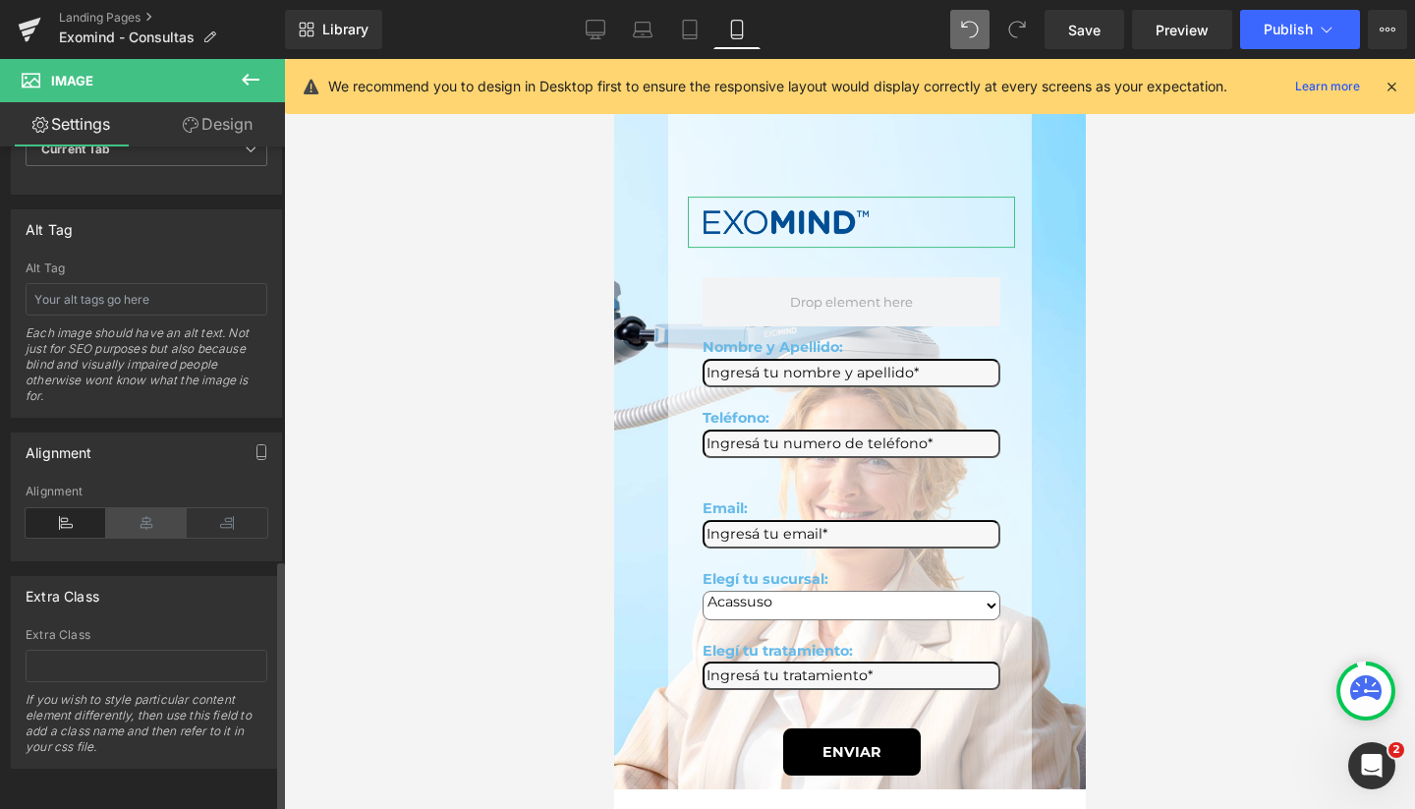
scroll to position [1082, 0]
click at [150, 520] on icon at bounding box center [146, 522] width 81 height 29
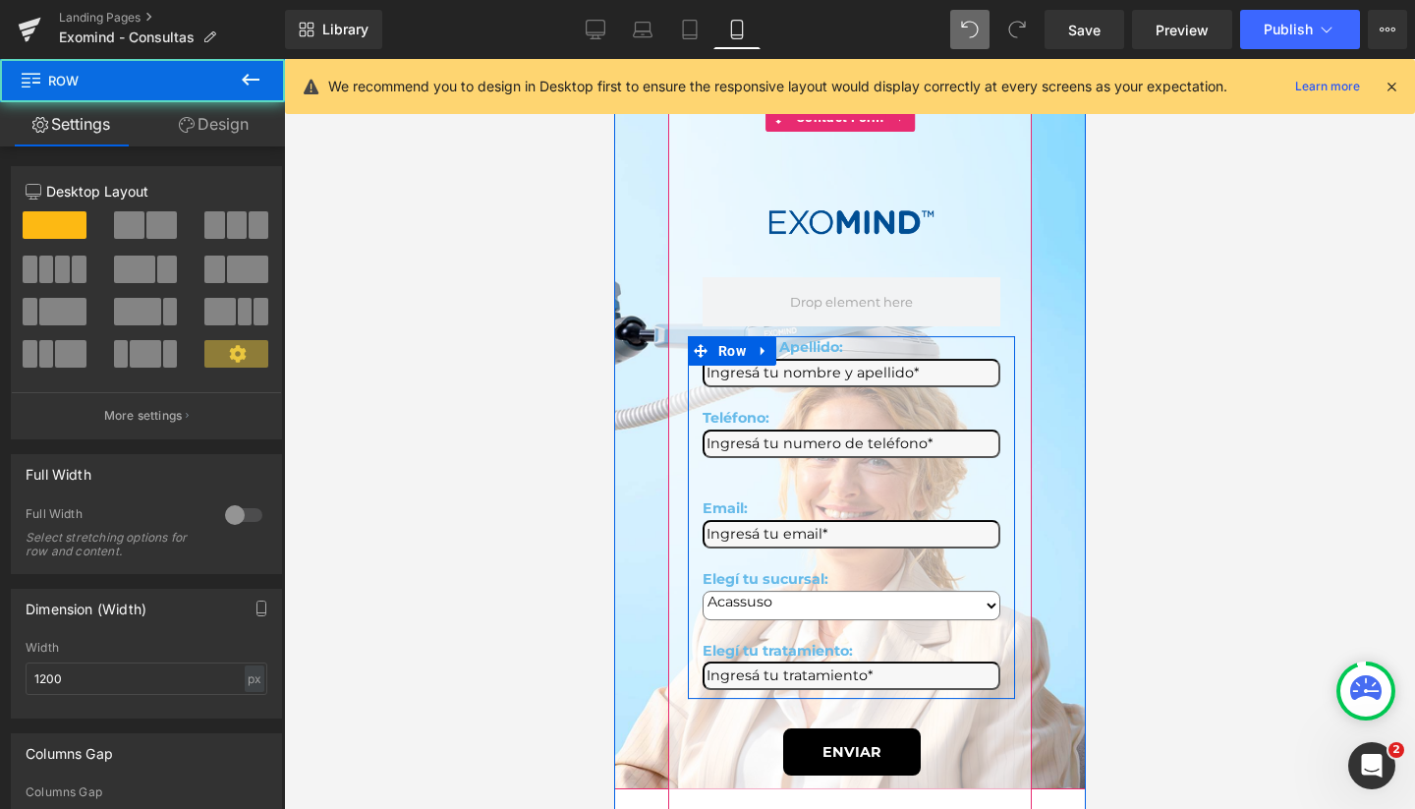
click at [892, 458] on div "Nombre y Apellido: Text Block Text Field Teléfono: Text Block Text Field Email:…" at bounding box center [850, 514] width 327 height 354
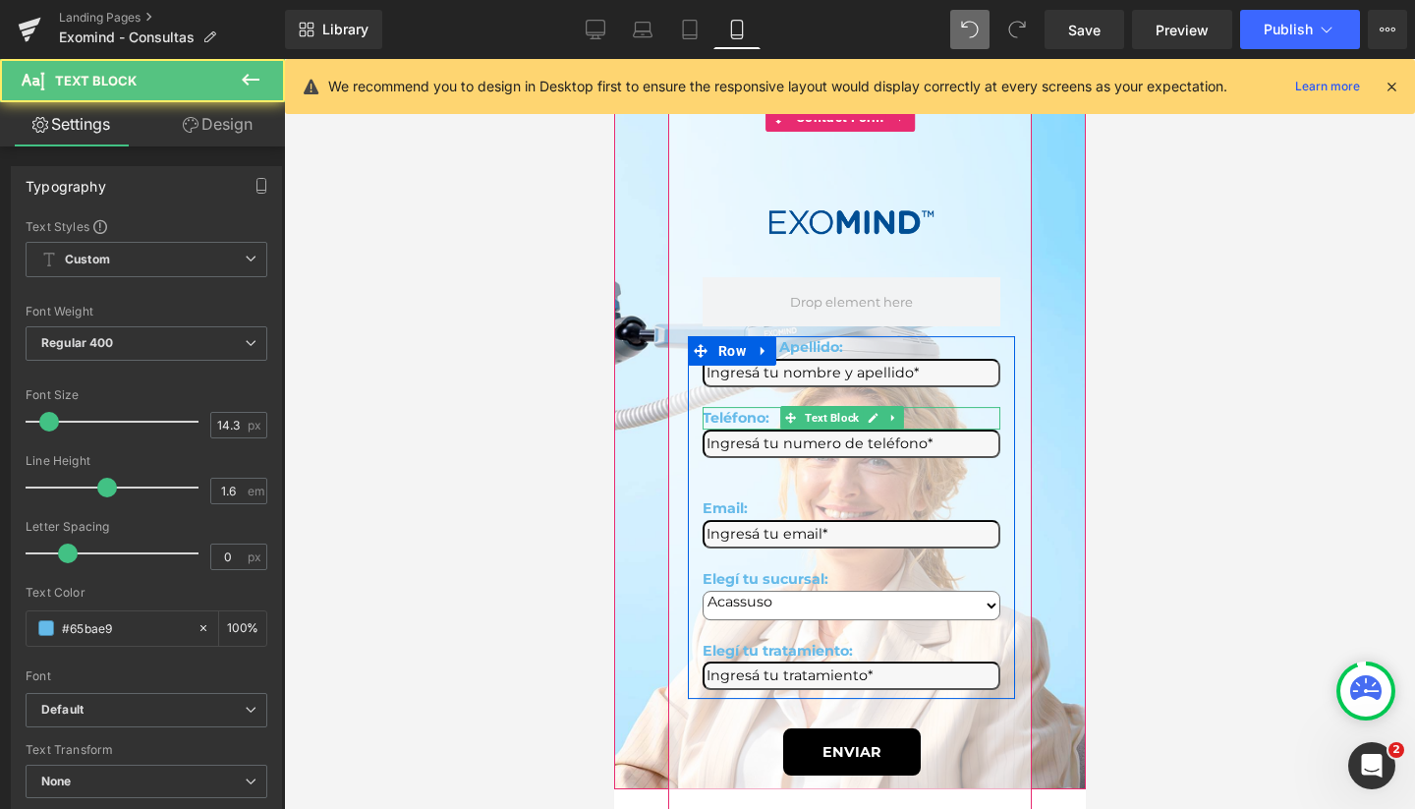
click at [720, 409] on span "Teléfono:" at bounding box center [735, 418] width 67 height 18
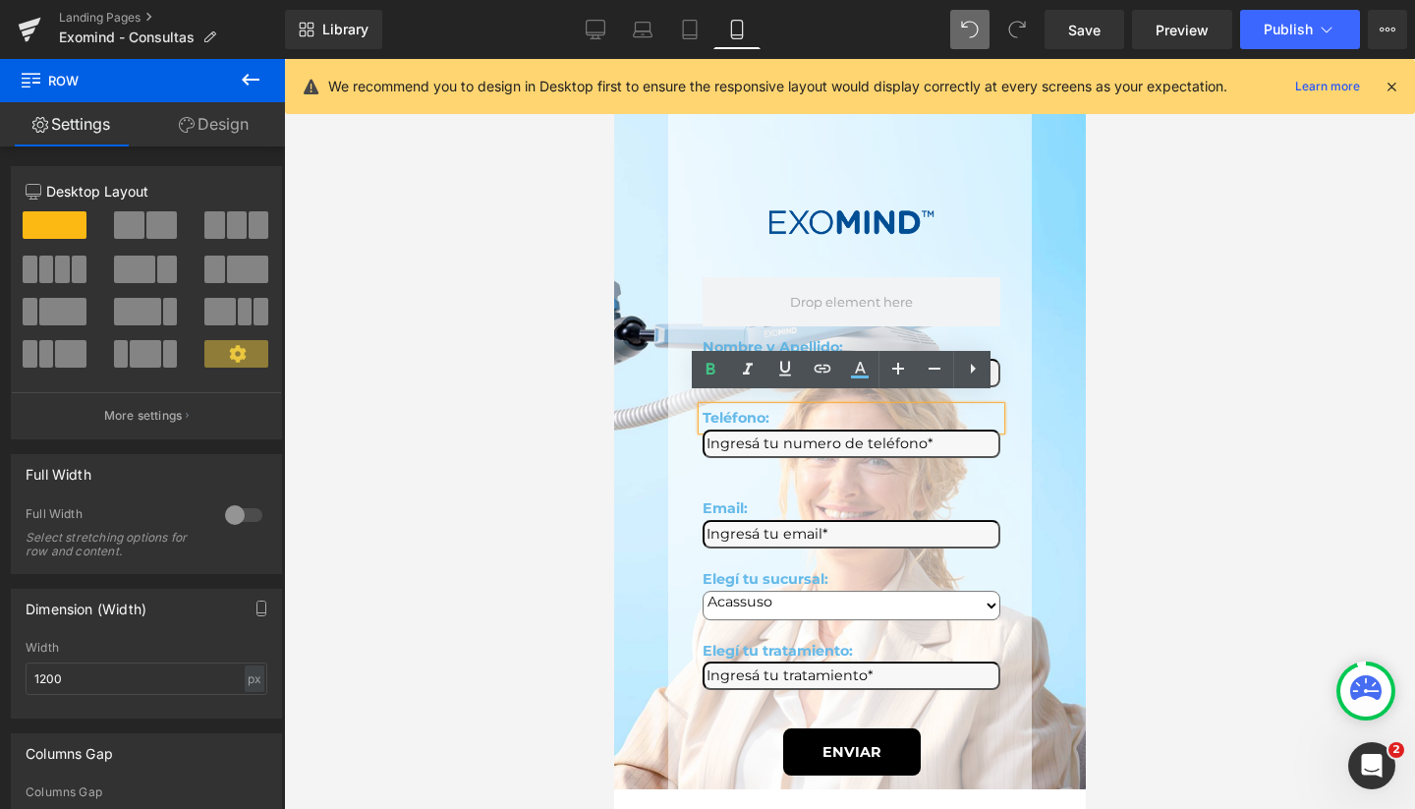
click at [707, 466] on div "Nombre y Apellido: Text Block Text Field Teléfono: Text Block Text Field Email:…" at bounding box center [850, 514] width 327 height 354
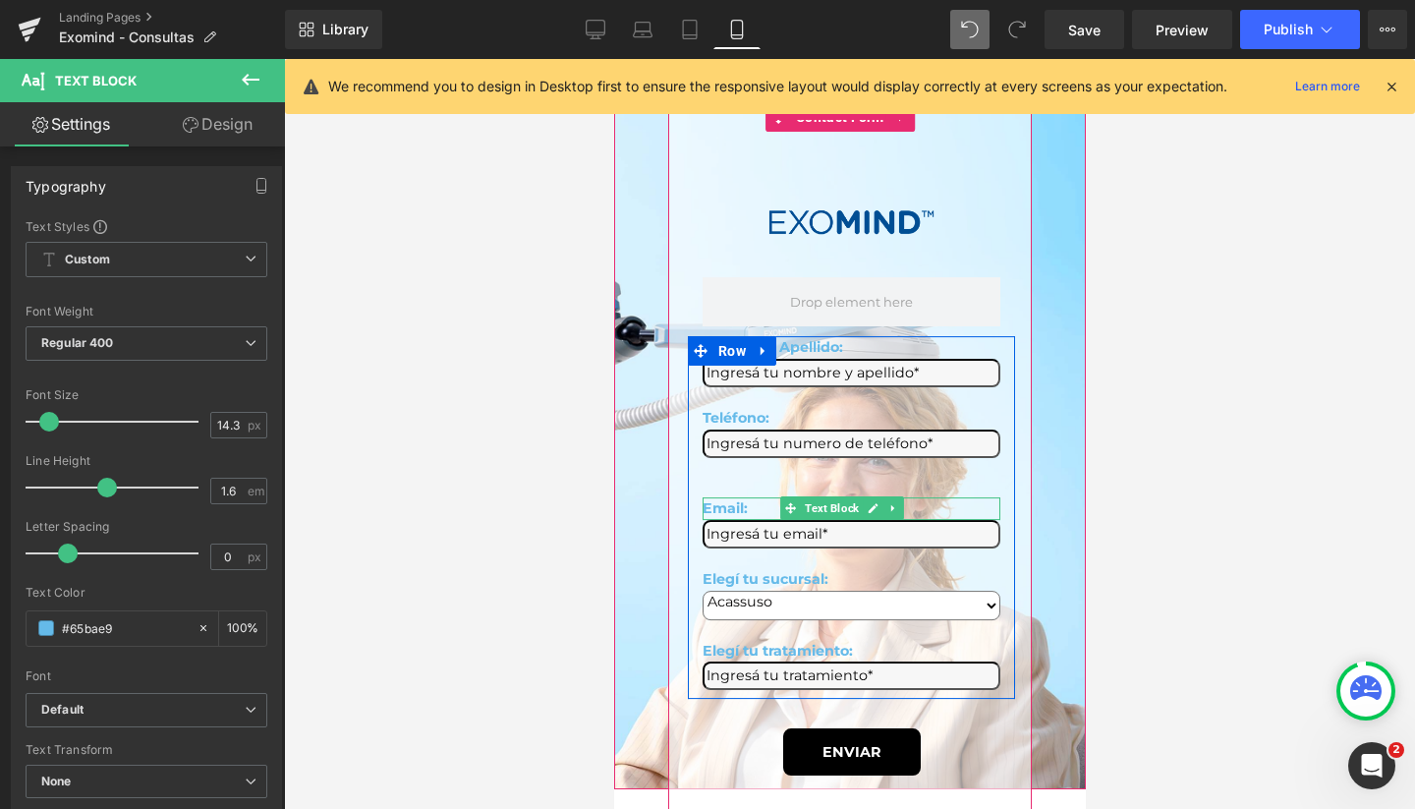
click at [718, 499] on span "Email:" at bounding box center [724, 508] width 45 height 18
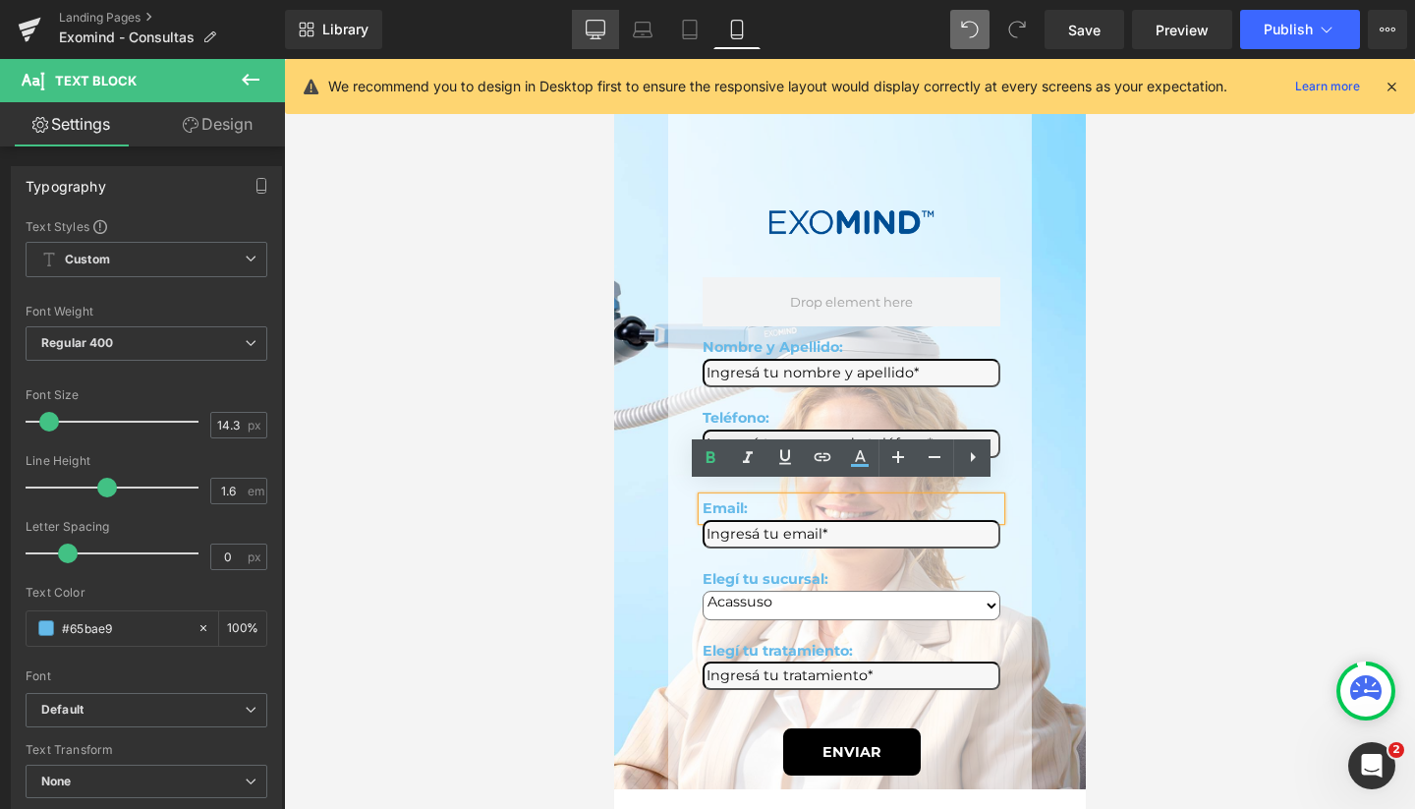
click at [586, 28] on icon at bounding box center [596, 30] width 20 height 20
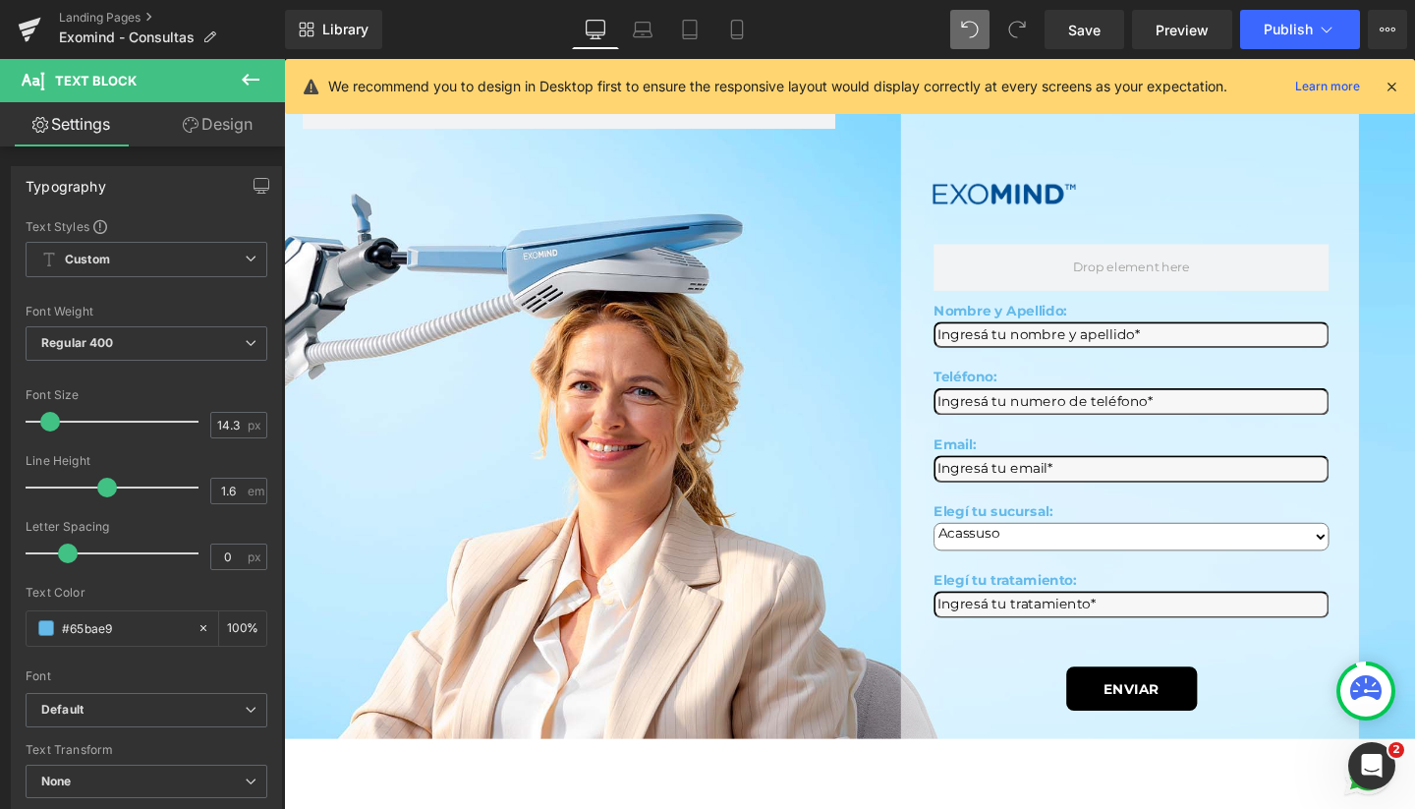
type input "100"
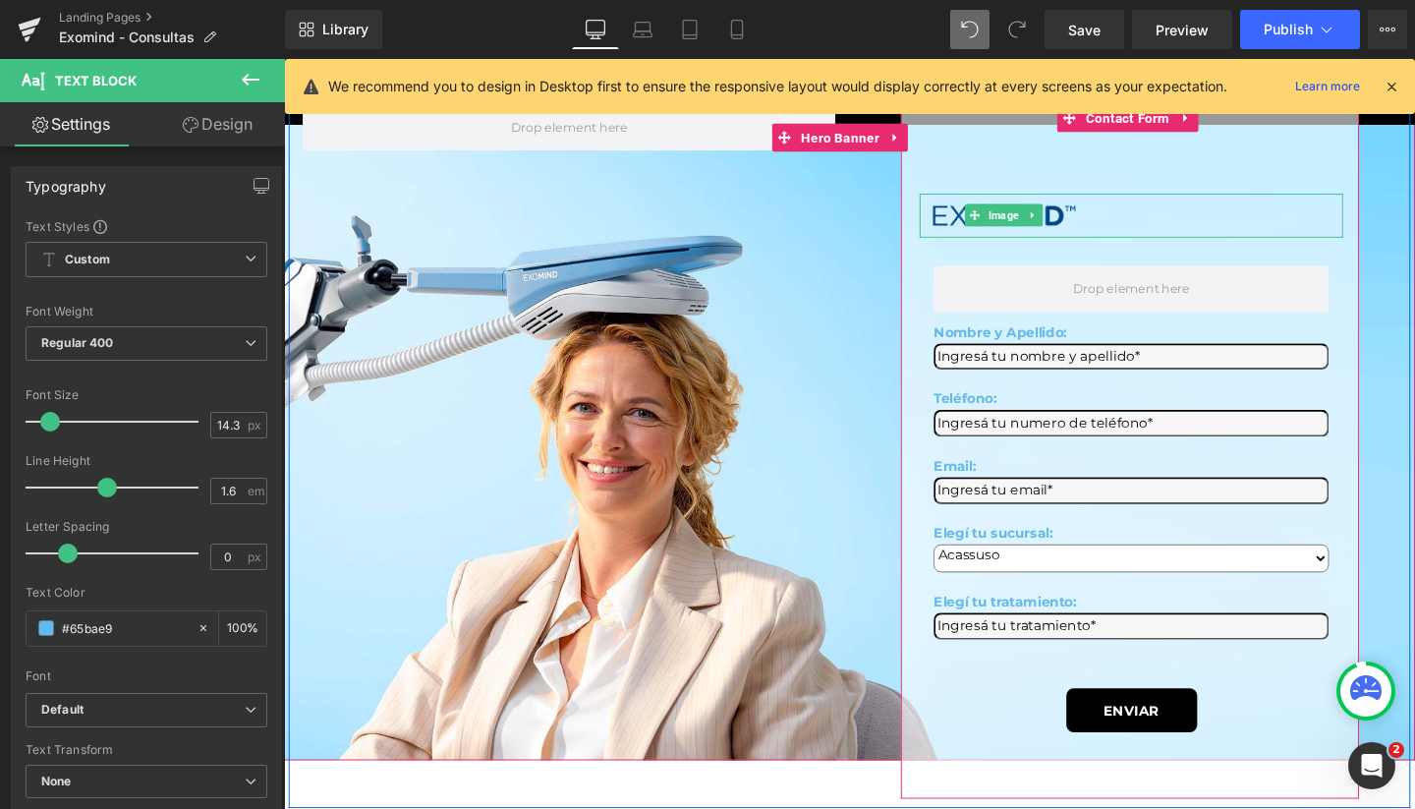
click at [1035, 216] on span "Image" at bounding box center [1040, 223] width 40 height 24
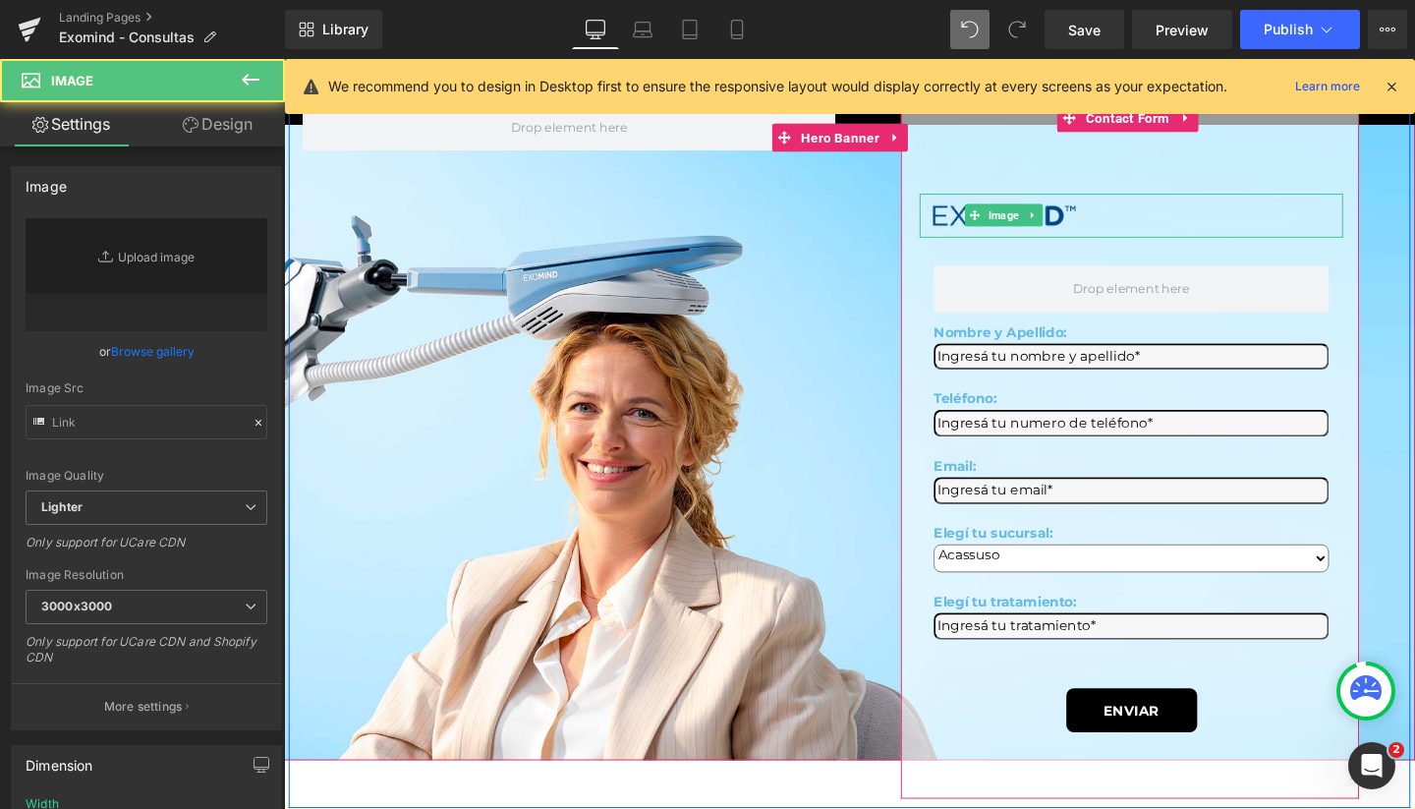
type input "https://ucarecdn.com/05e31f18-a984-442e-aa65-ac86ad4c0aa2/-/format/auto/-/previ…"
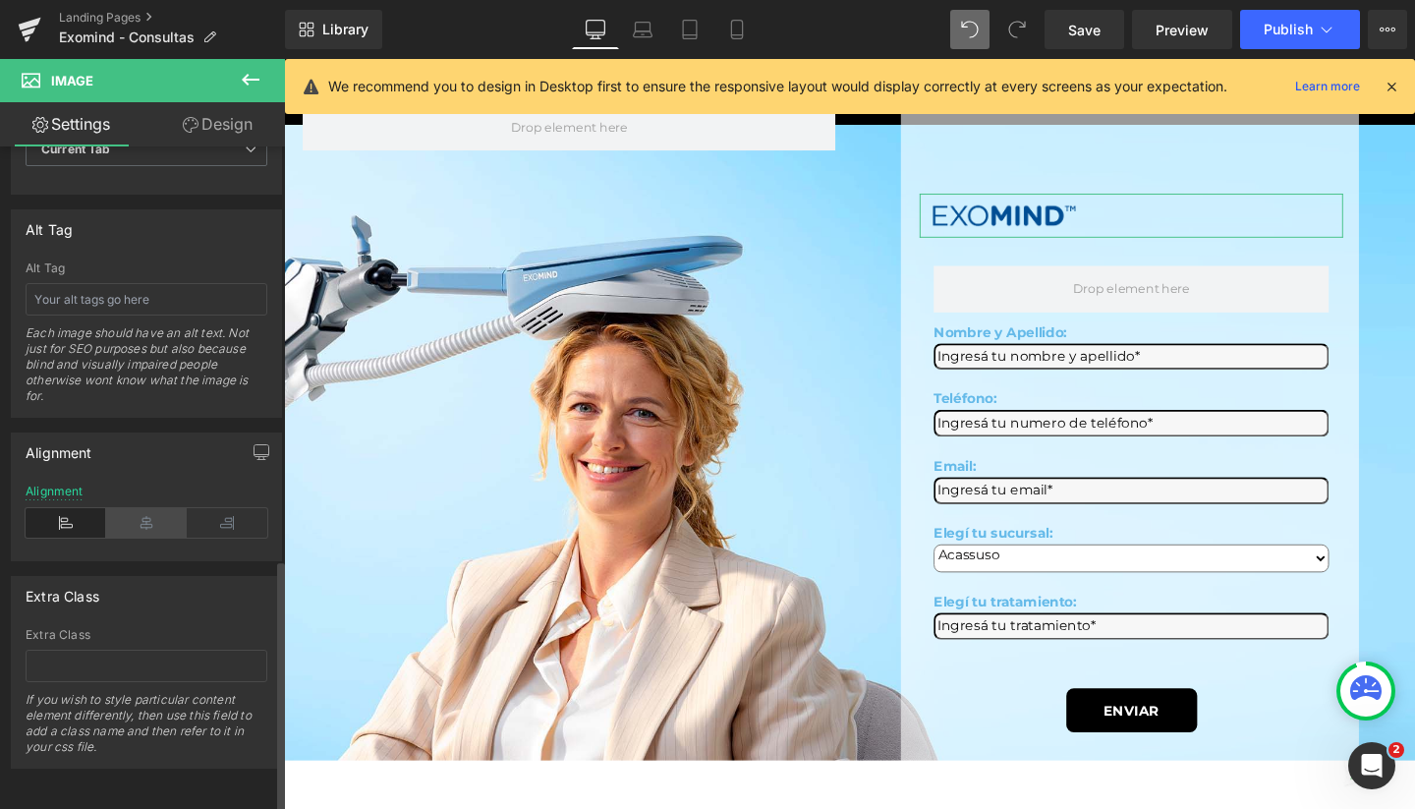
scroll to position [1082, 0]
click at [143, 510] on icon at bounding box center [146, 522] width 81 height 29
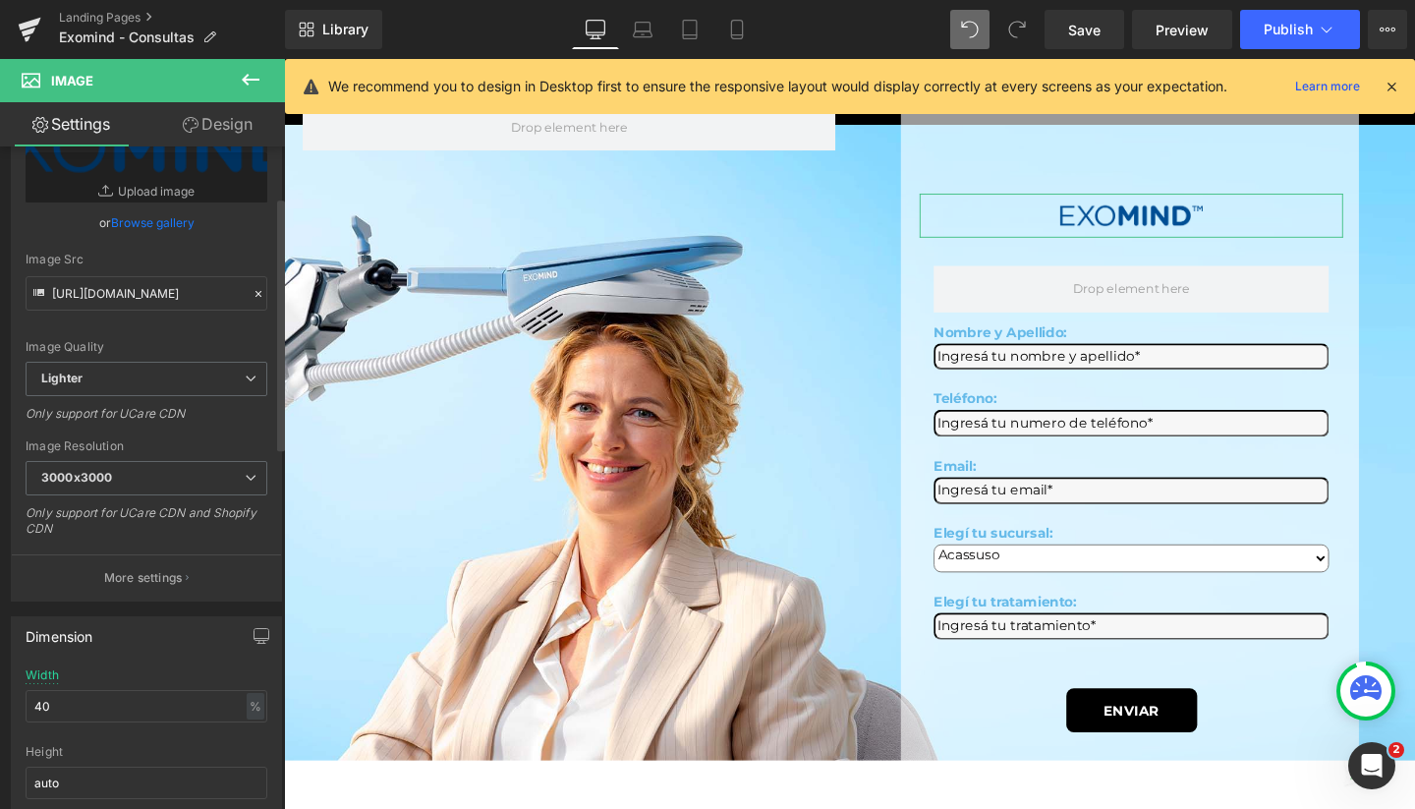
scroll to position [133, 0]
click at [52, 703] on input "40" at bounding box center [147, 702] width 242 height 32
type input "60"
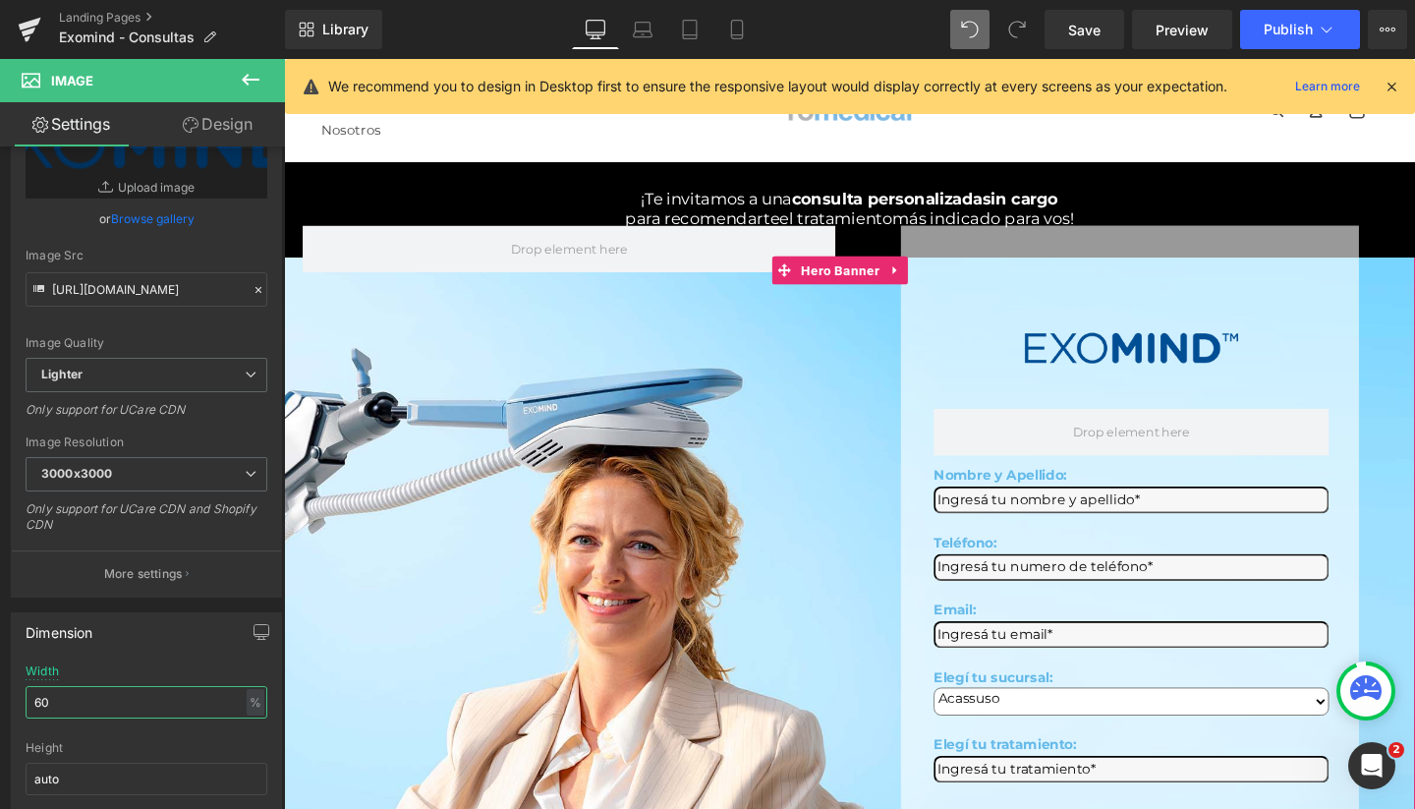
scroll to position [0, 0]
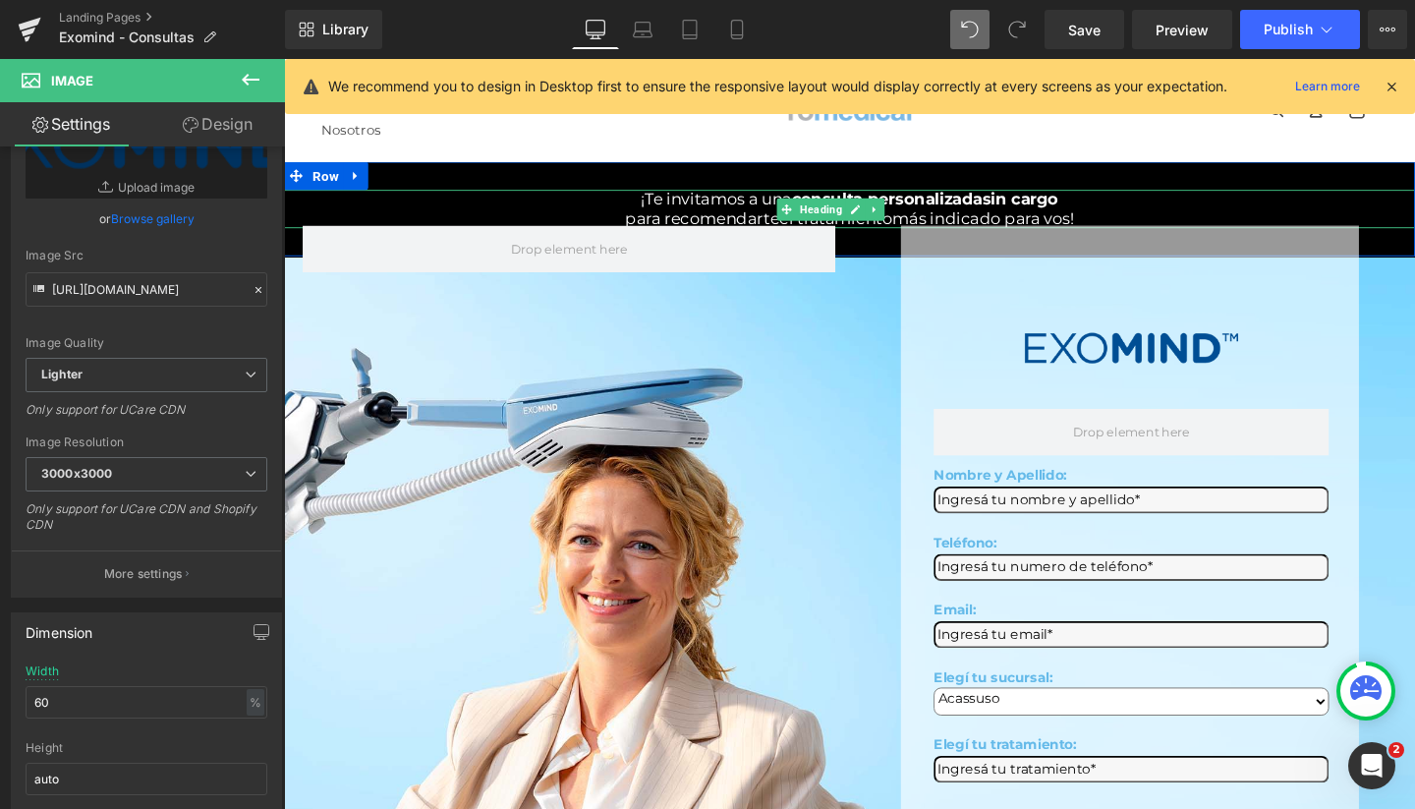
click at [889, 205] on span "consulta personalizada" at bounding box center [918, 207] width 200 height 20
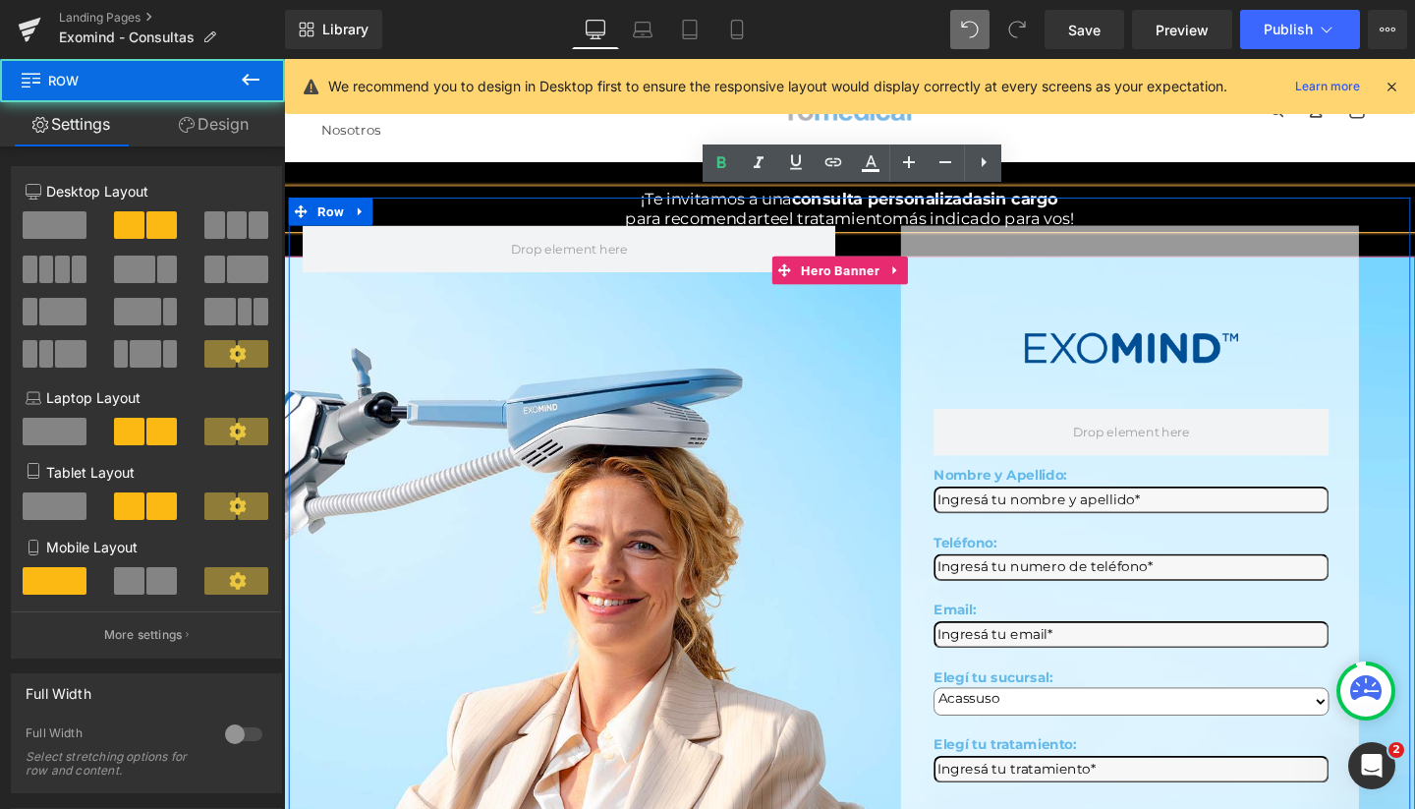
click at [814, 231] on div "Image Row Nombre y Apellido: Text Block Text Field Teléfono: Text Block Text Fi…" at bounding box center [878, 601] width 1179 height 794
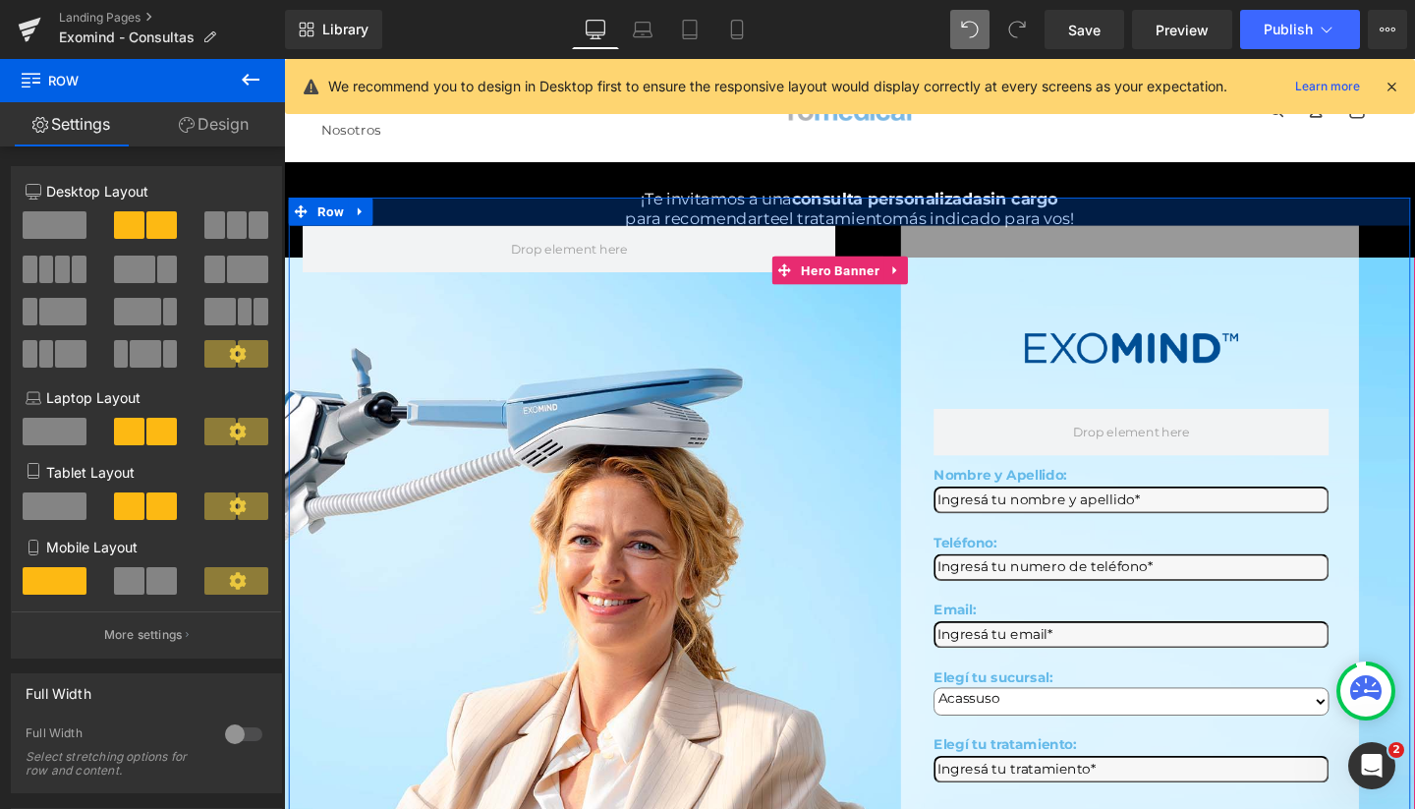
click at [762, 229] on div at bounding box center [878, 218] width 1179 height 29
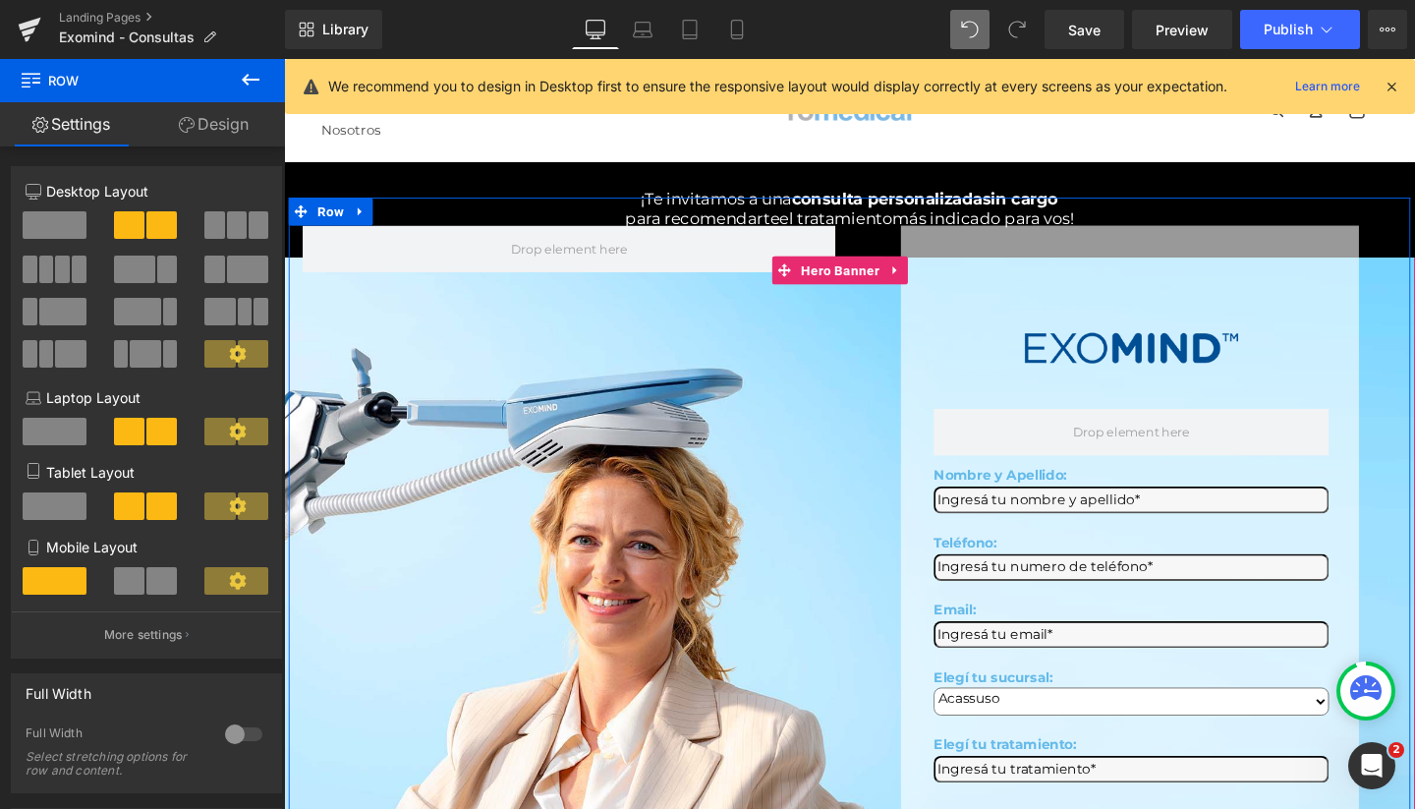
click at [762, 229] on div at bounding box center [878, 218] width 1179 height 29
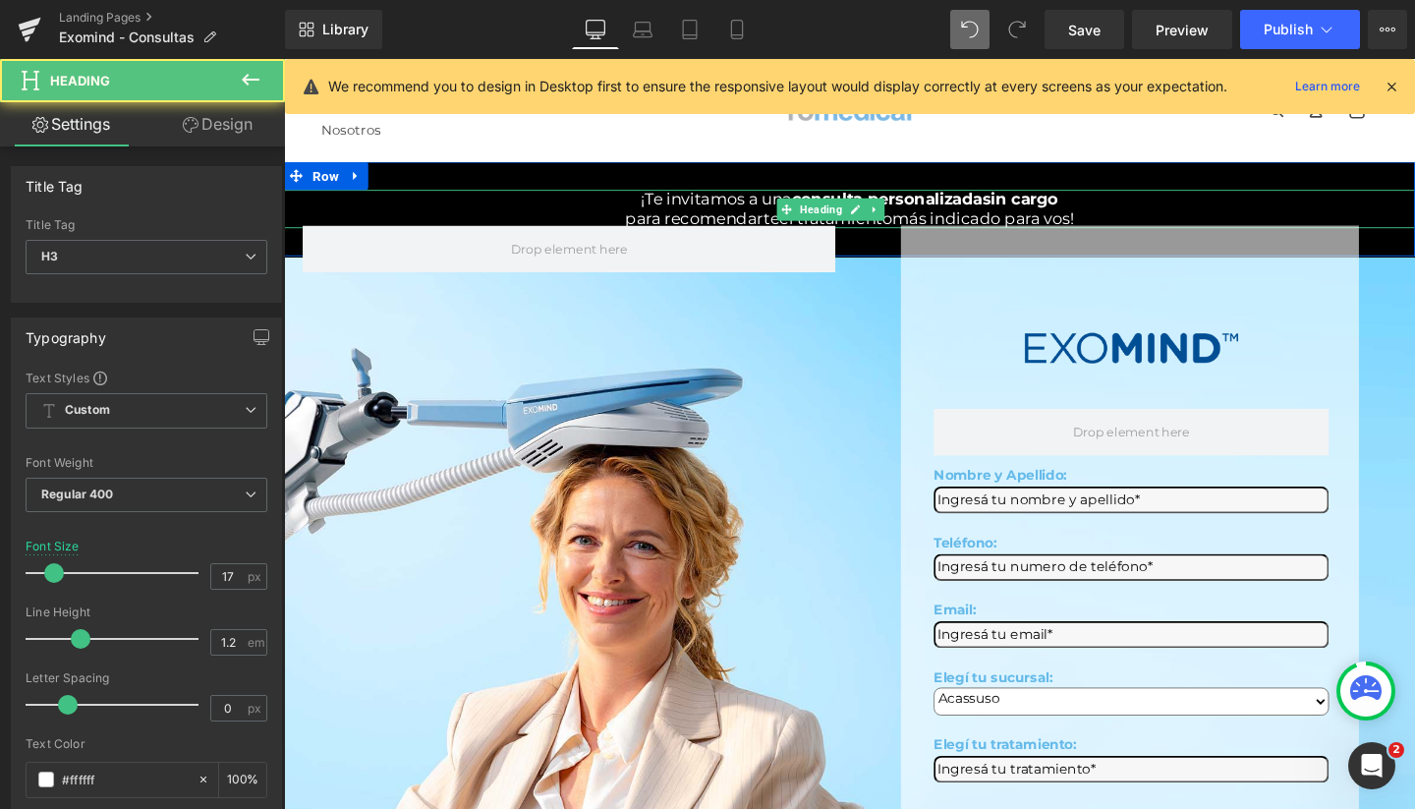
click at [719, 205] on span "¡Te invitamos a una" at bounding box center [738, 207] width 158 height 20
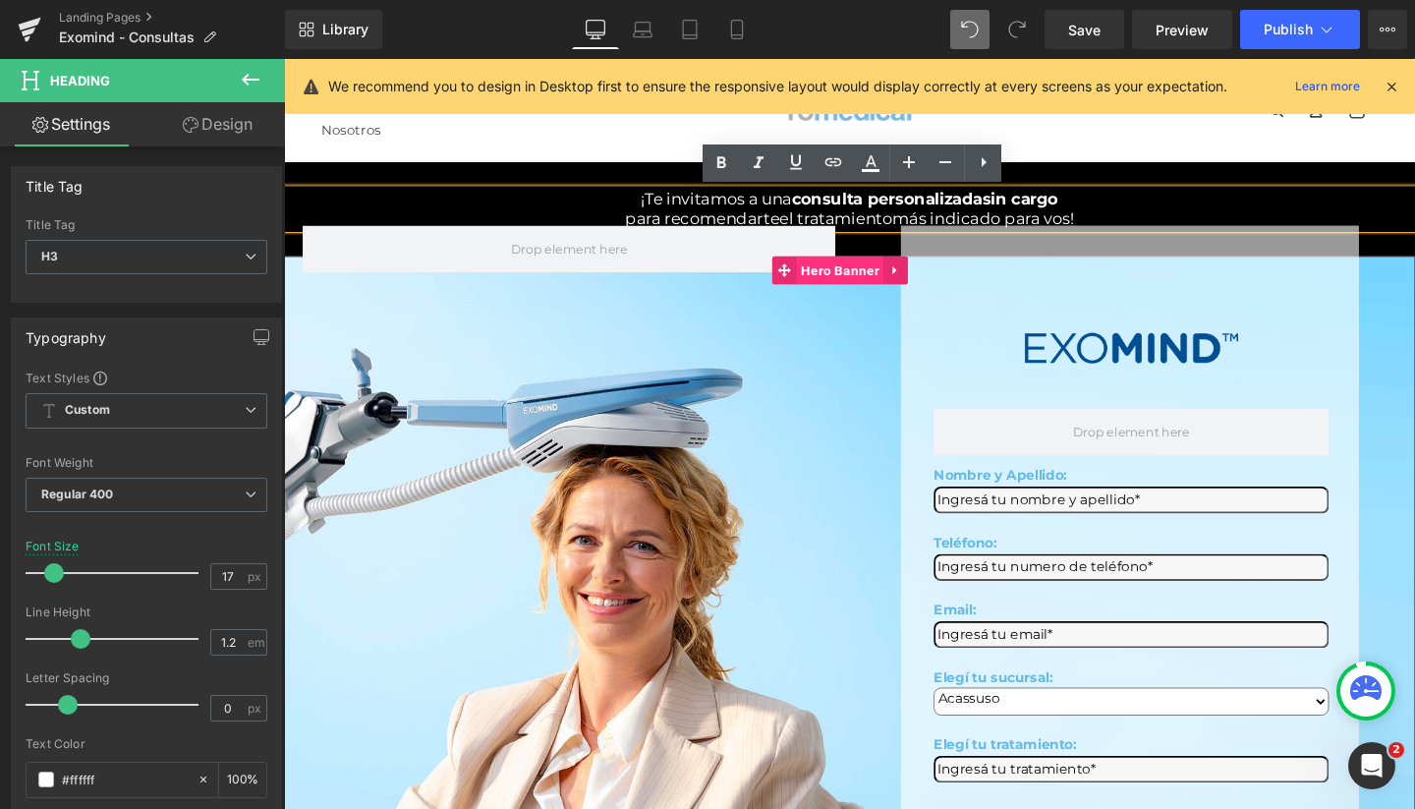
click at [862, 286] on span "Hero Banner" at bounding box center [867, 280] width 91 height 29
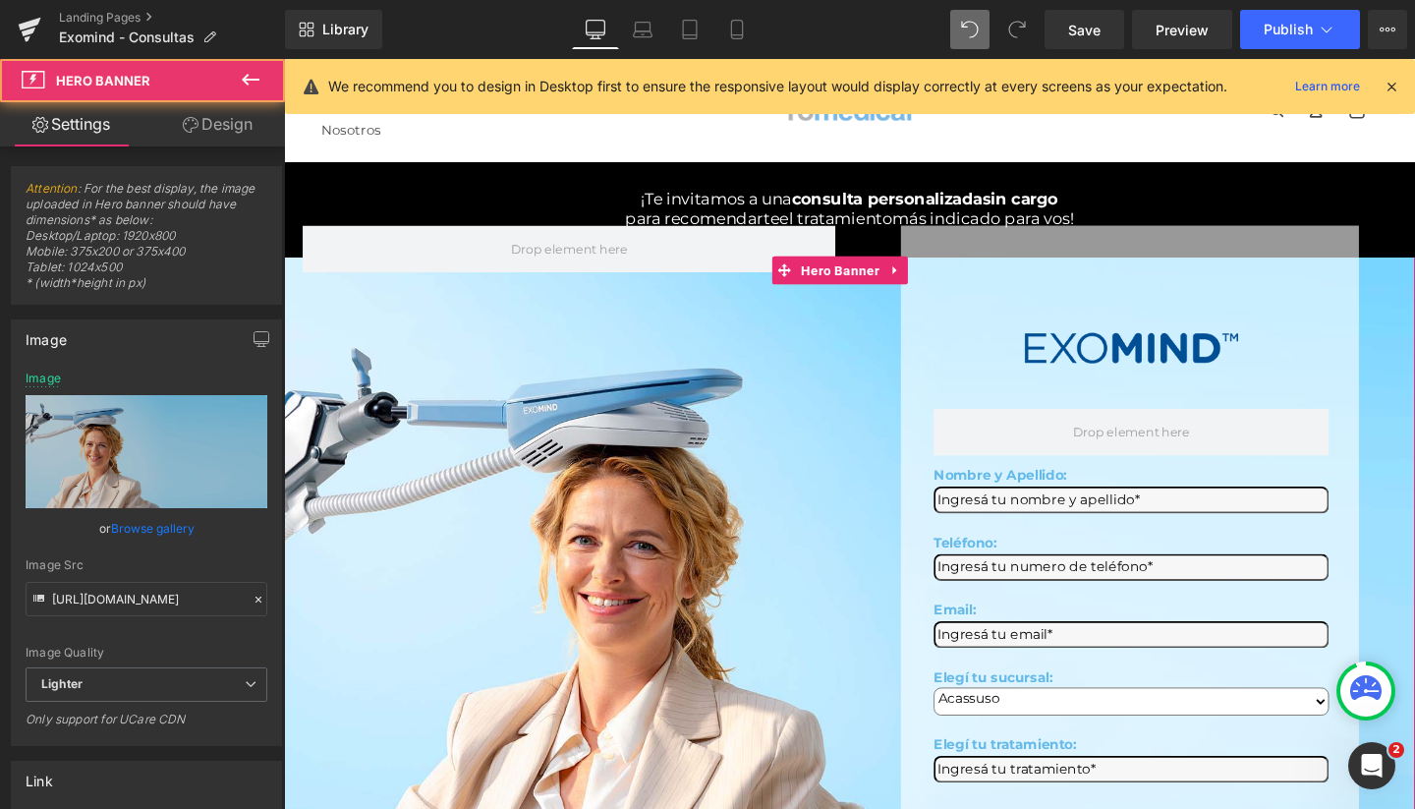
click at [225, 108] on link "Design" at bounding box center [217, 124] width 142 height 44
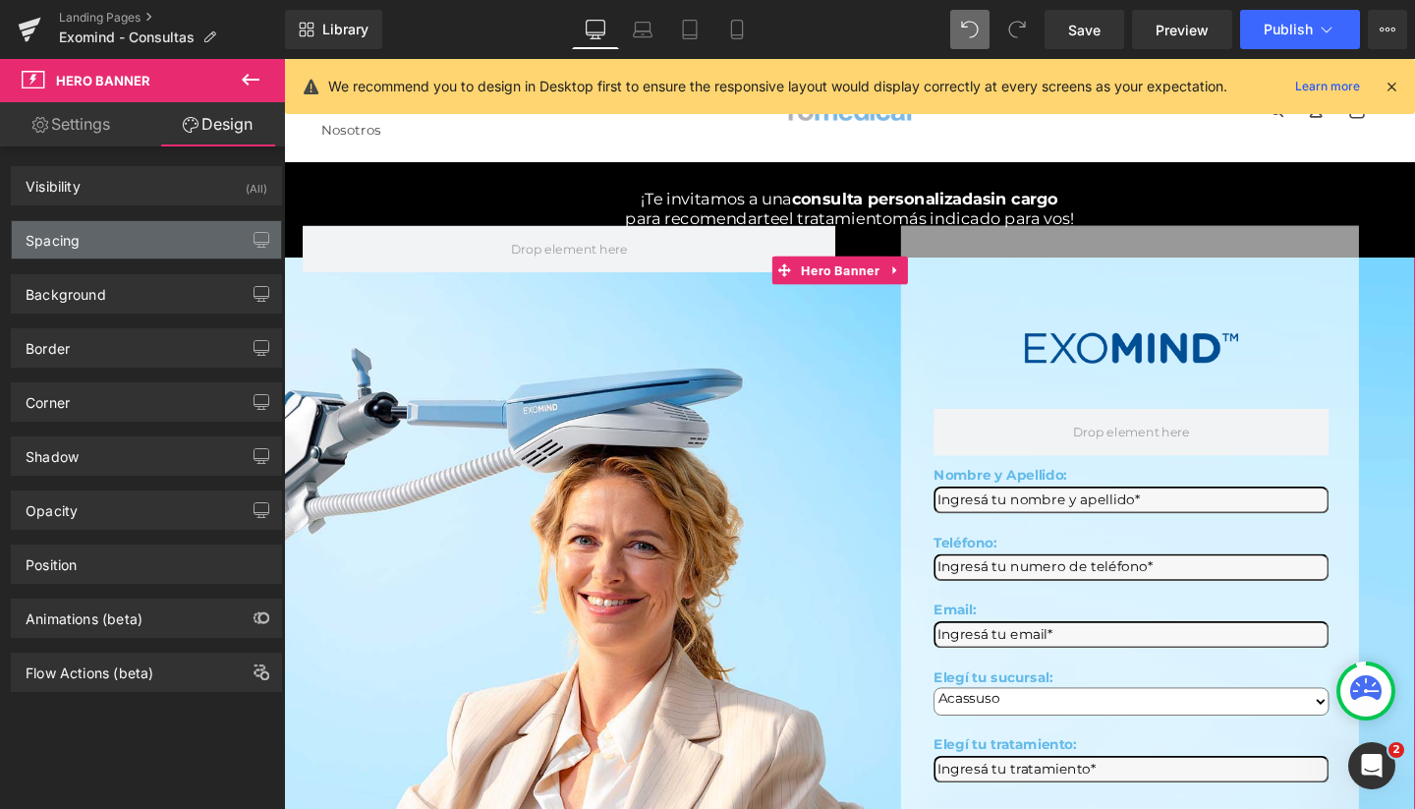
click at [155, 247] on div "Spacing" at bounding box center [146, 239] width 269 height 37
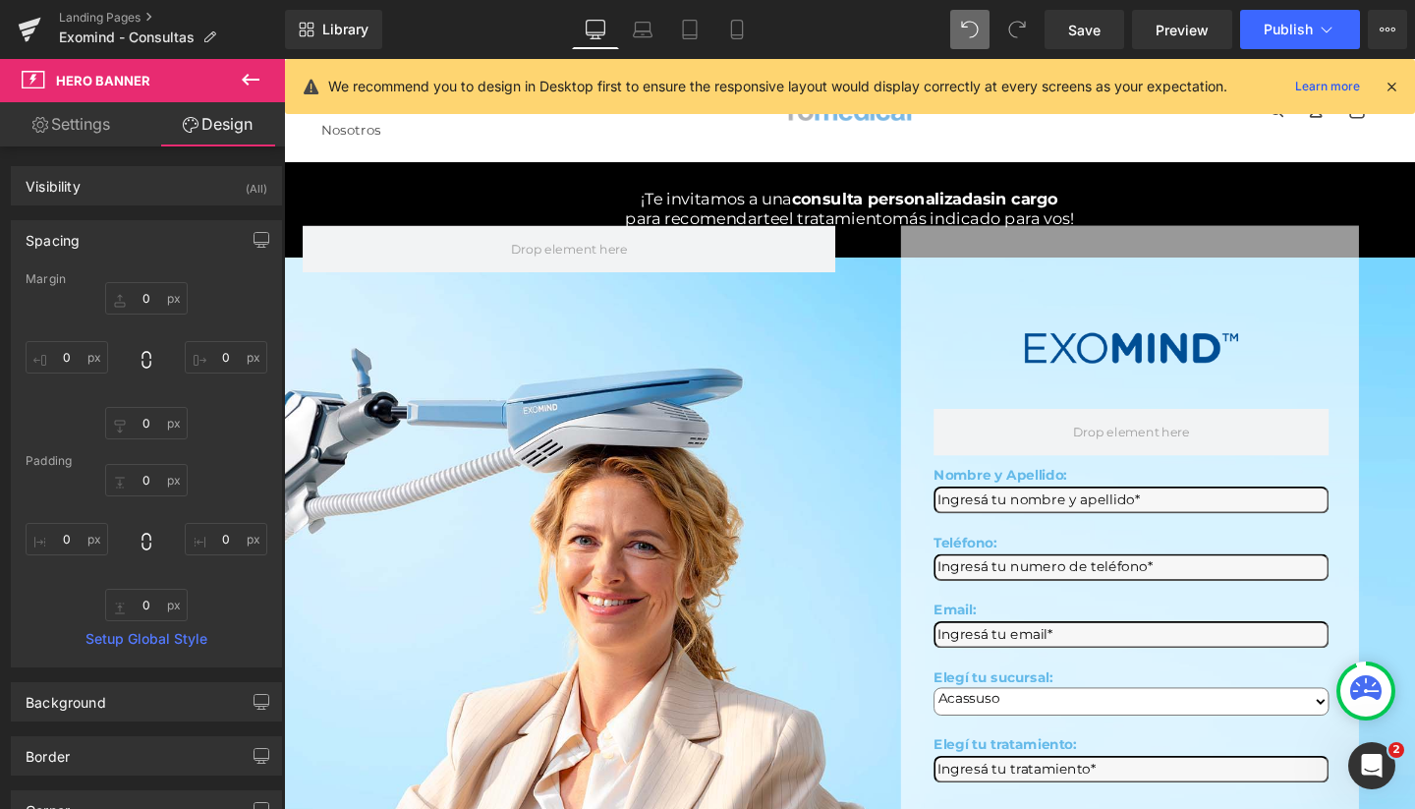
click at [259, 80] on icon at bounding box center [251, 80] width 18 height 12
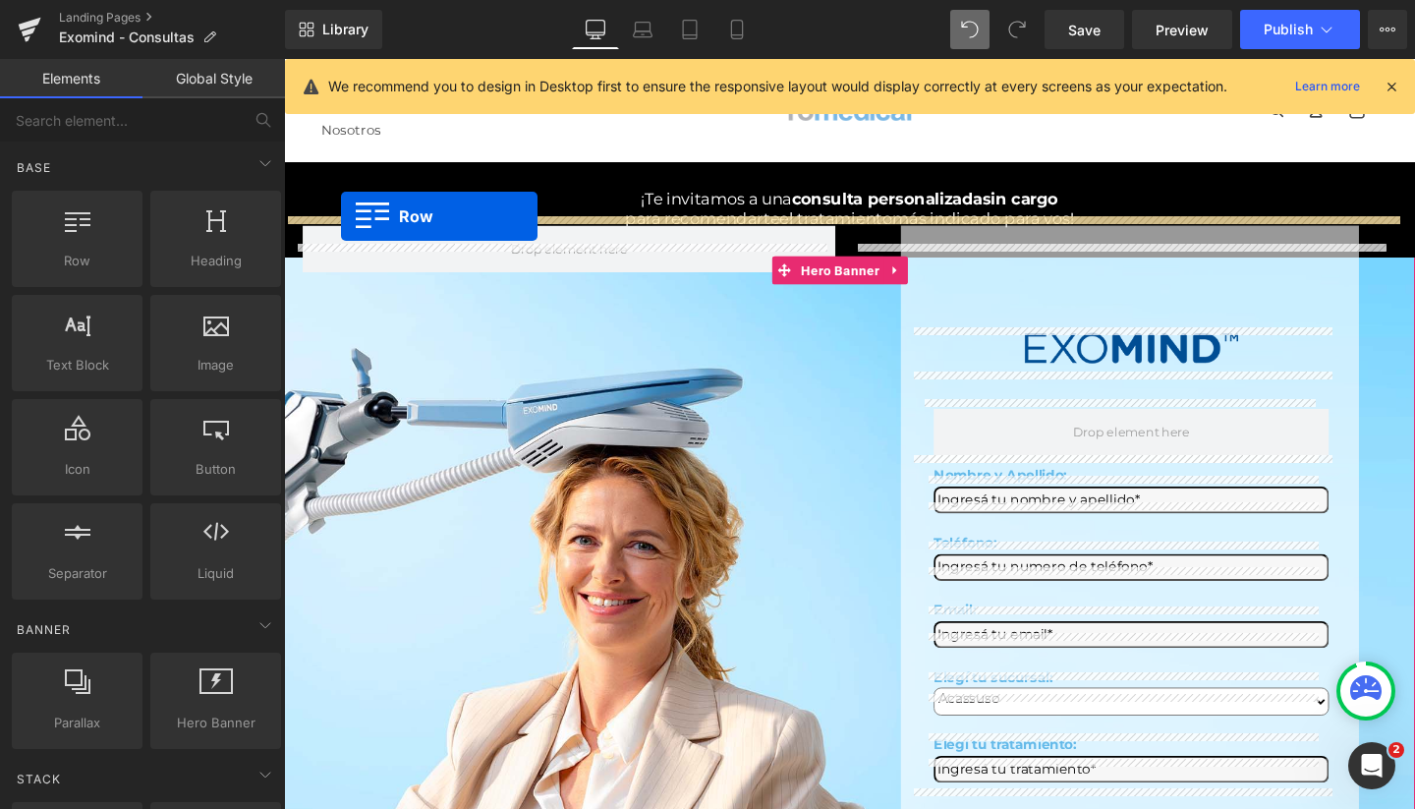
drag, startPoint x: 333, startPoint y: 289, endPoint x: 344, endPoint y: 224, distance: 65.7
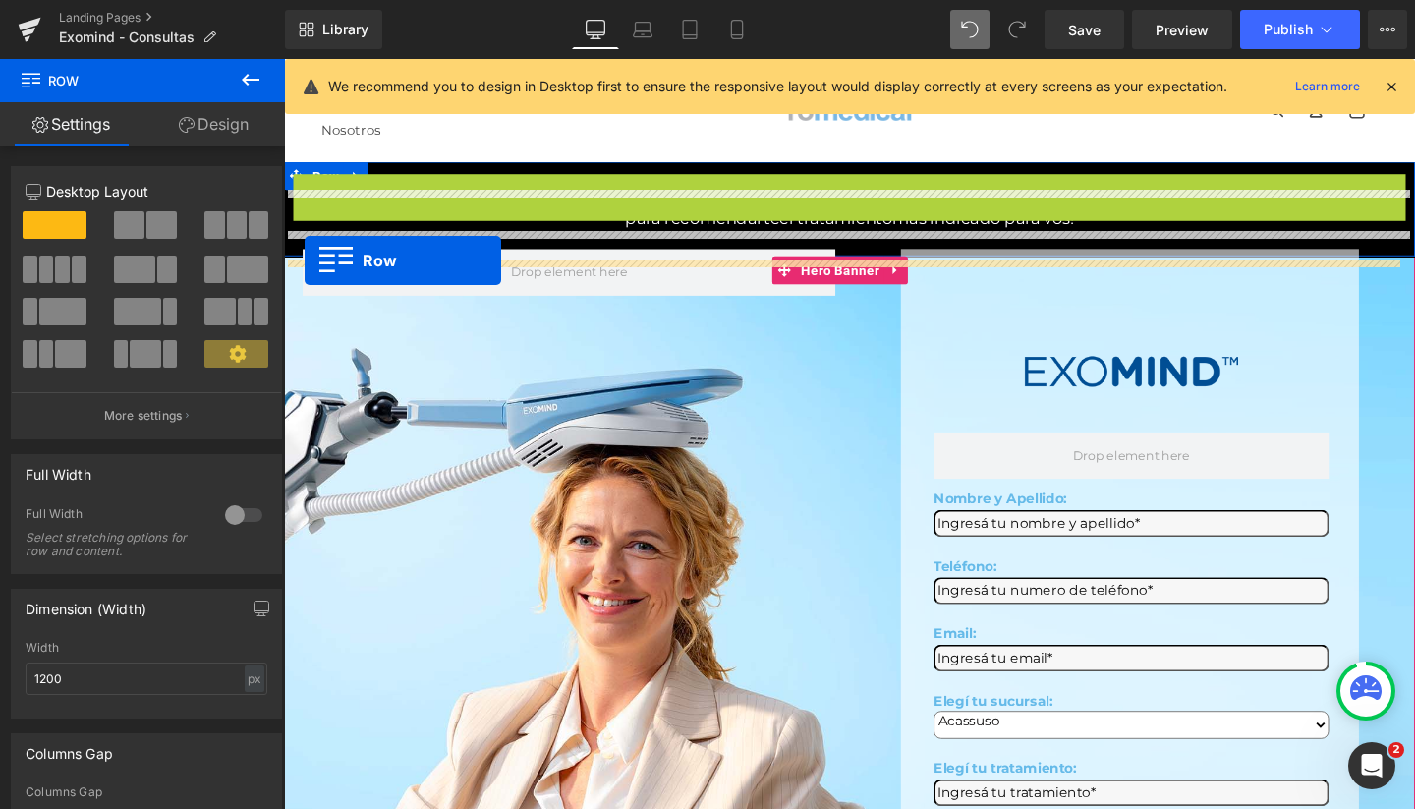
drag, startPoint x: 293, startPoint y: 194, endPoint x: 306, endPoint y: 271, distance: 78.7
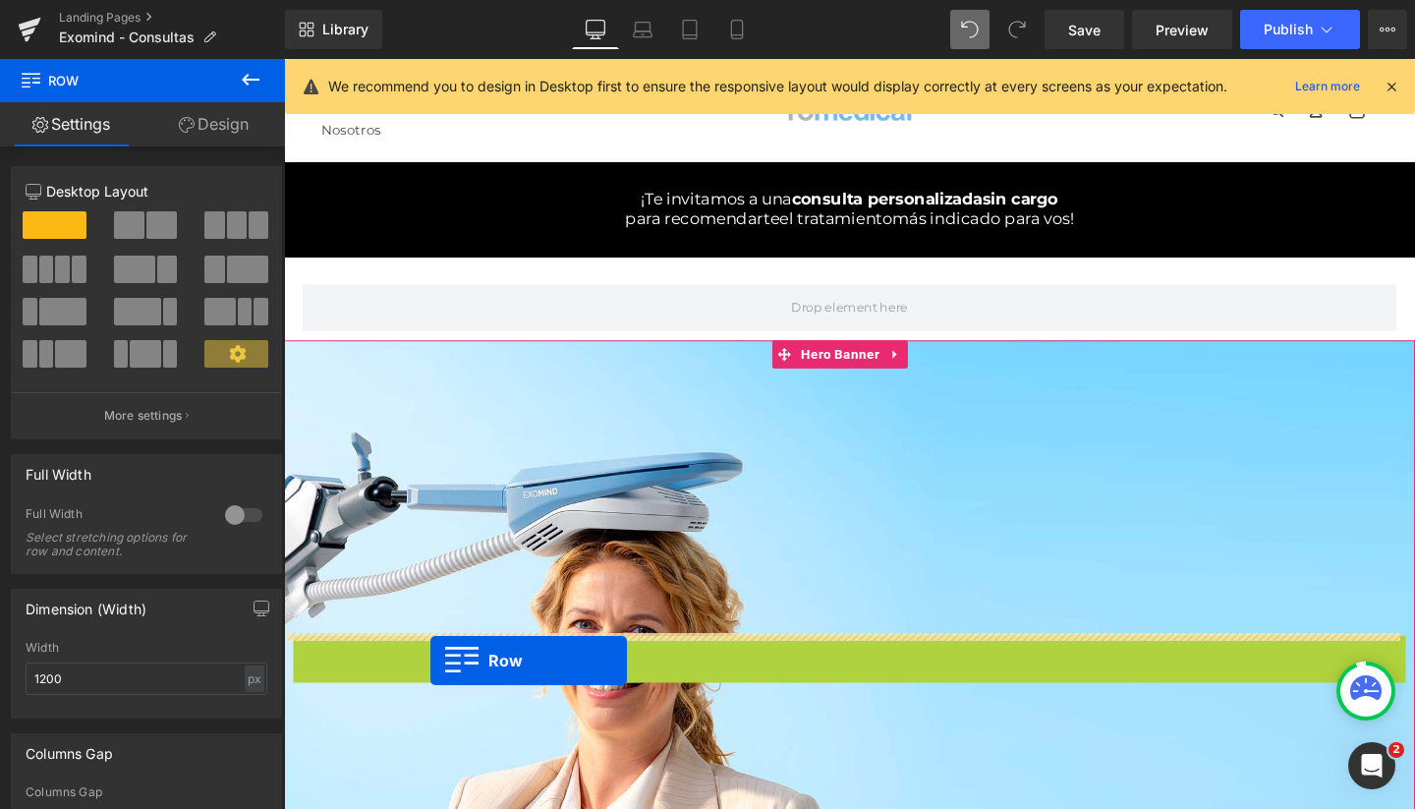
drag, startPoint x: 296, startPoint y: 330, endPoint x: 438, endPoint y: 691, distance: 387.8
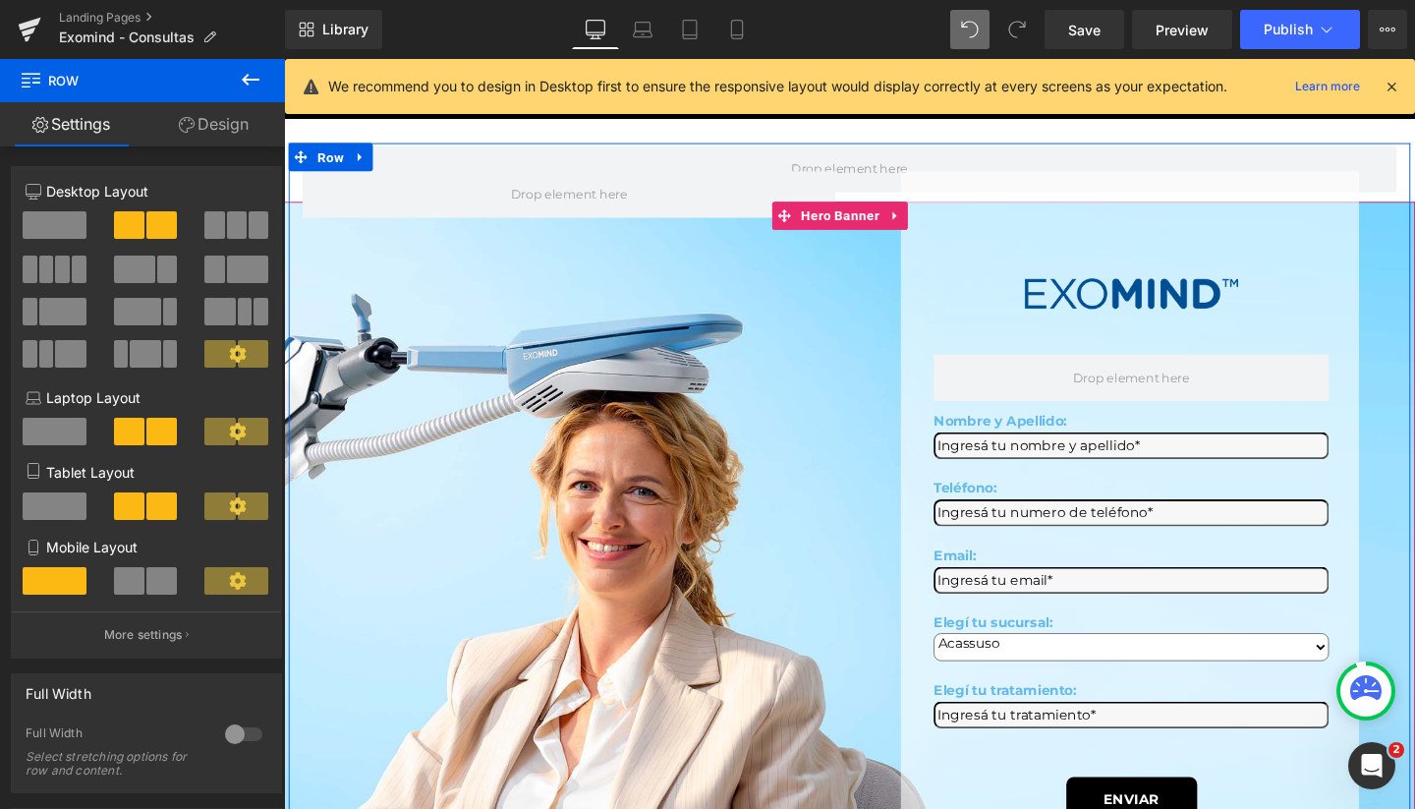
scroll to position [146, 0]
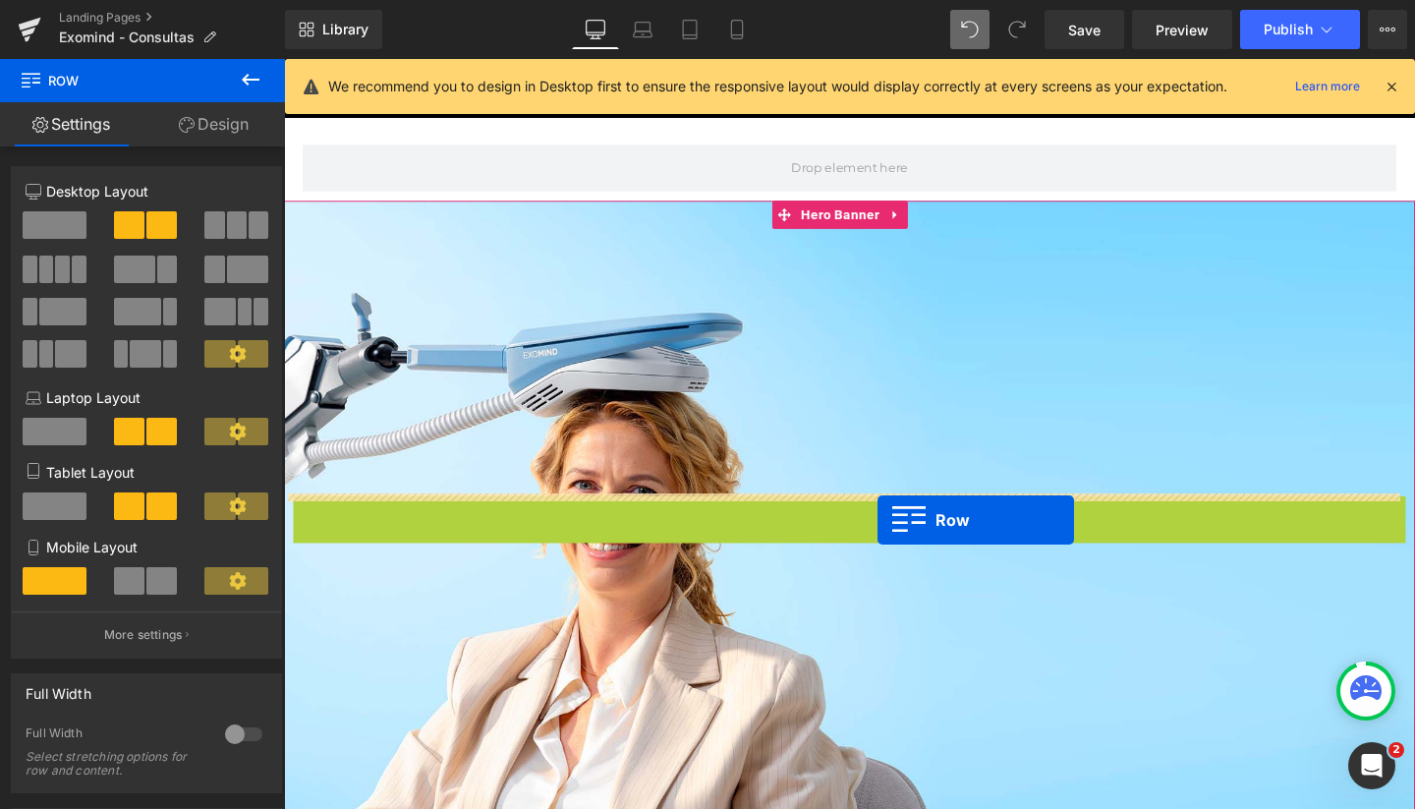
drag, startPoint x: 302, startPoint y: 182, endPoint x: 908, endPoint y: 543, distance: 705.9
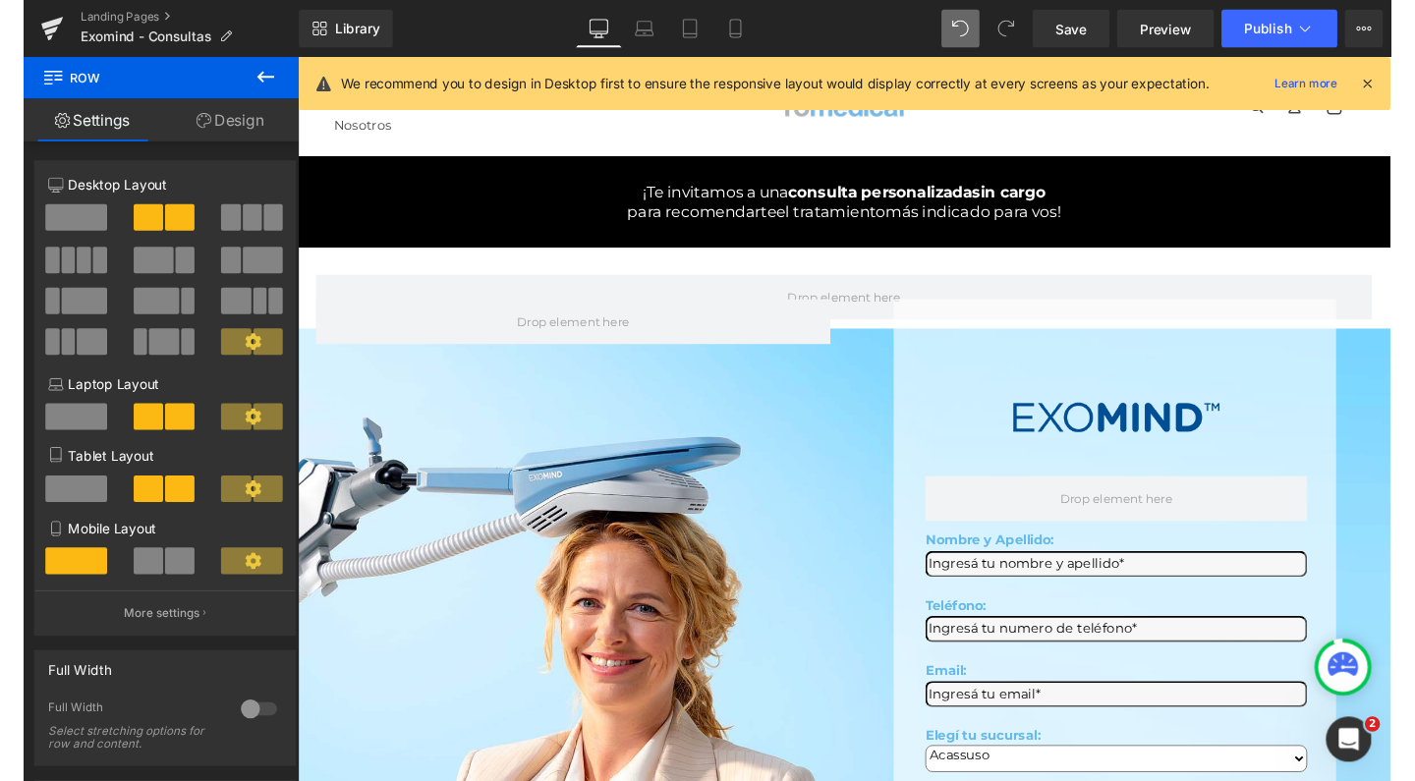
scroll to position [0, 0]
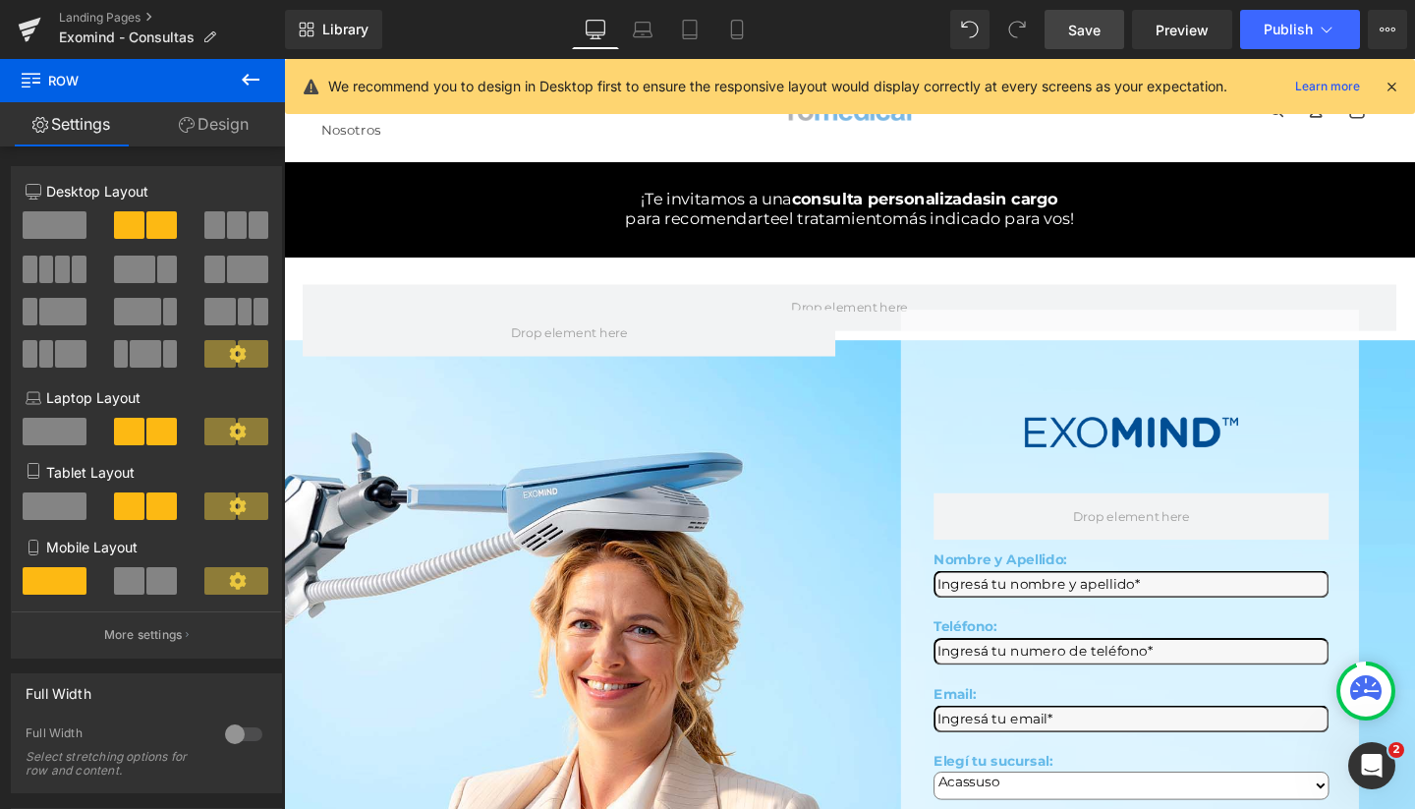
click at [1075, 40] on link "Save" at bounding box center [1085, 29] width 80 height 39
click at [1273, 39] on button "Publish" at bounding box center [1300, 29] width 120 height 39
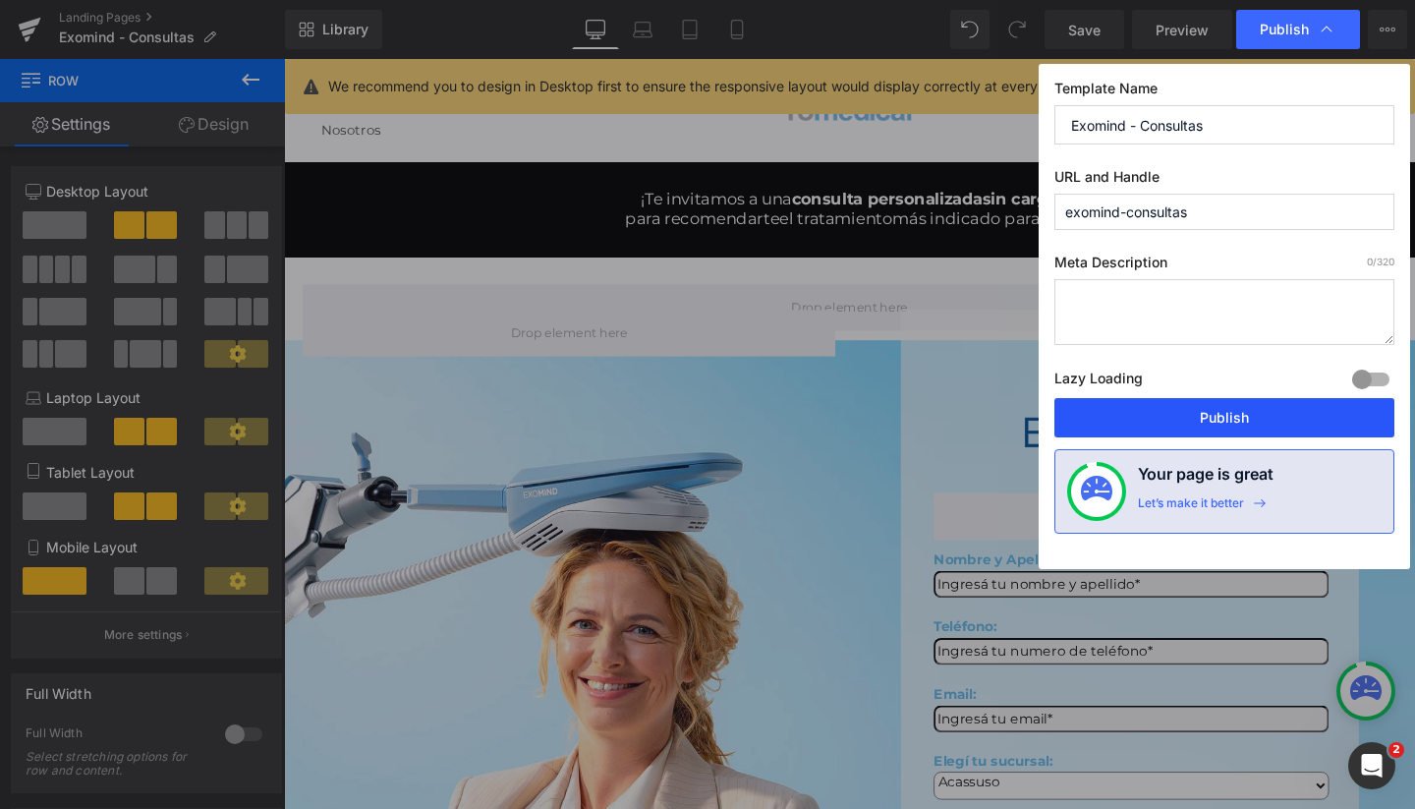
click at [1202, 425] on button "Publish" at bounding box center [1224, 417] width 340 height 39
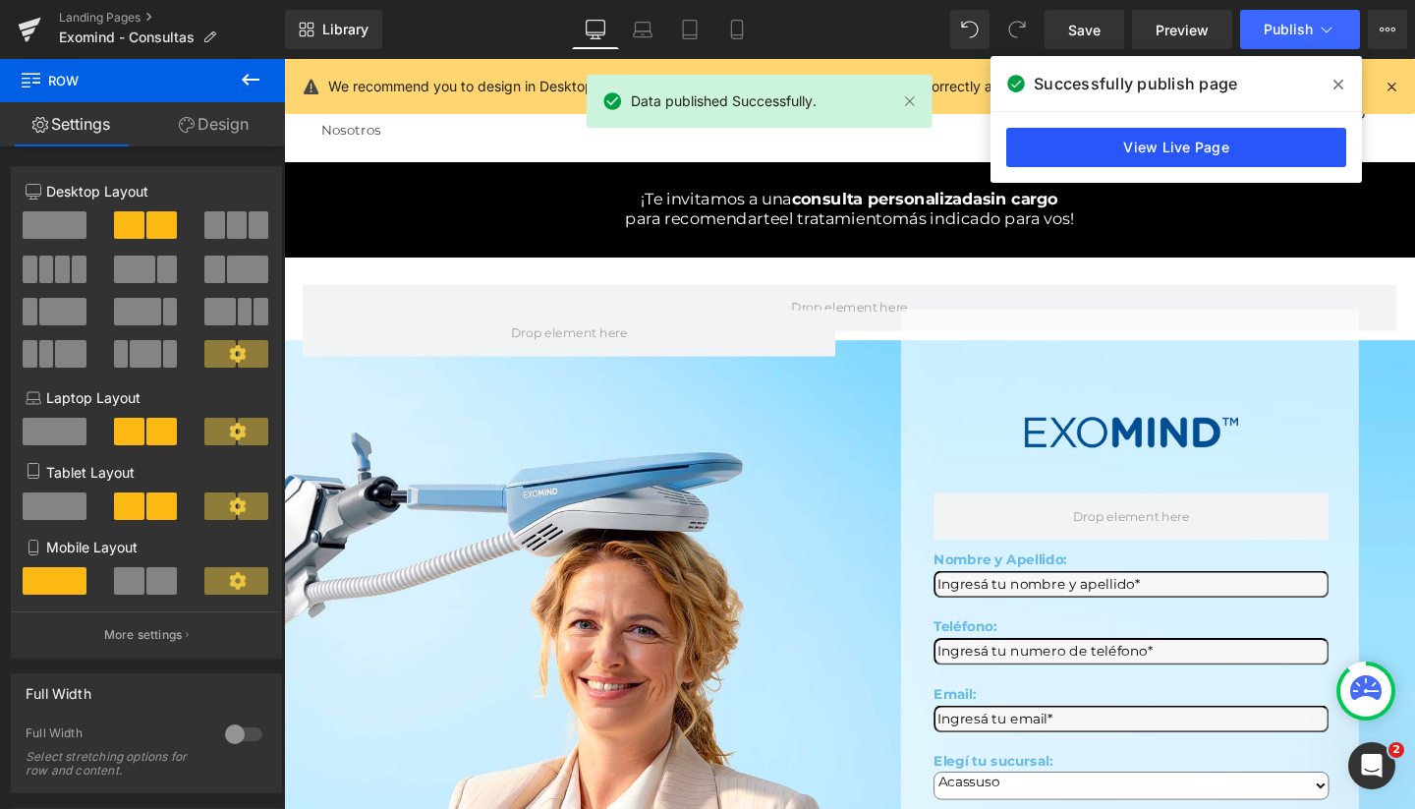
click at [1108, 142] on link "View Live Page" at bounding box center [1176, 147] width 340 height 39
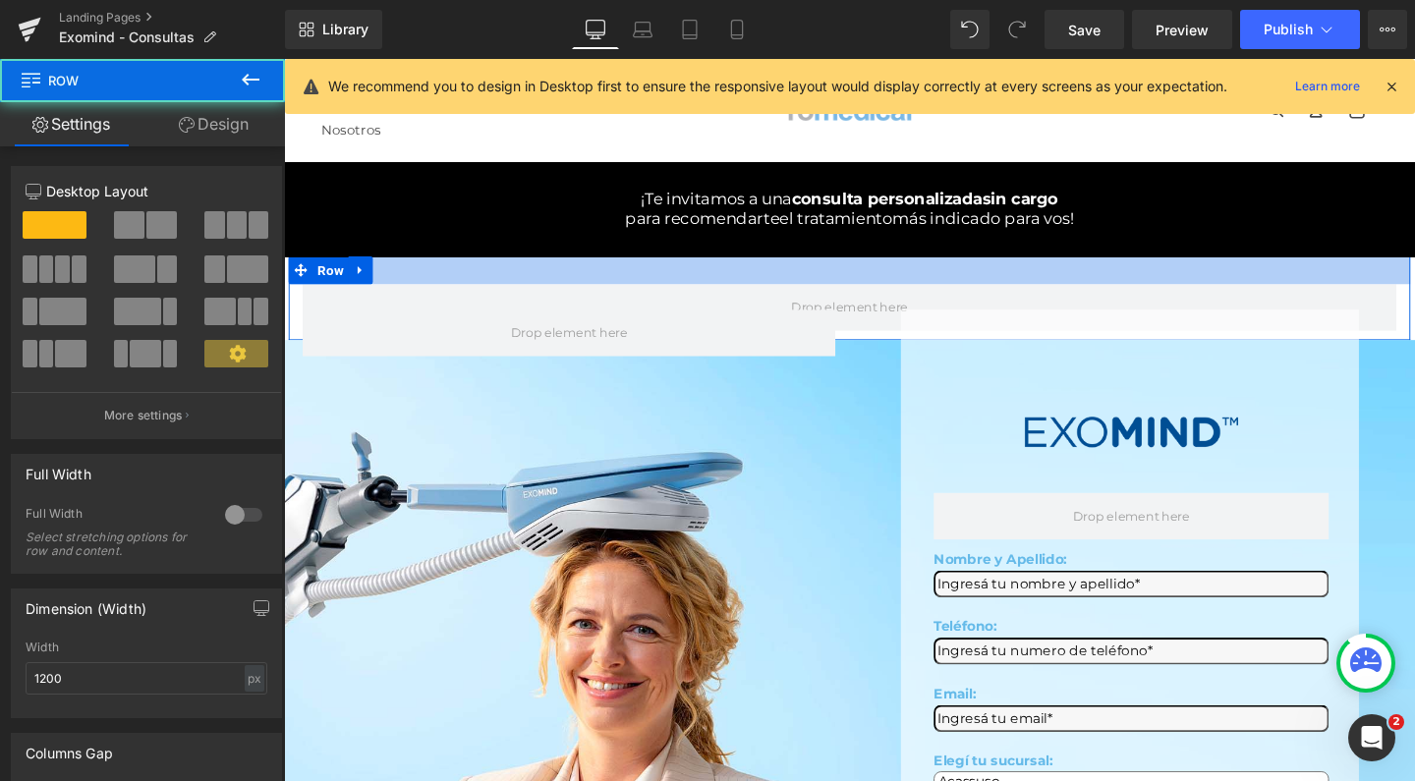
click at [382, 283] on div at bounding box center [878, 280] width 1179 height 29
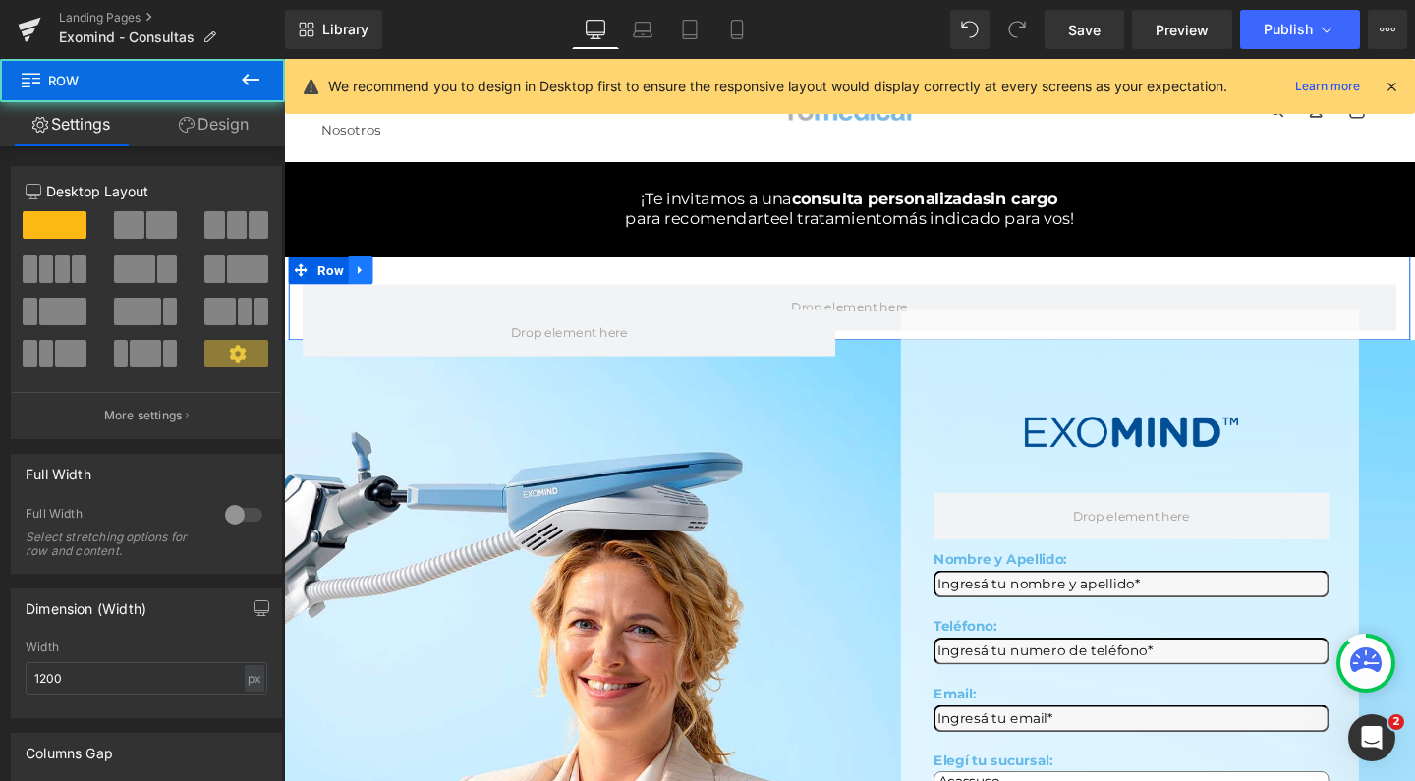
click at [364, 283] on icon at bounding box center [365, 281] width 14 height 15
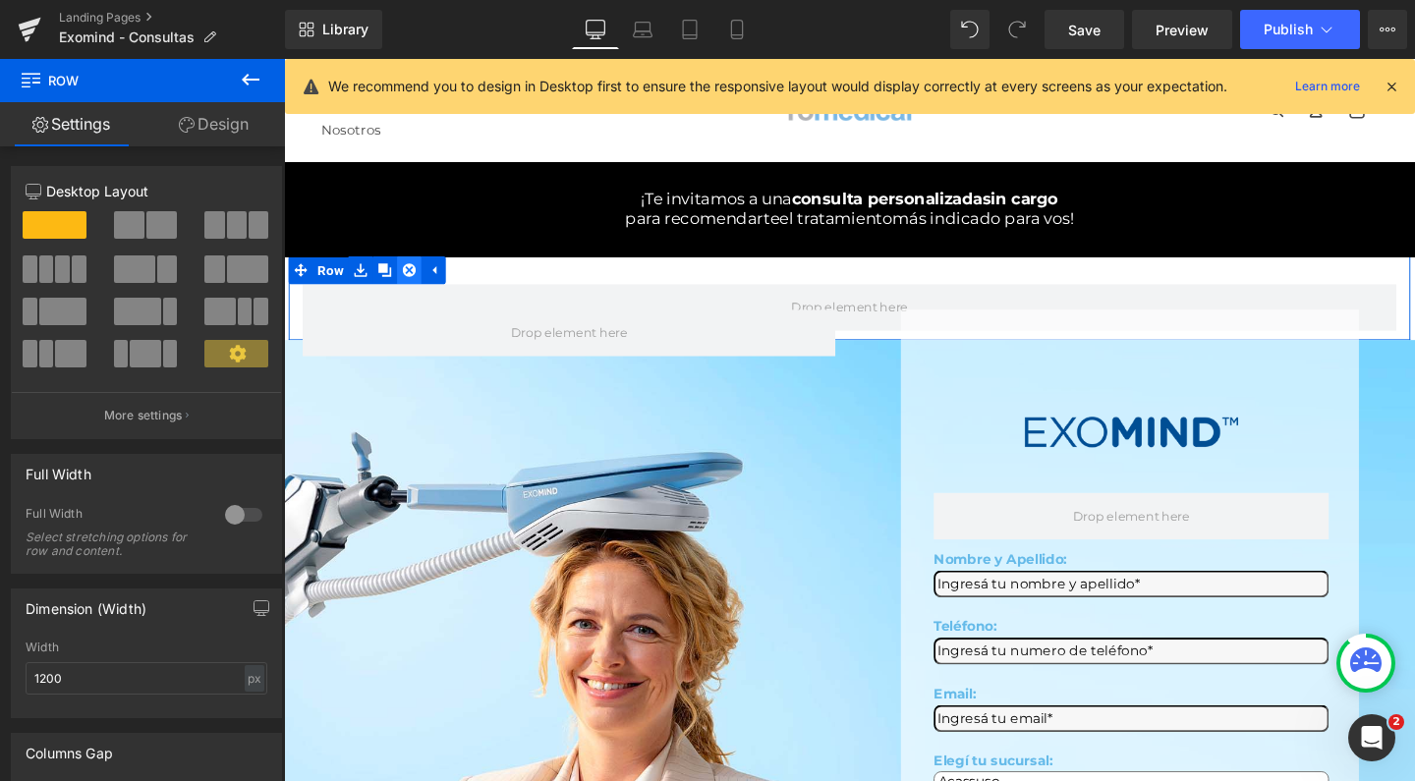
click at [410, 283] on icon at bounding box center [416, 281] width 14 height 15
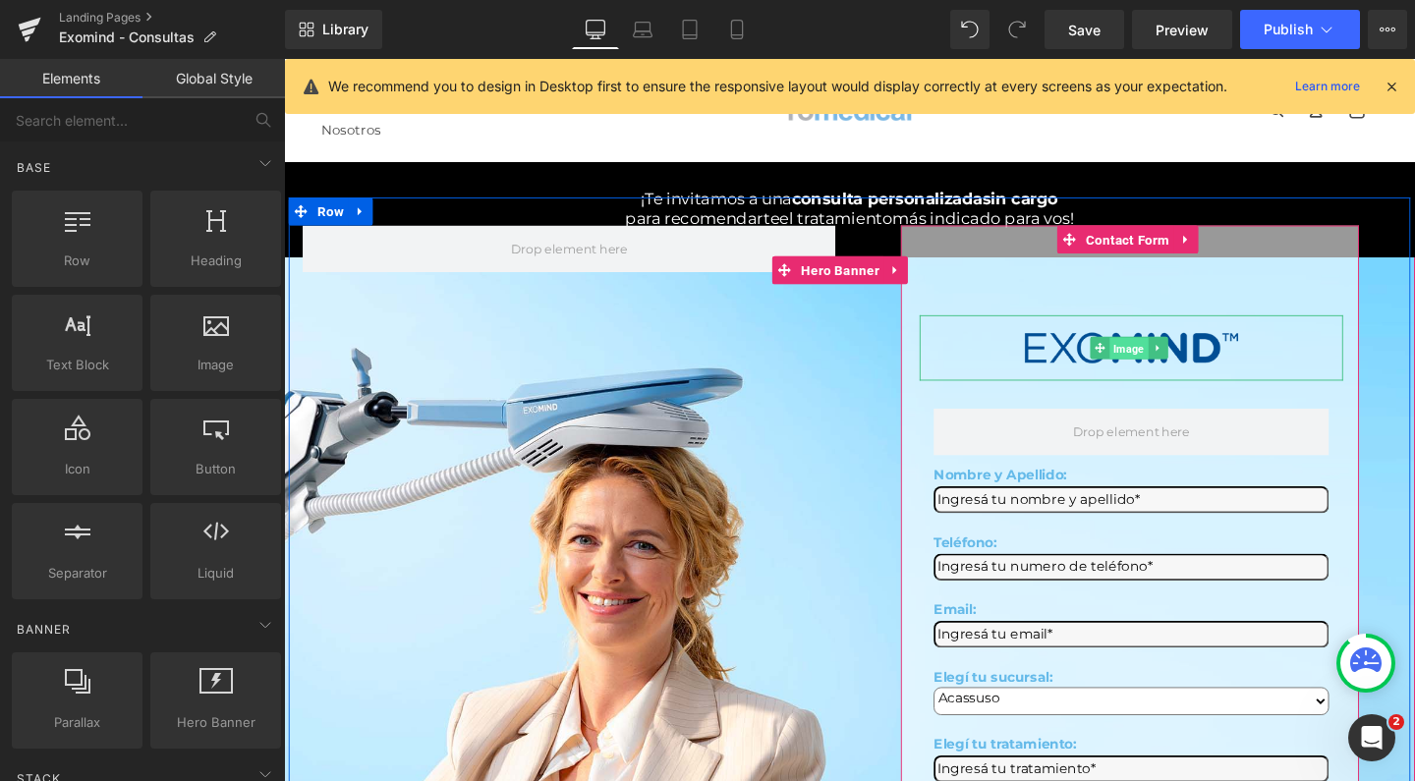
click at [1160, 367] on span "Image" at bounding box center [1172, 364] width 40 height 24
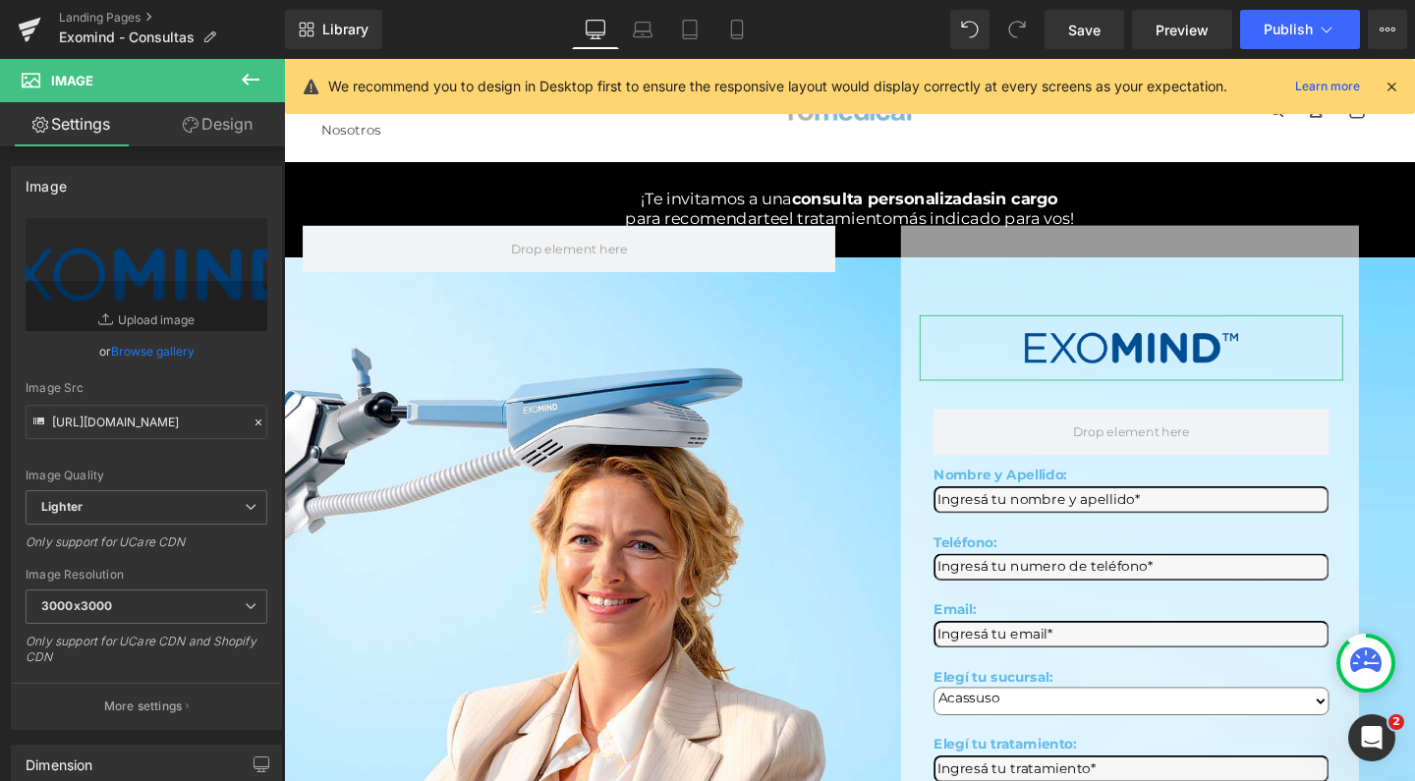
click at [238, 115] on link "Design" at bounding box center [217, 124] width 142 height 44
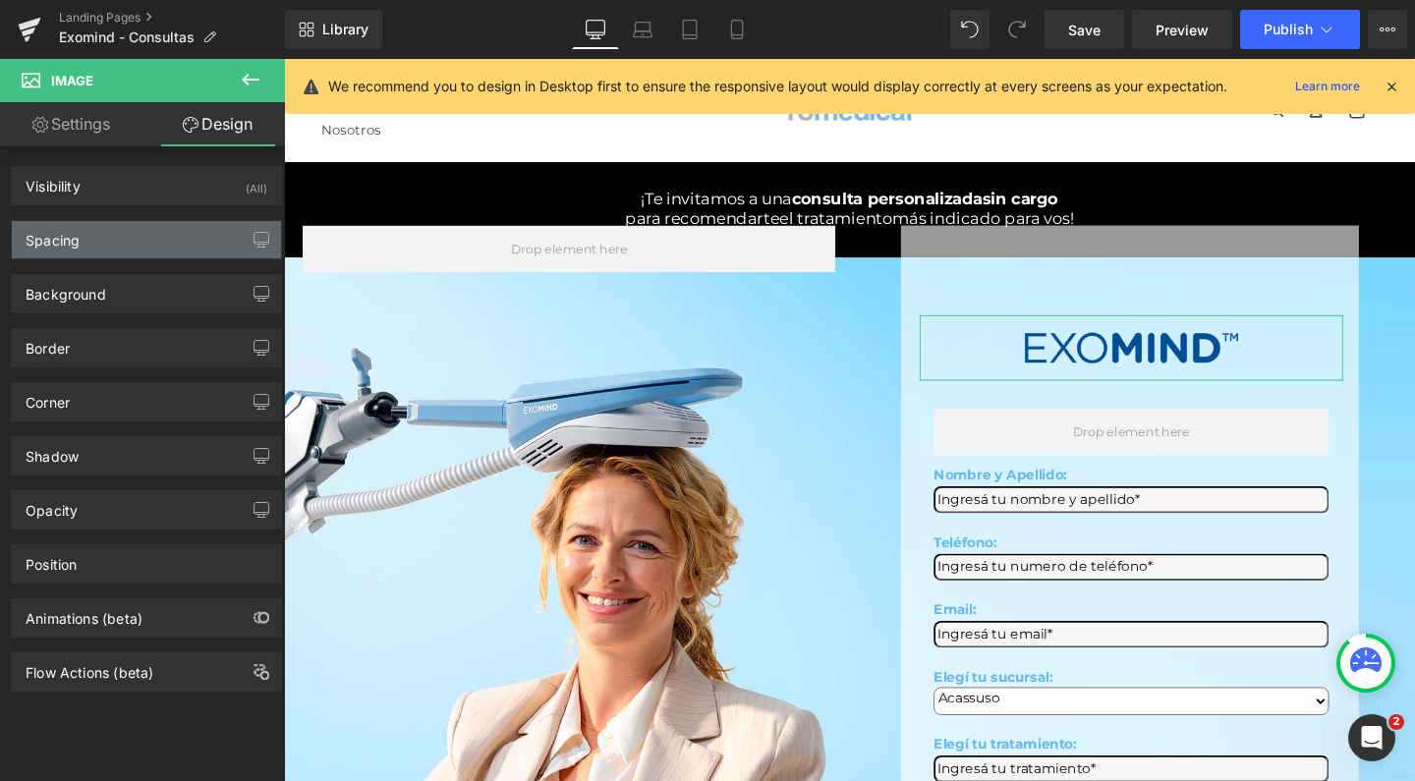
type input "0"
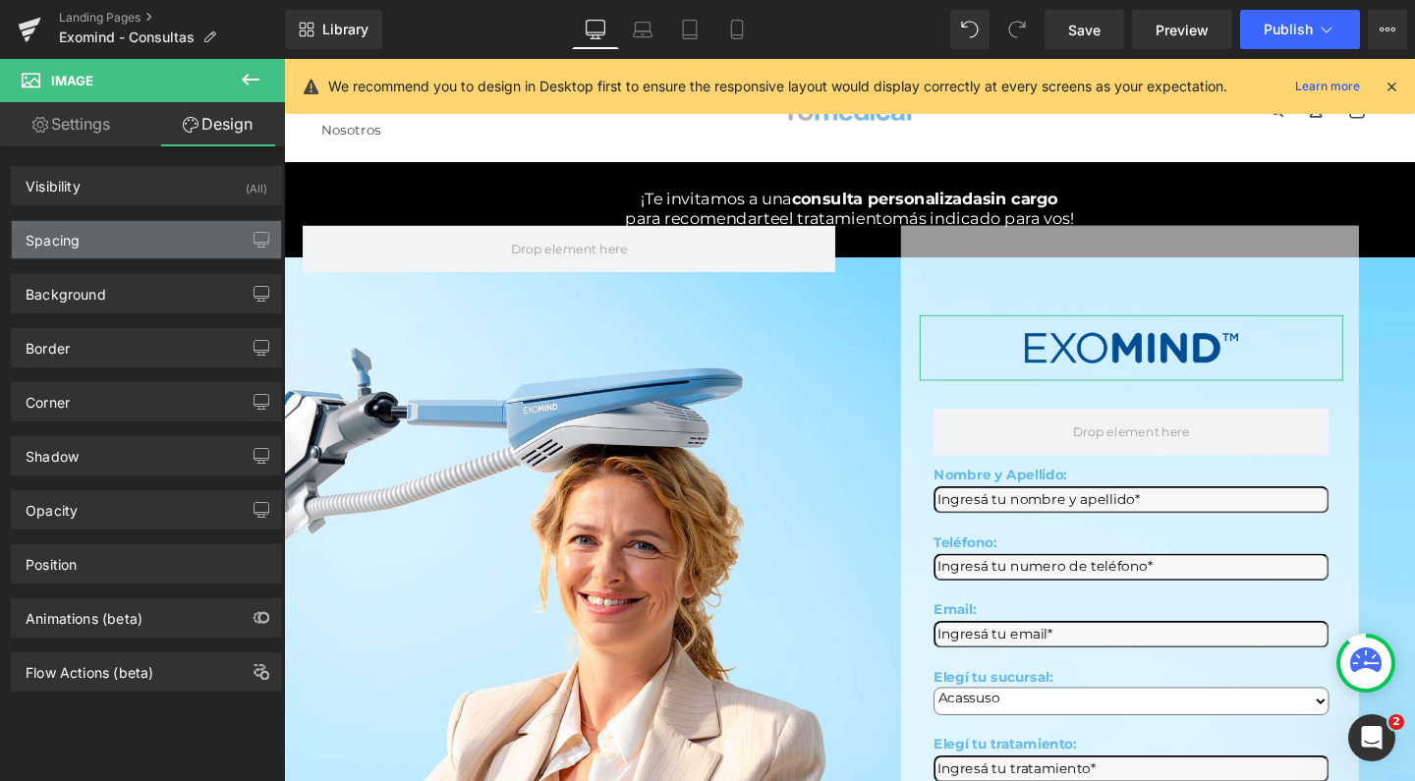
type input "0"
click at [144, 246] on div "Spacing" at bounding box center [146, 239] width 269 height 37
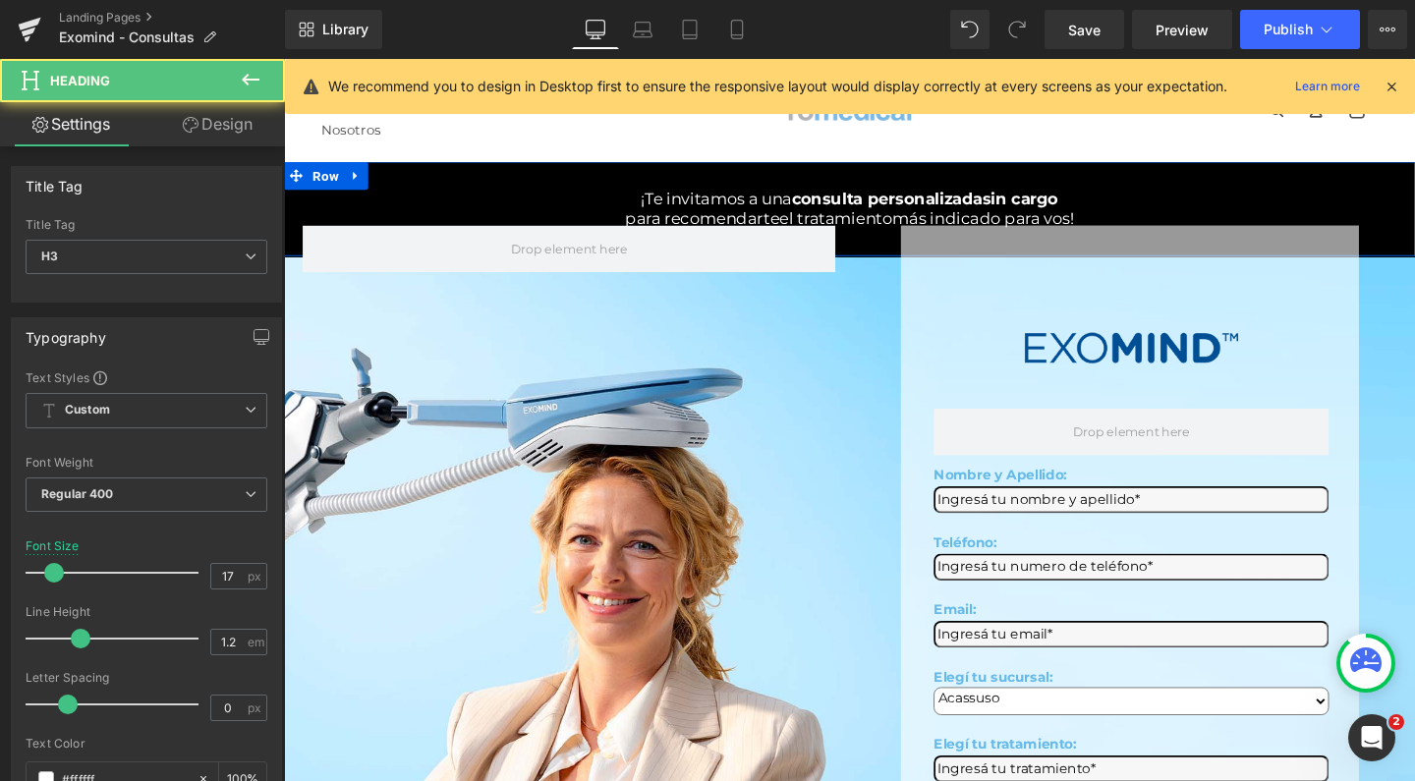
click at [284, 59] on div at bounding box center [284, 59] width 0 height 0
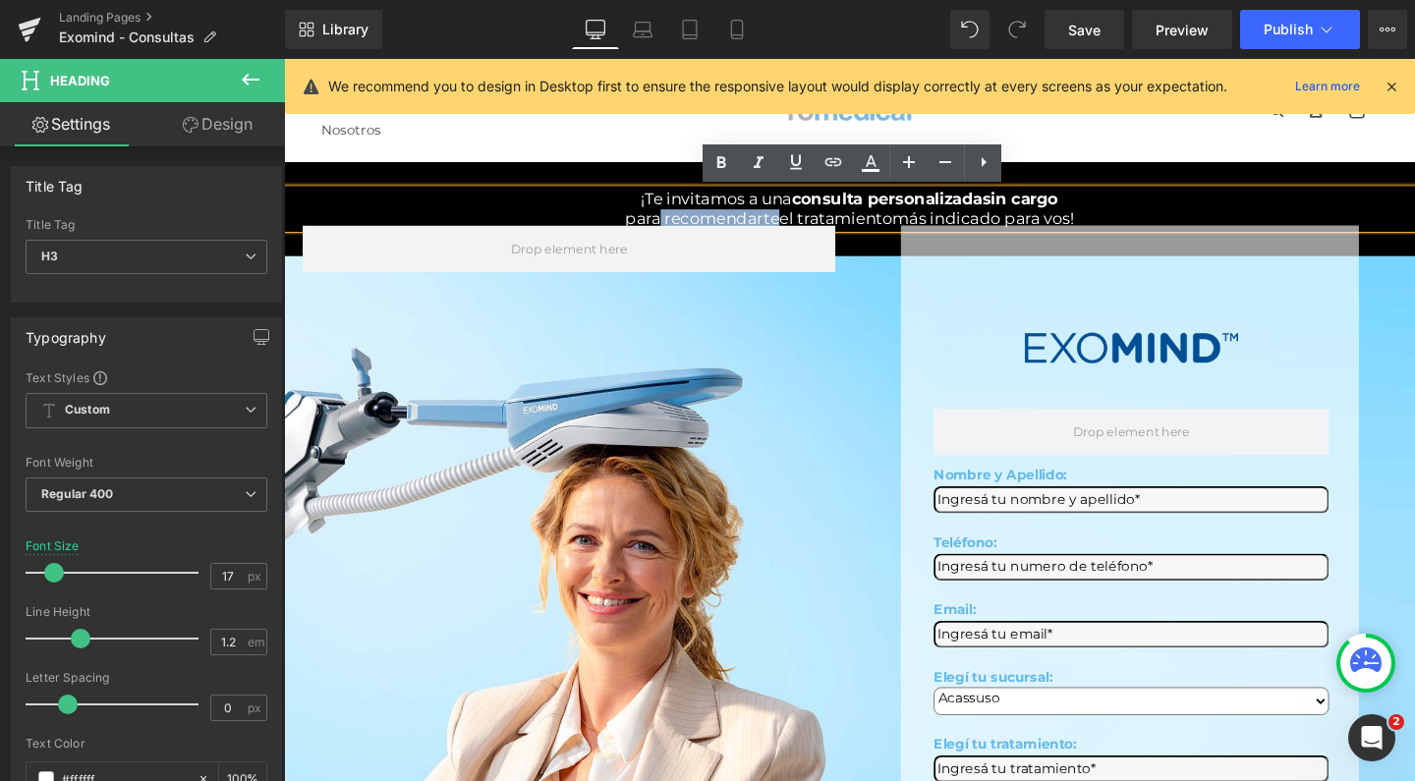
drag, startPoint x: 662, startPoint y: 222, endPoint x: 802, endPoint y: 223, distance: 139.5
click at [802, 223] on span "para recomendarte" at bounding box center [724, 227] width 162 height 20
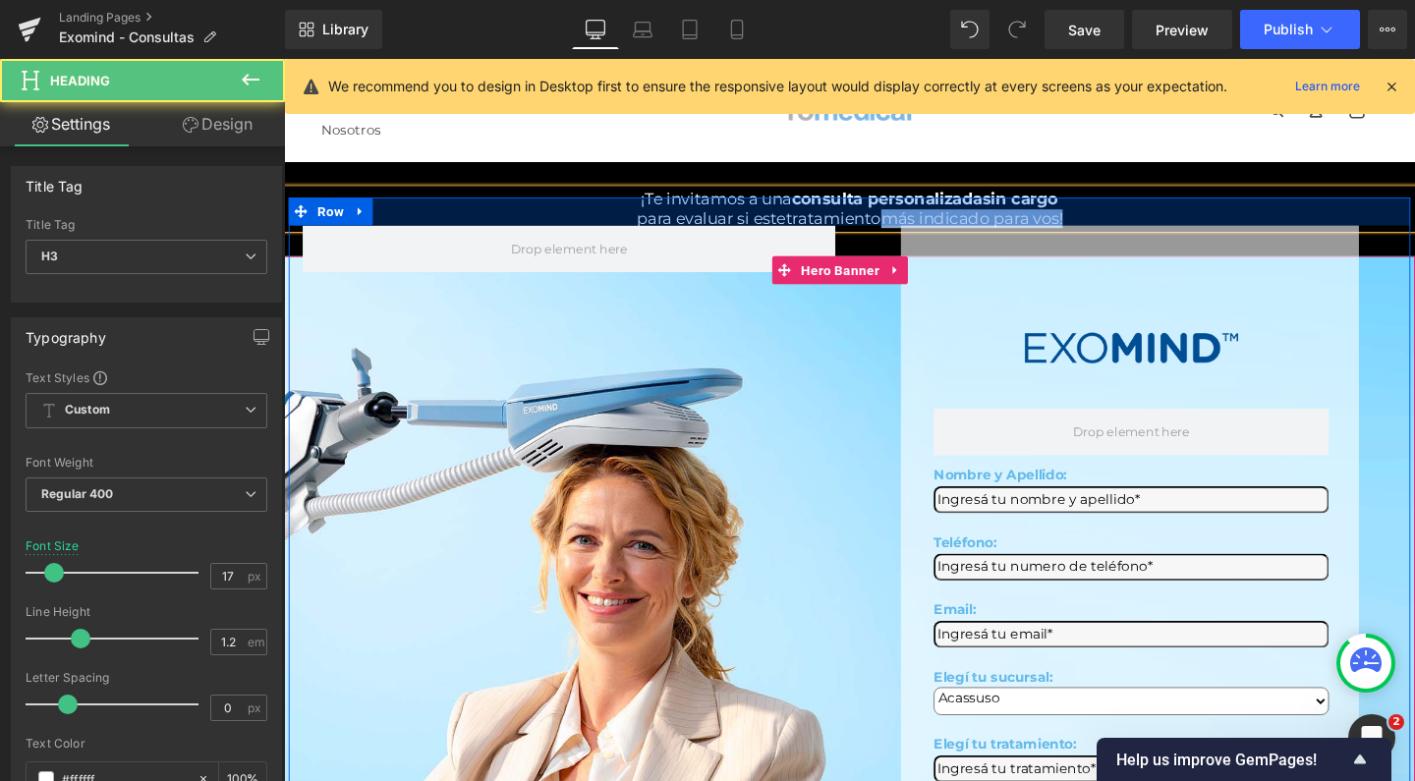
drag, startPoint x: 924, startPoint y: 224, endPoint x: 972, endPoint y: 228, distance: 48.3
click at [972, 228] on div "¡Te invitamos a una consulta personalizada sin cargo para evaluar si este trata…" at bounding box center [878, 680] width 1189 height 1027
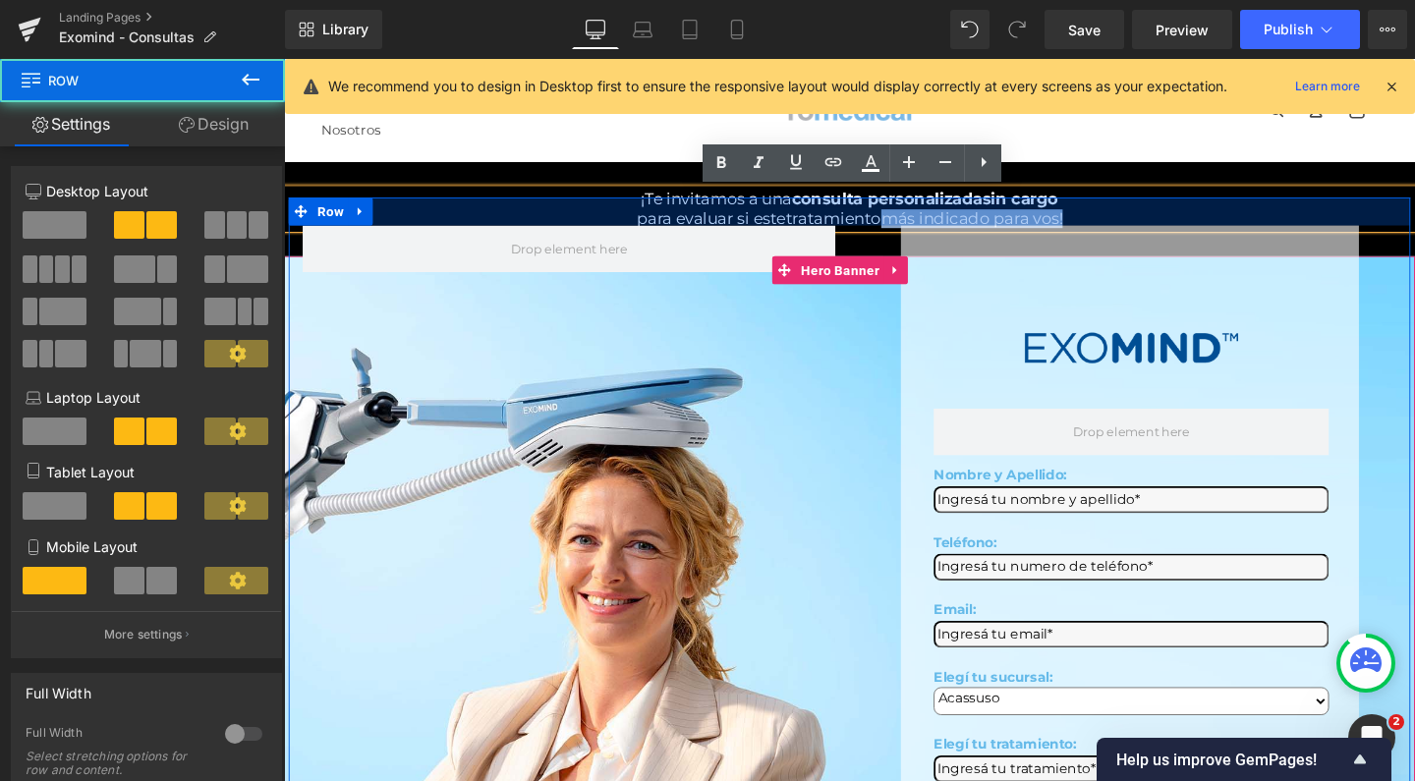
click at [973, 233] on div at bounding box center [878, 218] width 1179 height 29
click at [969, 220] on span "más indicado para vos!" at bounding box center [1007, 227] width 191 height 20
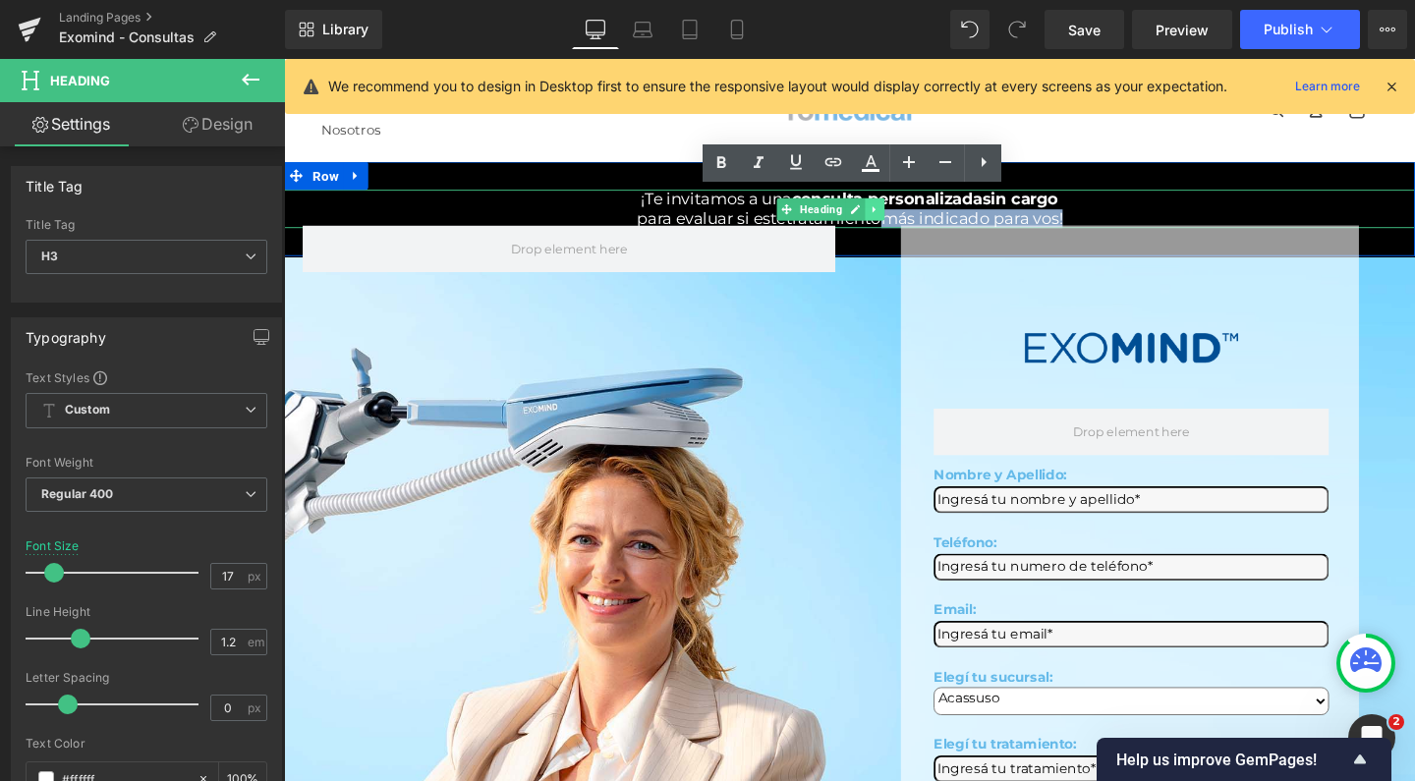
click at [935, 214] on div "¡Te invitamos a una consulta personalizada sin cargo para evaluar si este trata…" at bounding box center [878, 217] width 1189 height 40
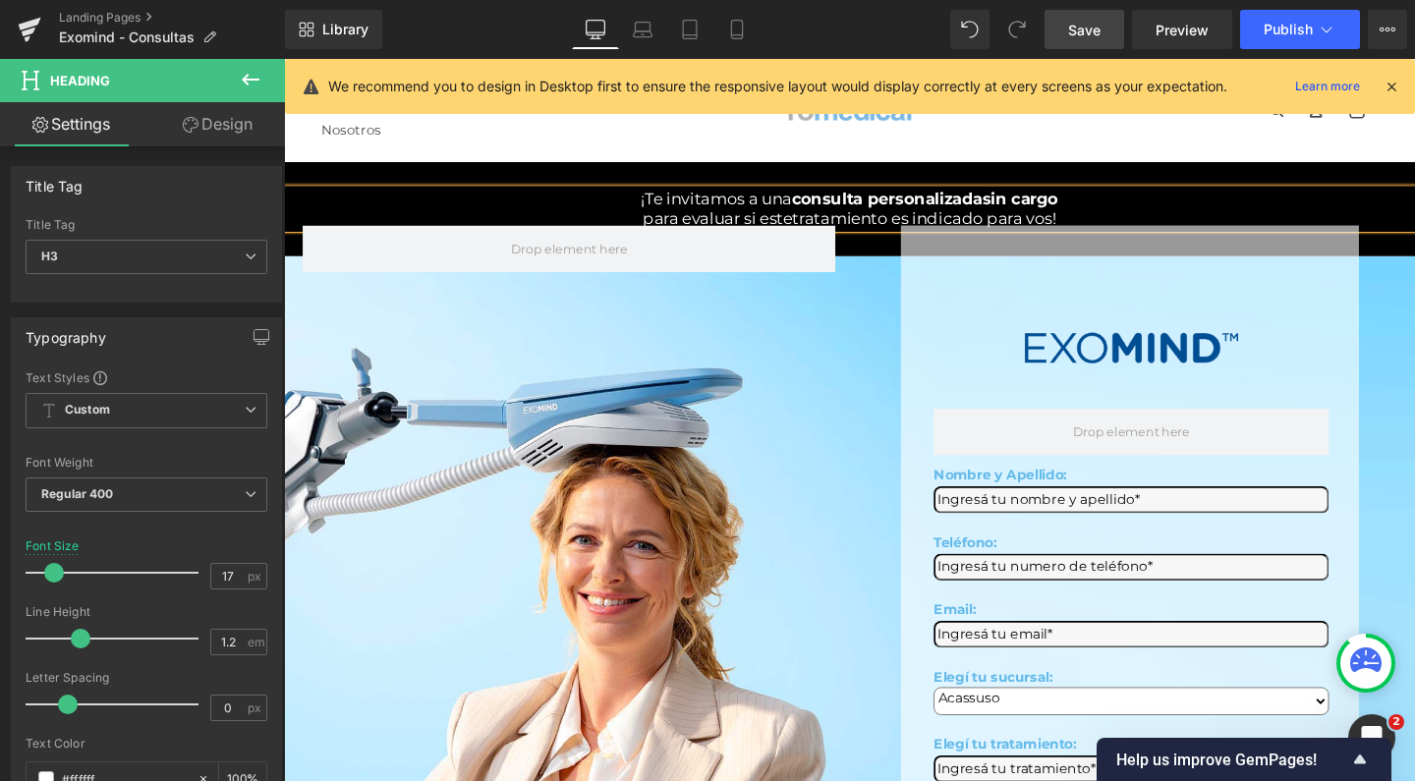
scroll to position [-3, 0]
click at [1090, 26] on span "Save" at bounding box center [1084, 30] width 32 height 21
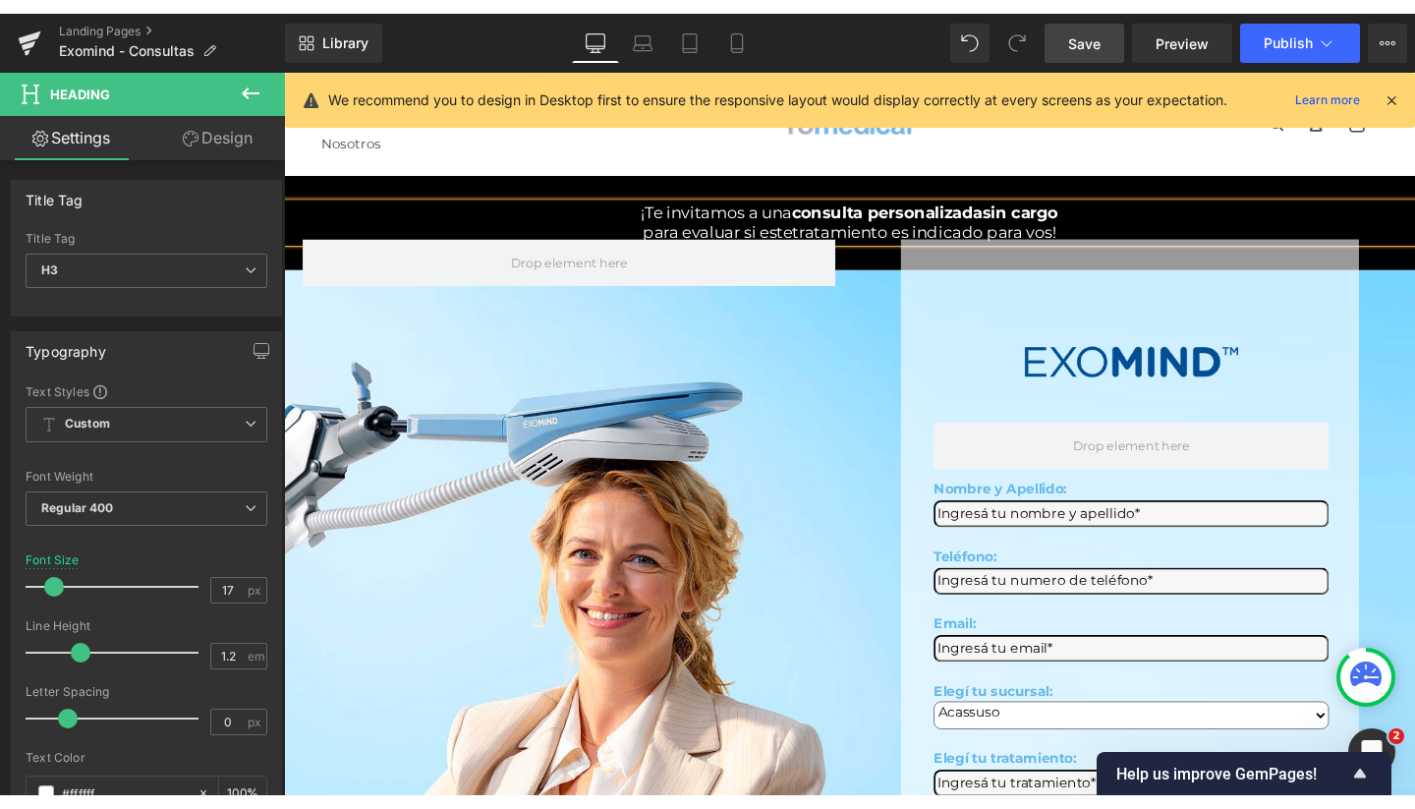
scroll to position [0, 0]
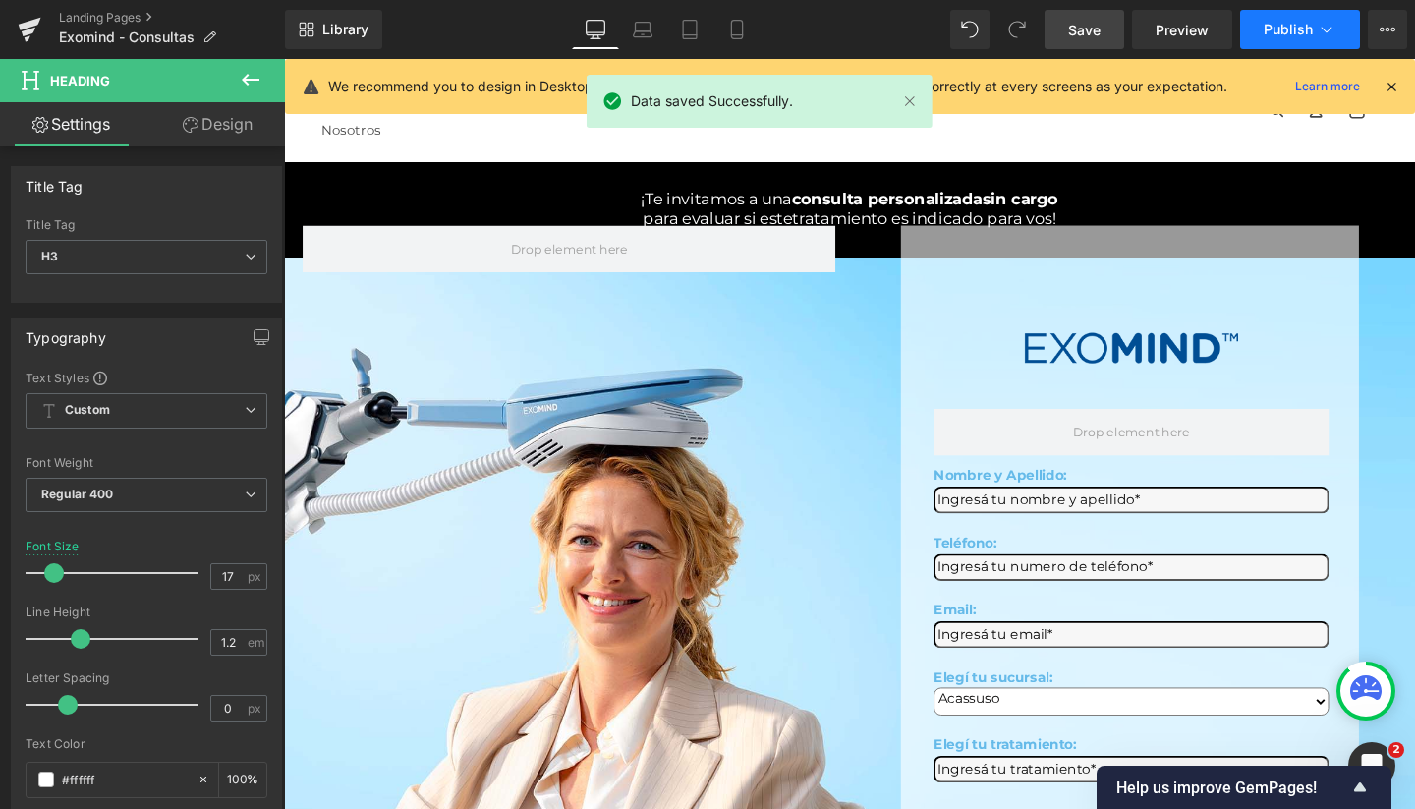
click at [1272, 22] on span "Publish" at bounding box center [1288, 30] width 49 height 16
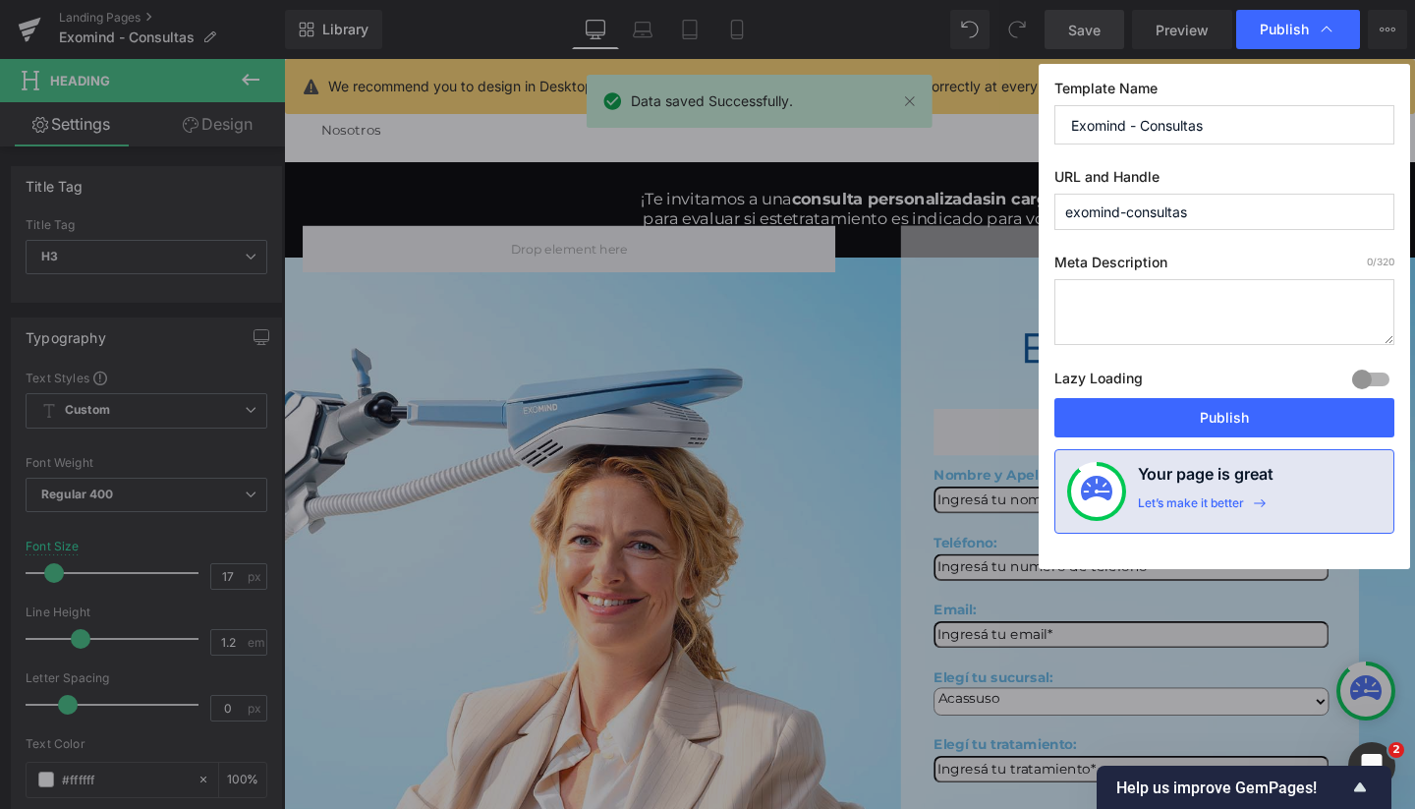
click at [1126, 447] on div "Template Name Exomind - Consultas URL and Handle exomind-consultas Meta Descrip…" at bounding box center [1224, 316] width 371 height 505
click at [1128, 428] on button "Publish" at bounding box center [1224, 417] width 340 height 39
